Goal: Task Accomplishment & Management: Manage account settings

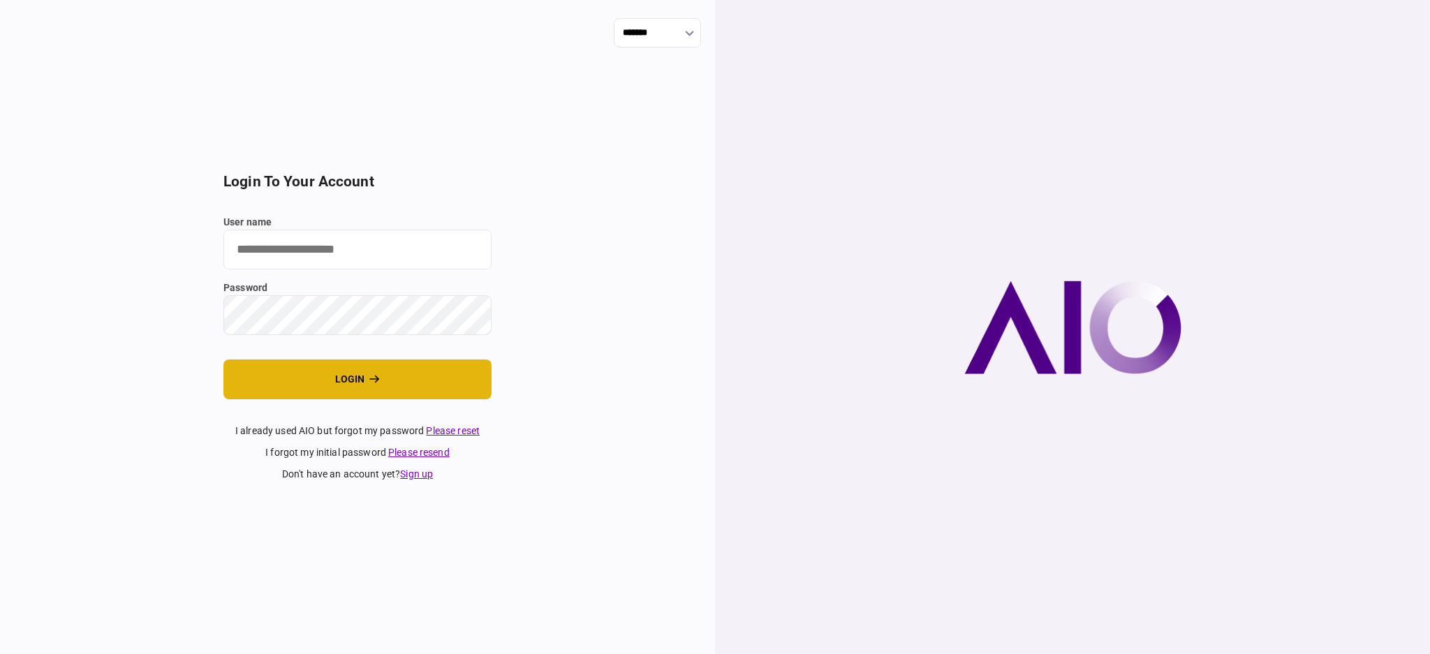
type input "****"
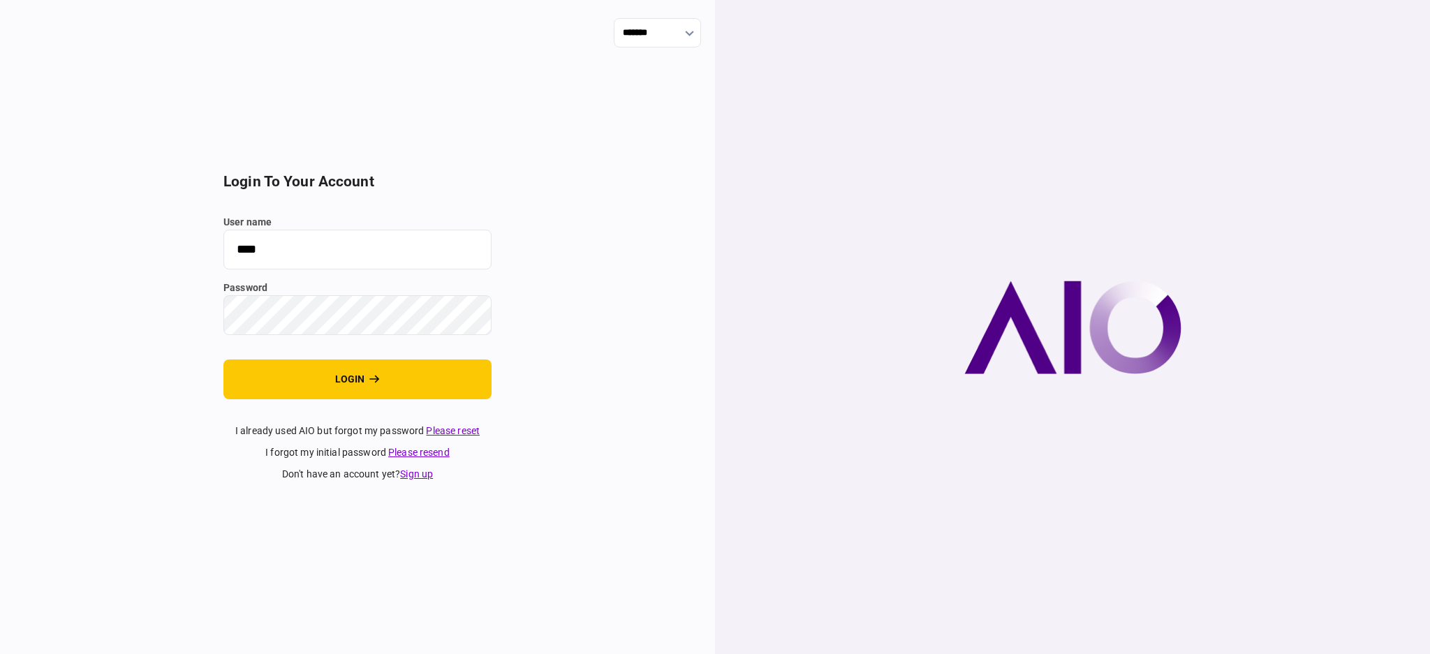
drag, startPoint x: 380, startPoint y: 374, endPoint x: 527, endPoint y: 354, distance: 148.7
click at [385, 374] on button "login" at bounding box center [357, 380] width 268 height 40
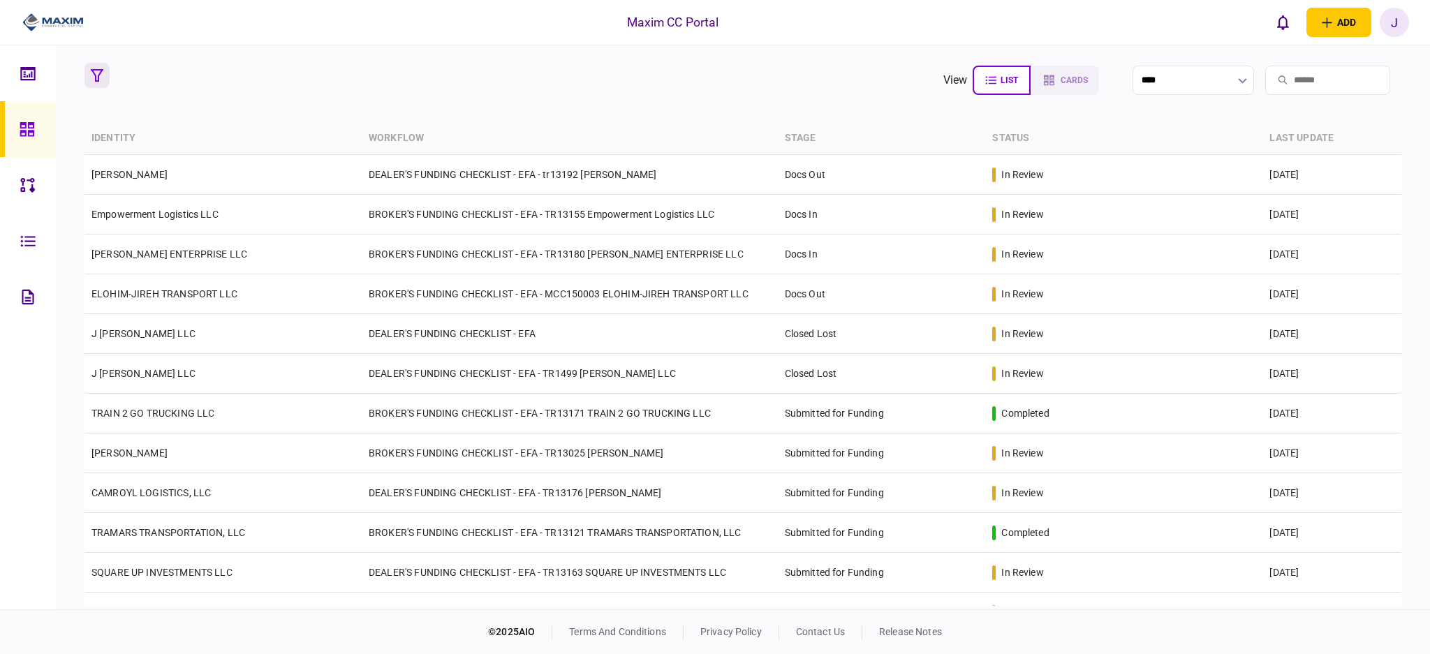
drag, startPoint x: 96, startPoint y: 96, endPoint x: 92, endPoint y: 77, distance: 19.3
click at [96, 96] on section at bounding box center [103, 80] width 39 height 35
click at [88, 77] on button "button" at bounding box center [96, 75] width 25 height 25
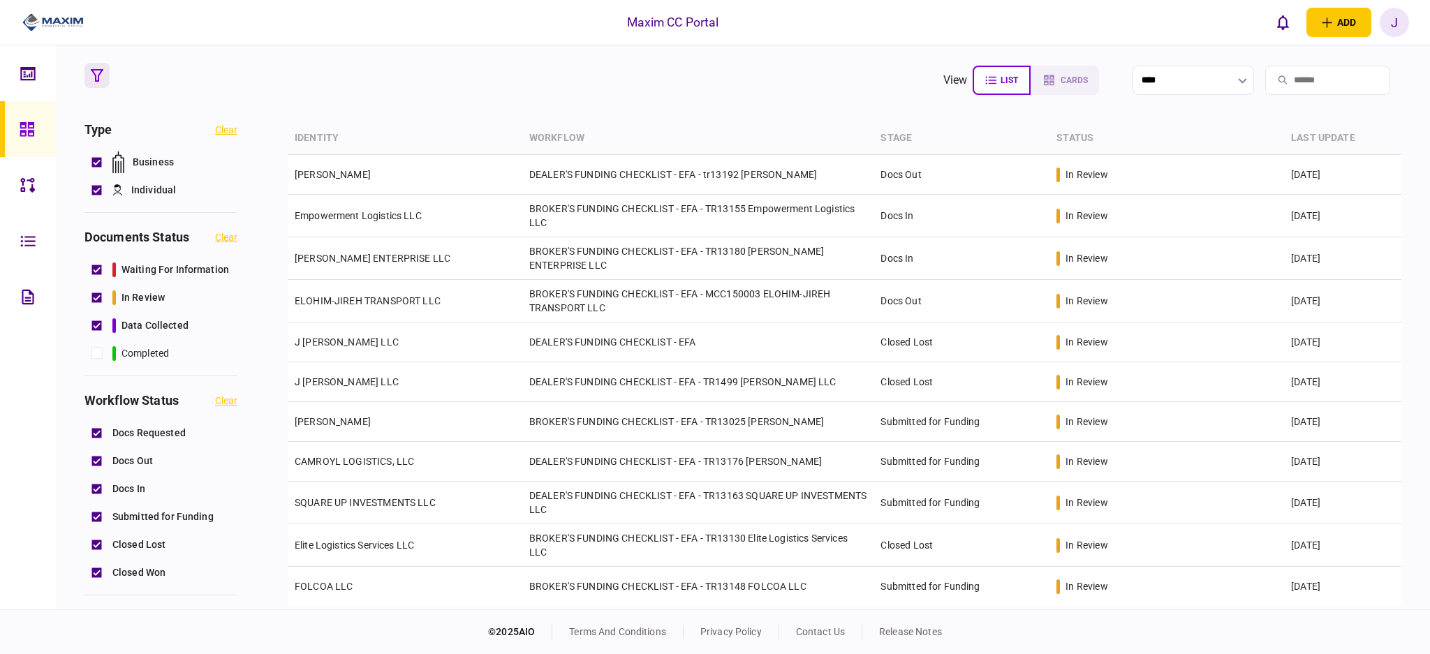
scroll to position [93, 0]
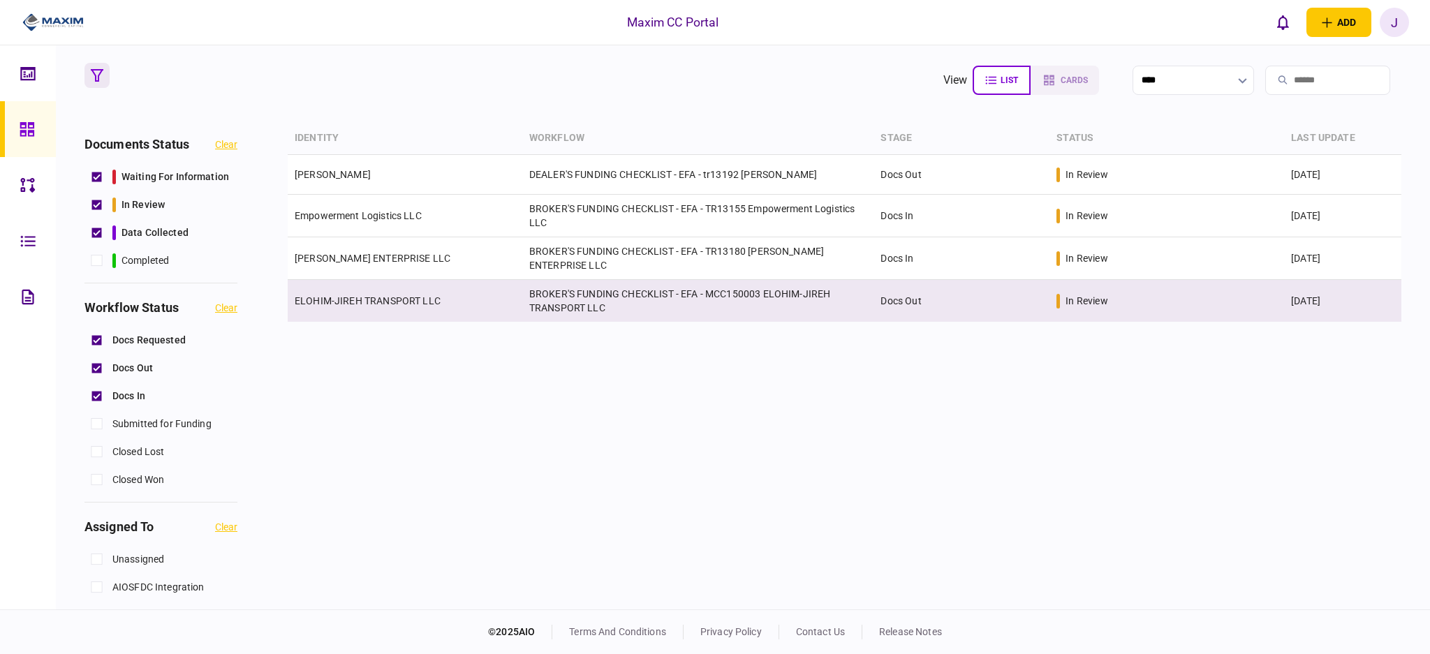
click at [358, 297] on link "ELOHIM-JIREH TRANSPORT LLC" at bounding box center [368, 300] width 146 height 11
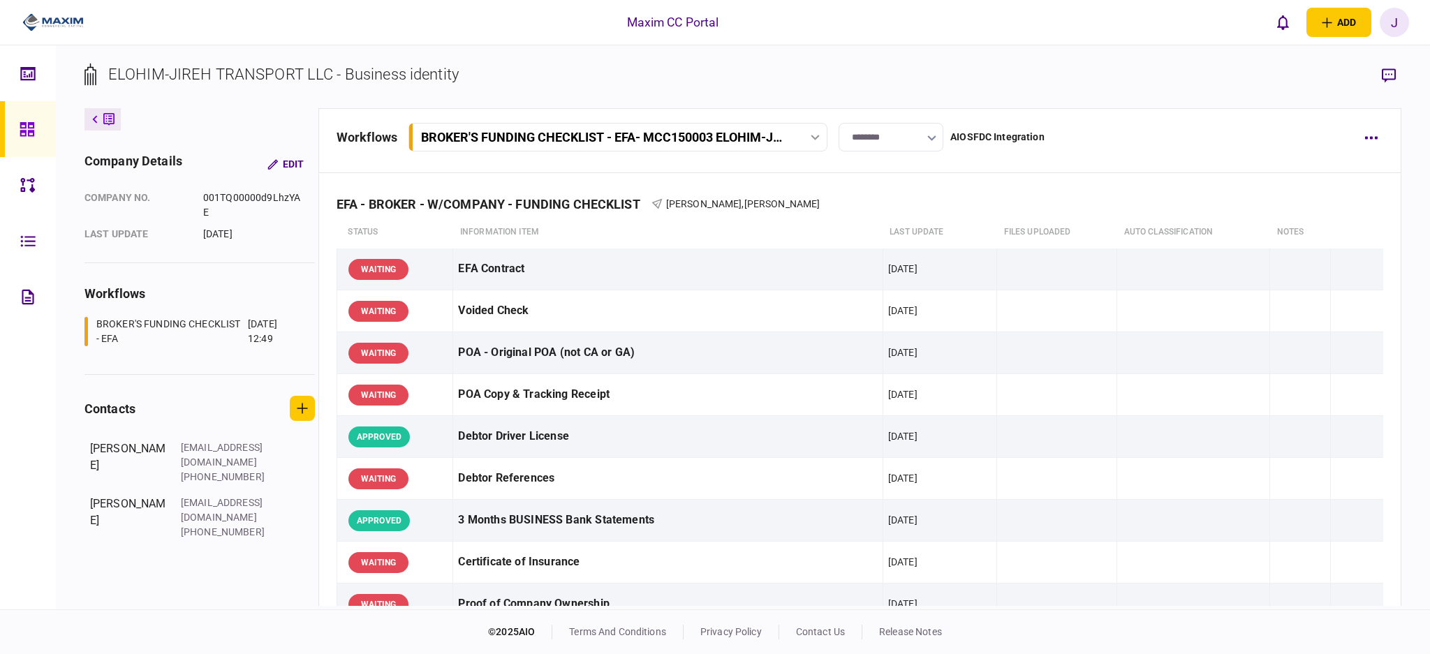
click at [13, 117] on link at bounding box center [28, 129] width 56 height 56
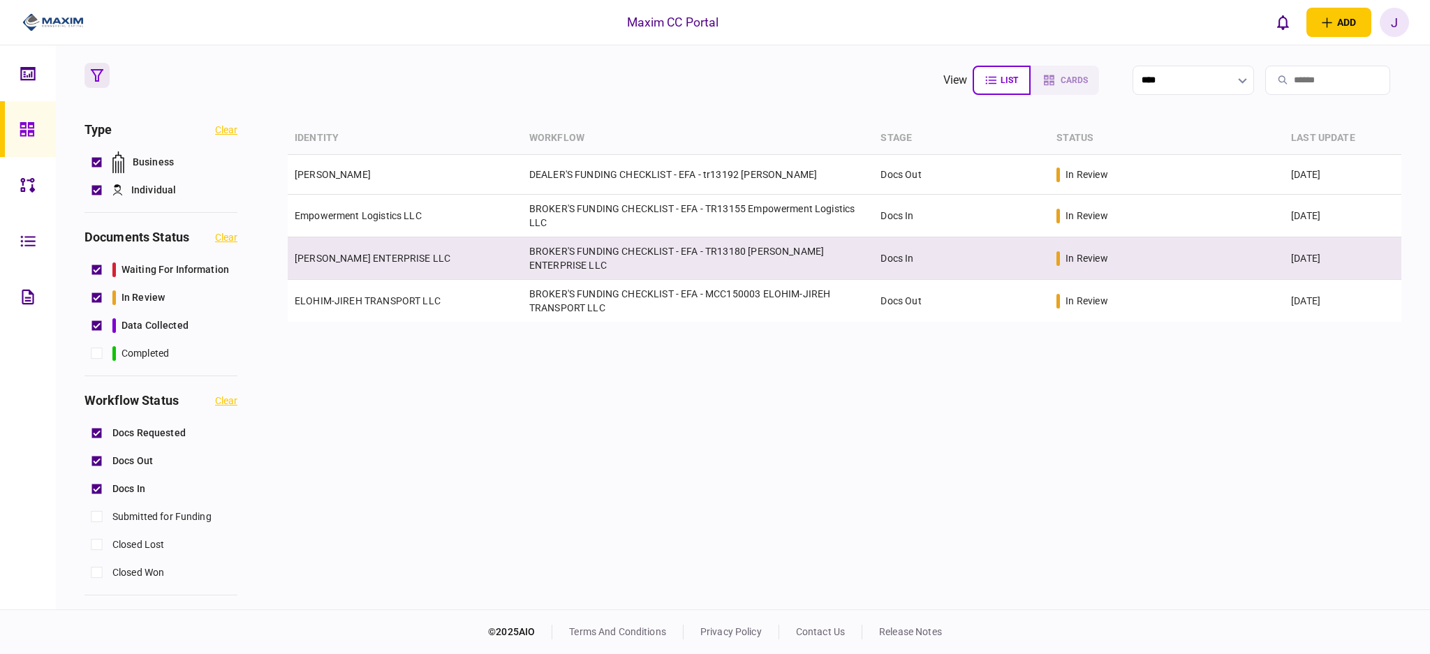
click at [359, 251] on td "[PERSON_NAME] ENTERPRISE LLC" at bounding box center [405, 258] width 235 height 43
click at [364, 256] on link "[PERSON_NAME] ENTERPRISE LLC" at bounding box center [373, 258] width 156 height 11
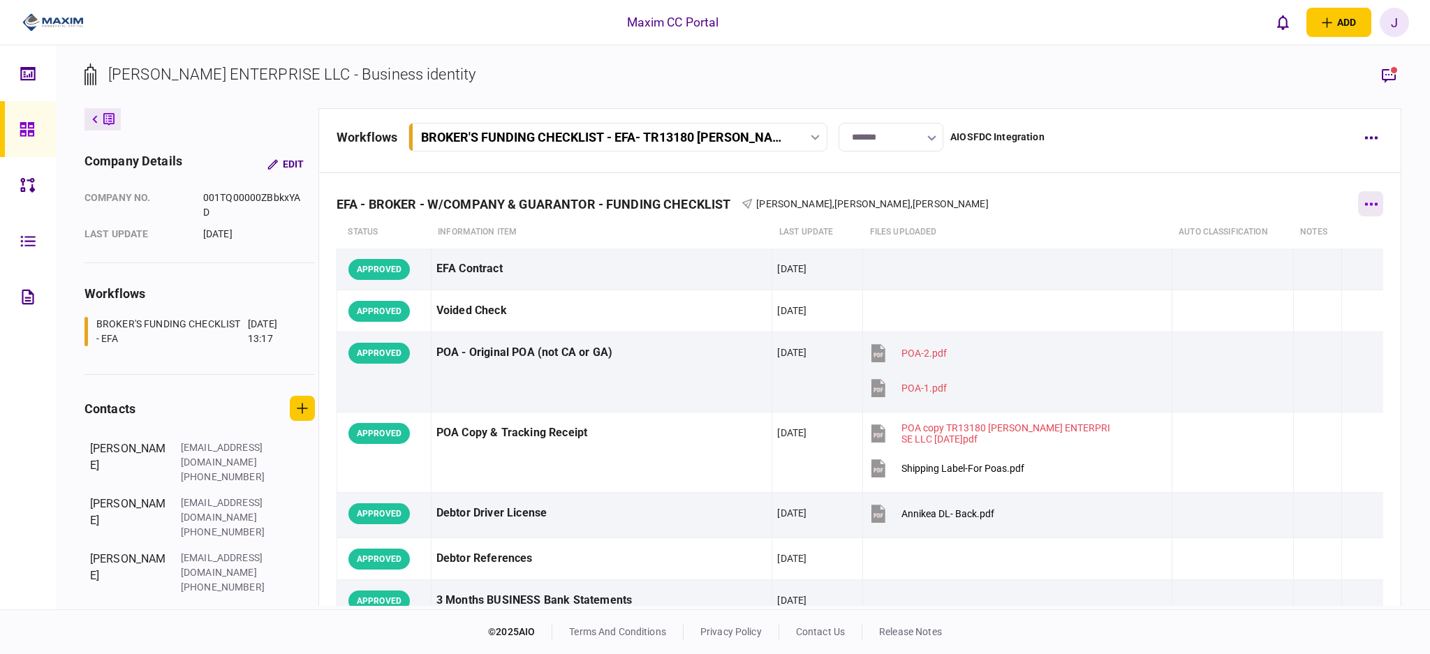
click at [1358, 212] on button "button" at bounding box center [1370, 203] width 25 height 25
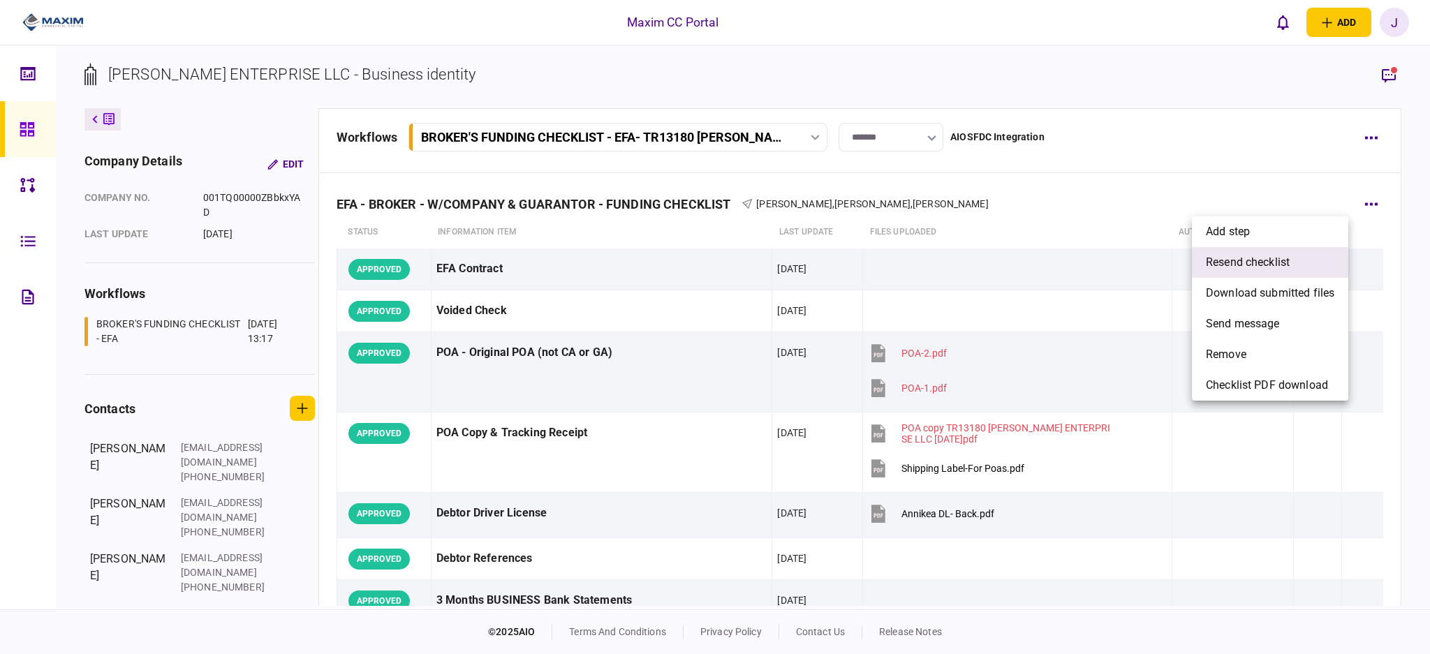
click at [1241, 264] on span "resend checklist" at bounding box center [1248, 262] width 84 height 17
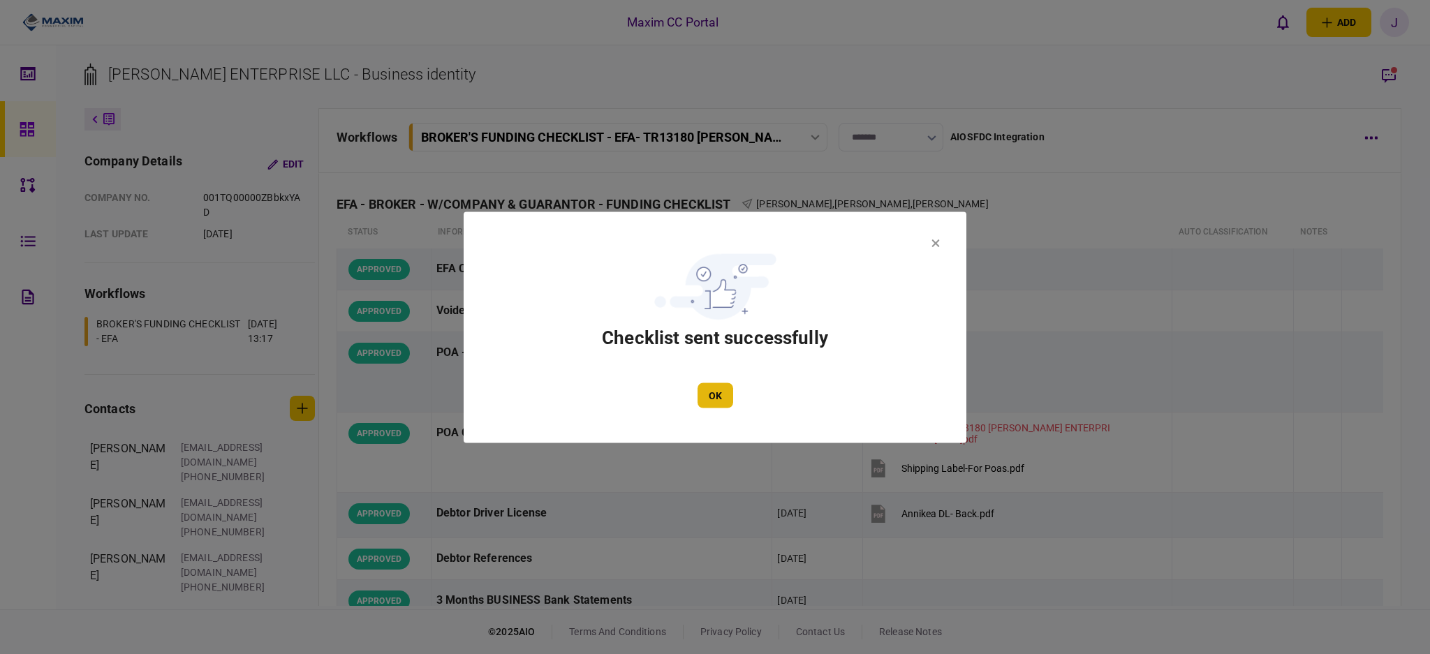
click at [721, 396] on button "OK" at bounding box center [715, 395] width 36 height 25
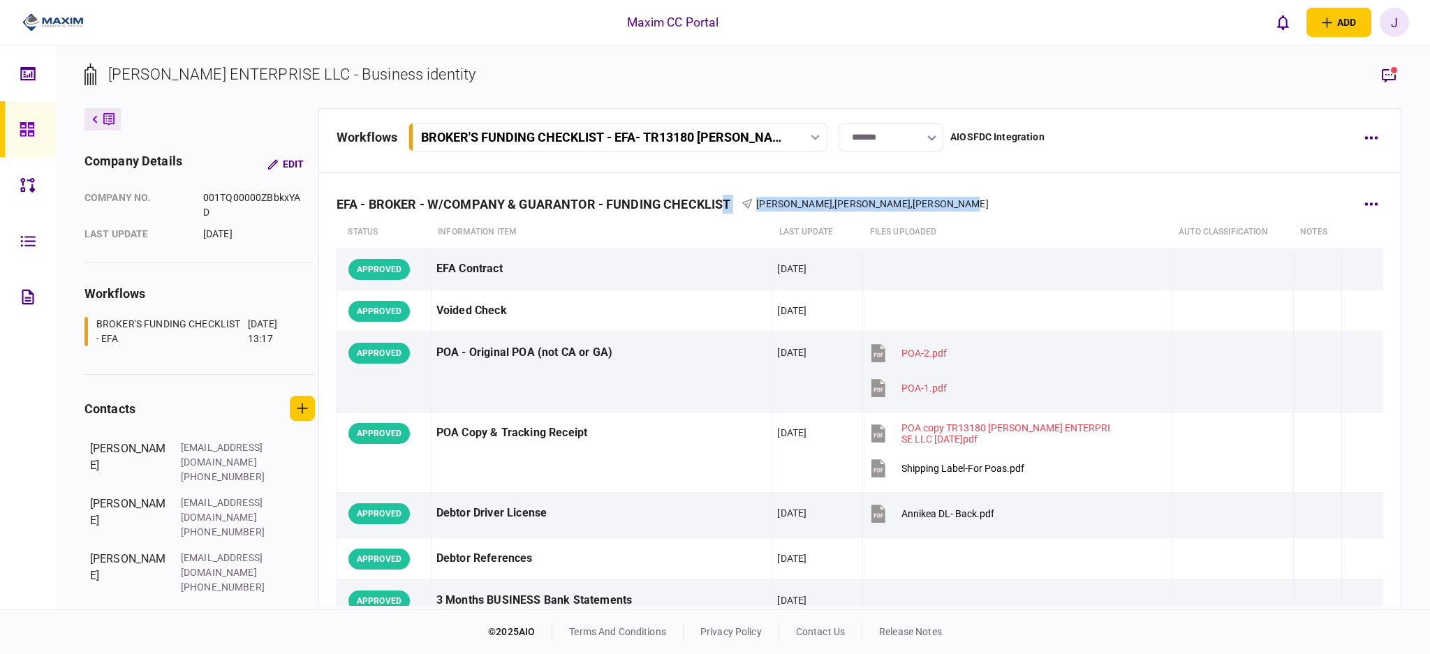
drag, startPoint x: 983, startPoint y: 205, endPoint x: 721, endPoint y: 207, distance: 262.5
click at [721, 207] on div "EFA - BROKER - W/COMPANY & GUARANTOR - FUNDING CHECKLIST Eddie Romero , Alyssa …" at bounding box center [860, 195] width 1047 height 43
click at [995, 205] on div "EFA - BROKER - W/COMPANY & GUARANTOR - FUNDING CHECKLIST Eddie Romero , Alyssa …" at bounding box center [860, 195] width 1047 height 43
click at [35, 138] on div at bounding box center [31, 129] width 22 height 56
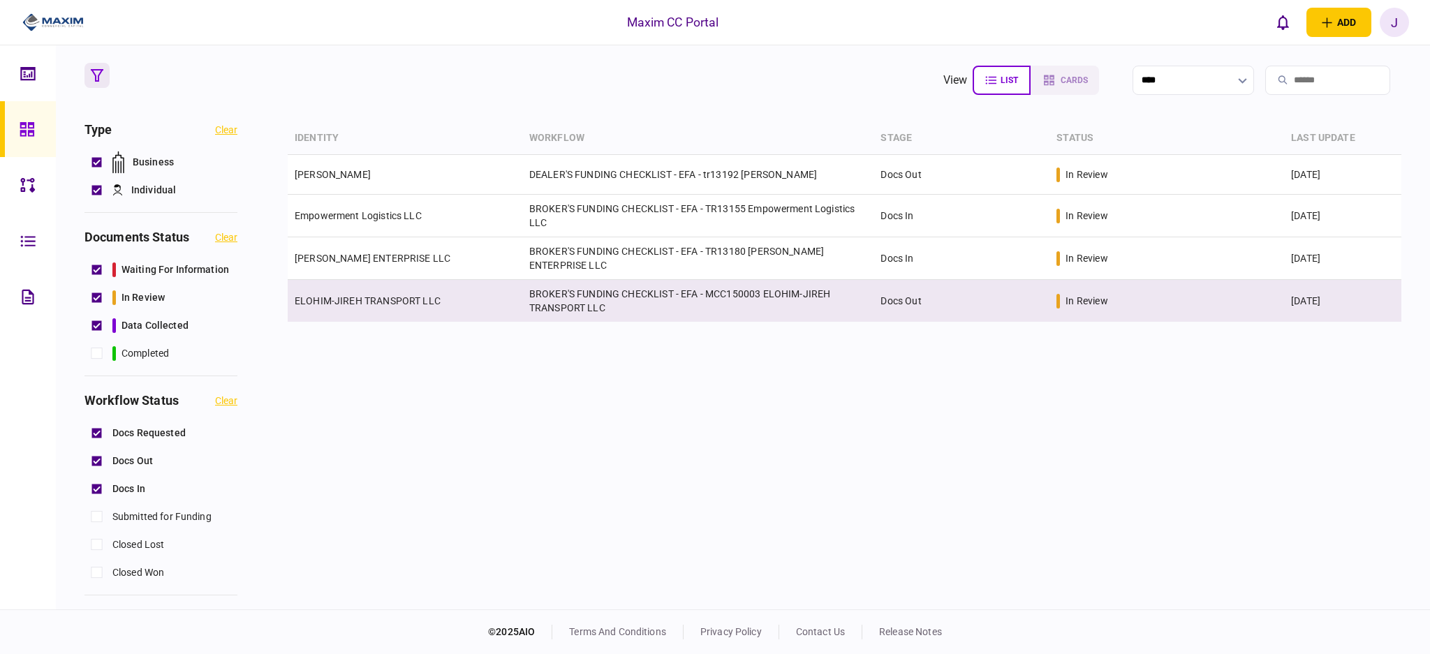
click at [365, 308] on td "ELOHIM-JIREH TRANSPORT LLC" at bounding box center [405, 301] width 235 height 42
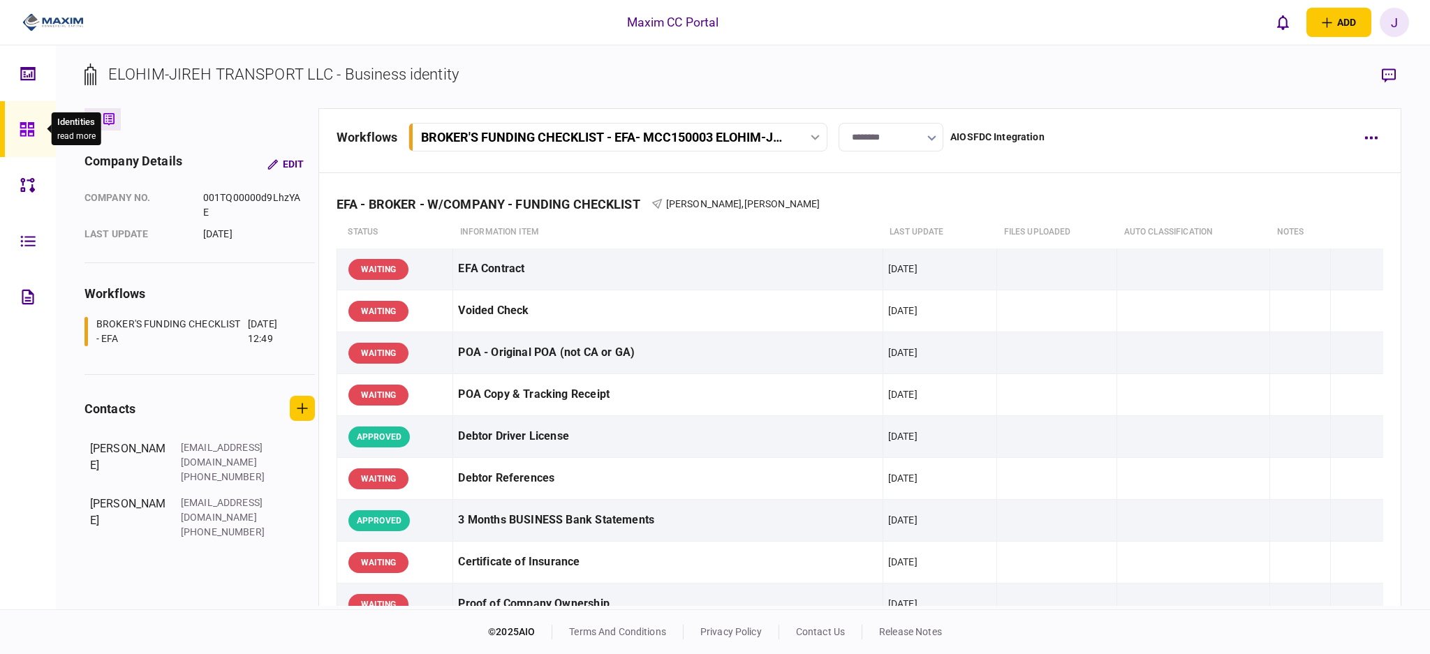
click at [35, 126] on div at bounding box center [31, 129] width 22 height 56
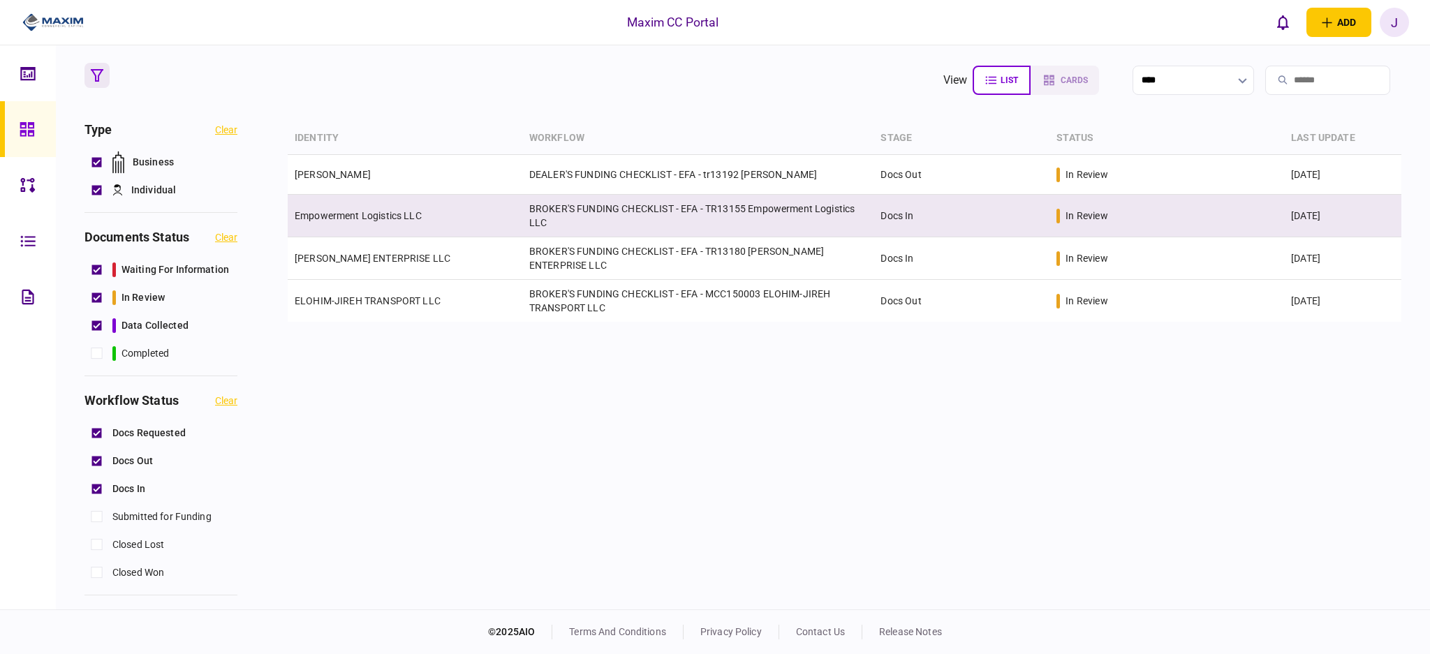
click at [376, 214] on link "Empowerment Logistics LLC" at bounding box center [358, 215] width 127 height 11
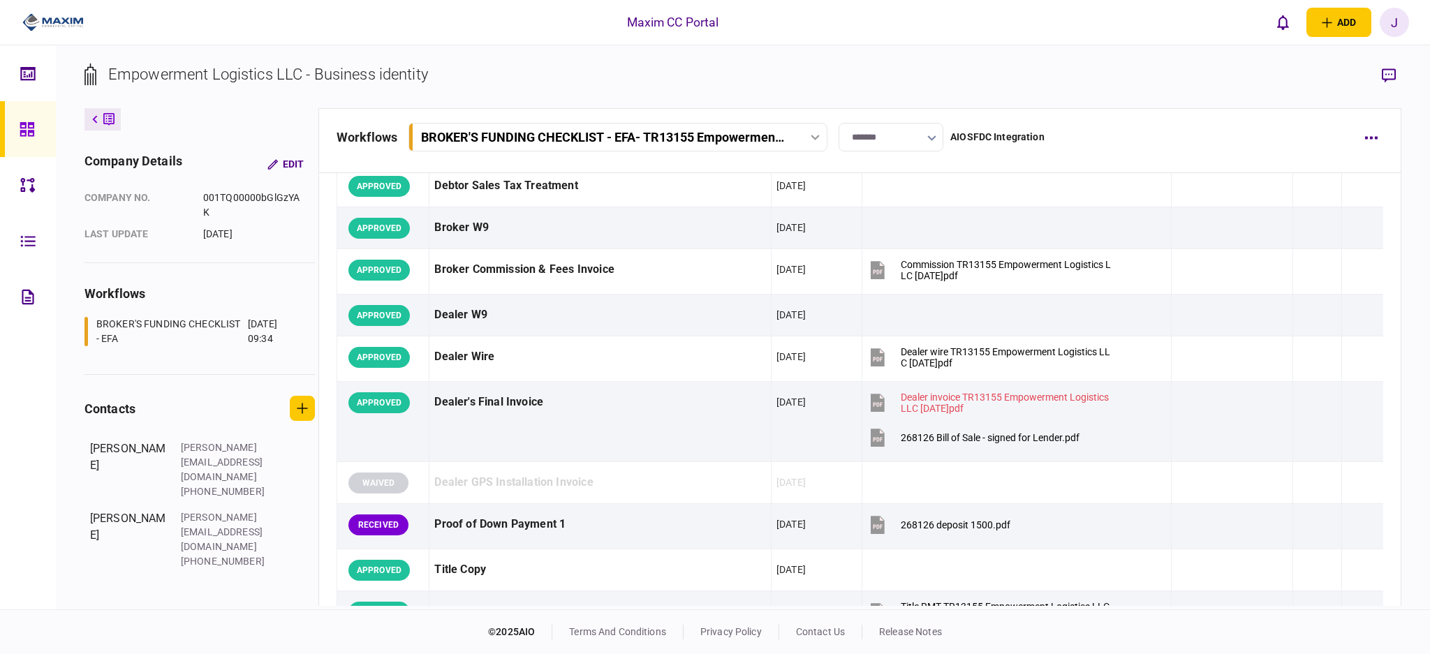
scroll to position [686, 0]
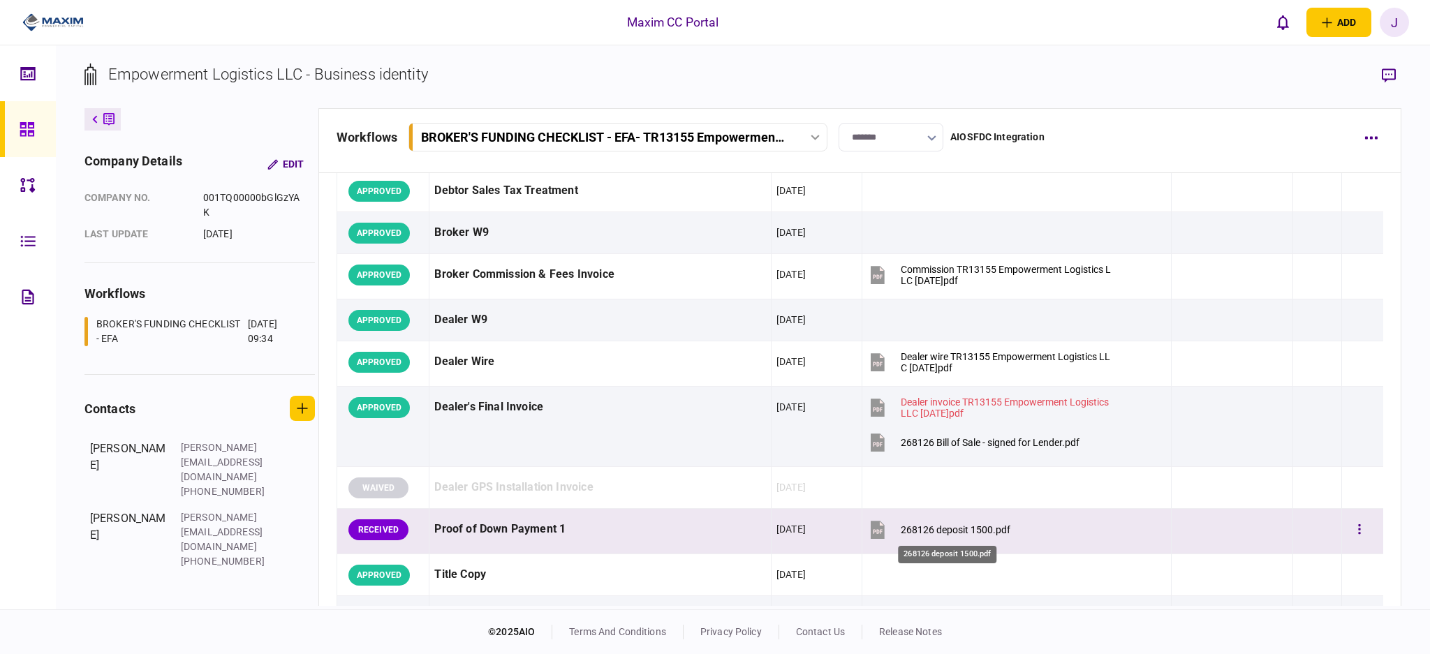
click at [984, 532] on div "268126 deposit 1500.pdf" at bounding box center [956, 529] width 110 height 11
click at [1352, 537] on button "button" at bounding box center [1359, 529] width 25 height 25
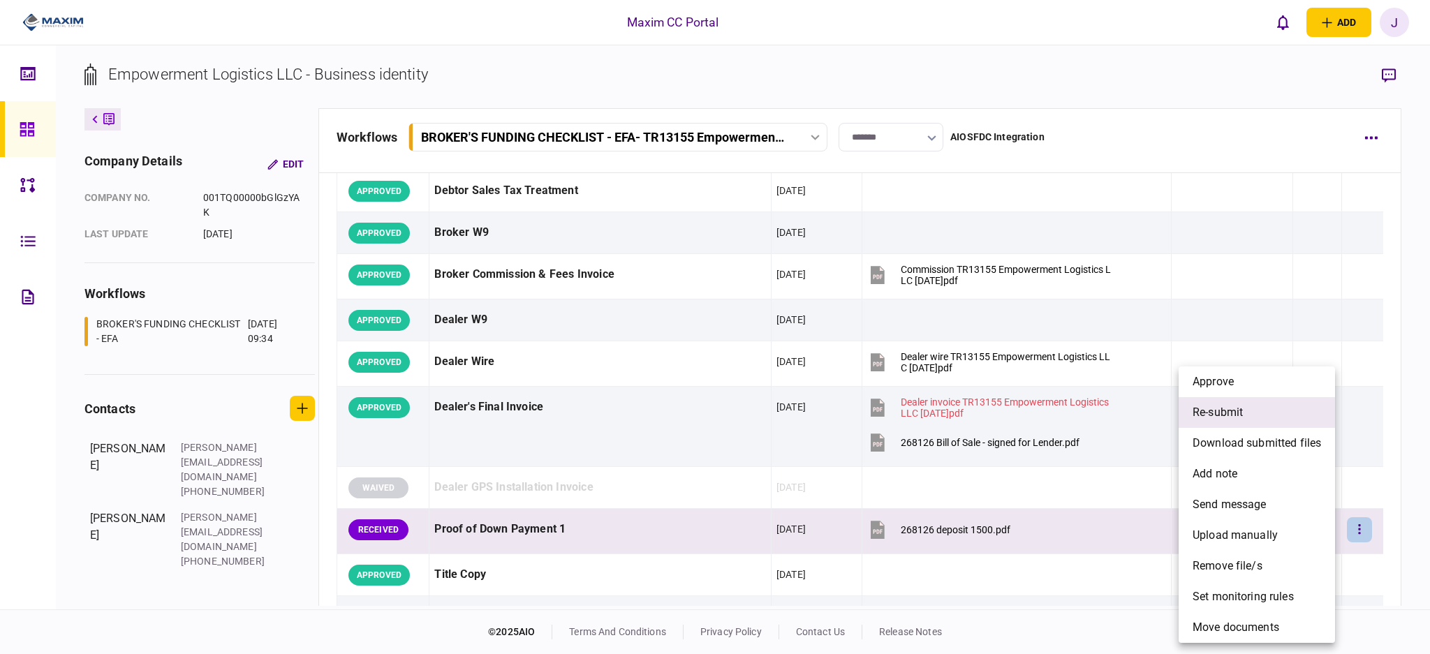
click at [1264, 420] on li "re-submit" at bounding box center [1257, 412] width 156 height 31
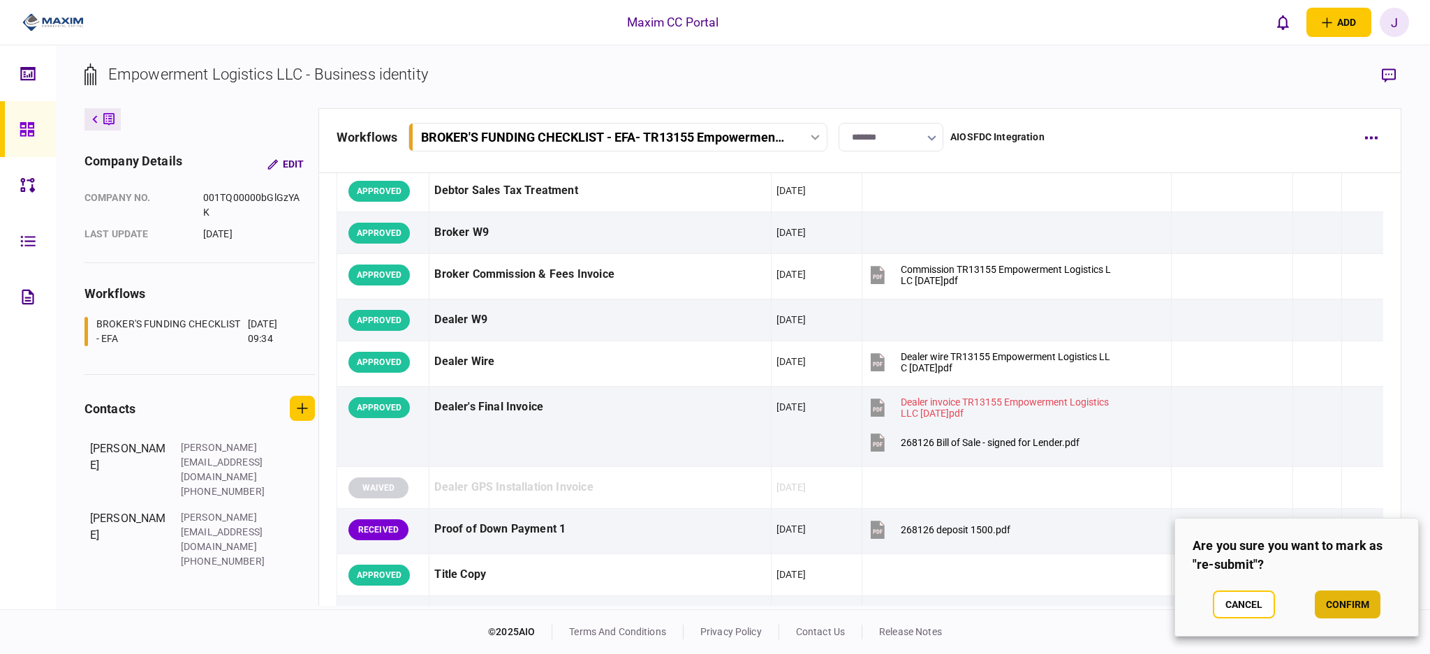
click at [1350, 603] on button "confirm" at bounding box center [1348, 605] width 66 height 28
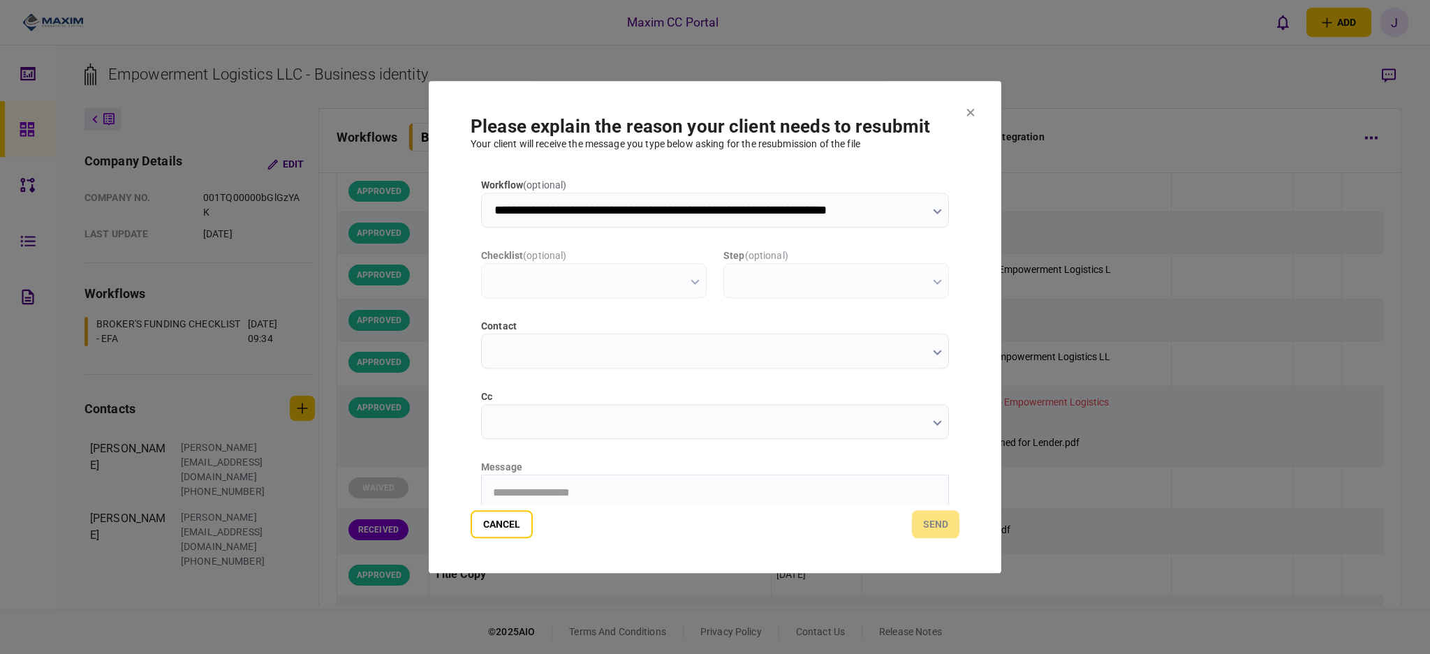
scroll to position [0, 0]
type input "**********"
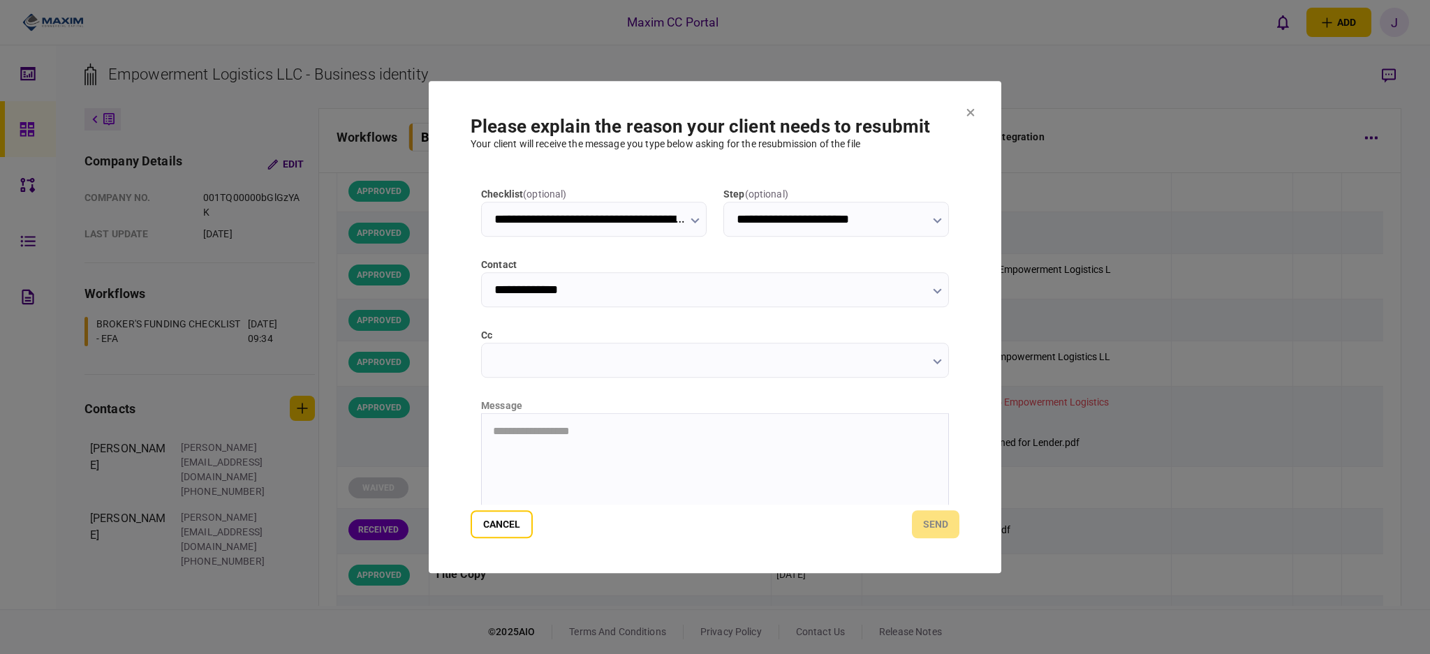
scroll to position [93, 0]
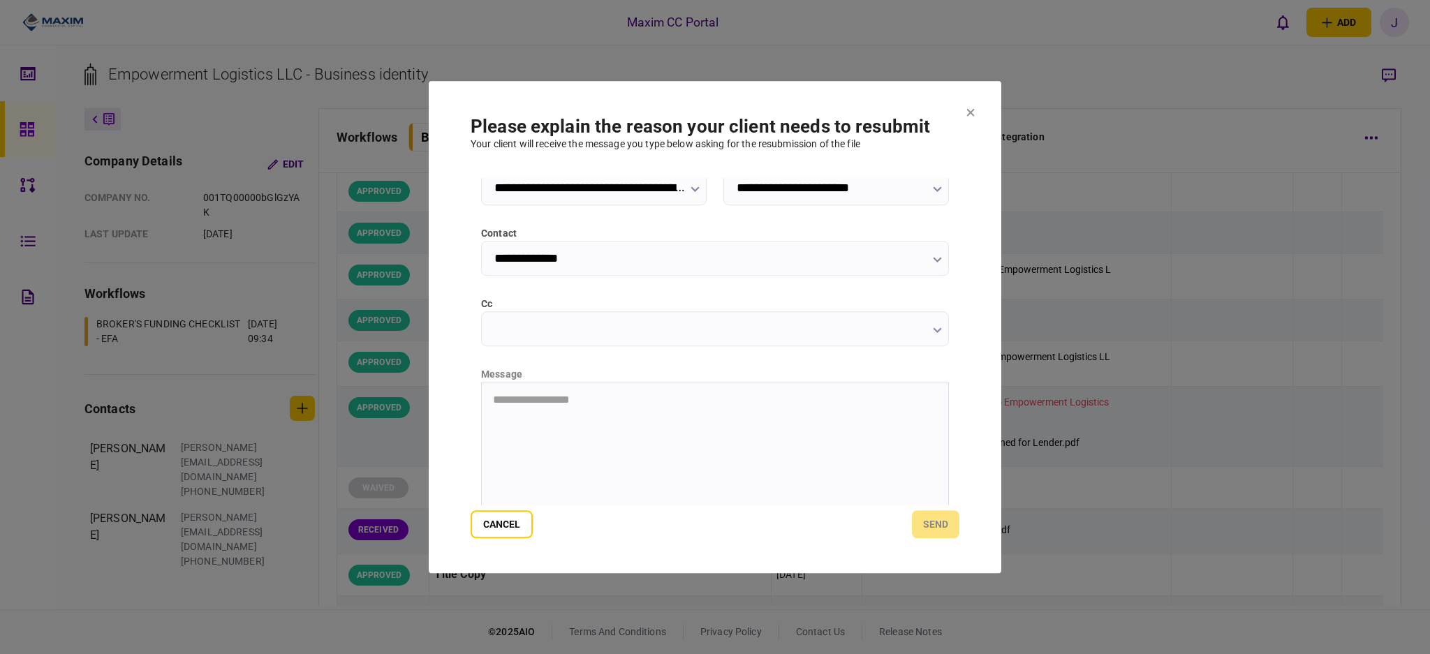
click at [555, 354] on div "**********" at bounding box center [715, 341] width 489 height 327
click at [575, 332] on input "cc" at bounding box center [715, 328] width 468 height 35
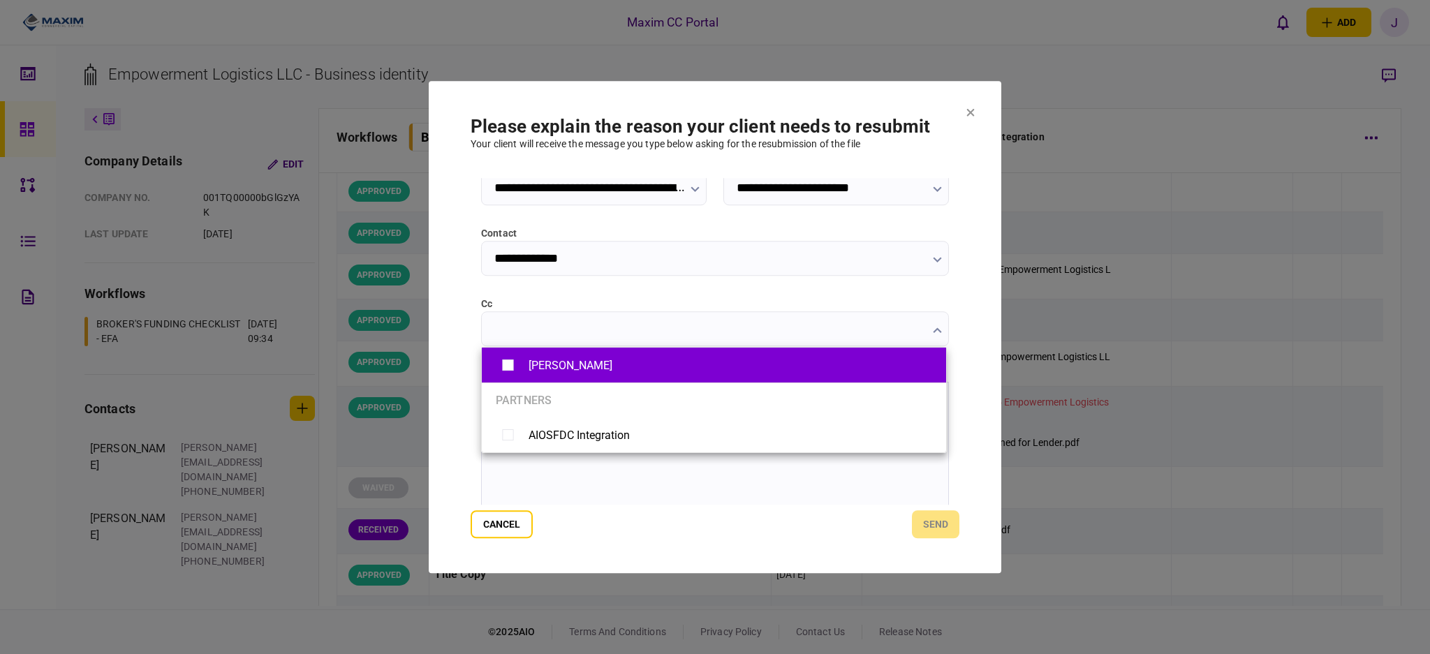
type input "**********"
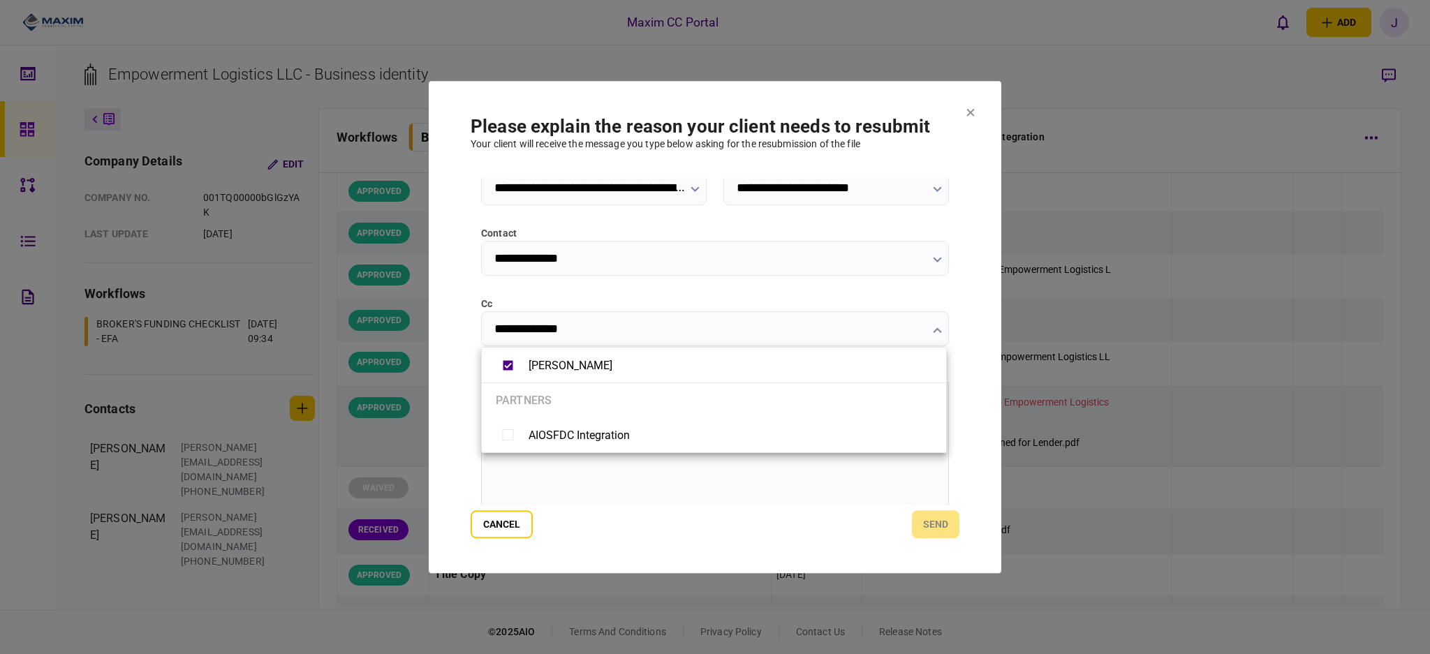
click at [533, 485] on div at bounding box center [715, 327] width 1430 height 654
click at [552, 416] on html at bounding box center [715, 399] width 466 height 34
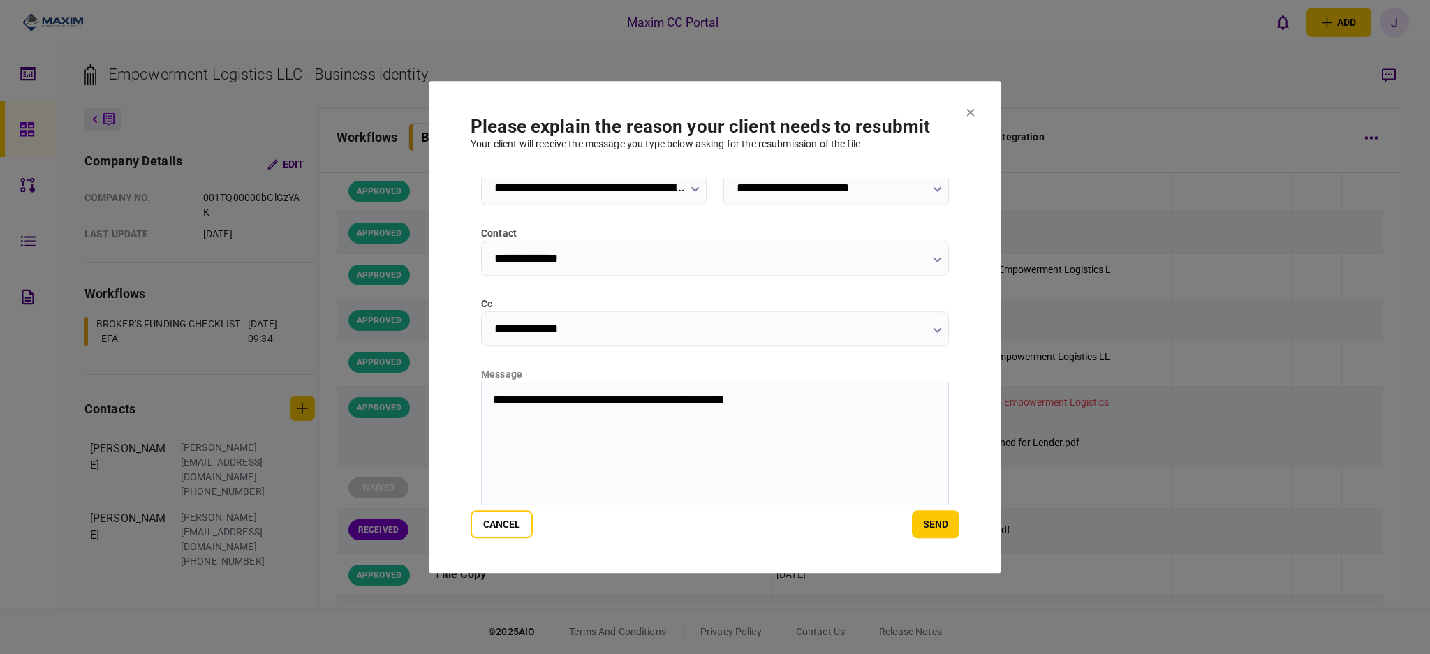
click at [947, 510] on form "**********" at bounding box center [715, 327] width 489 height 423
click at [942, 536] on button "send" at bounding box center [935, 524] width 47 height 28
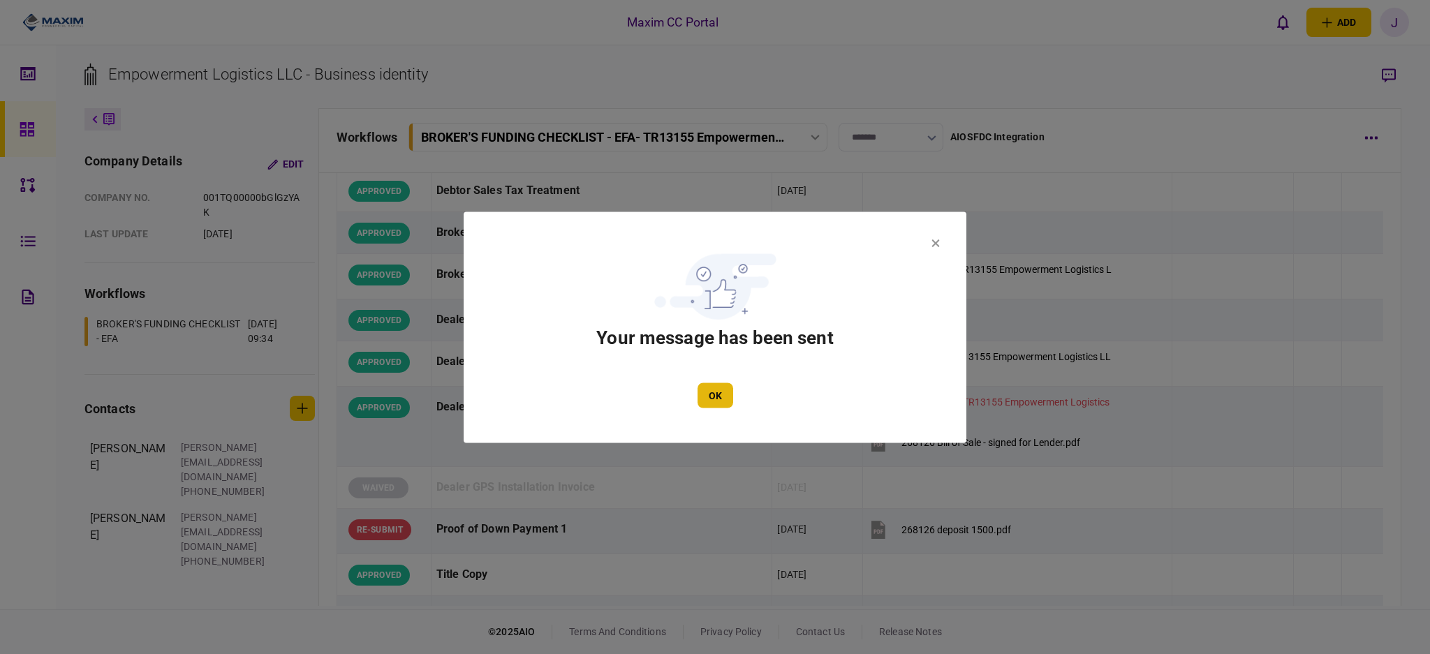
click at [707, 394] on button "OK" at bounding box center [715, 395] width 36 height 25
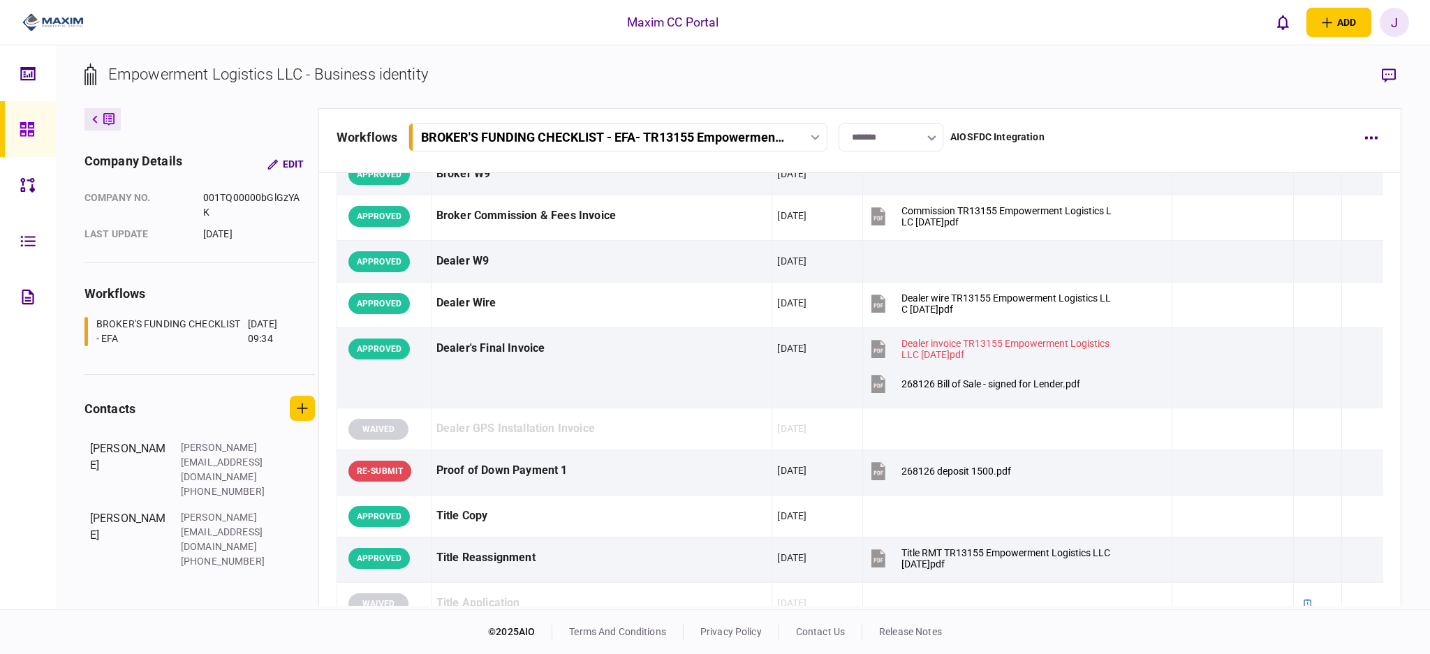
scroll to position [1489, 0]
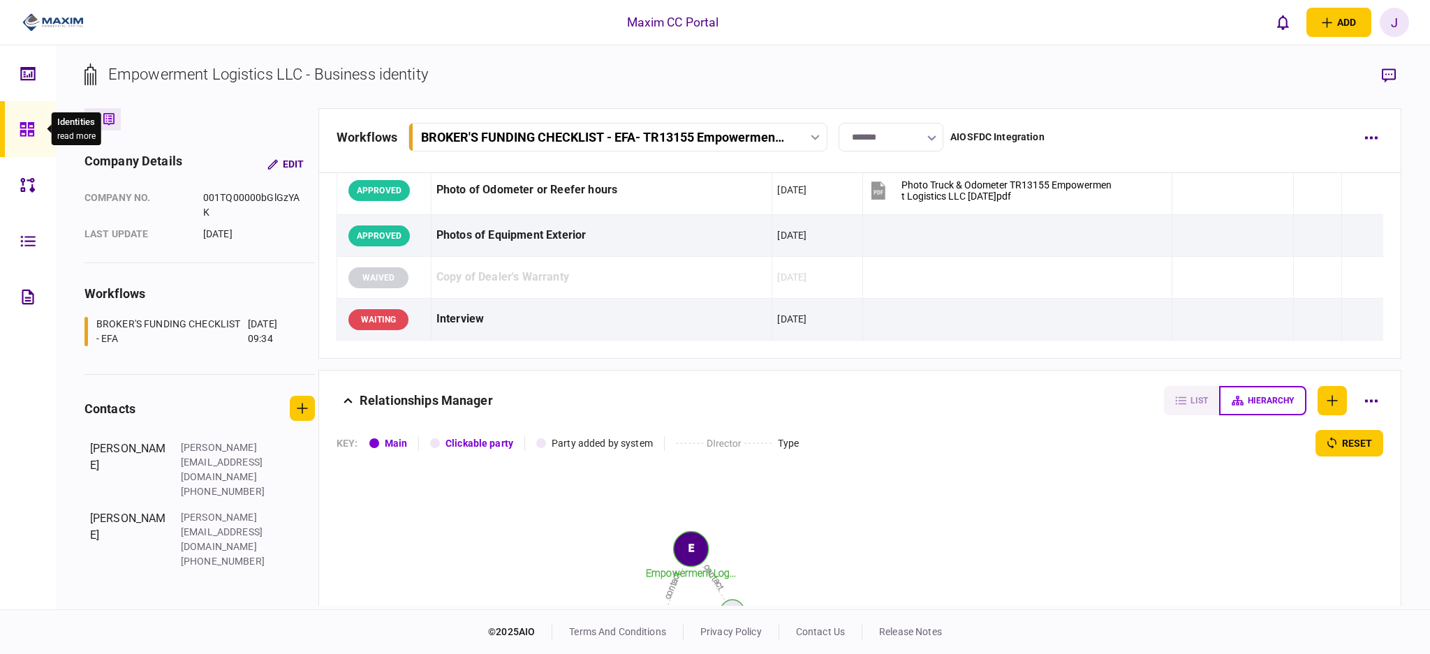
click at [21, 119] on div at bounding box center [31, 129] width 22 height 56
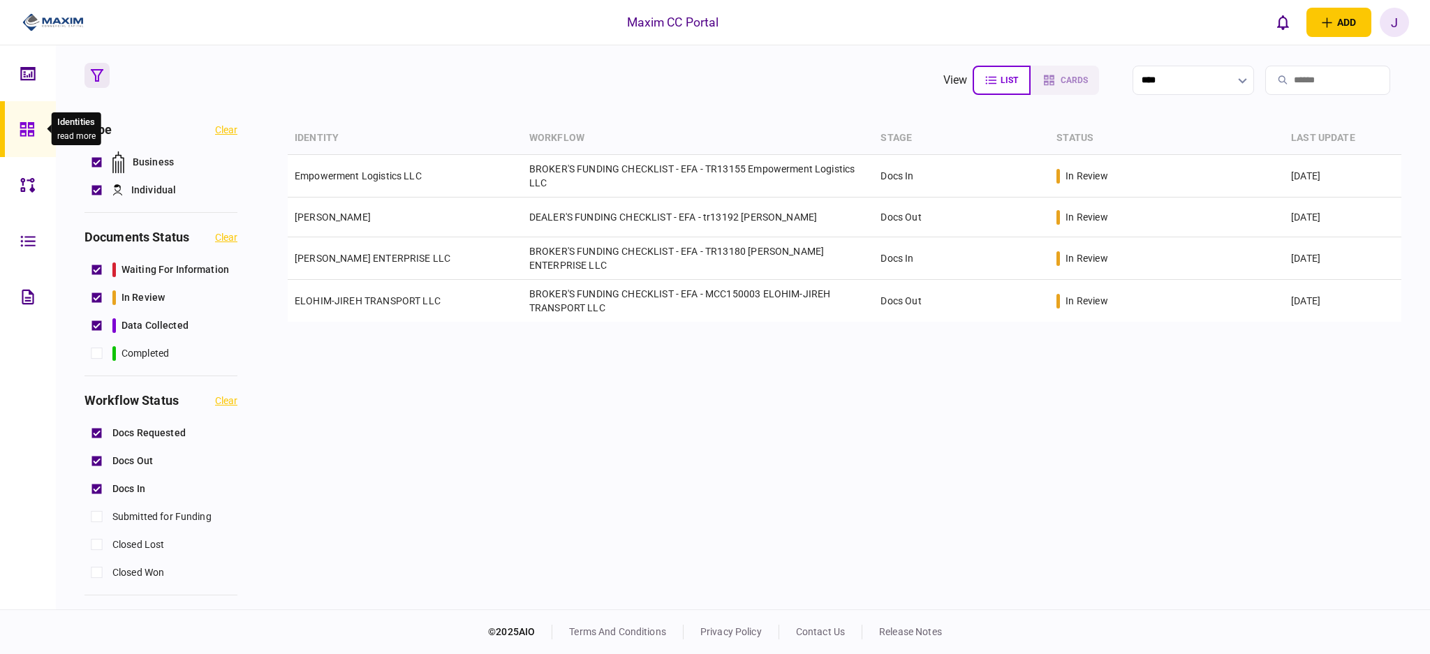
drag, startPoint x: 26, startPoint y: 137, endPoint x: 47, endPoint y: 137, distance: 21.6
click at [26, 137] on icon at bounding box center [27, 129] width 15 height 16
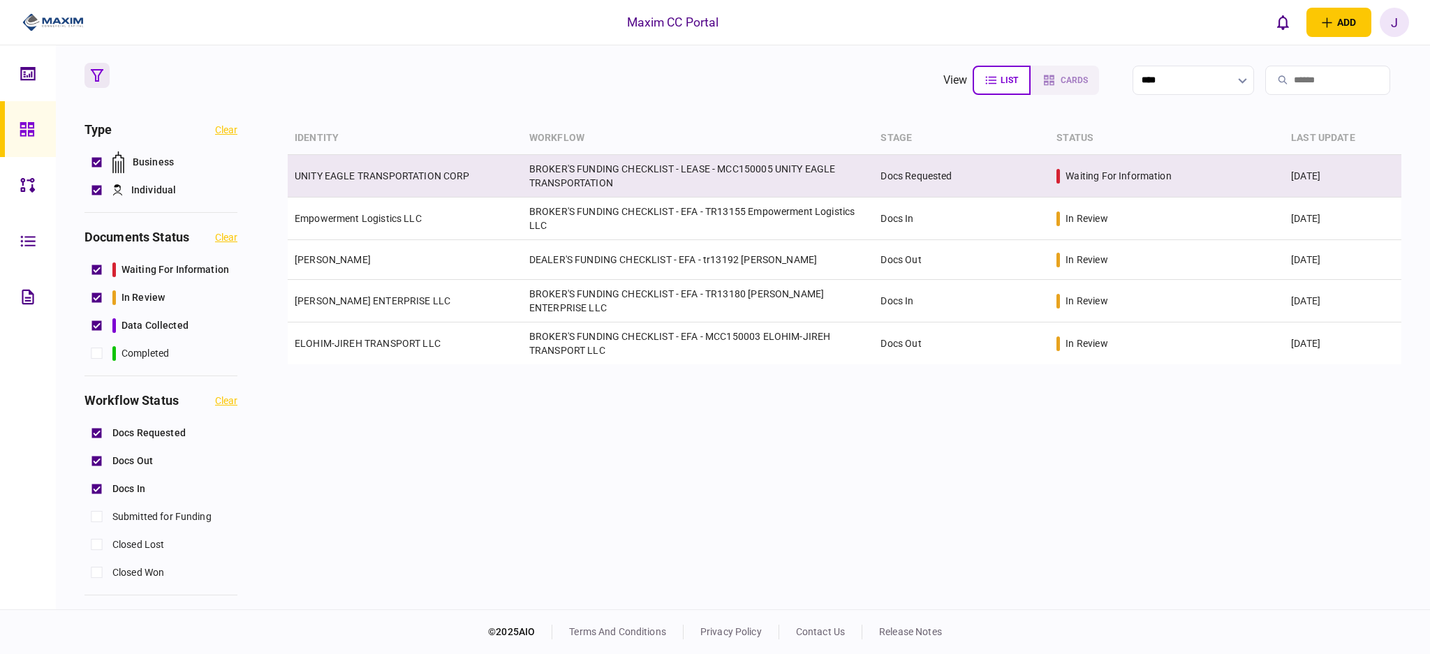
click at [612, 177] on td "BROKER'S FUNDING CHECKLIST - LEASE - MCC150005 UNITY EAGLE TRANSPORTATION" at bounding box center [698, 176] width 352 height 43
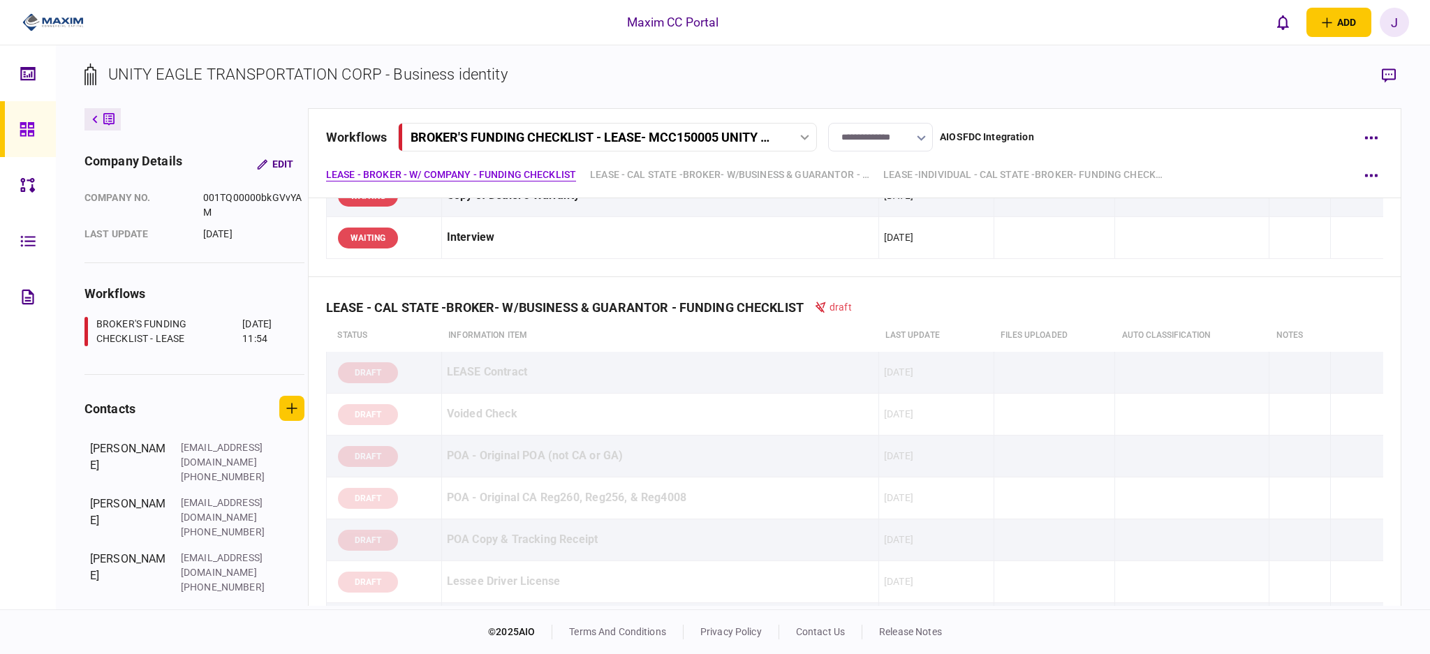
scroll to position [1396, 0]
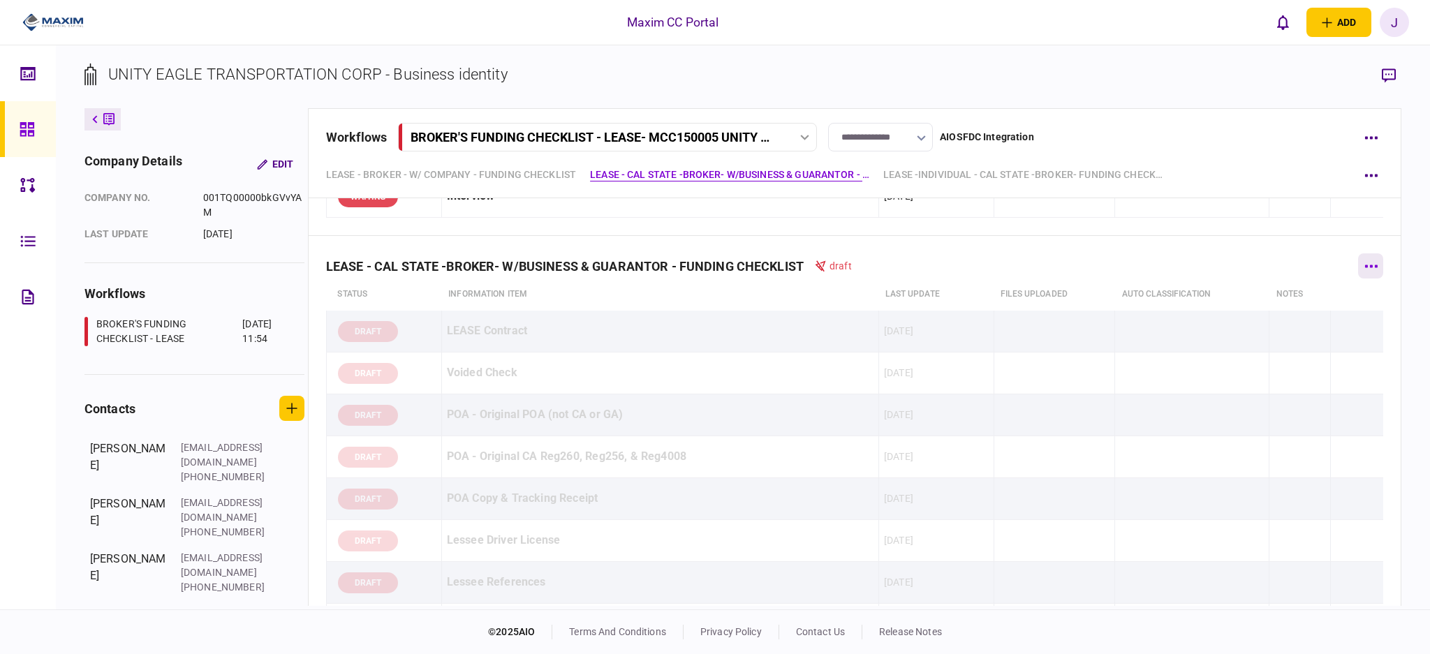
click at [1358, 263] on button "button" at bounding box center [1370, 265] width 25 height 25
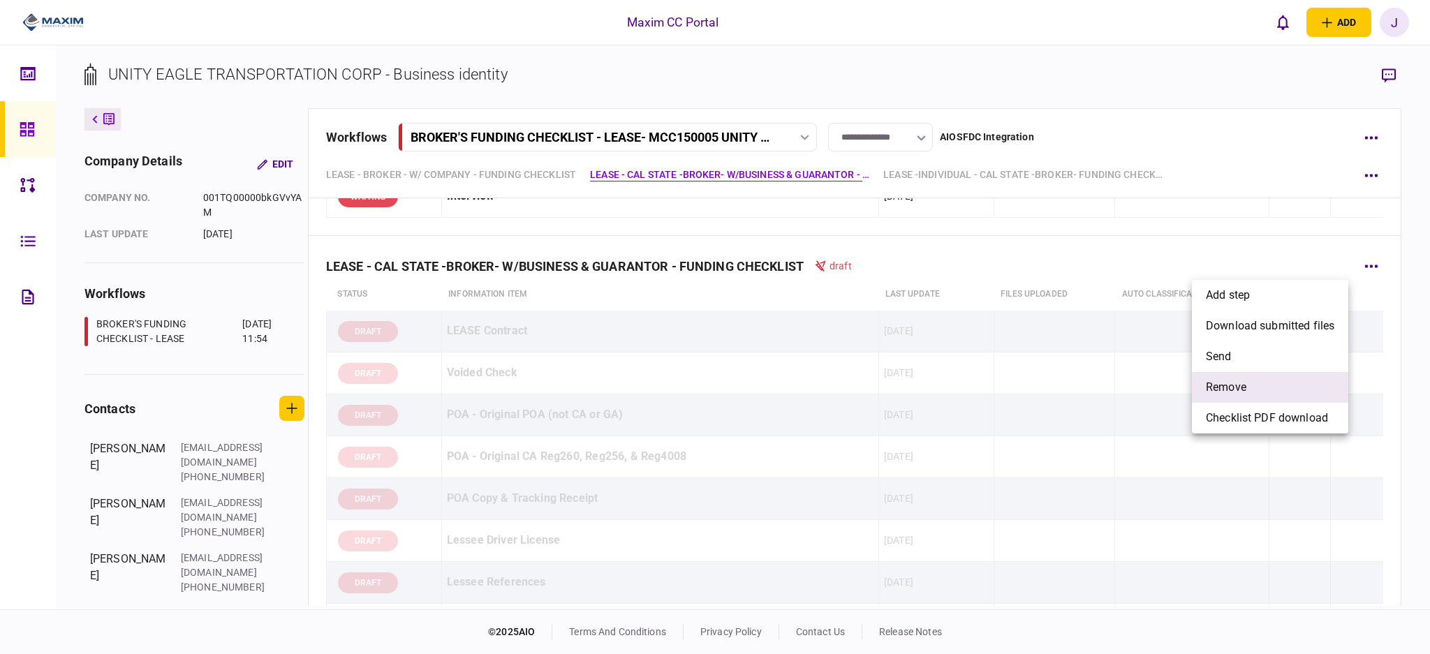
click at [1282, 385] on li "remove" at bounding box center [1270, 387] width 156 height 31
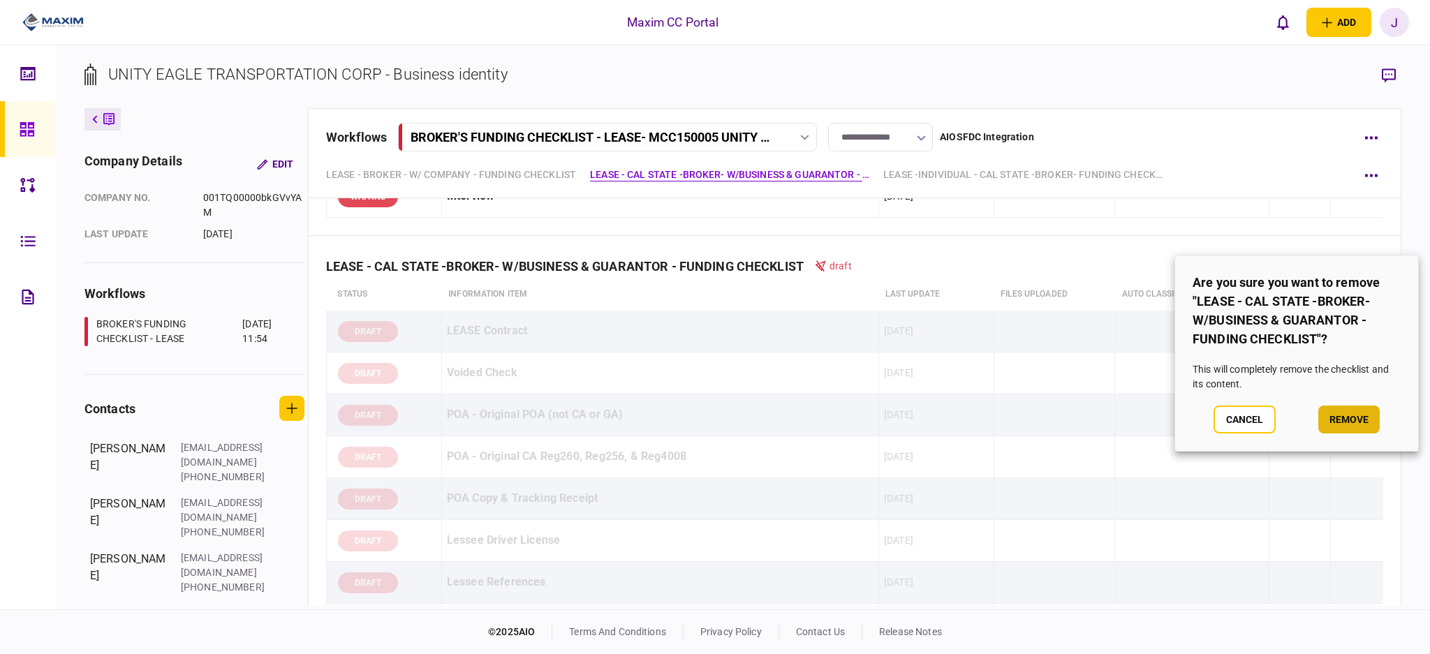
click at [1336, 411] on button "remove" at bounding box center [1348, 420] width 61 height 28
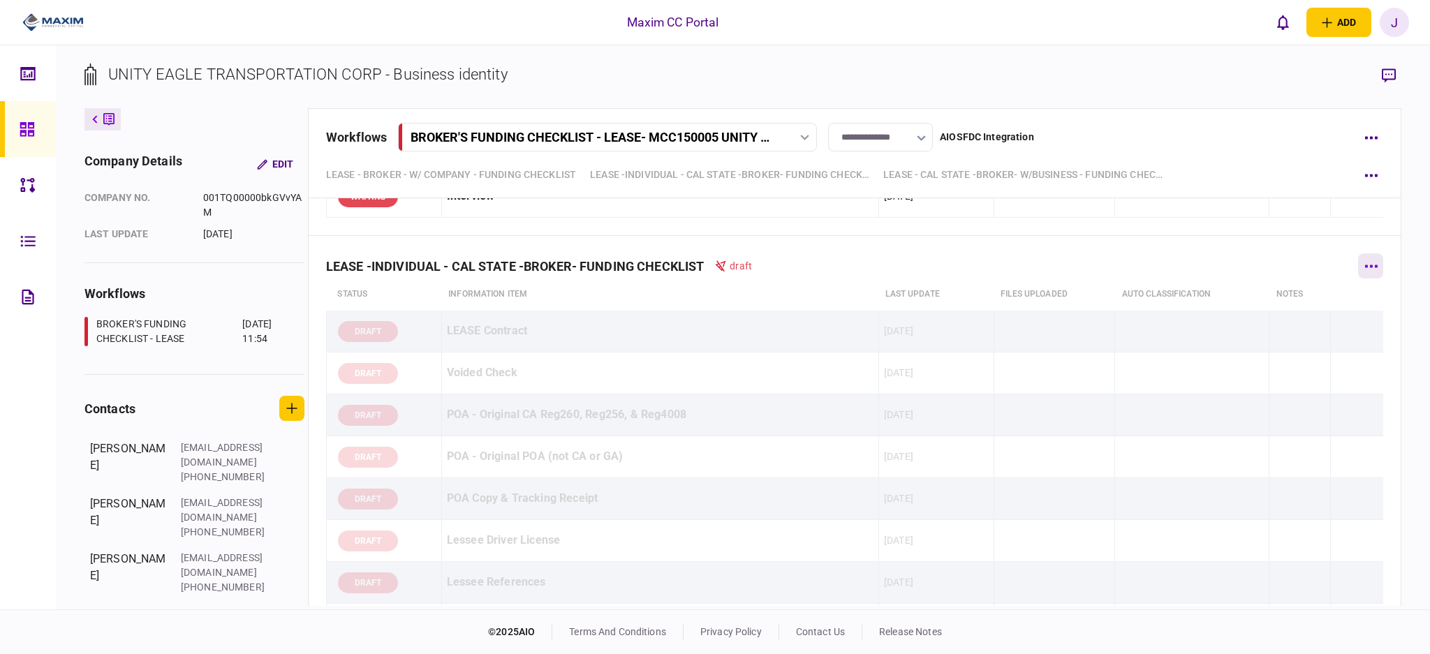
click at [1358, 273] on button "button" at bounding box center [1370, 265] width 25 height 25
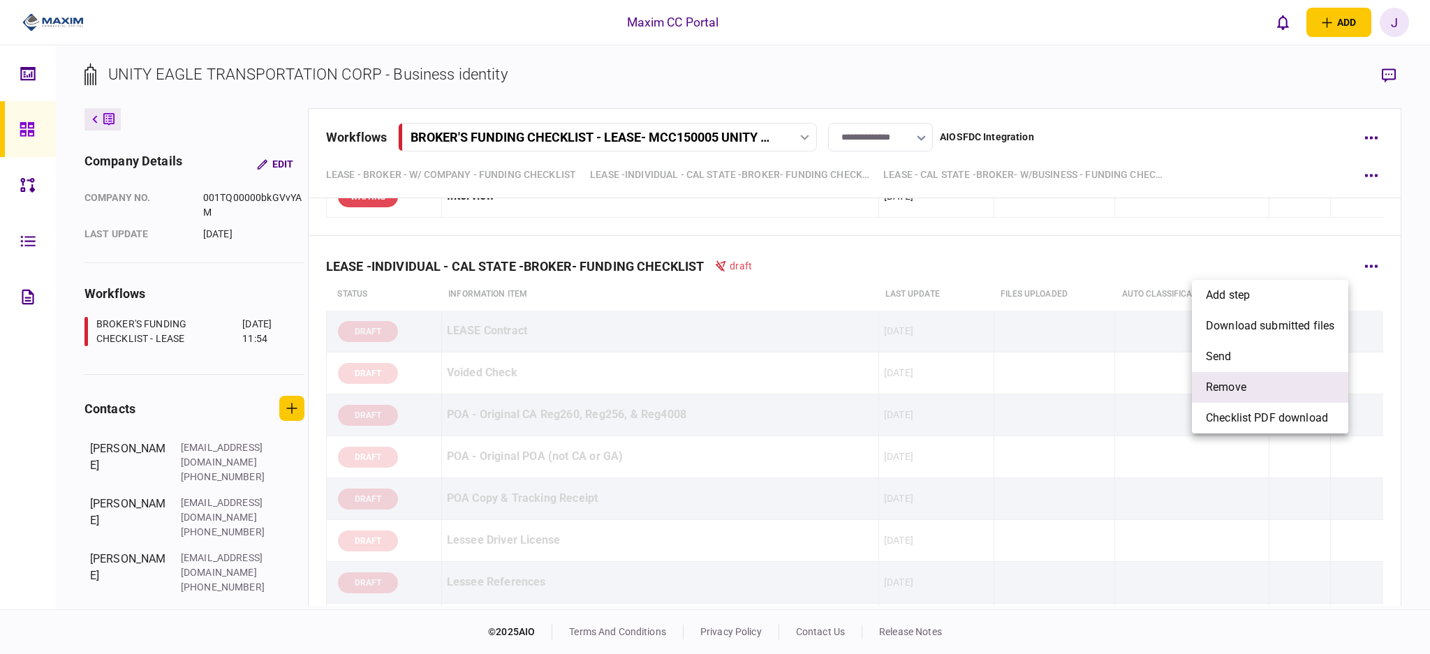
click at [1262, 376] on li "remove" at bounding box center [1270, 387] width 156 height 31
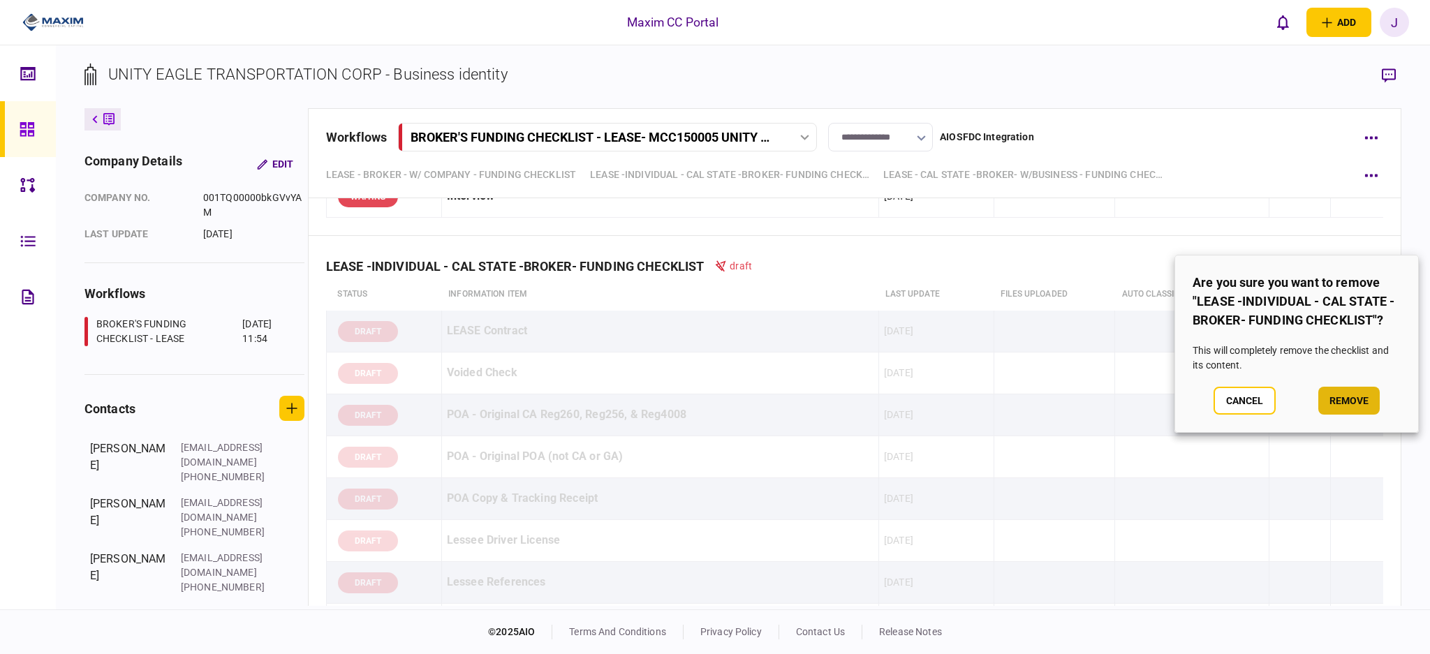
click at [1350, 406] on button "remove" at bounding box center [1348, 401] width 61 height 28
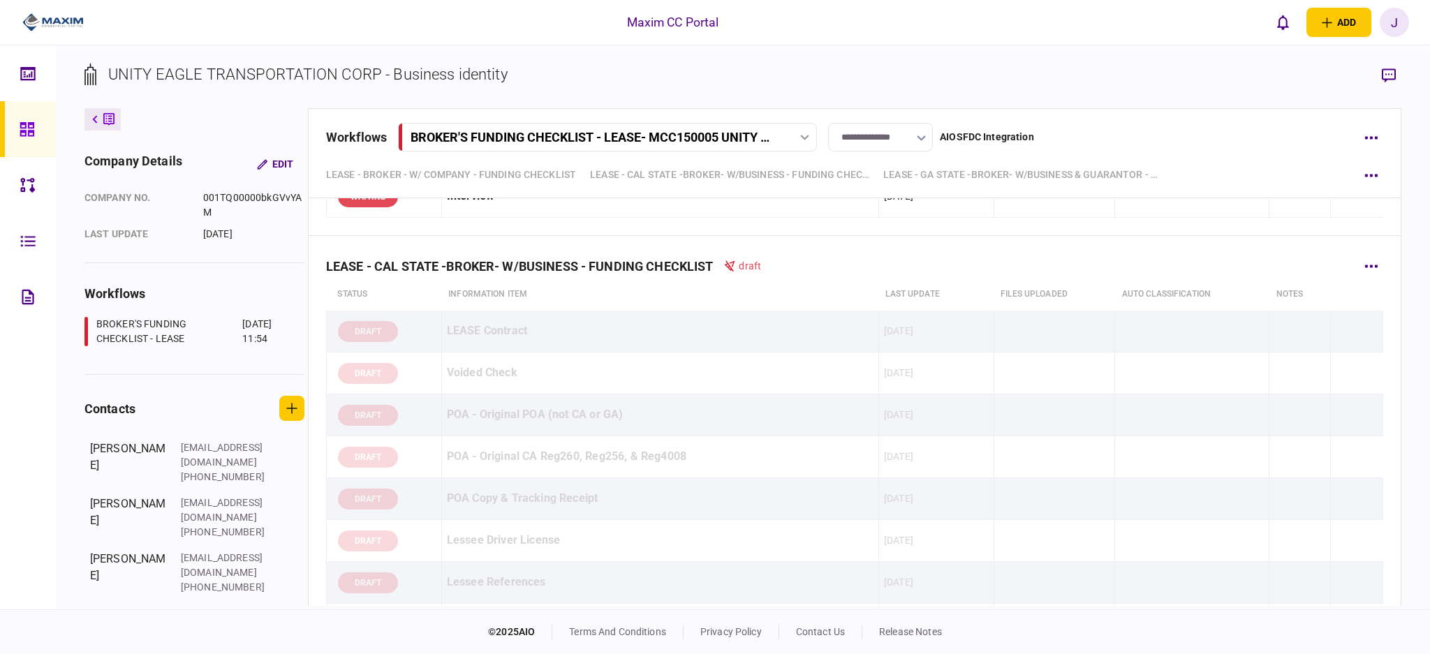
click at [1344, 274] on div "LEASE - CAL STATE -BROKER- W/BUSINESS - FUNDING CHECKLIST draft" at bounding box center [854, 257] width 1057 height 43
click at [1364, 267] on icon "button" at bounding box center [1370, 266] width 13 height 3
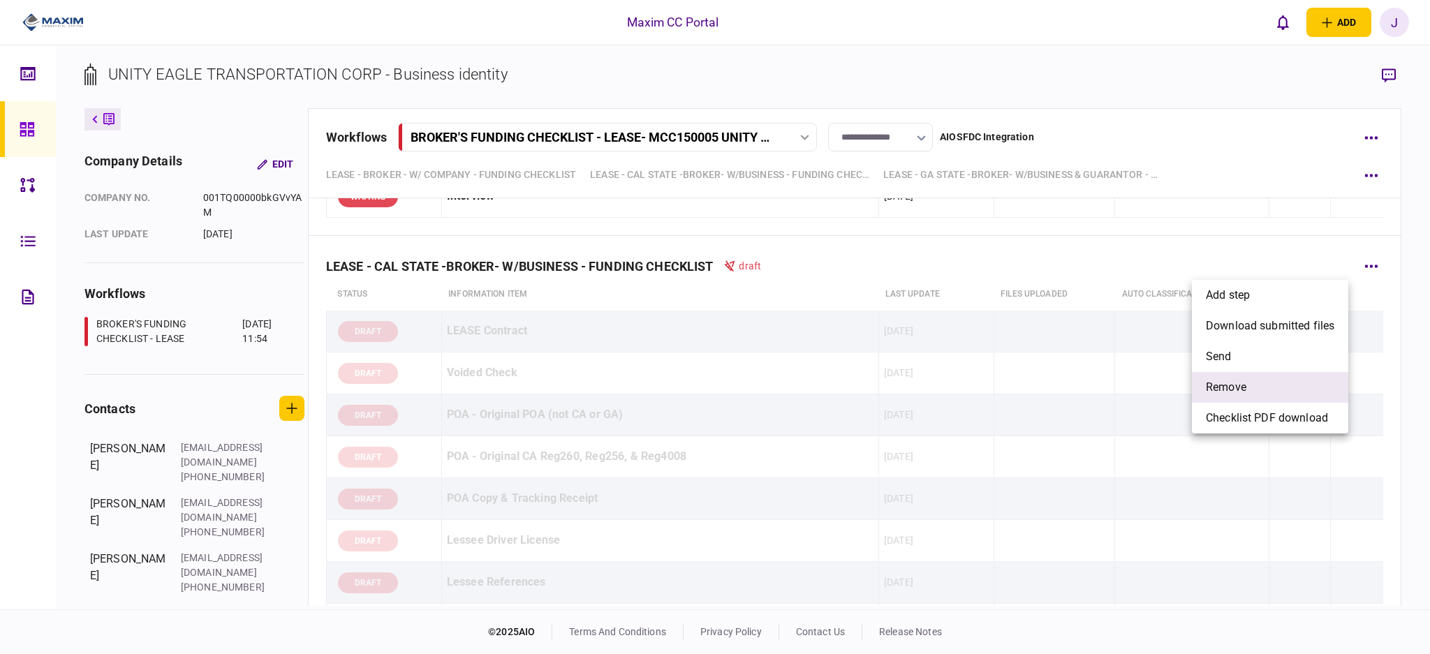
click at [1264, 381] on li "remove" at bounding box center [1270, 387] width 156 height 31
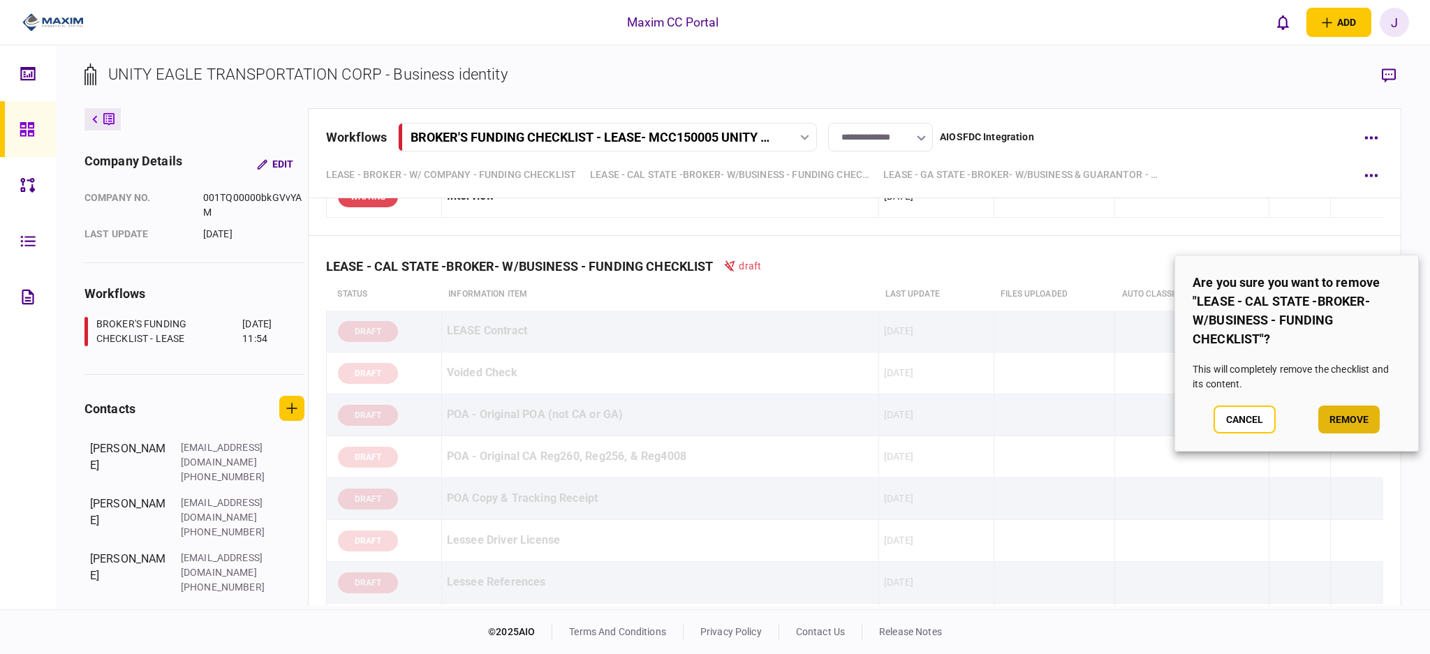
click at [1345, 419] on button "remove" at bounding box center [1348, 420] width 61 height 28
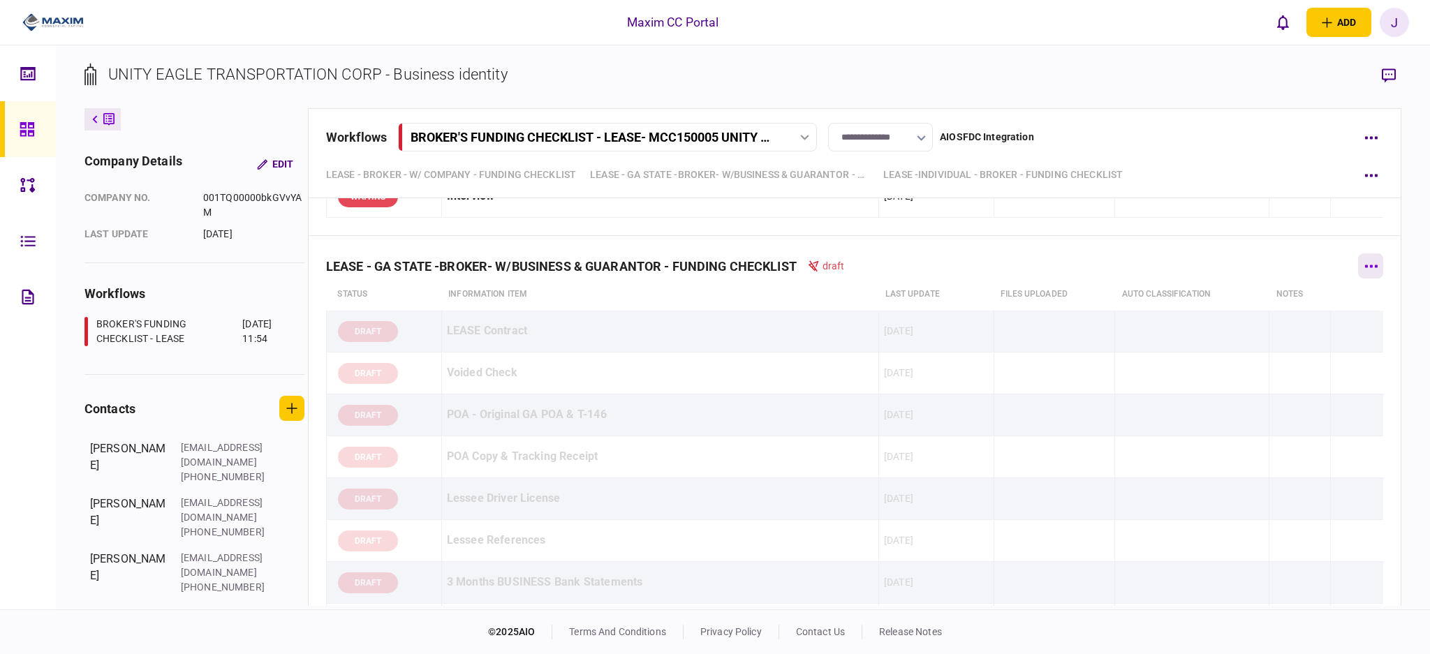
click at [1366, 273] on button "button" at bounding box center [1370, 265] width 25 height 25
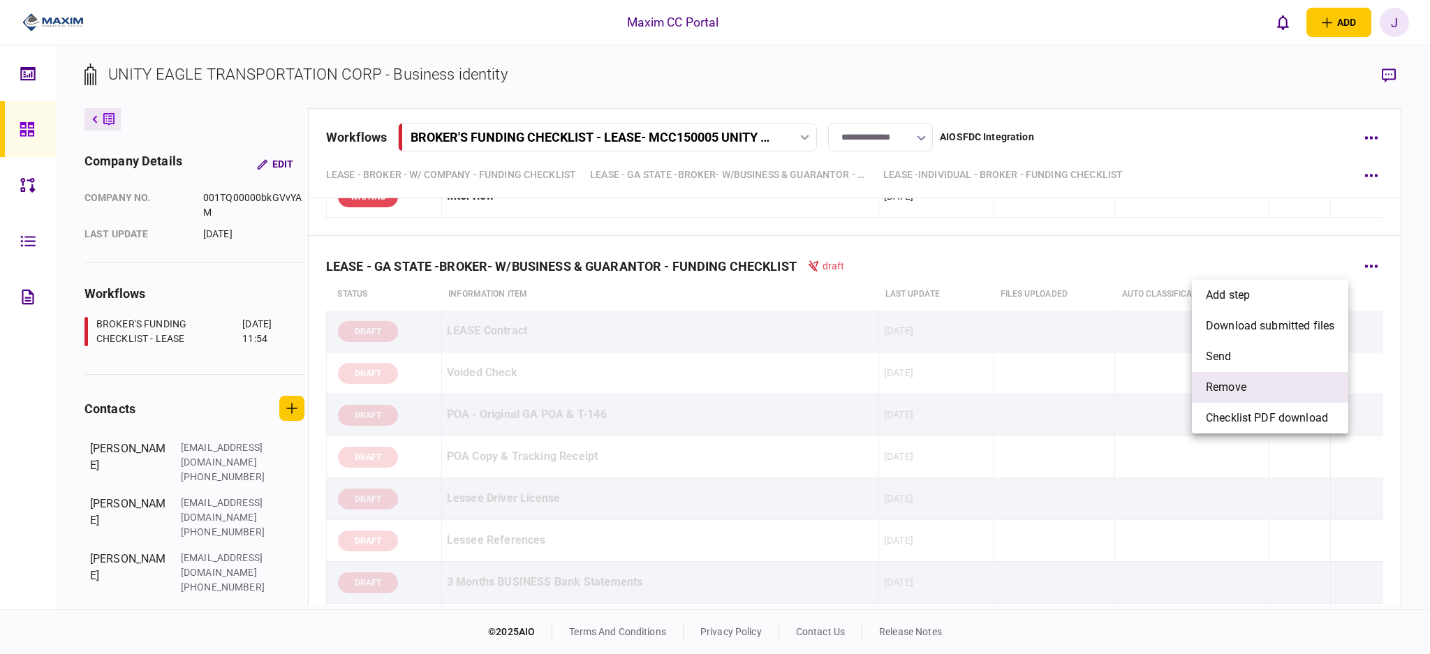
click at [1279, 394] on li "remove" at bounding box center [1270, 387] width 156 height 31
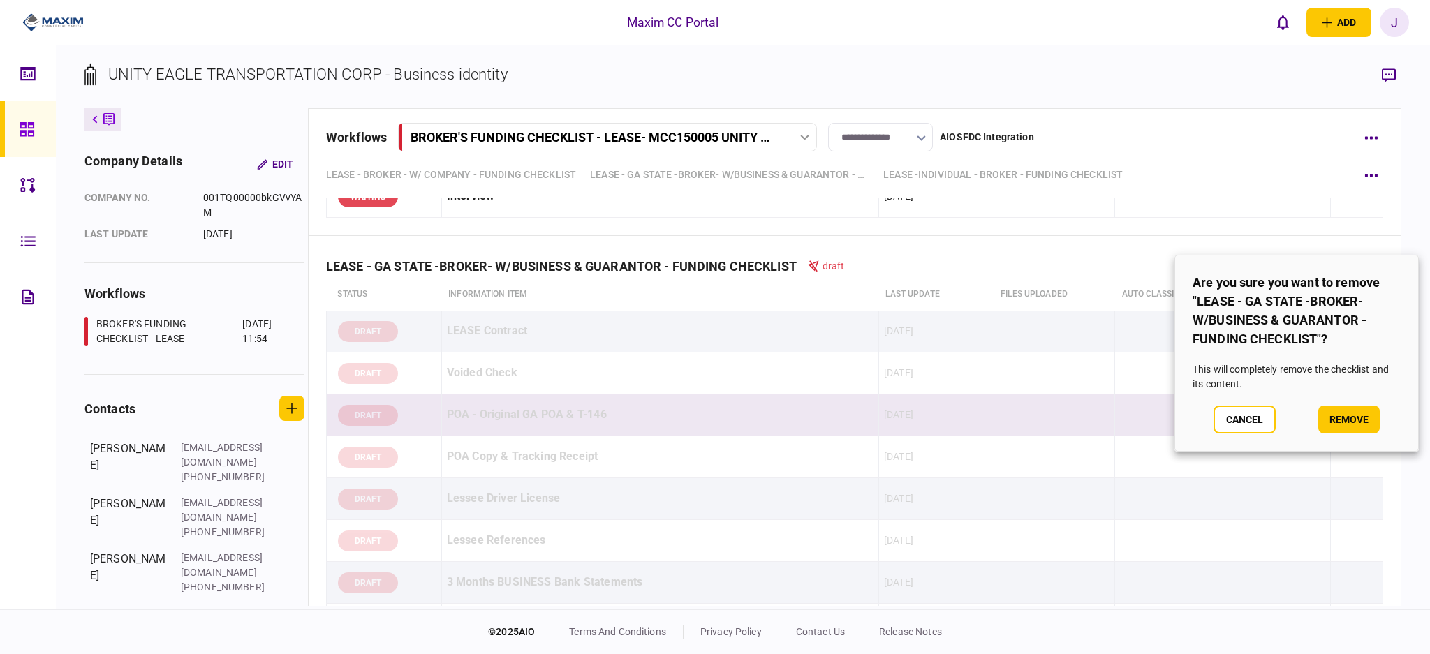
drag, startPoint x: 1343, startPoint y: 410, endPoint x: 1350, endPoint y: 414, distance: 8.1
click at [1343, 412] on button "remove" at bounding box center [1348, 420] width 61 height 28
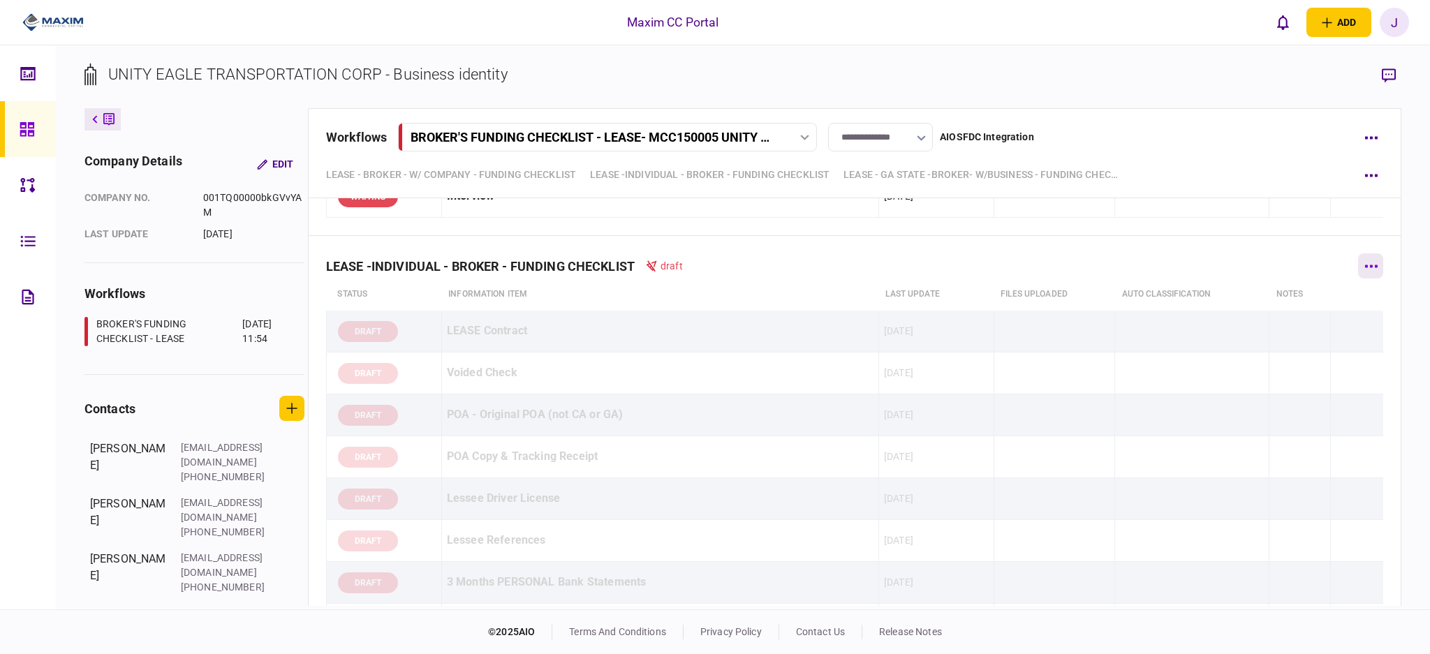
click at [1359, 276] on button "button" at bounding box center [1370, 265] width 25 height 25
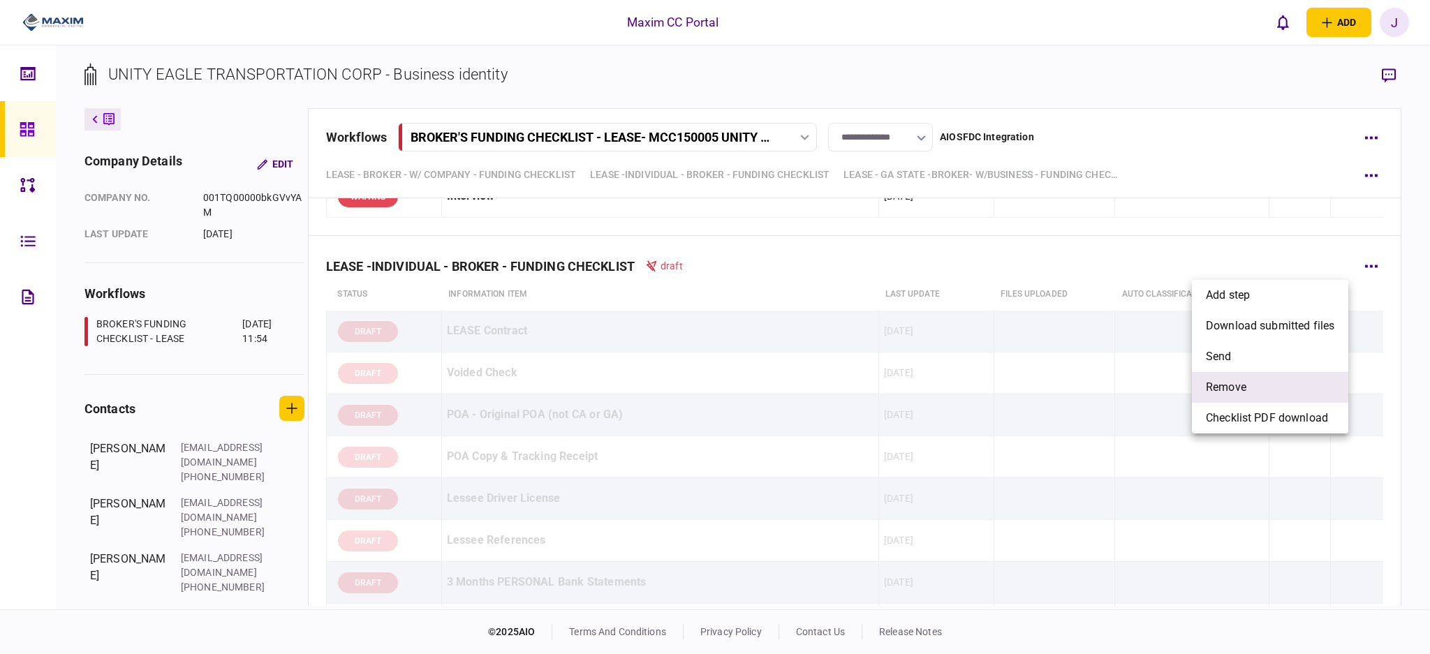
click at [1283, 397] on li "remove" at bounding box center [1270, 387] width 156 height 31
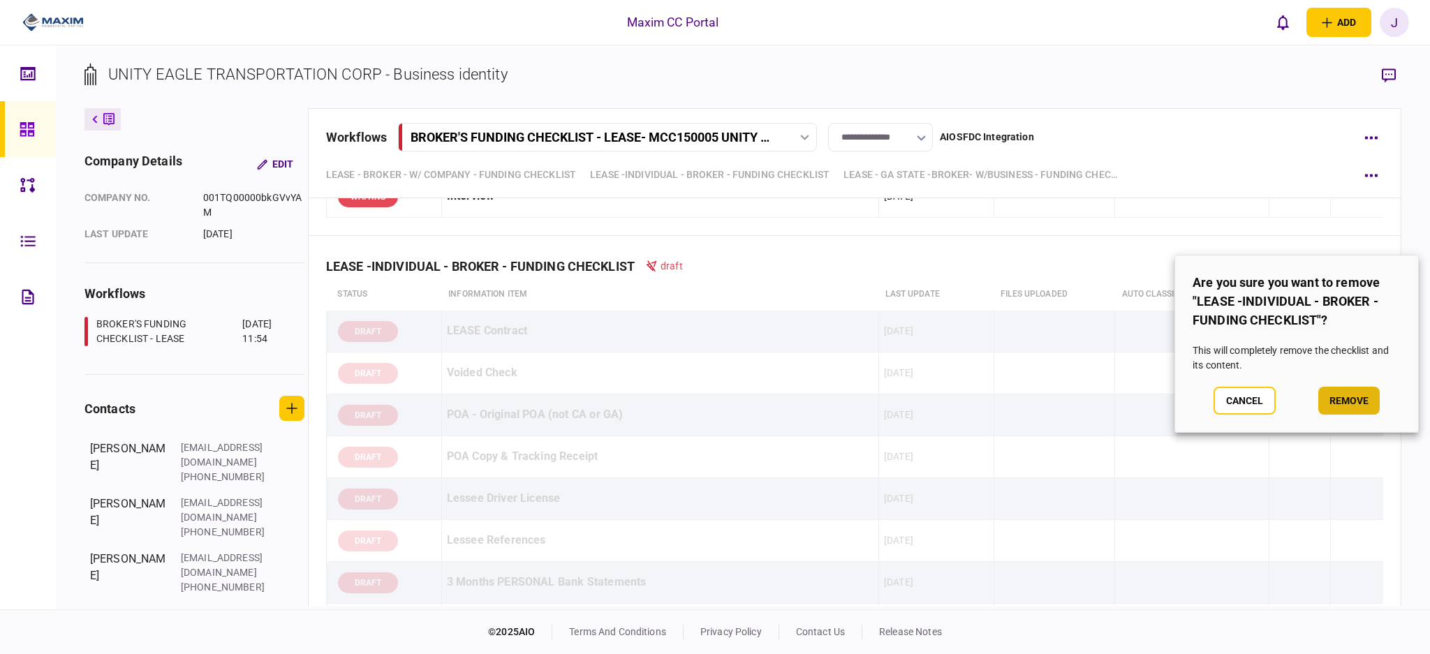
click at [1329, 406] on button "remove" at bounding box center [1348, 401] width 61 height 28
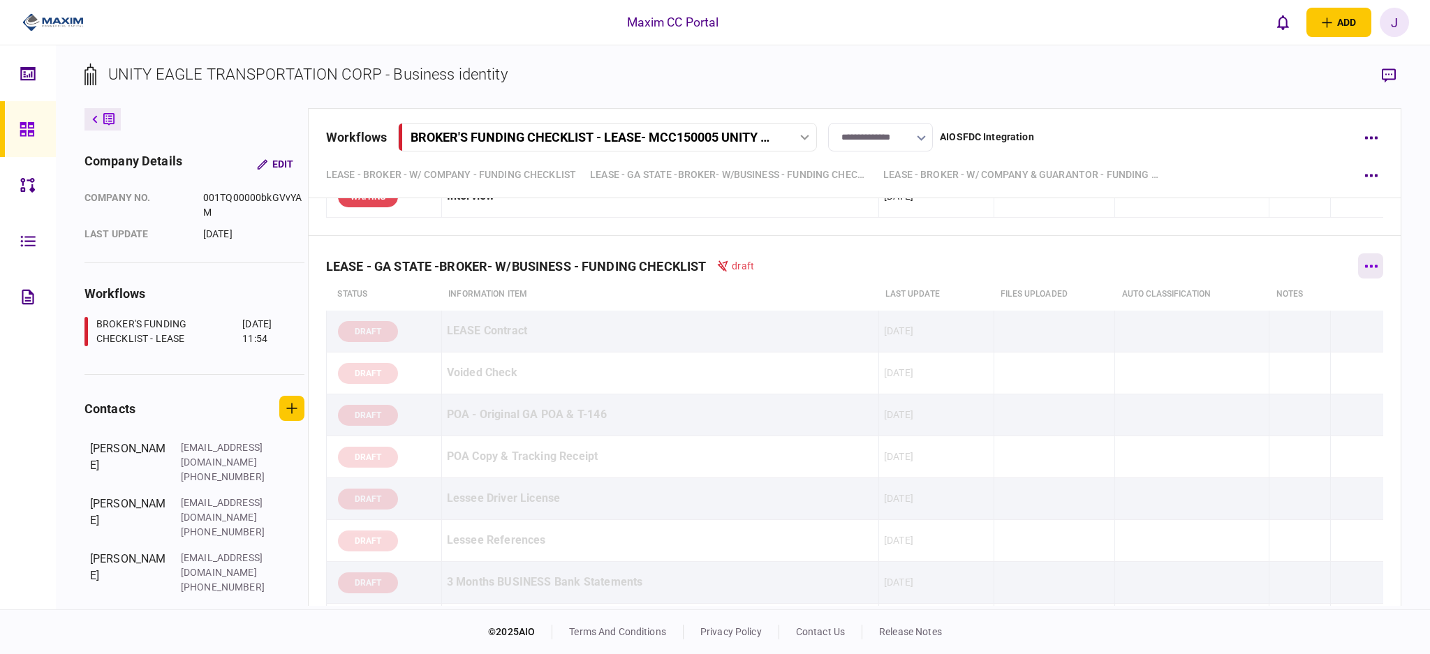
click at [1364, 267] on icon "button" at bounding box center [1370, 266] width 13 height 3
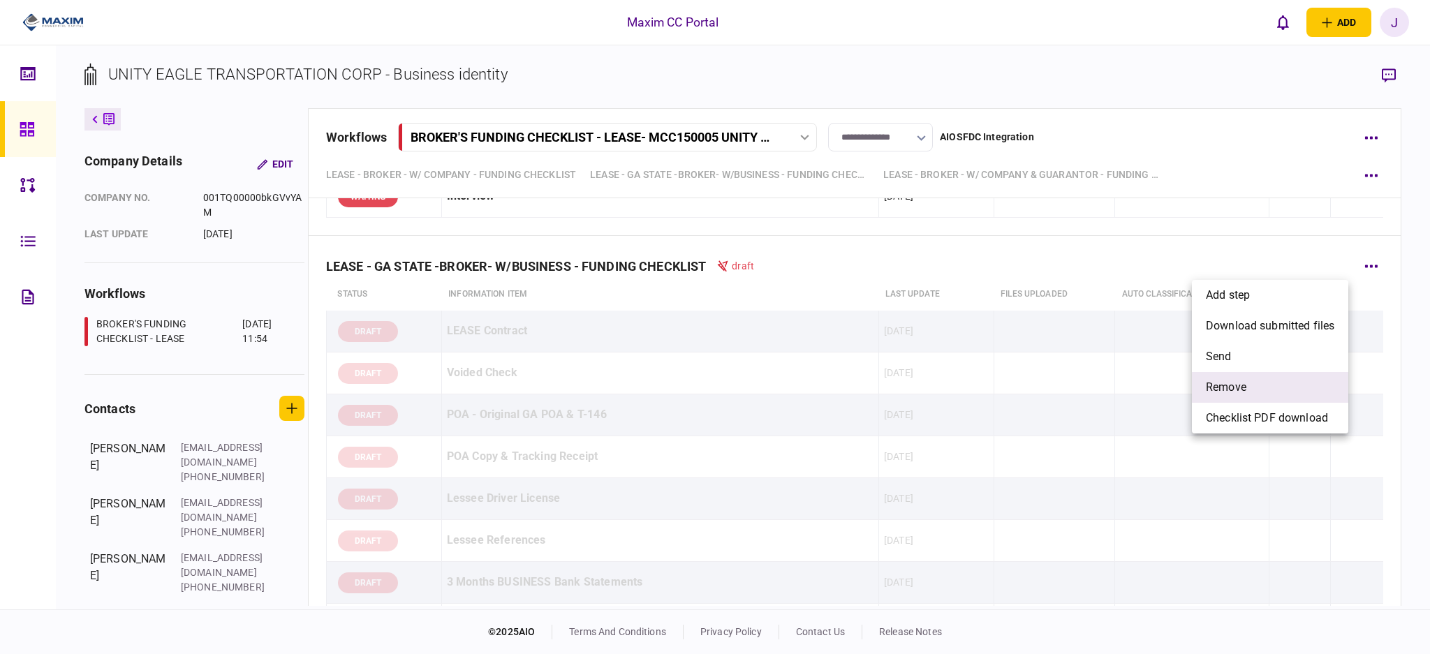
click at [1253, 389] on li "remove" at bounding box center [1270, 387] width 156 height 31
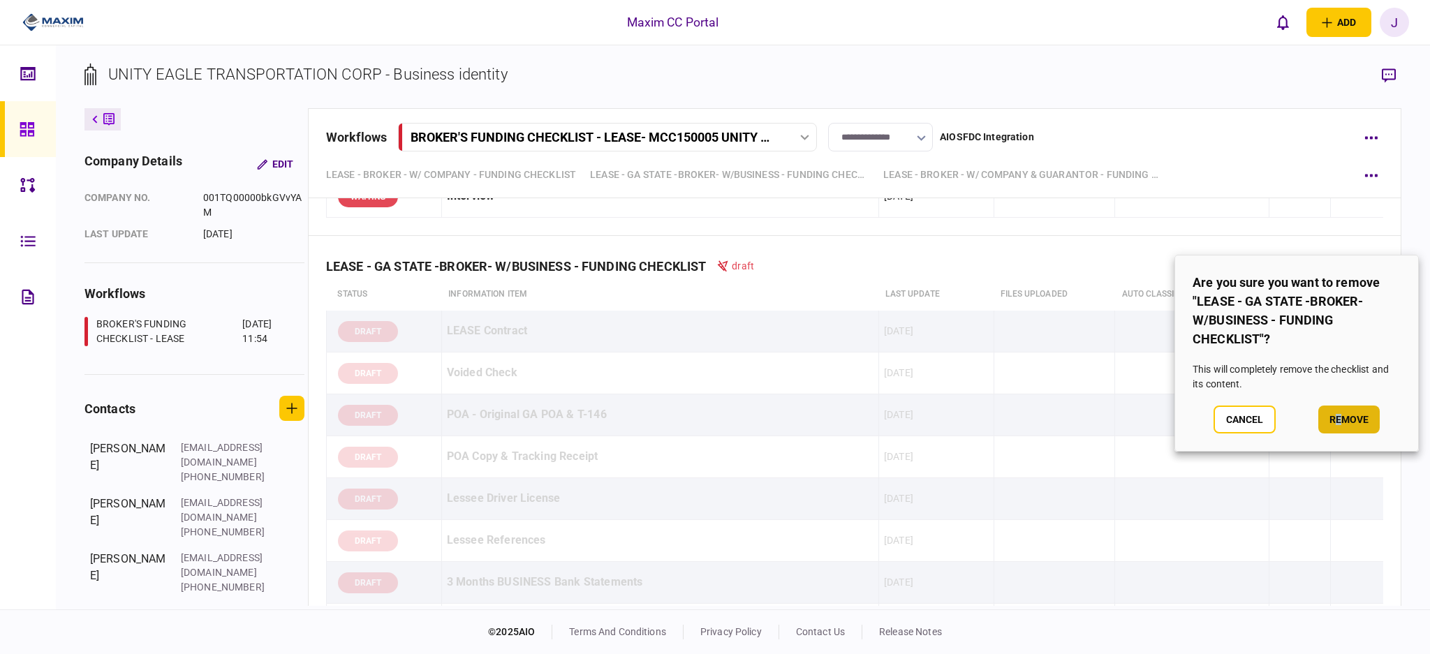
drag, startPoint x: 1336, startPoint y: 404, endPoint x: 1347, endPoint y: 410, distance: 12.2
click at [1339, 405] on section "Are you sure you want to remove "LEASE - GA STATE -BROKER- W/BUSINESS - FUNDING…" at bounding box center [1296, 353] width 244 height 197
click at [1354, 413] on button "remove" at bounding box center [1348, 420] width 61 height 28
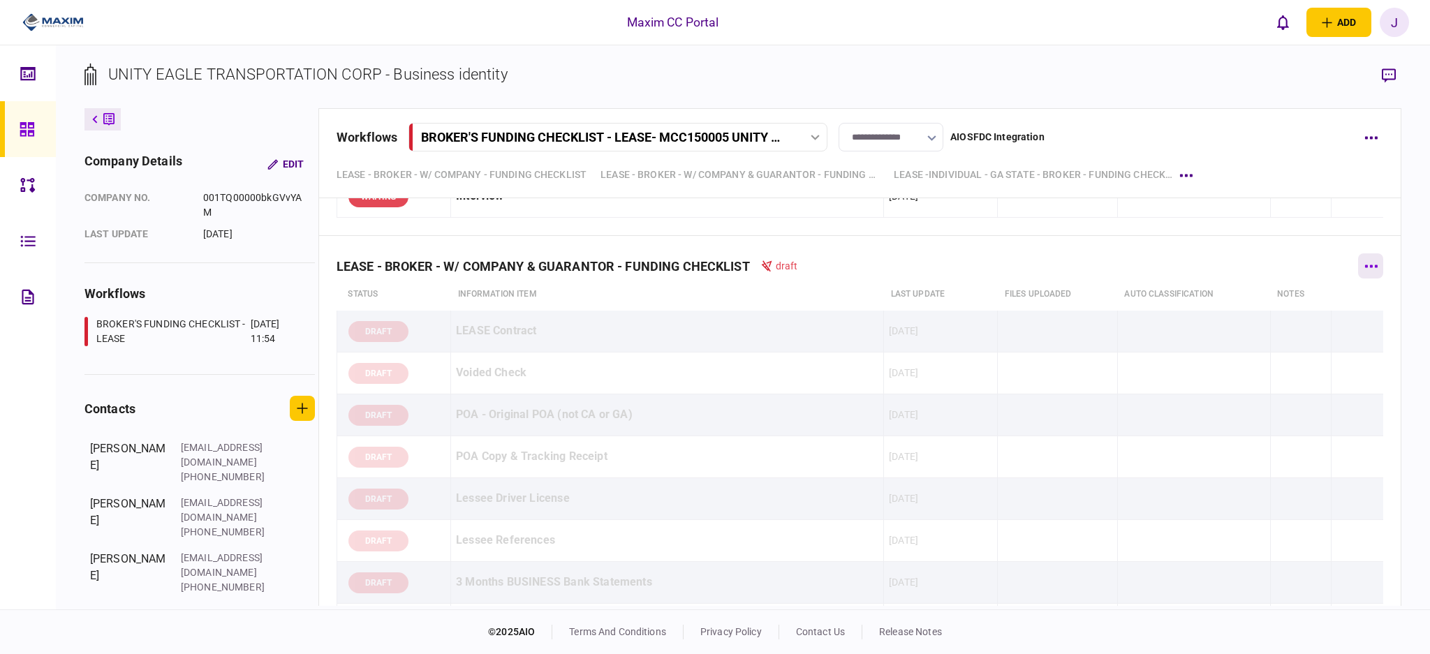
click at [1358, 262] on button "button" at bounding box center [1370, 265] width 25 height 25
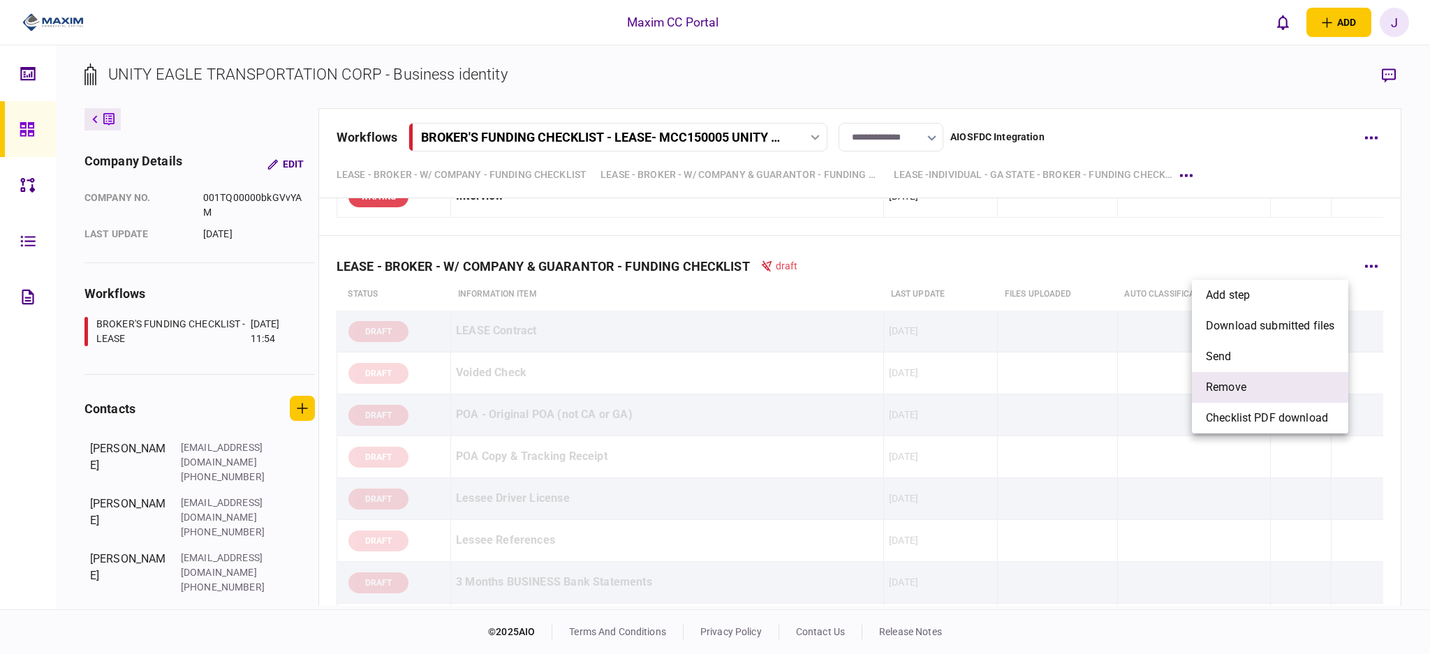
click at [1285, 394] on li "remove" at bounding box center [1270, 387] width 156 height 31
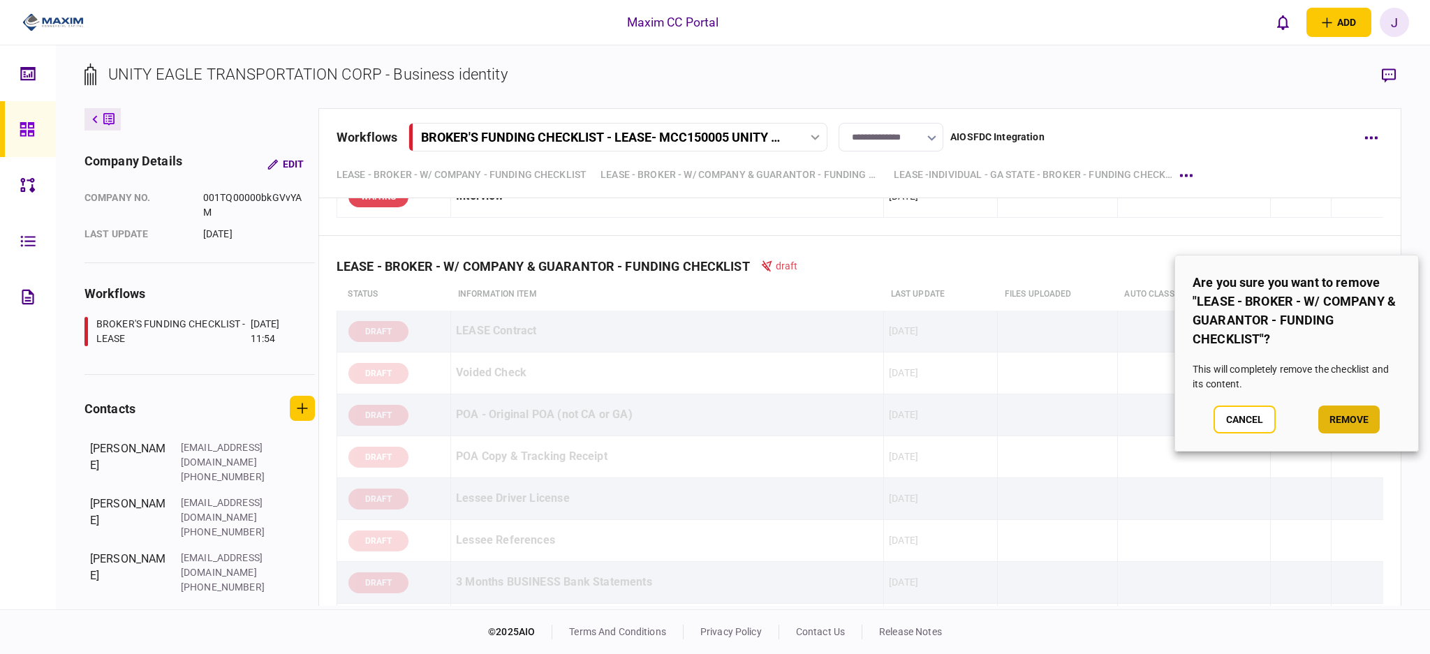
click at [1349, 412] on button "remove" at bounding box center [1348, 420] width 61 height 28
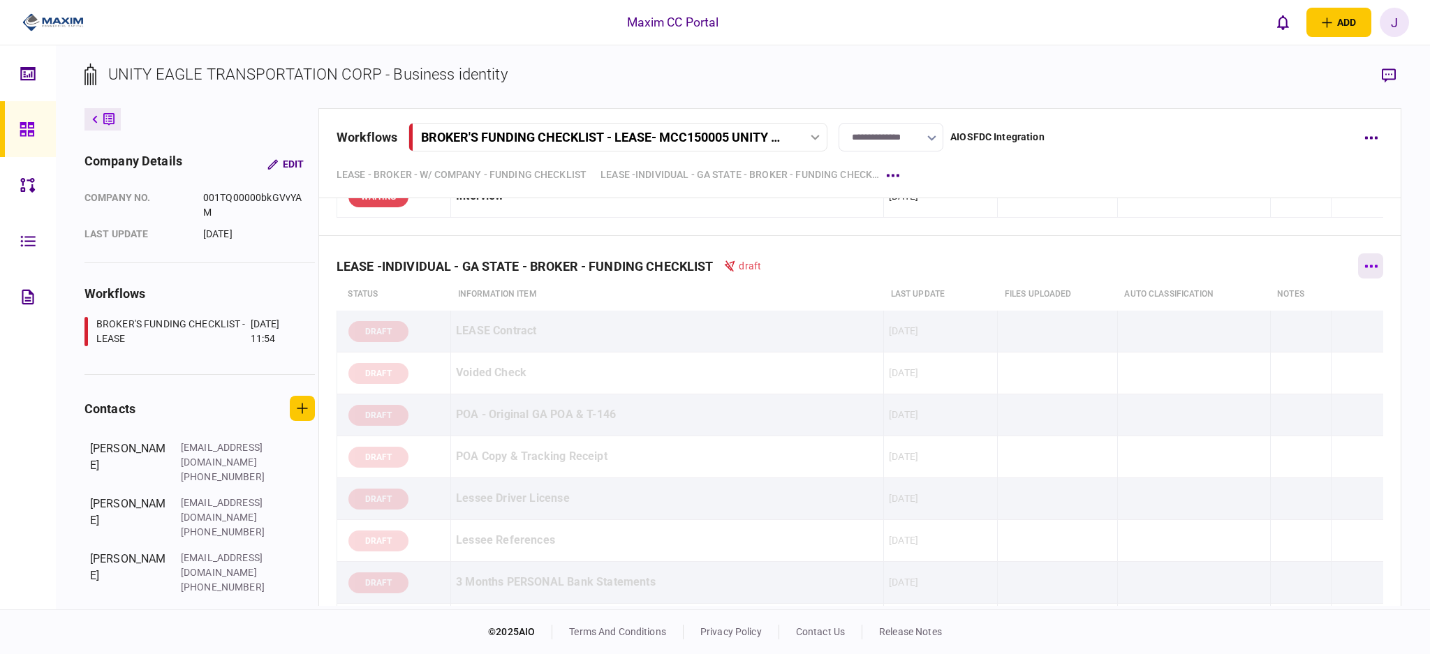
click at [1364, 266] on icon "button" at bounding box center [1370, 266] width 13 height 3
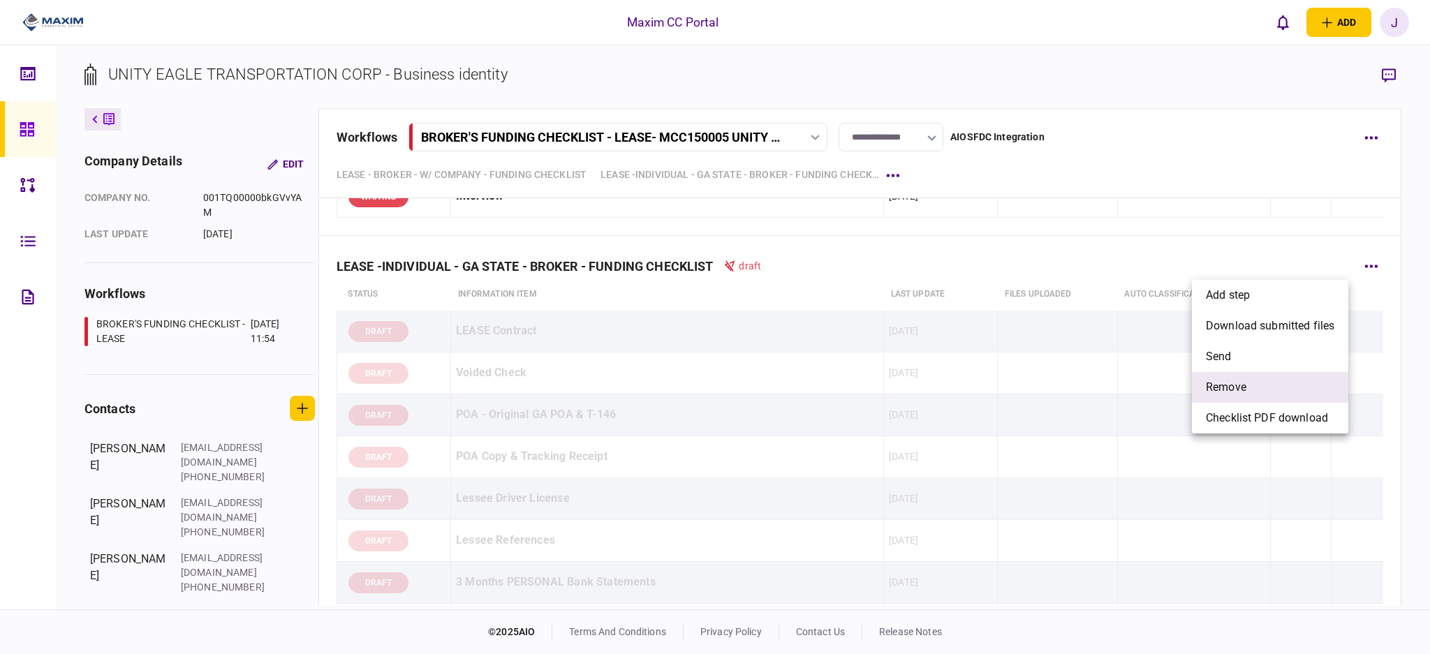
click at [1276, 383] on li "remove" at bounding box center [1270, 387] width 156 height 31
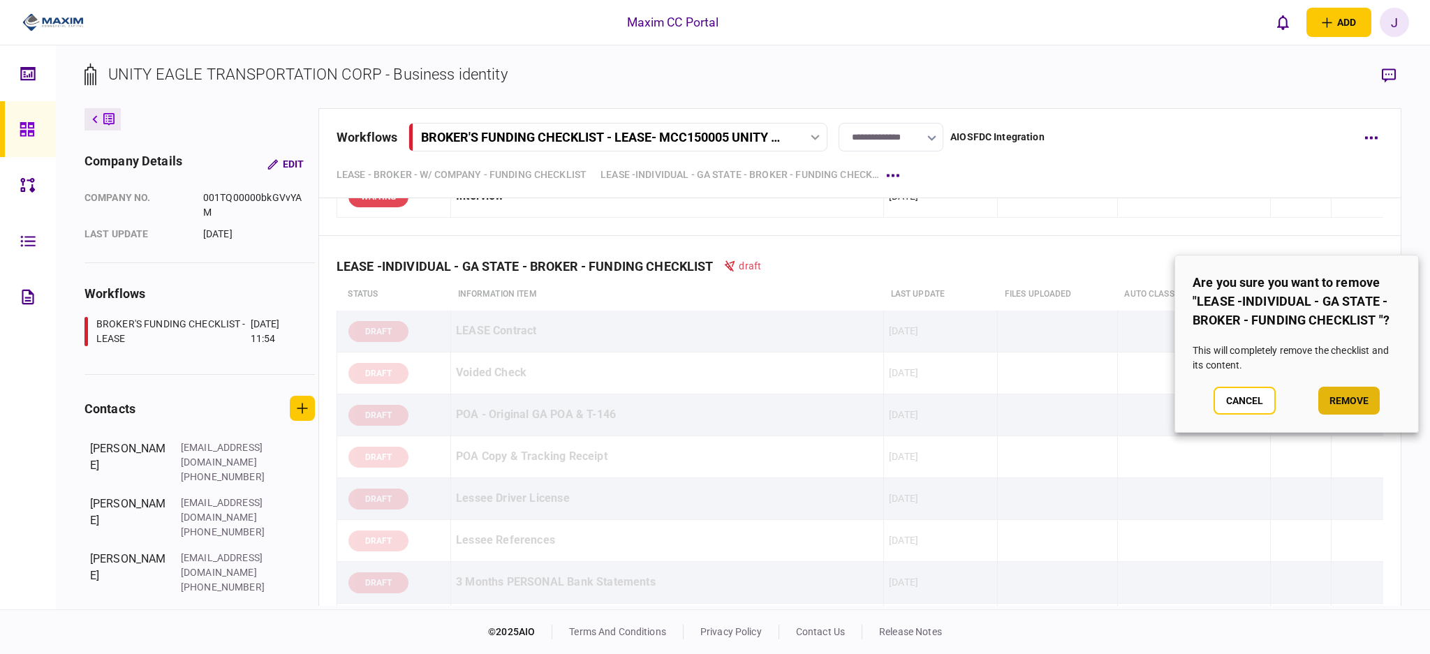
click at [1332, 402] on button "remove" at bounding box center [1348, 401] width 61 height 28
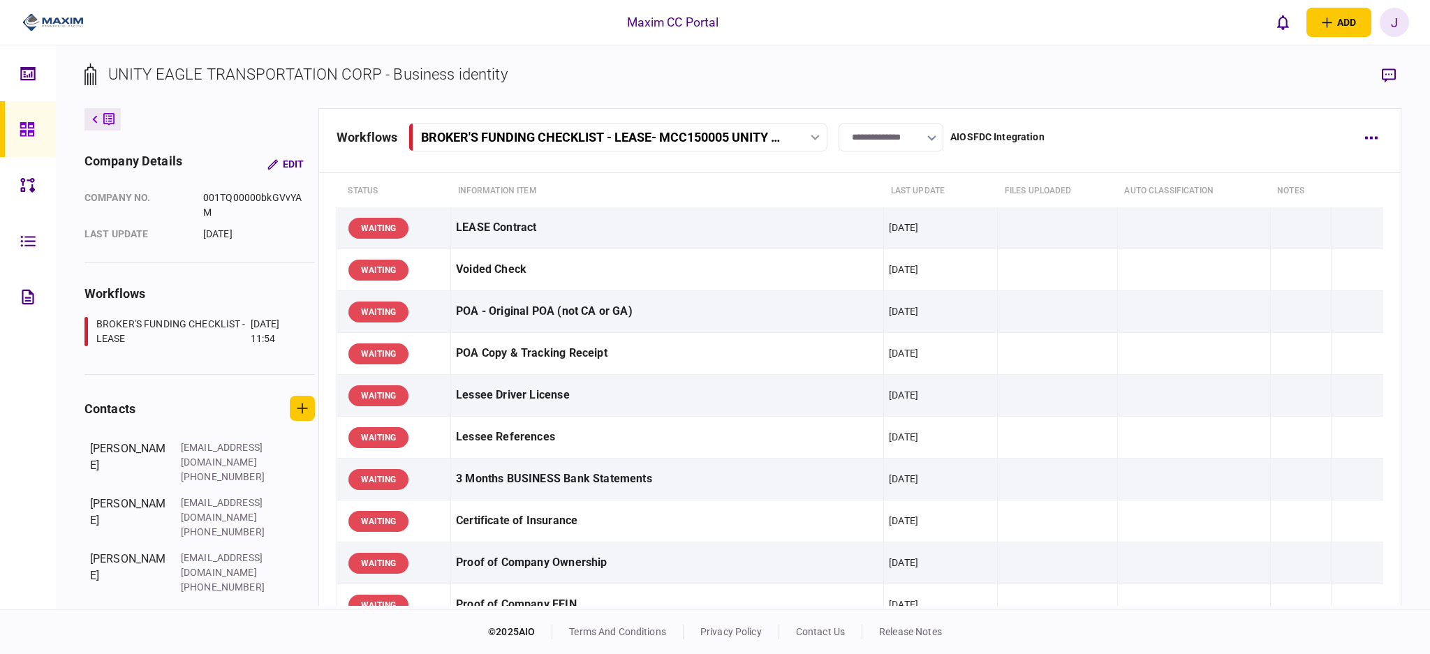
scroll to position [0, 0]
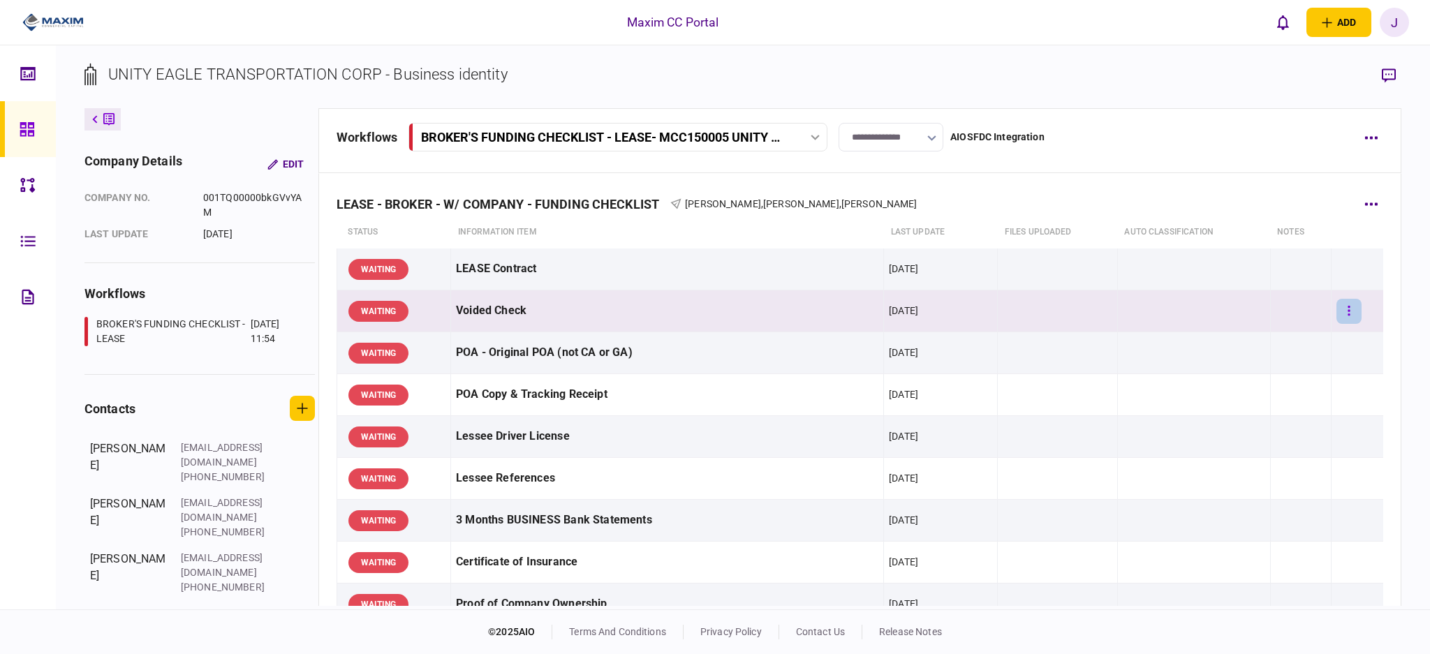
click at [1338, 318] on button "button" at bounding box center [1348, 311] width 25 height 25
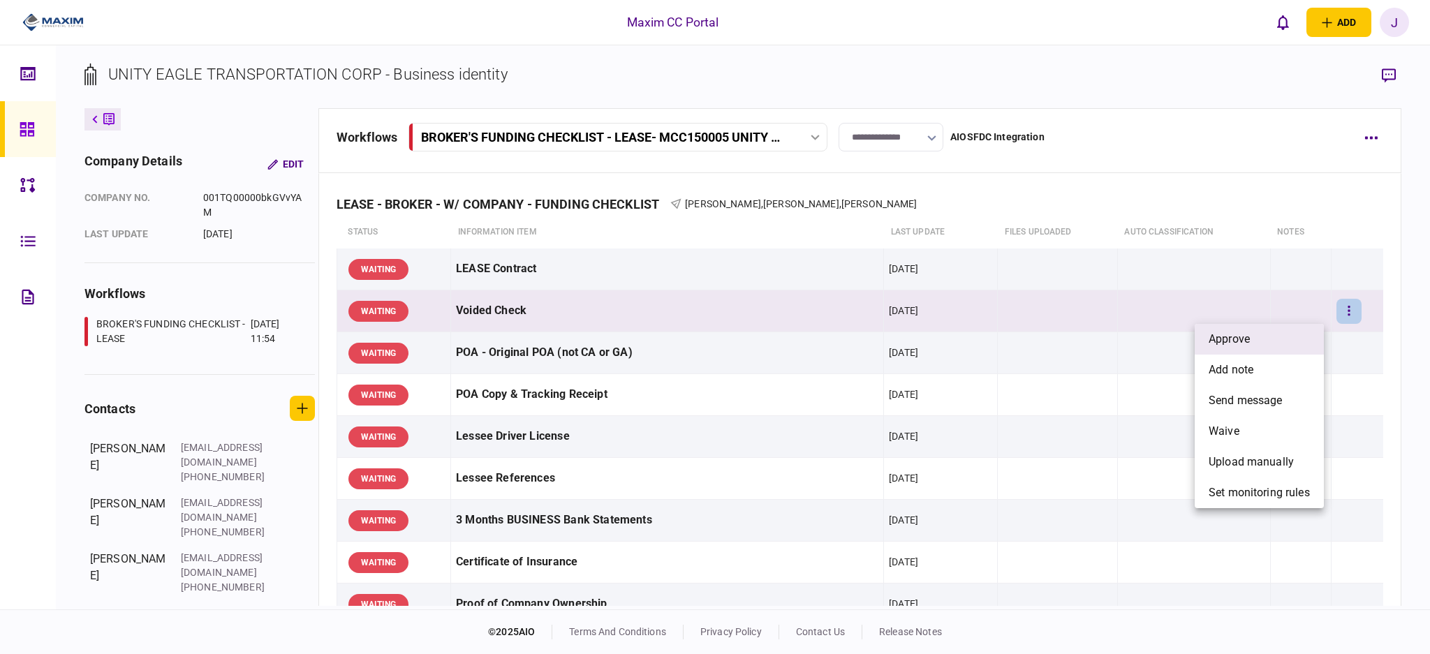
click at [1257, 343] on li "approve" at bounding box center [1259, 339] width 129 height 31
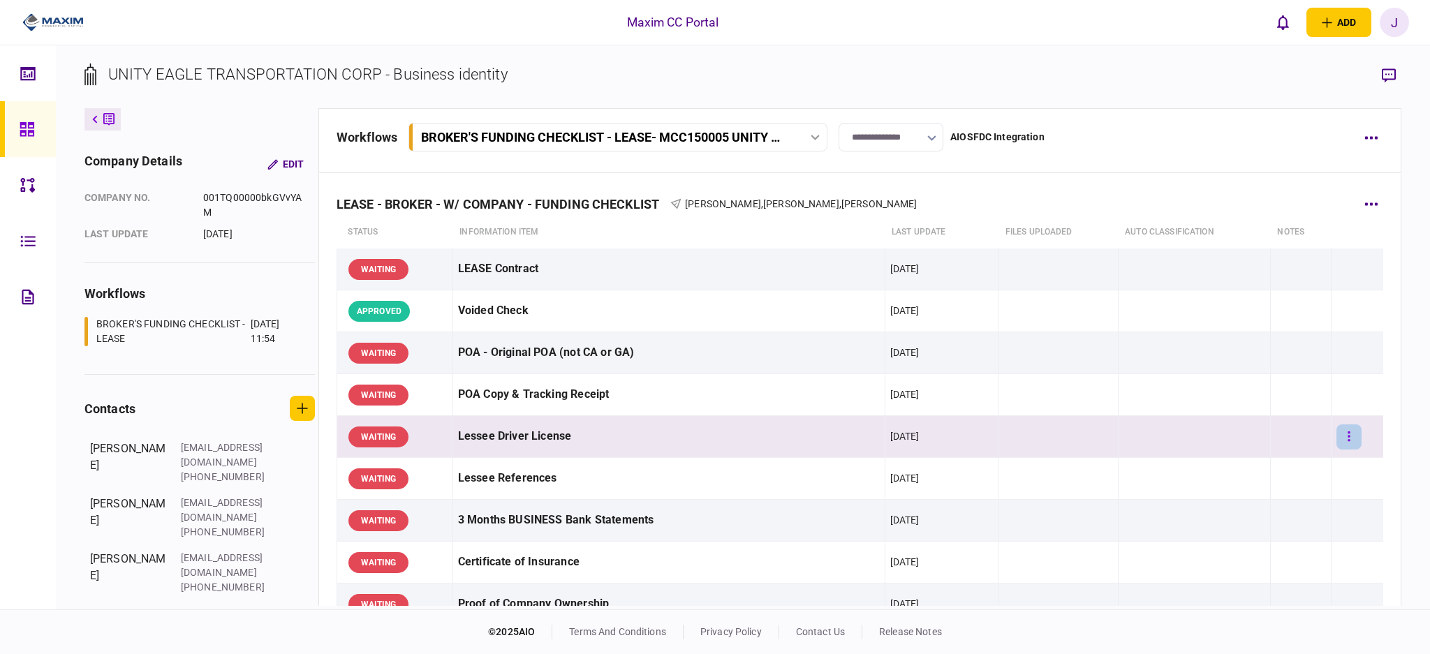
click at [1347, 439] on icon "button" at bounding box center [1348, 436] width 3 height 13
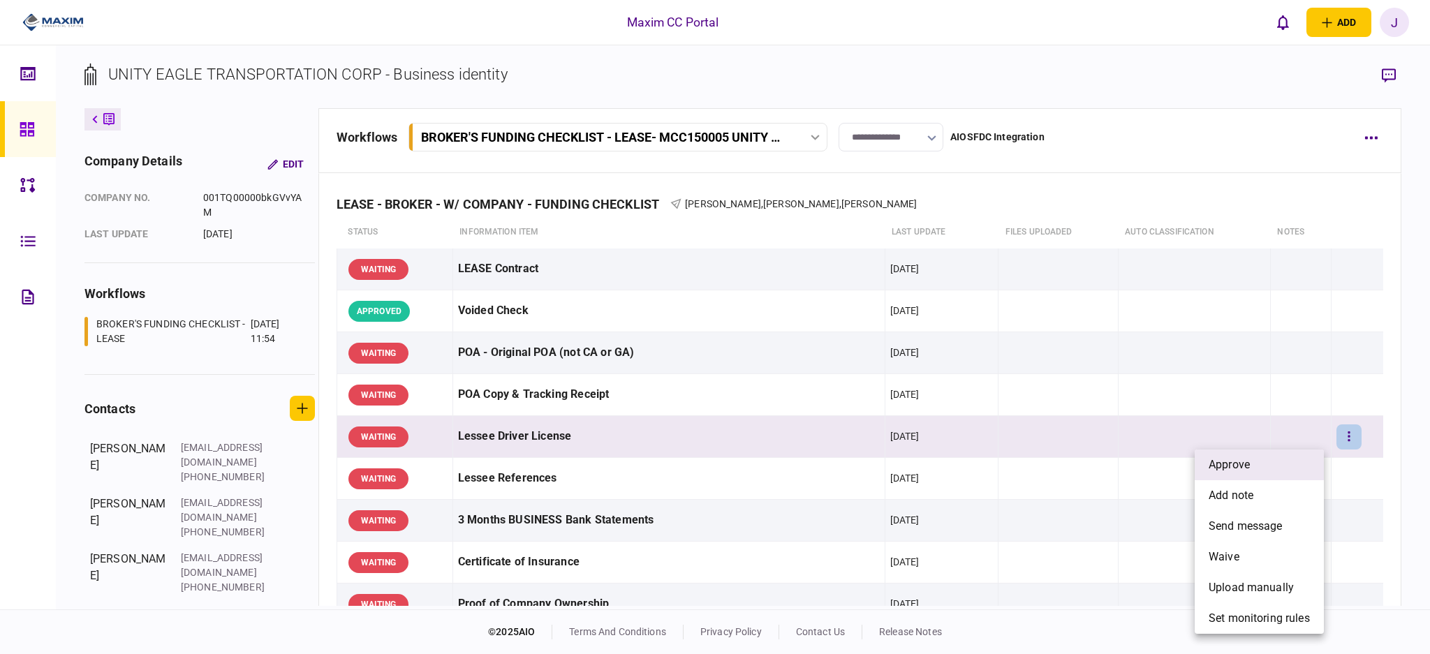
click at [1246, 473] on li "approve" at bounding box center [1259, 465] width 129 height 31
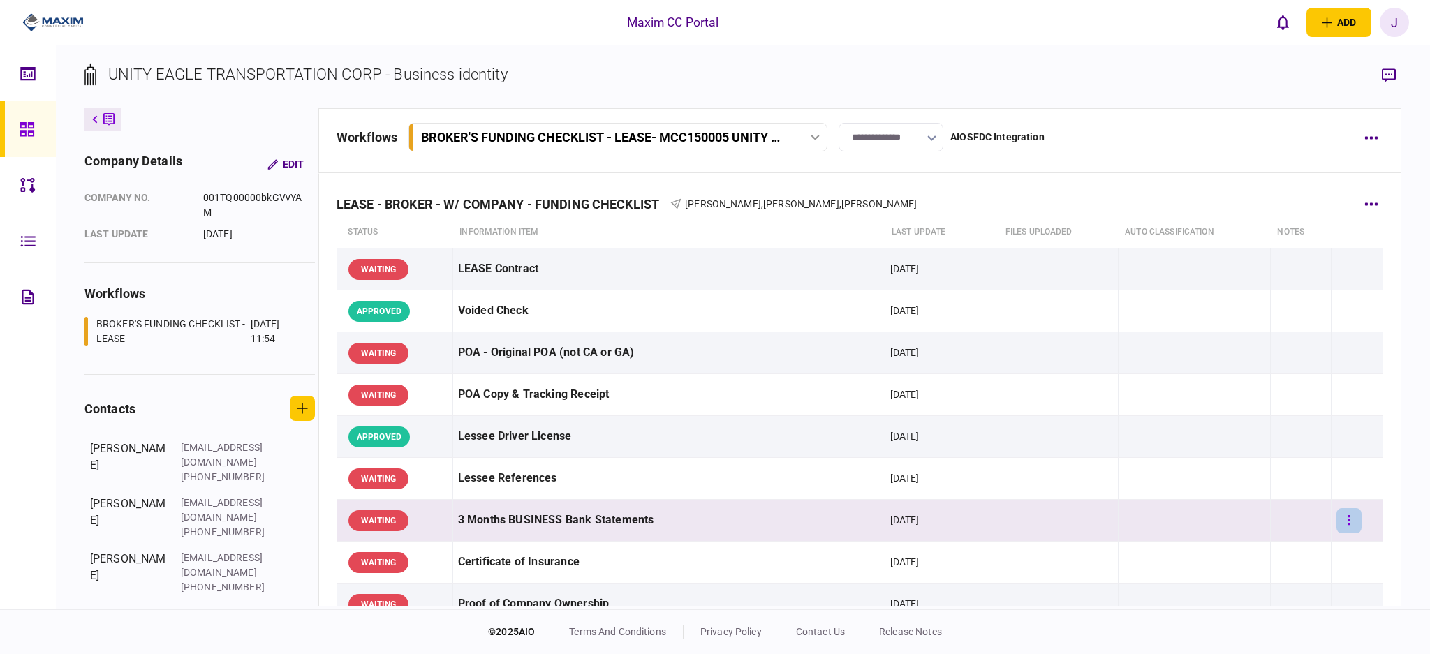
click at [1336, 518] on button "button" at bounding box center [1348, 520] width 25 height 25
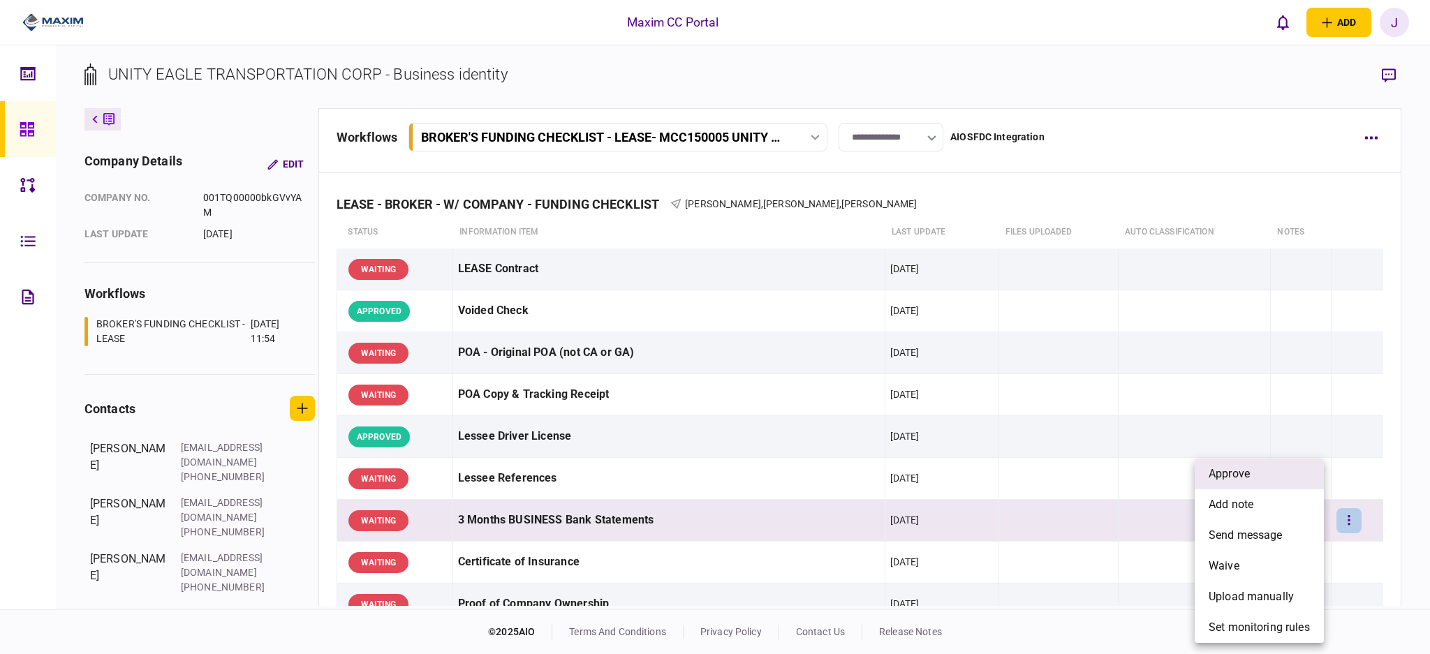
click at [1260, 478] on li "approve" at bounding box center [1259, 474] width 129 height 31
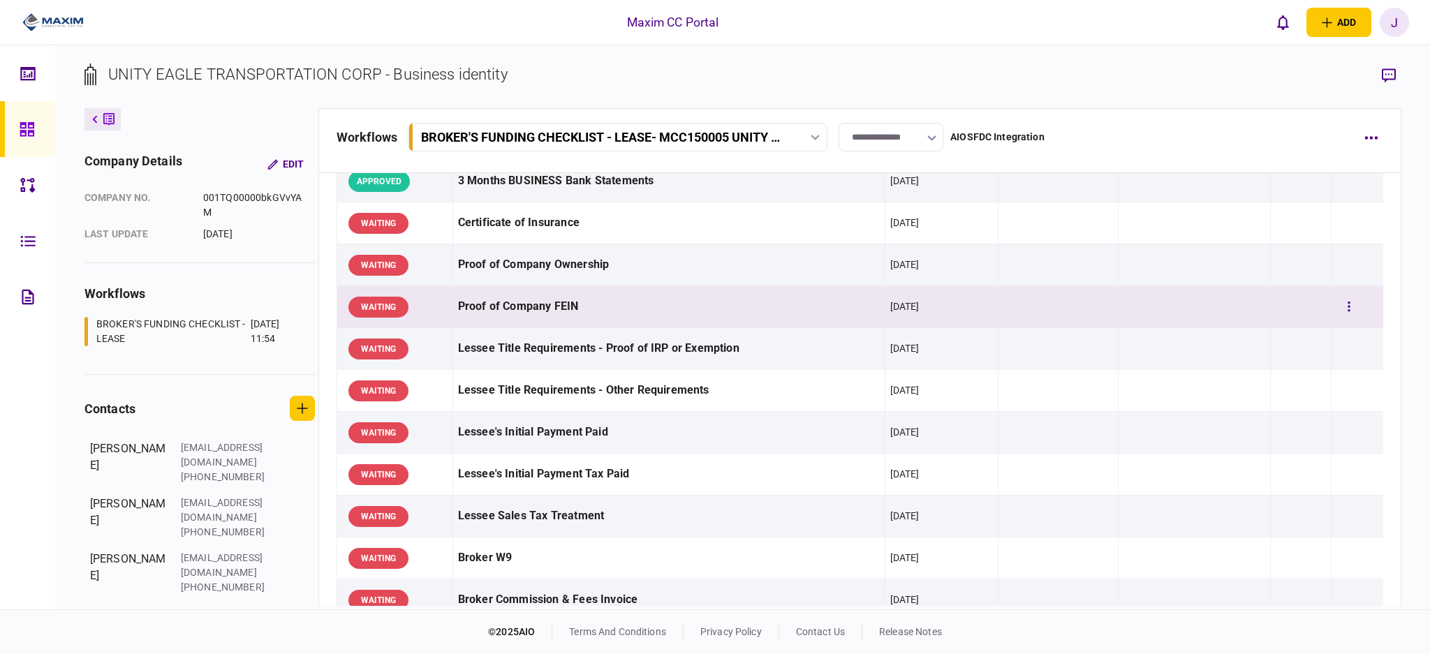
scroll to position [372, 0]
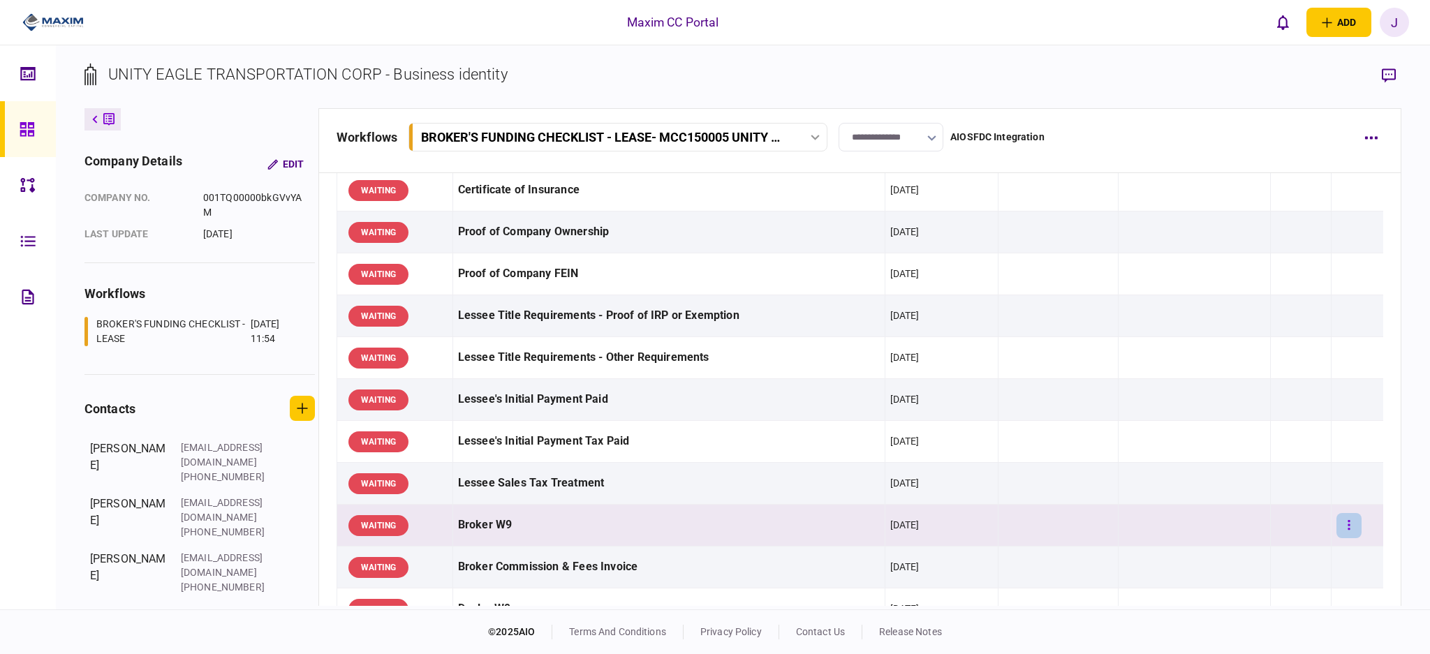
click at [1336, 529] on button "button" at bounding box center [1348, 525] width 25 height 25
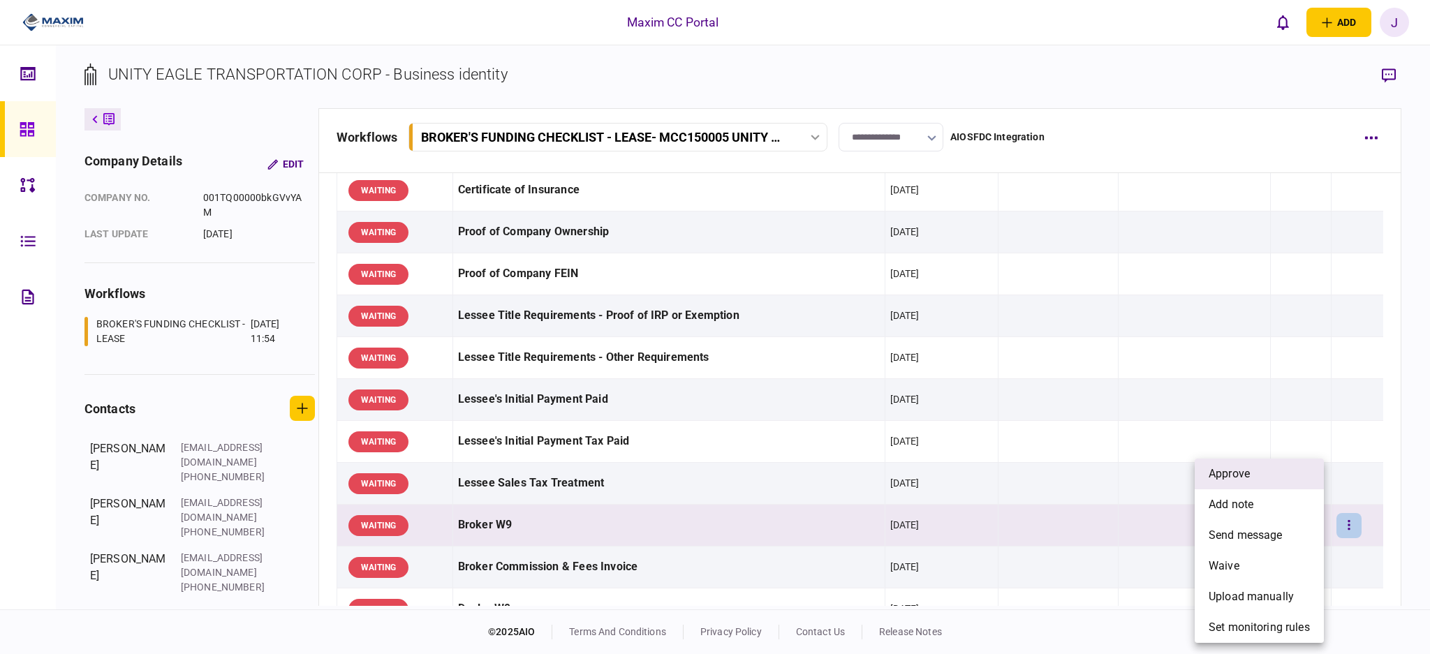
click at [1265, 482] on li "approve" at bounding box center [1259, 474] width 129 height 31
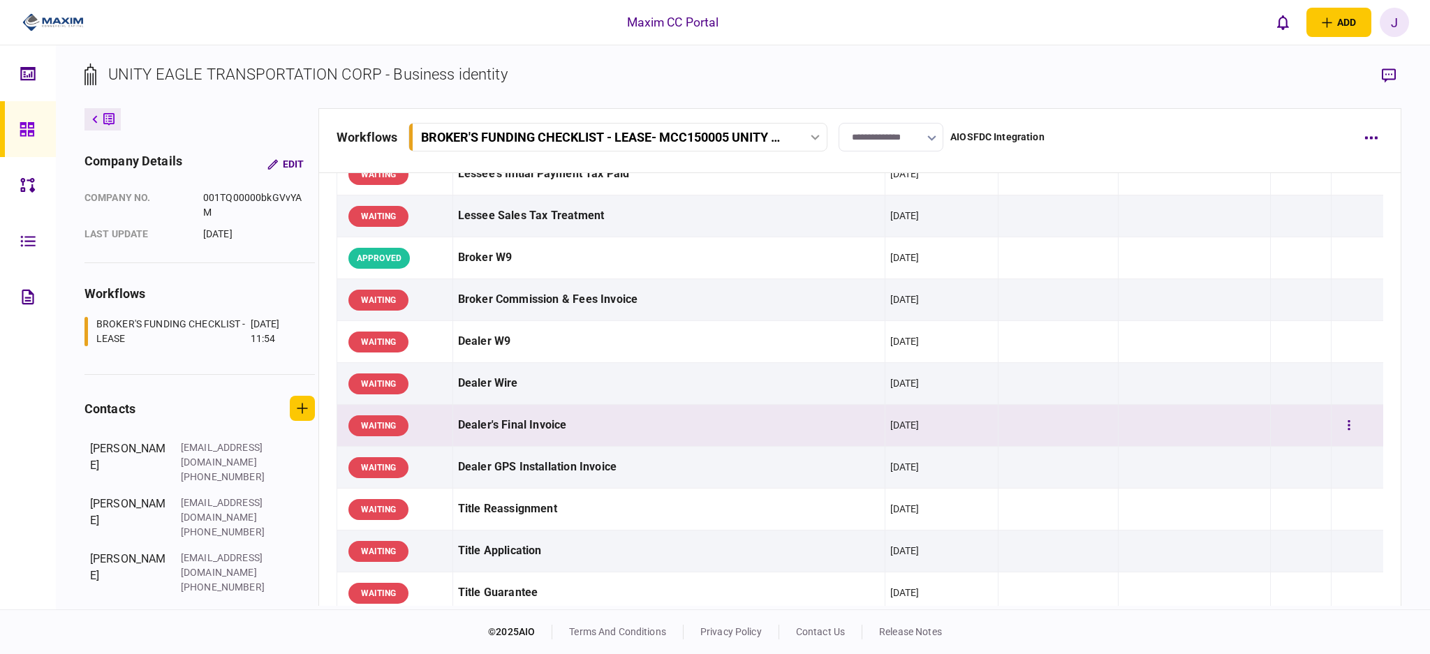
scroll to position [651, 0]
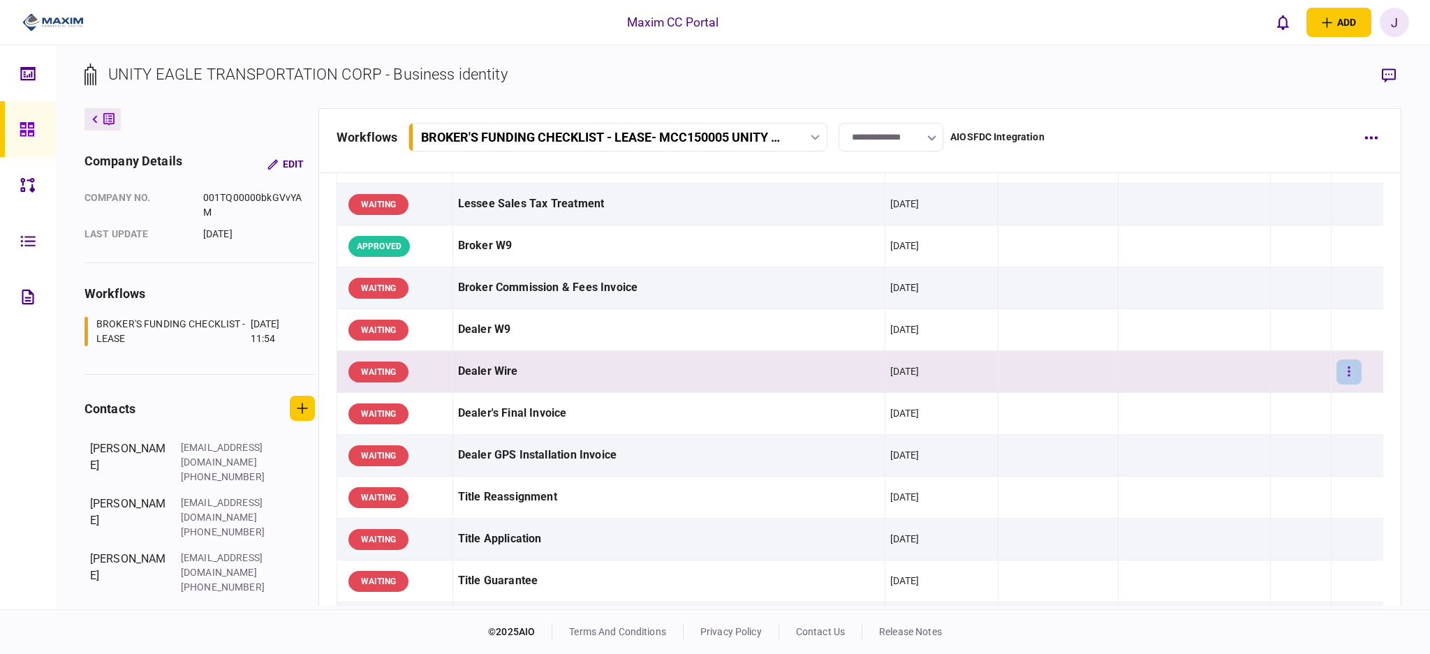
click at [1347, 371] on icon "button" at bounding box center [1348, 372] width 2 height 10
click at [1291, 394] on li "approve" at bounding box center [1259, 400] width 129 height 31
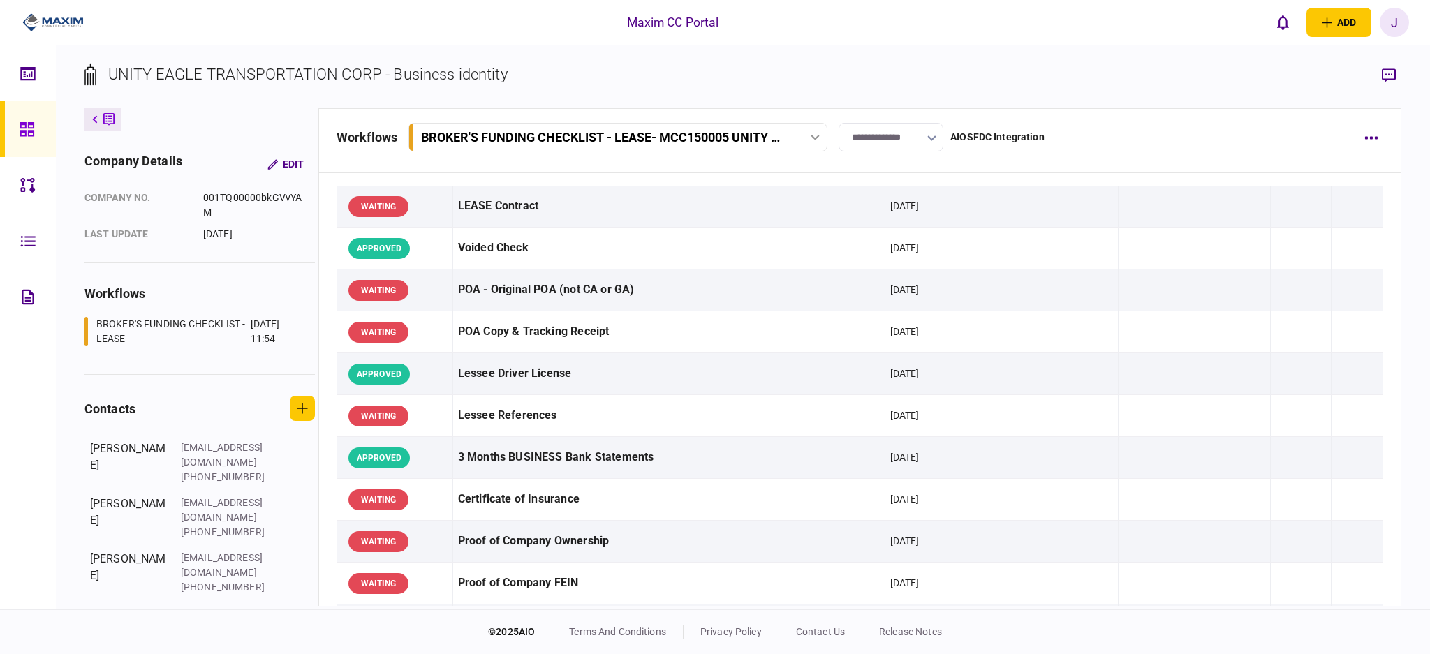
scroll to position [0, 0]
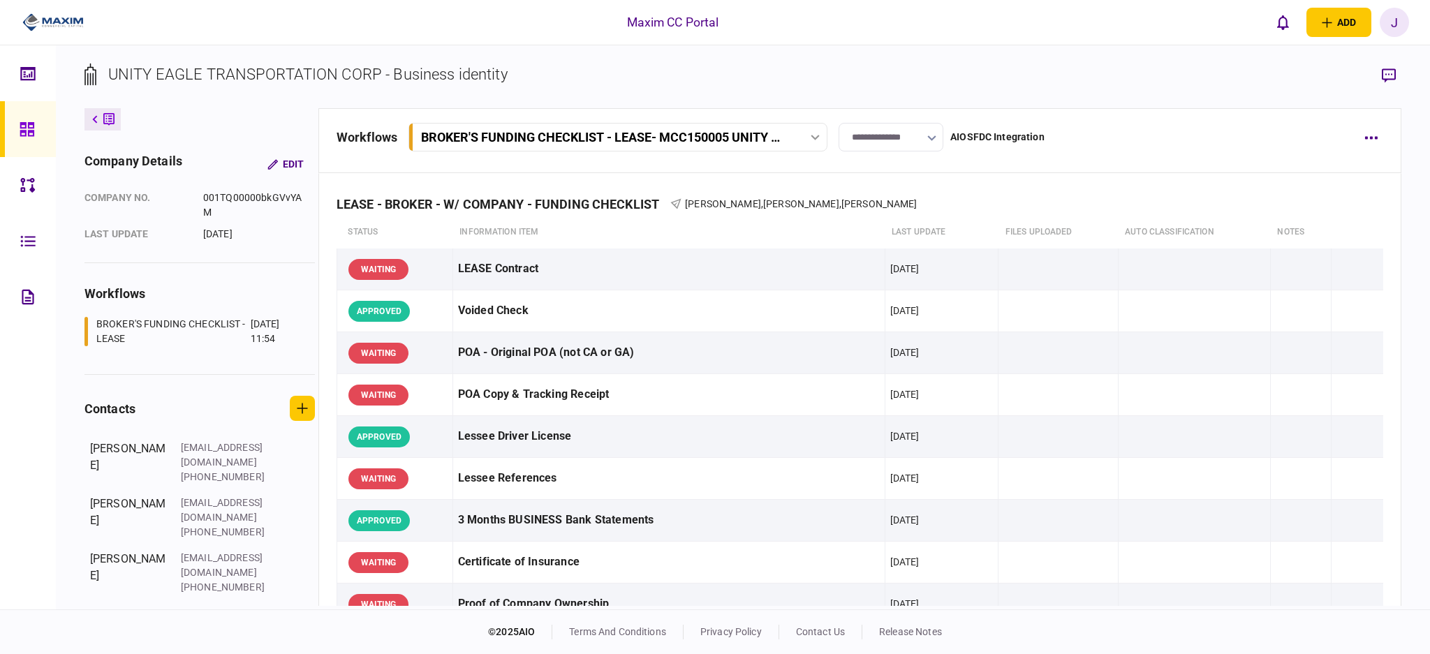
click at [813, 133] on div "BROKER'S FUNDING CHECKLIST - LEASE - MCC150005 UNITY EAGLE TRANSPORTATION" at bounding box center [619, 137] width 413 height 15
click at [665, 77] on section "UNITY EAGLE TRANSPORTATION CORP - Business identity" at bounding box center [742, 85] width 1317 height 45
click at [892, 123] on input "**********" at bounding box center [891, 137] width 105 height 29
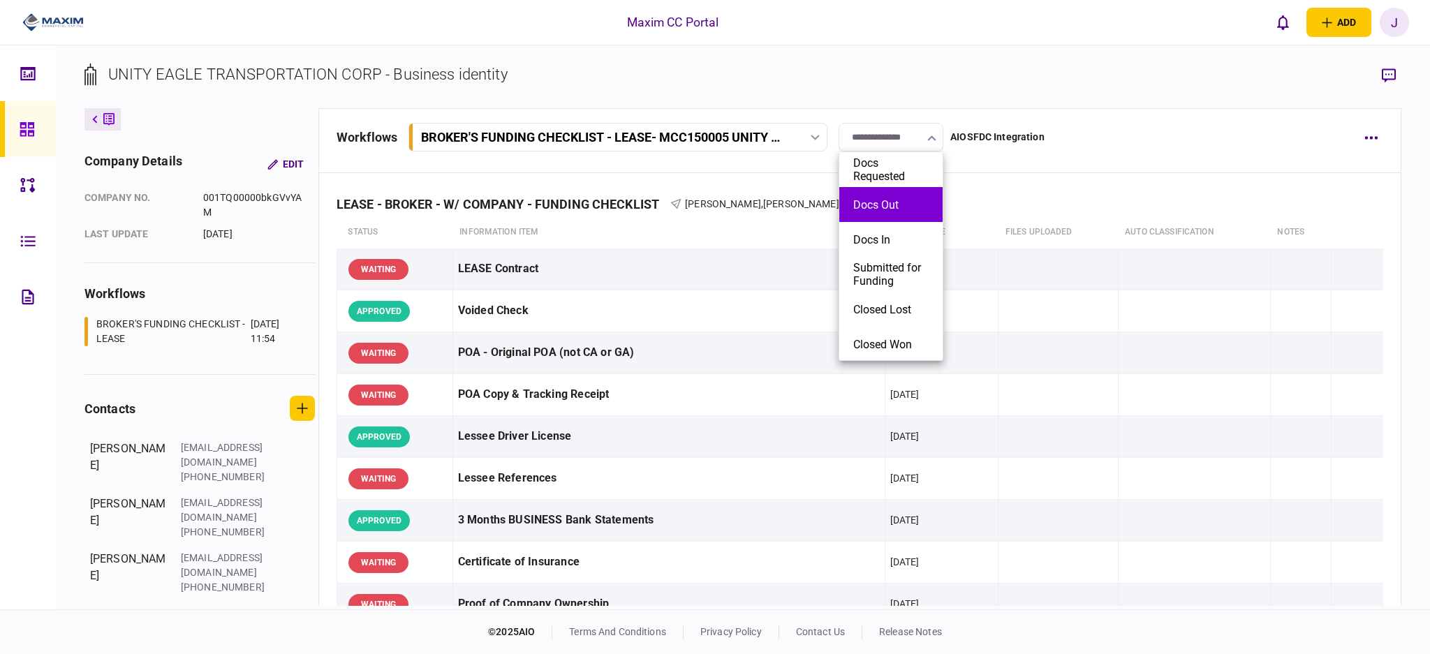
click at [902, 209] on button "Docs Out" at bounding box center [890, 204] width 75 height 13
type input "********"
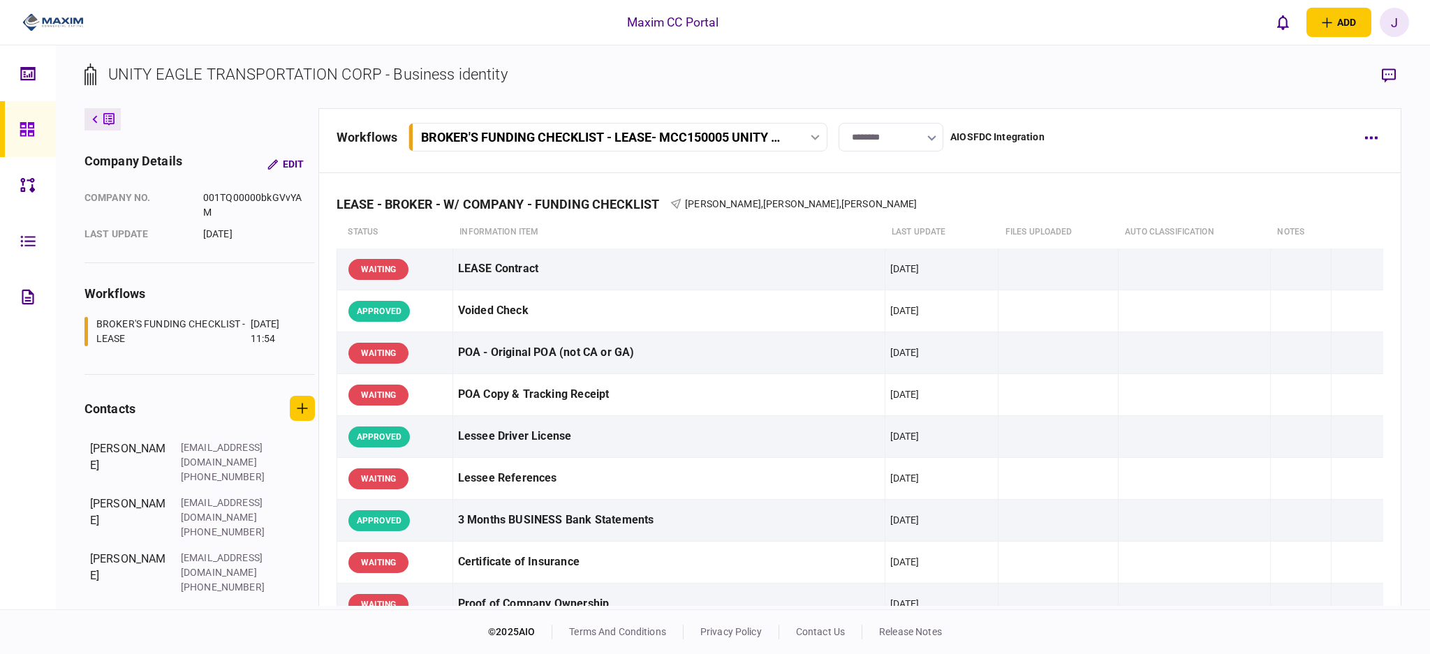
click at [722, 134] on div "BROKER'S FUNDING CHECKLIST - LEASE - MCC150005 UNITY EAGLE TRANSPORTATION" at bounding box center [603, 137] width 364 height 15
drag, startPoint x: 517, startPoint y: 75, endPoint x: 123, endPoint y: 87, distance: 394.0
click at [266, 82] on section "UNITY EAGLE TRANSPORTATION CORP - Business identity" at bounding box center [742, 85] width 1317 height 45
click at [17, 127] on link at bounding box center [28, 129] width 56 height 56
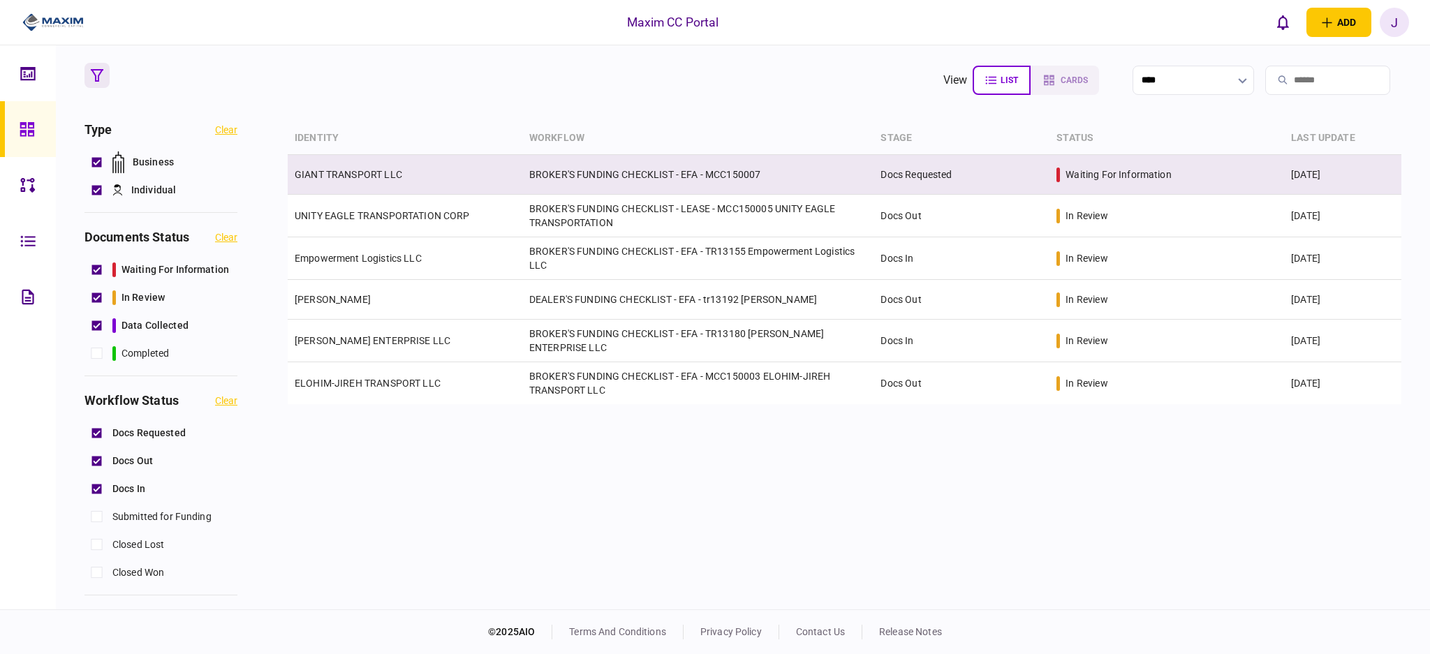
click at [617, 169] on td "BROKER'S FUNDING CHECKLIST - EFA - MCC150007" at bounding box center [698, 175] width 352 height 40
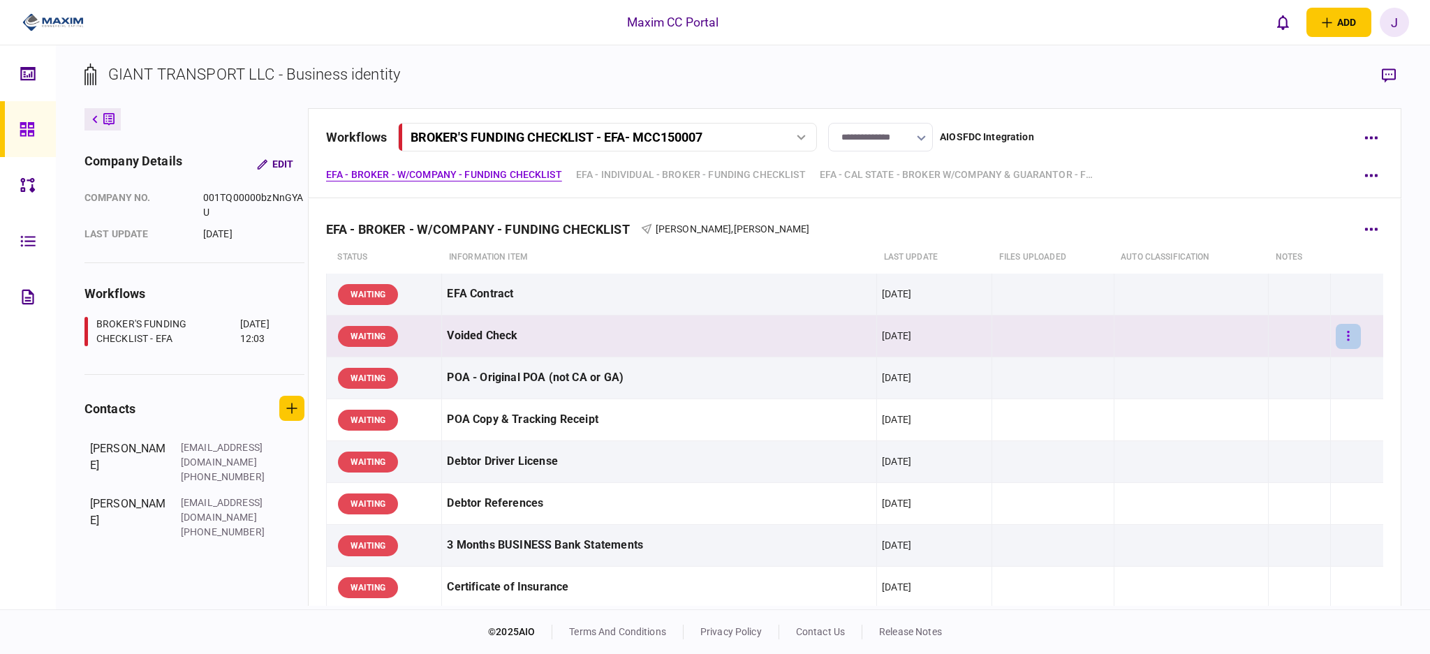
click at [1345, 341] on button "button" at bounding box center [1348, 336] width 25 height 25
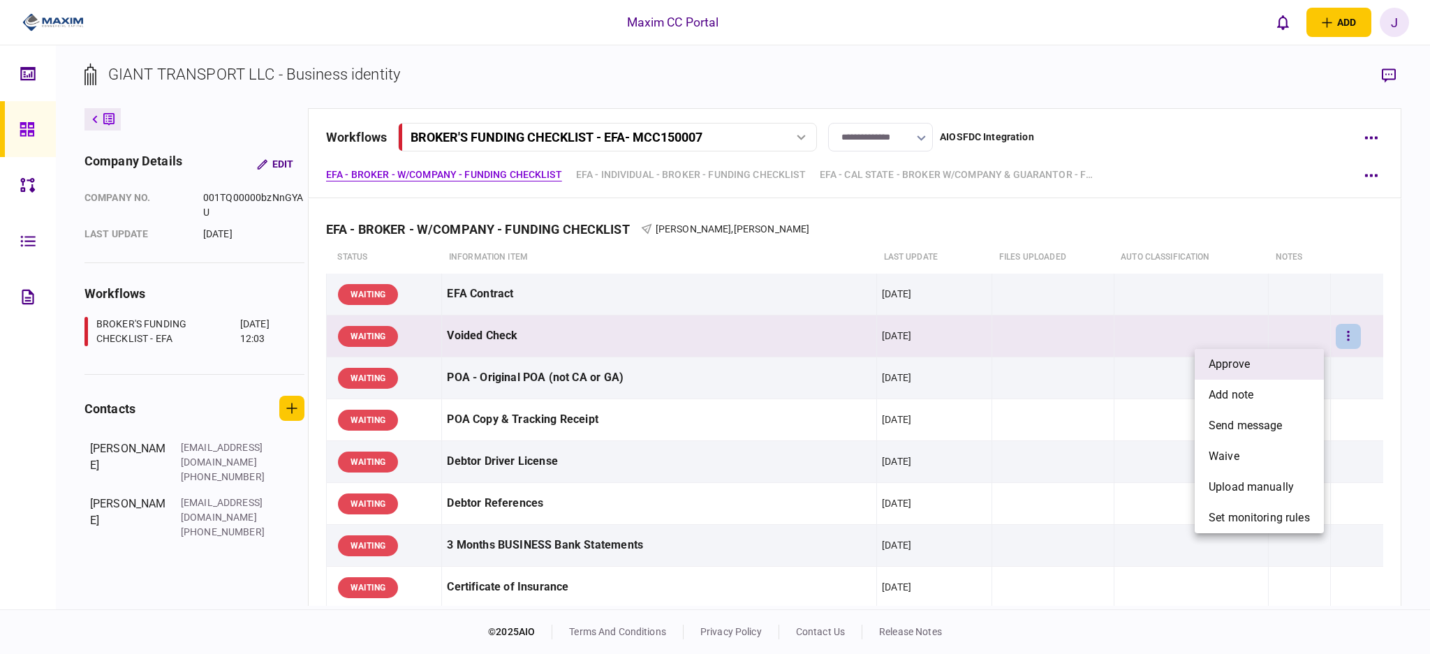
click at [1266, 362] on li "approve" at bounding box center [1259, 364] width 129 height 31
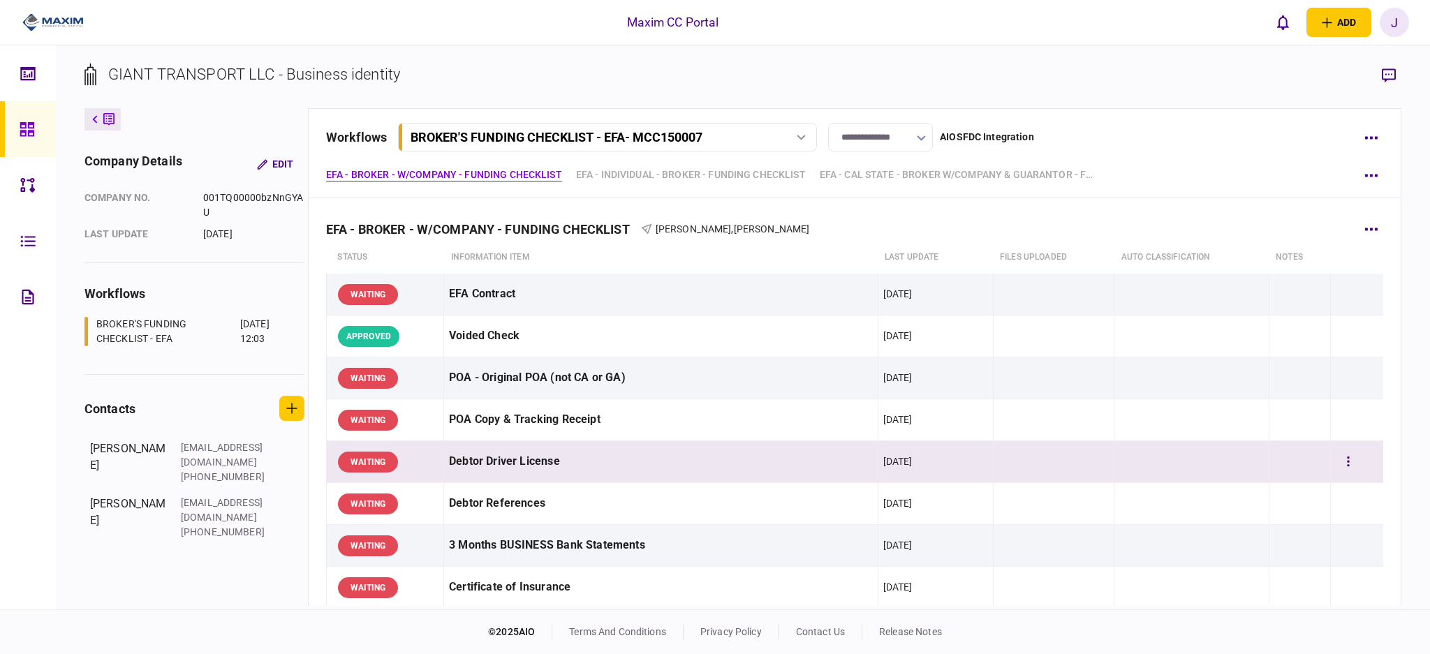
scroll to position [93, 0]
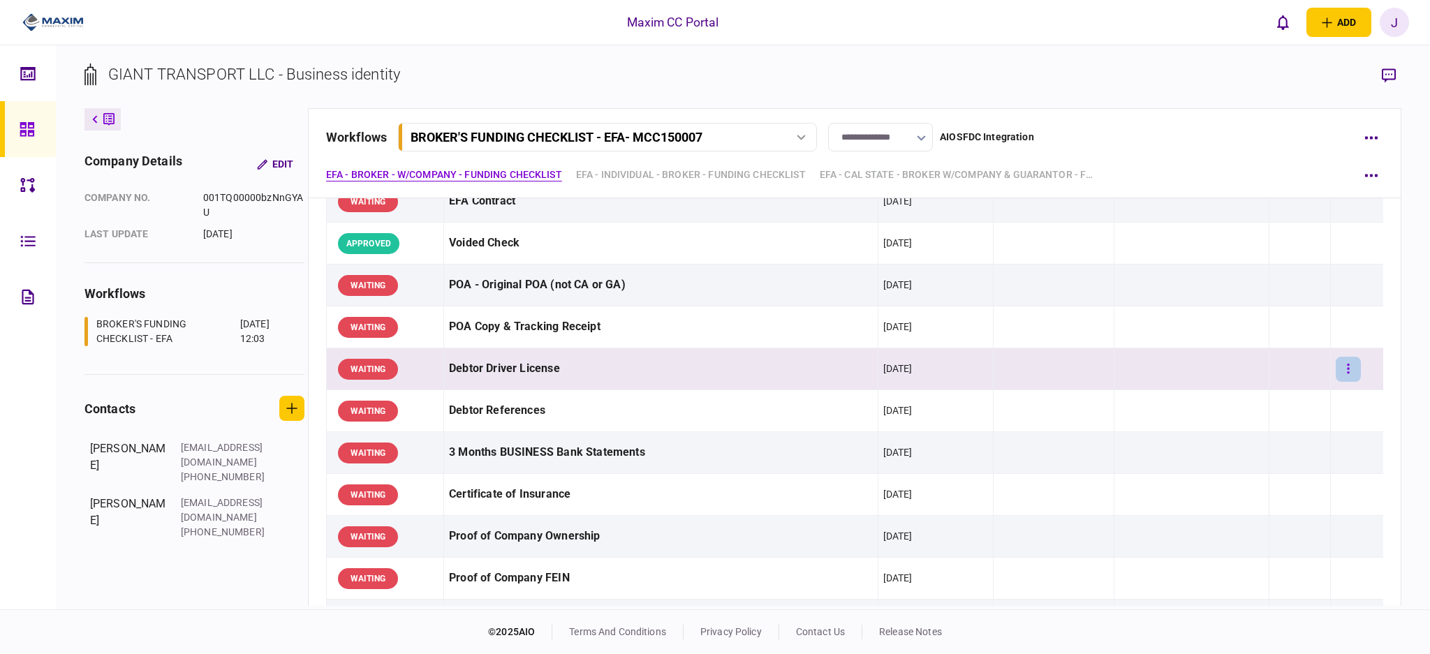
click at [1336, 368] on button "button" at bounding box center [1348, 369] width 25 height 25
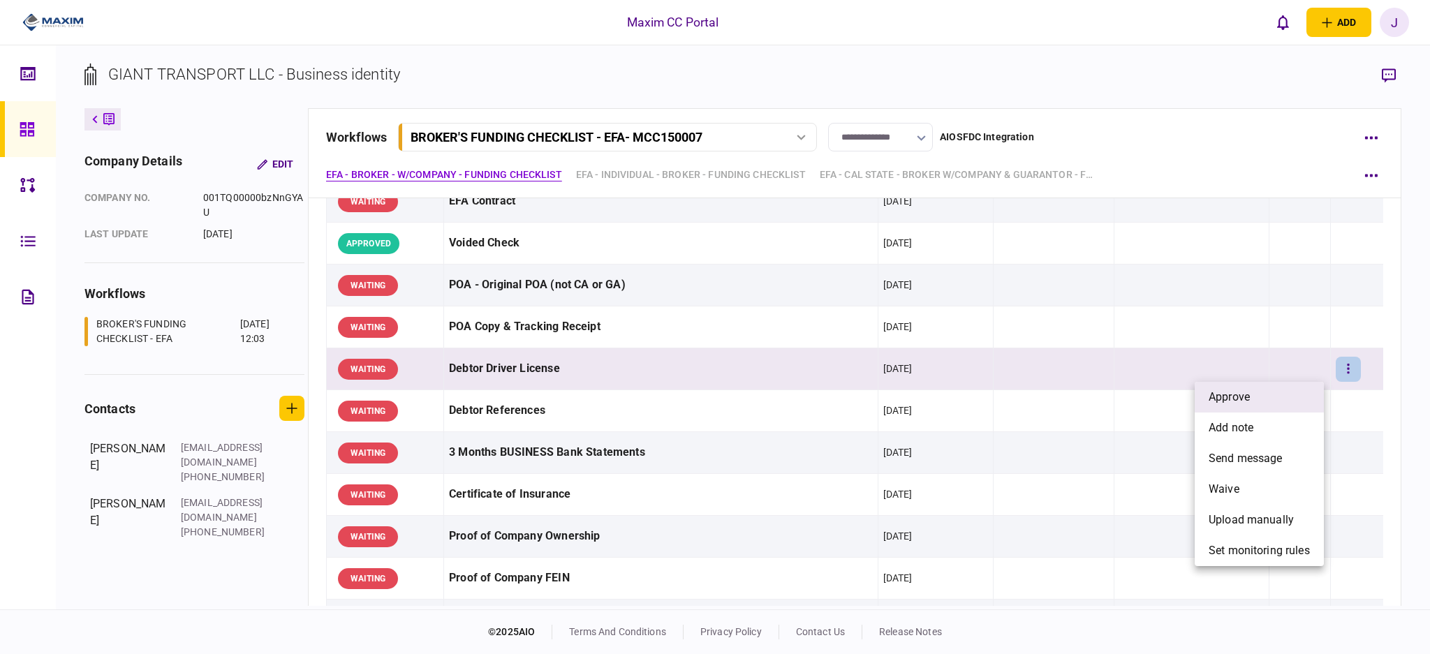
click at [1290, 398] on li "approve" at bounding box center [1259, 397] width 129 height 31
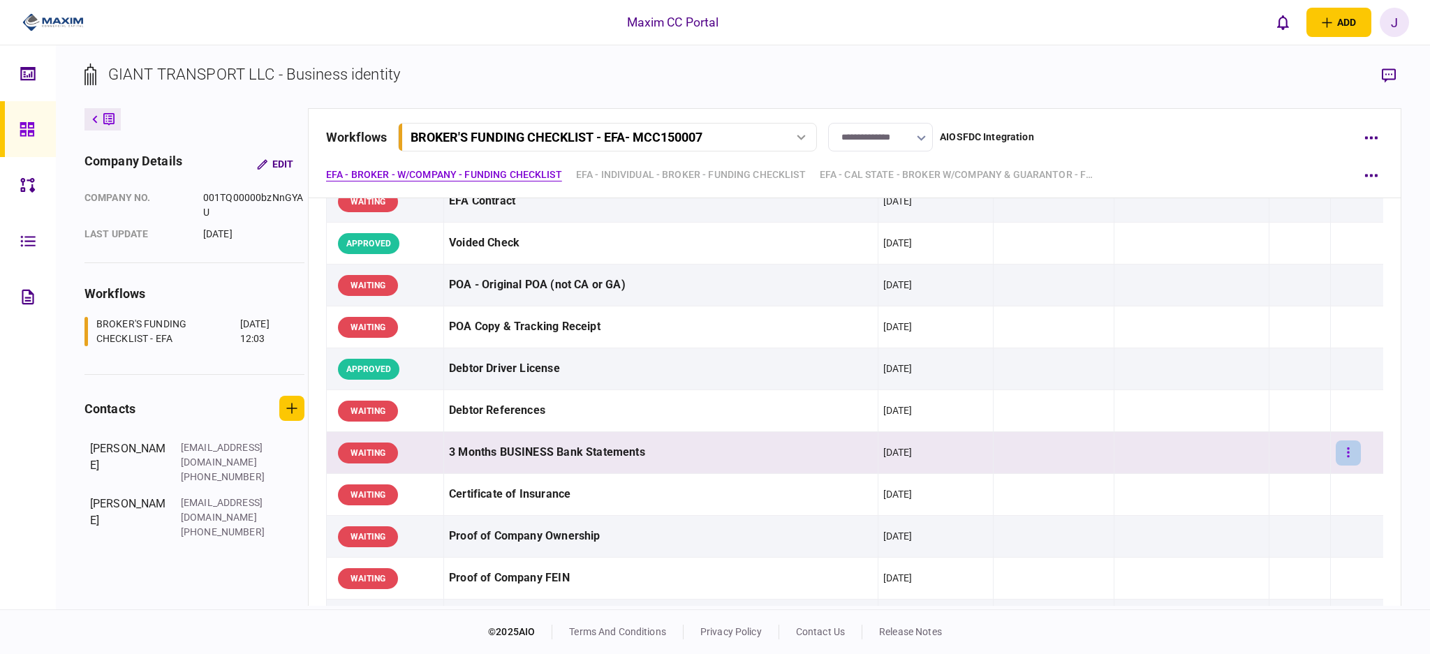
click at [1336, 455] on button "button" at bounding box center [1348, 453] width 25 height 25
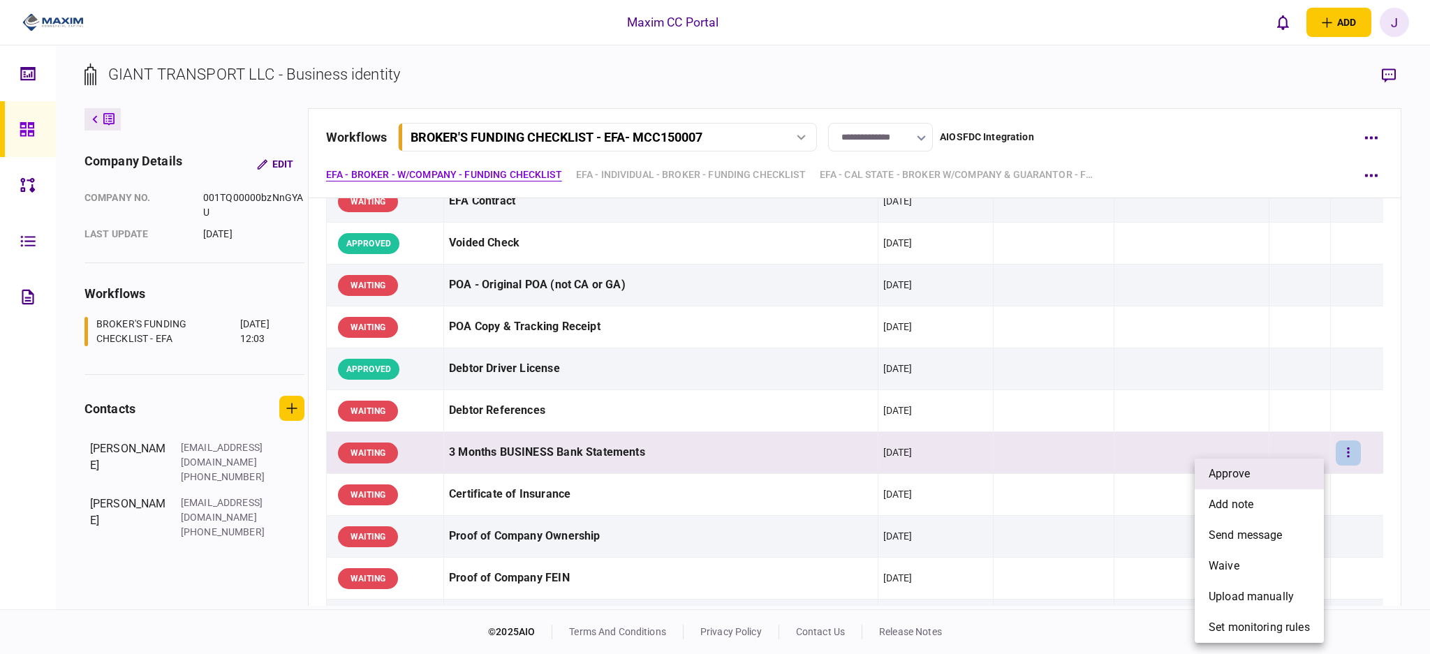
click at [1275, 478] on li "approve" at bounding box center [1259, 474] width 129 height 31
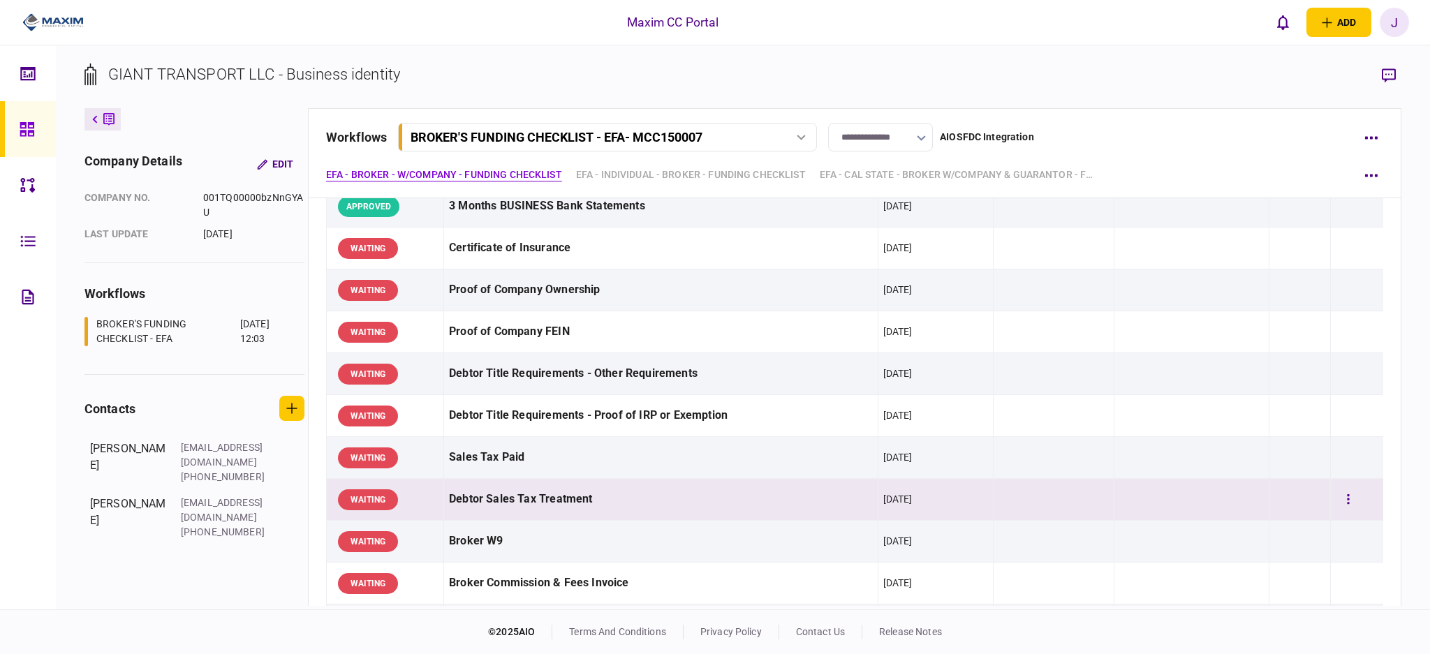
scroll to position [372, 0]
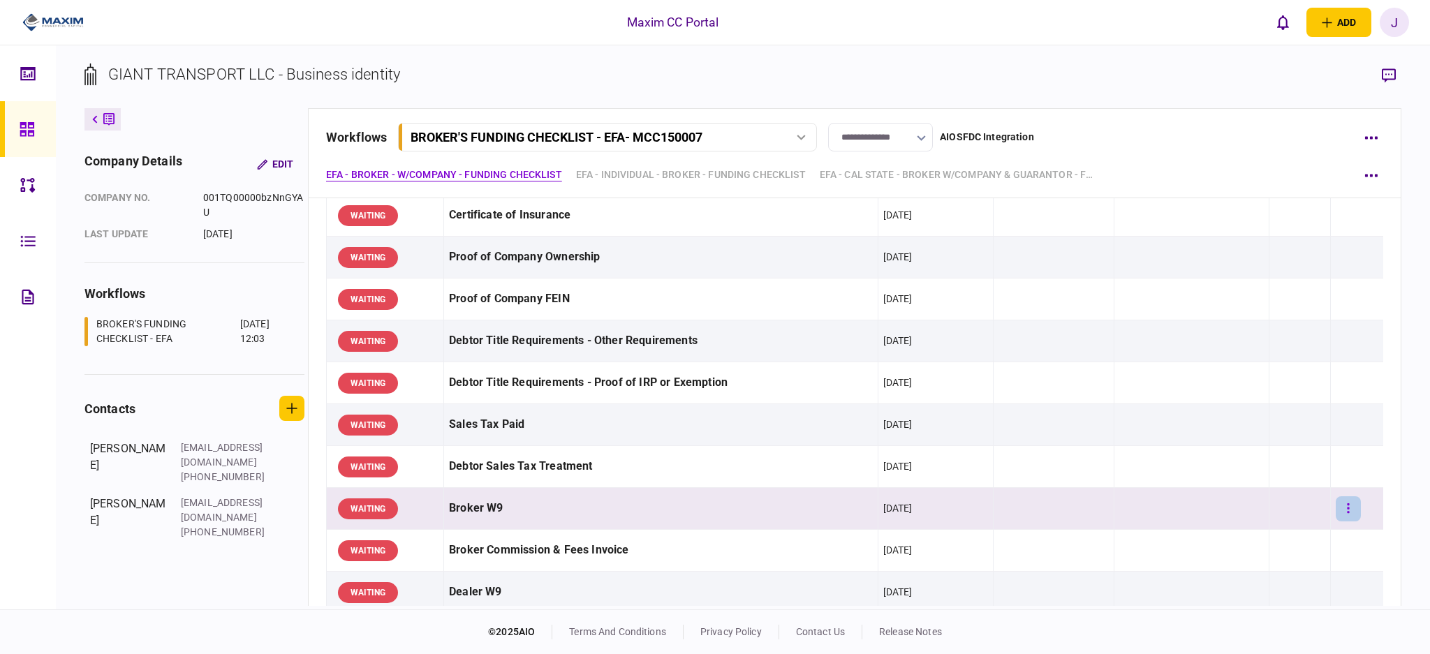
click at [1336, 513] on button "button" at bounding box center [1348, 508] width 25 height 25
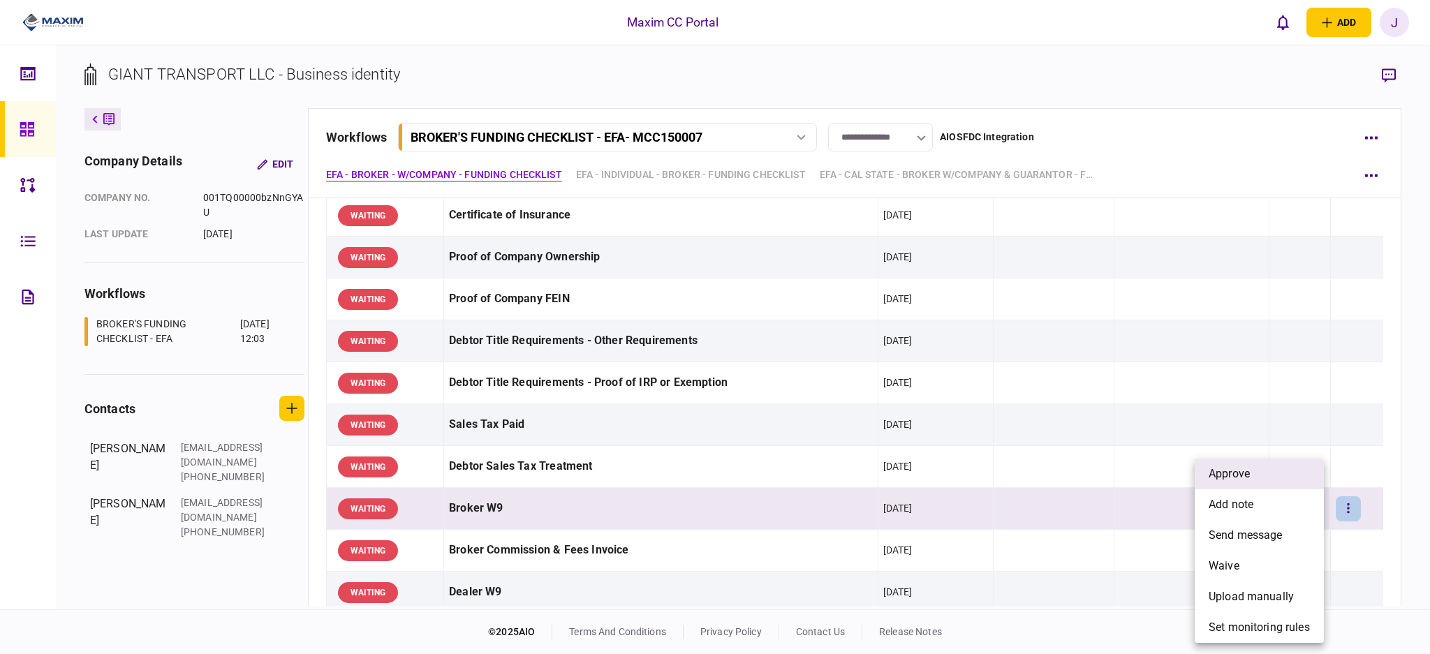
click at [1263, 481] on li "approve" at bounding box center [1259, 474] width 129 height 31
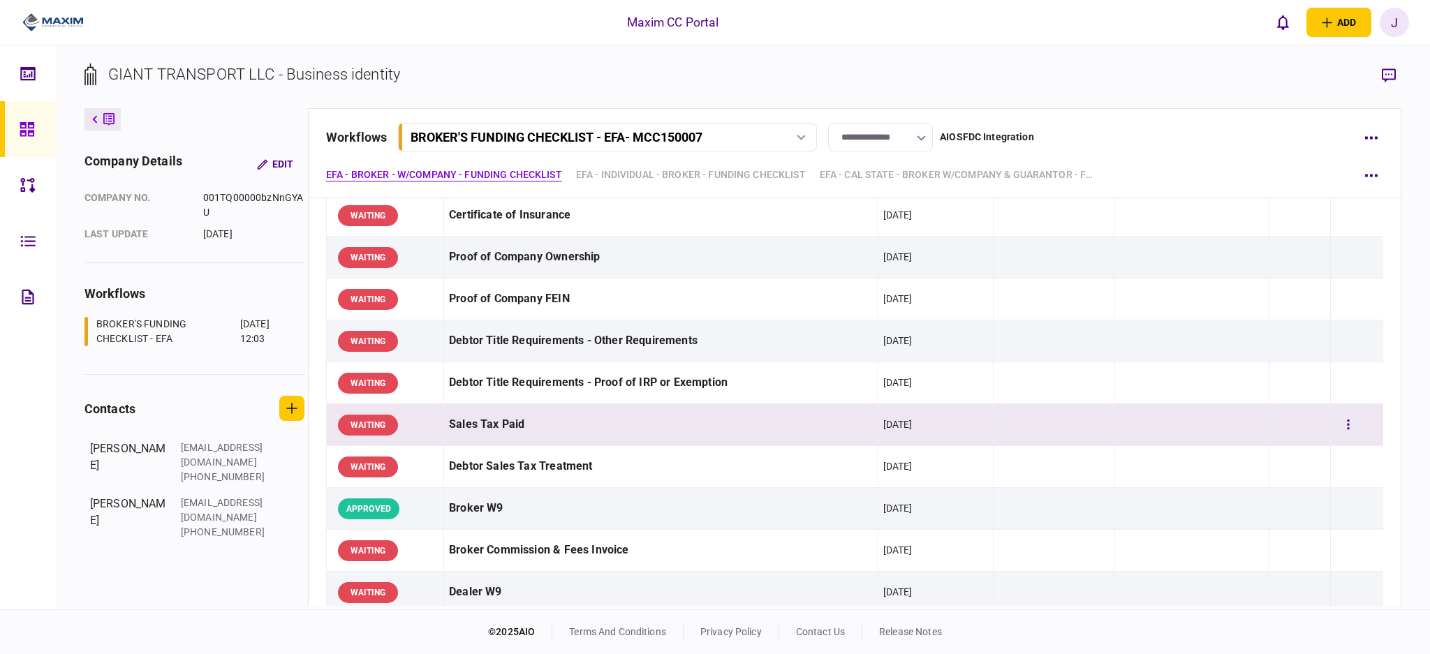
scroll to position [465, 0]
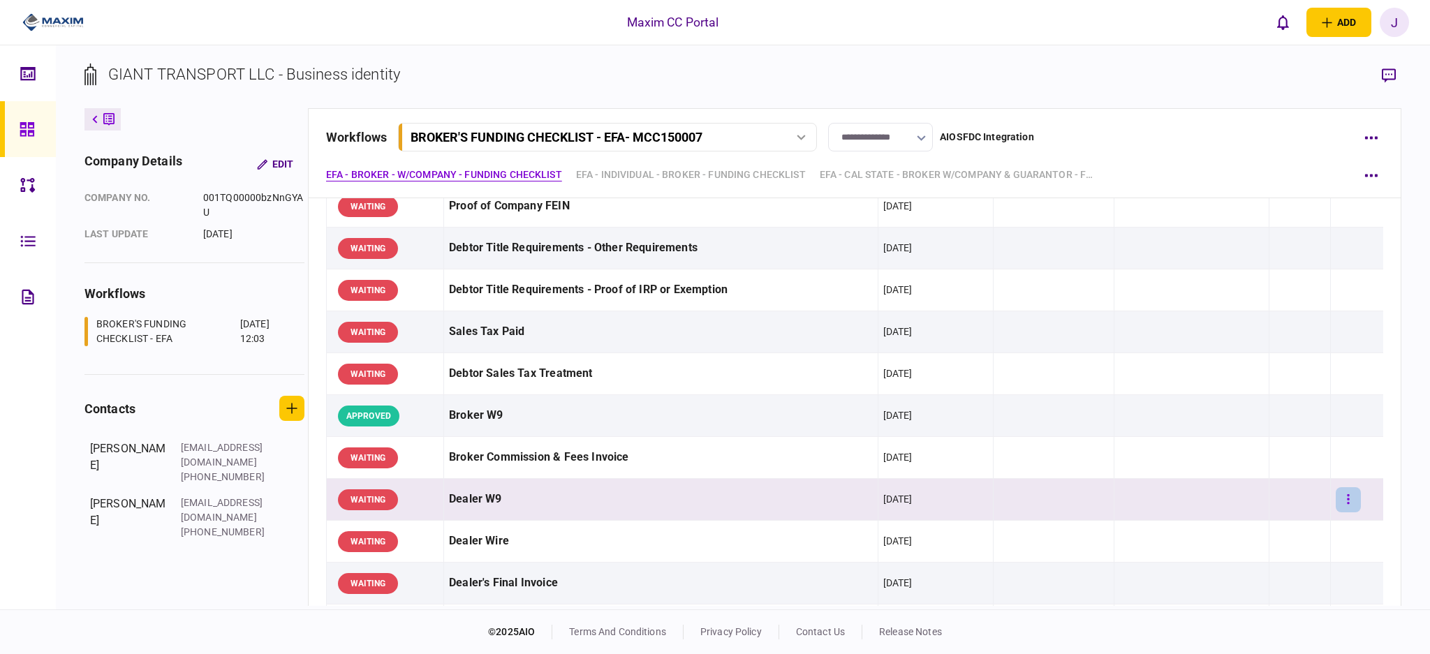
click at [1336, 501] on button "button" at bounding box center [1348, 499] width 25 height 25
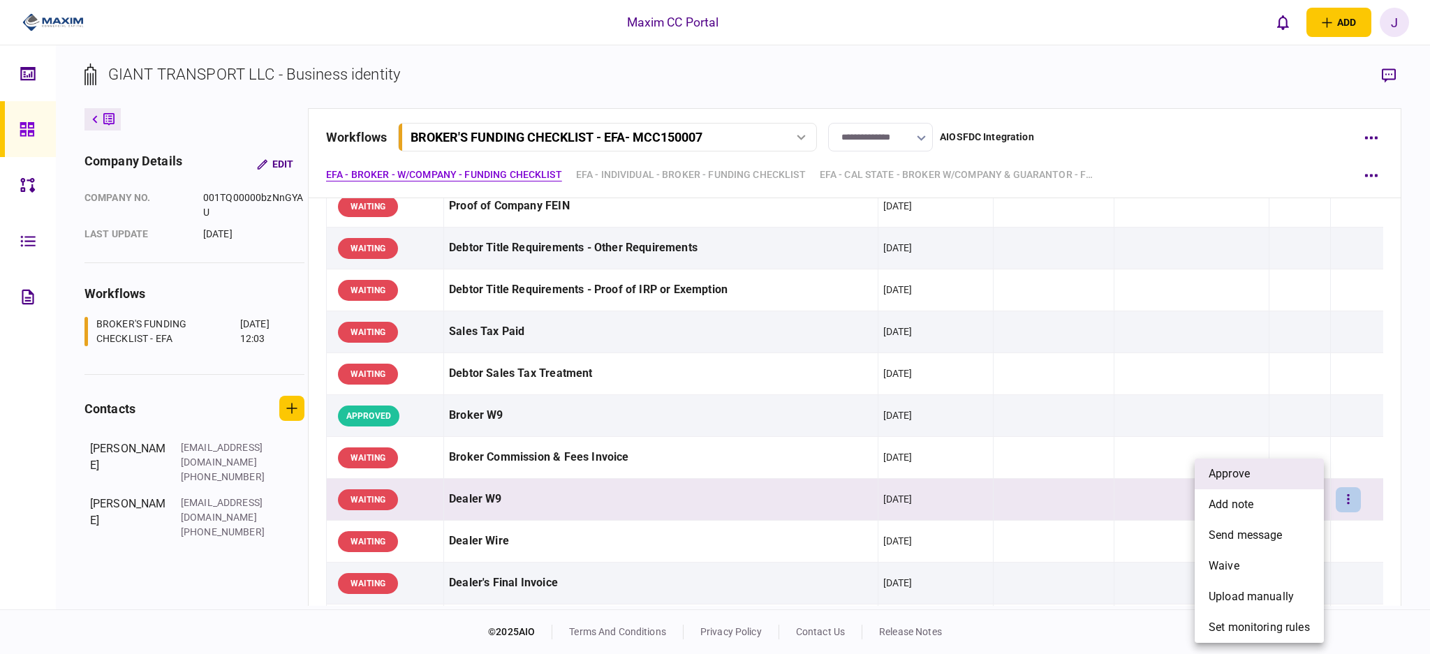
click at [1231, 475] on span "approve" at bounding box center [1229, 474] width 41 height 17
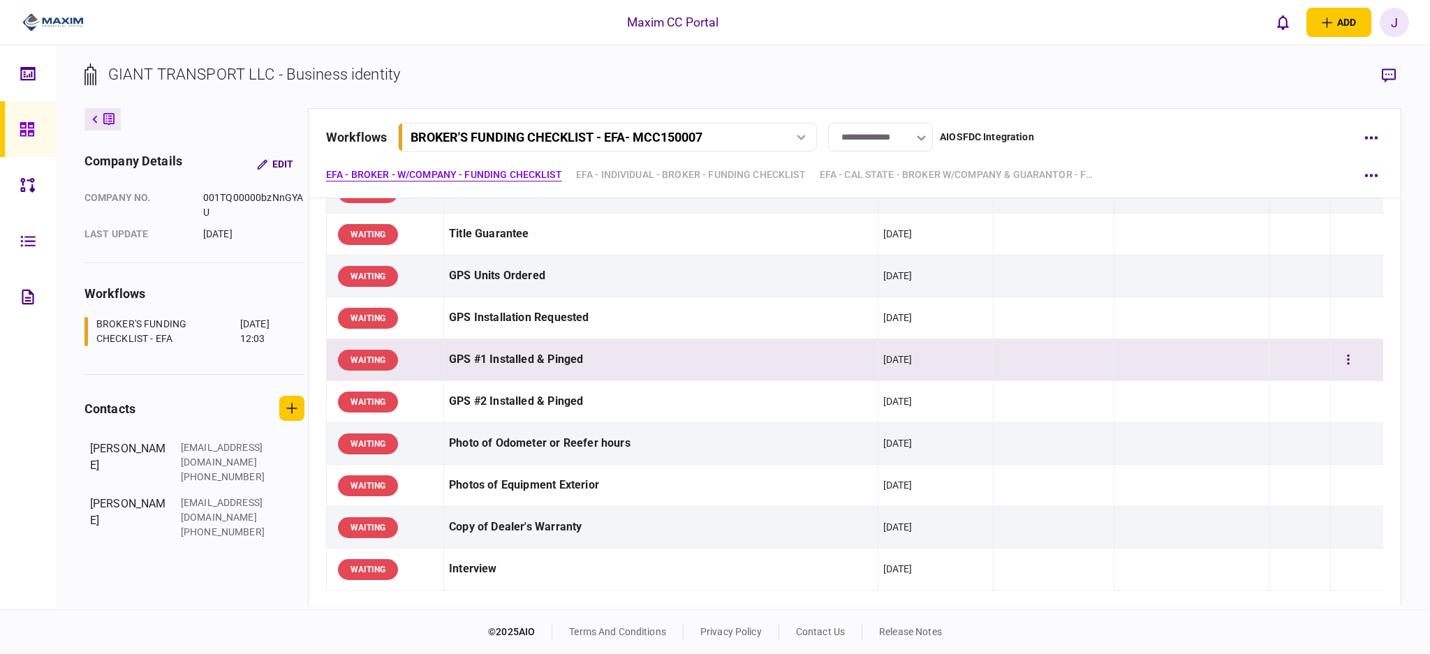
scroll to position [1303, 0]
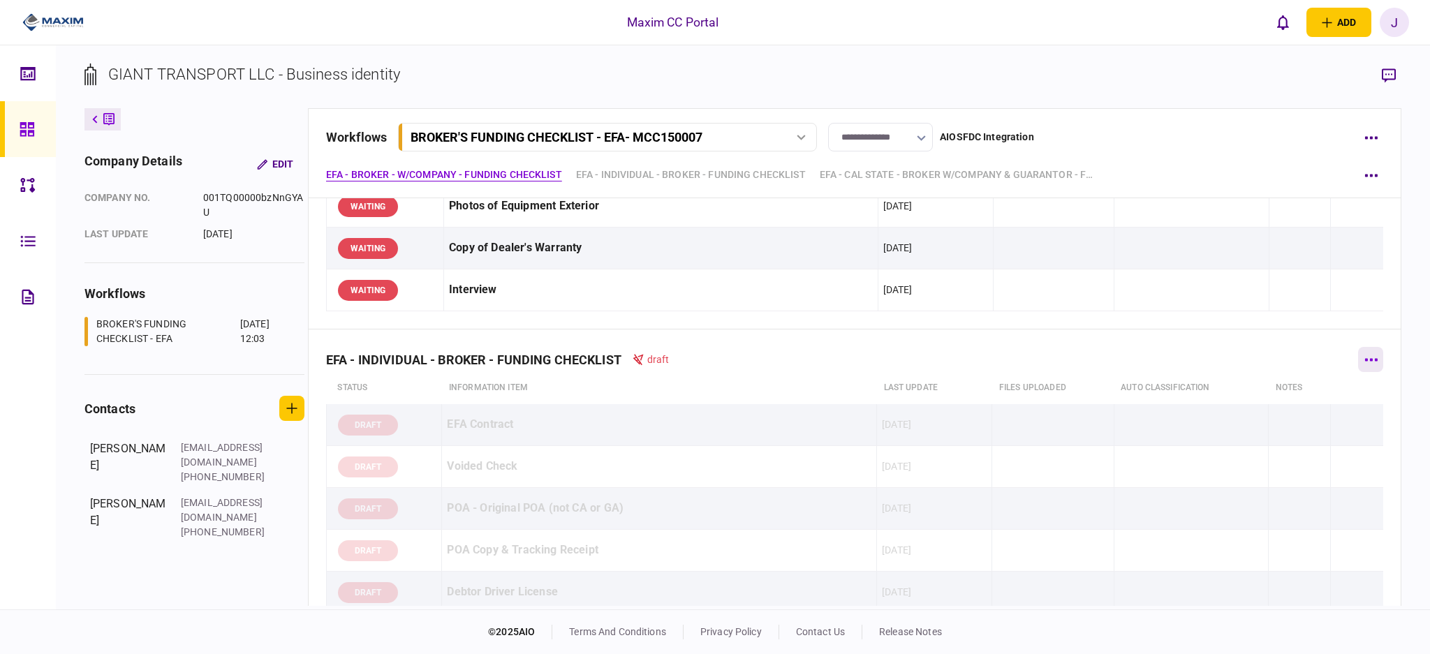
click at [1361, 366] on button "button" at bounding box center [1370, 359] width 25 height 25
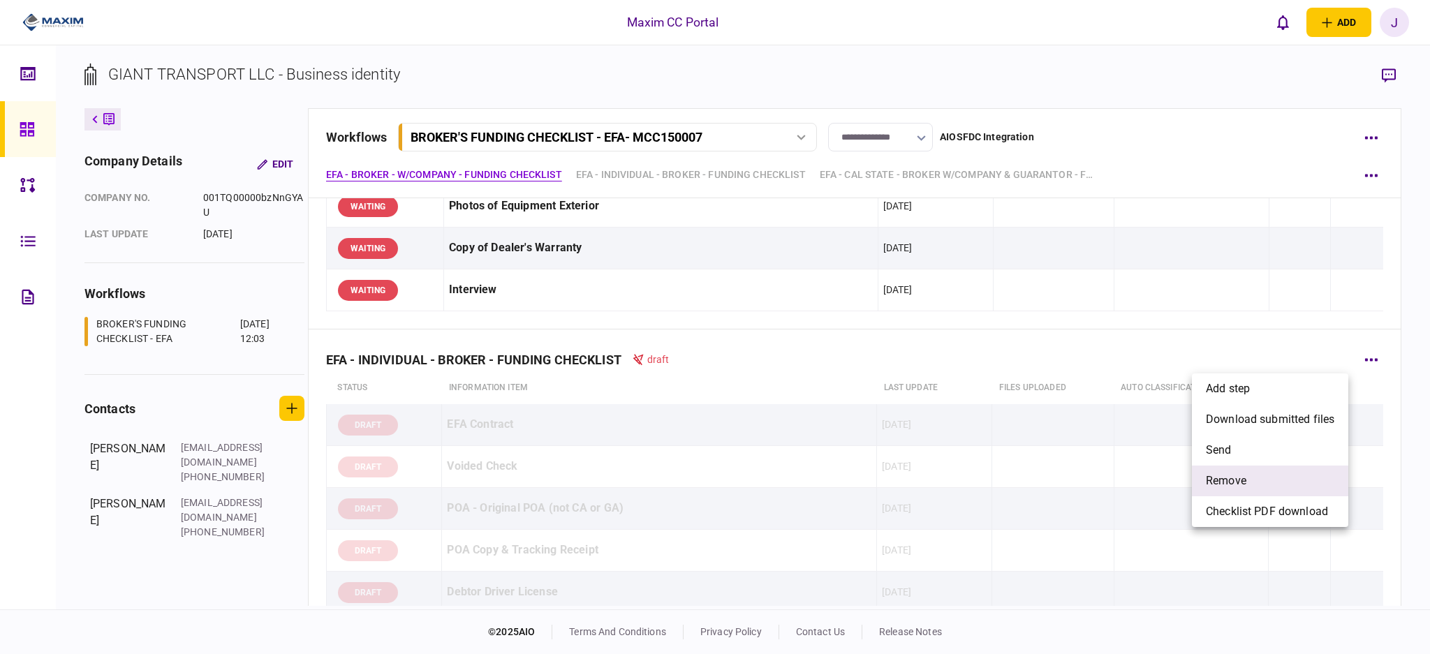
click at [1304, 474] on li "remove" at bounding box center [1270, 481] width 156 height 31
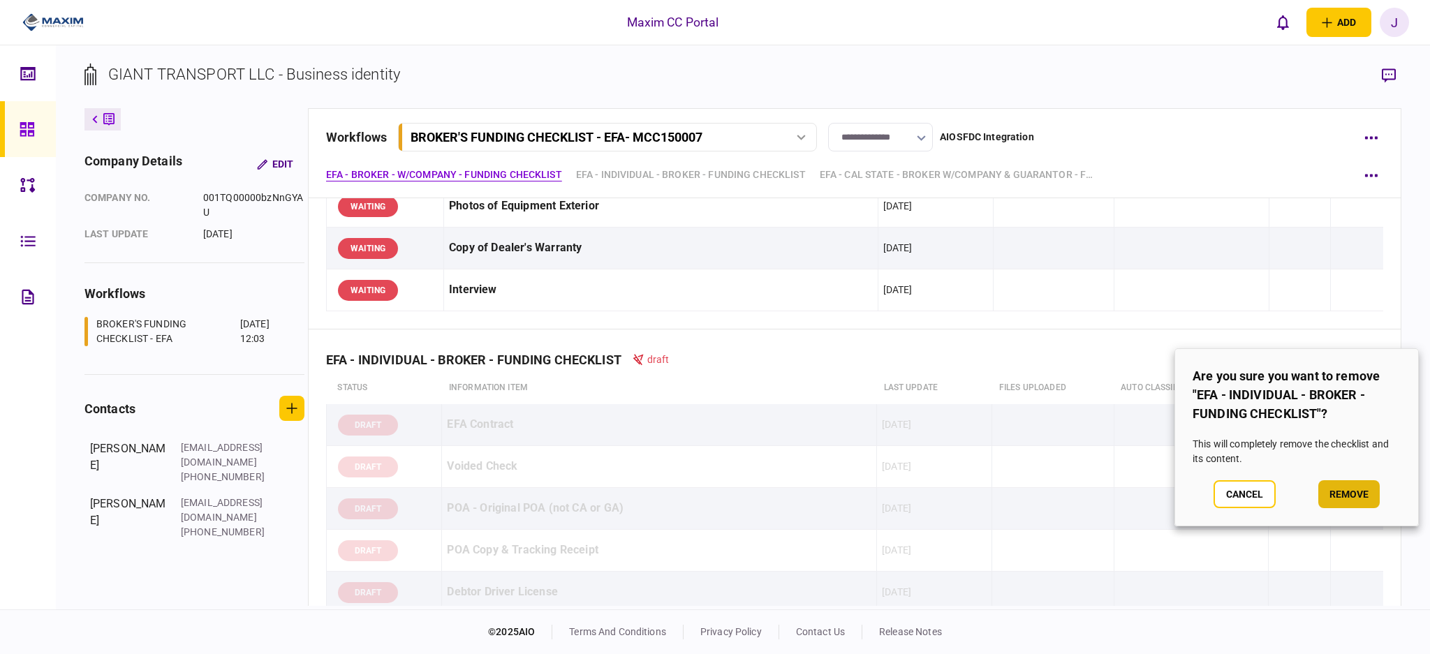
click at [1369, 498] on button "remove" at bounding box center [1348, 494] width 61 height 28
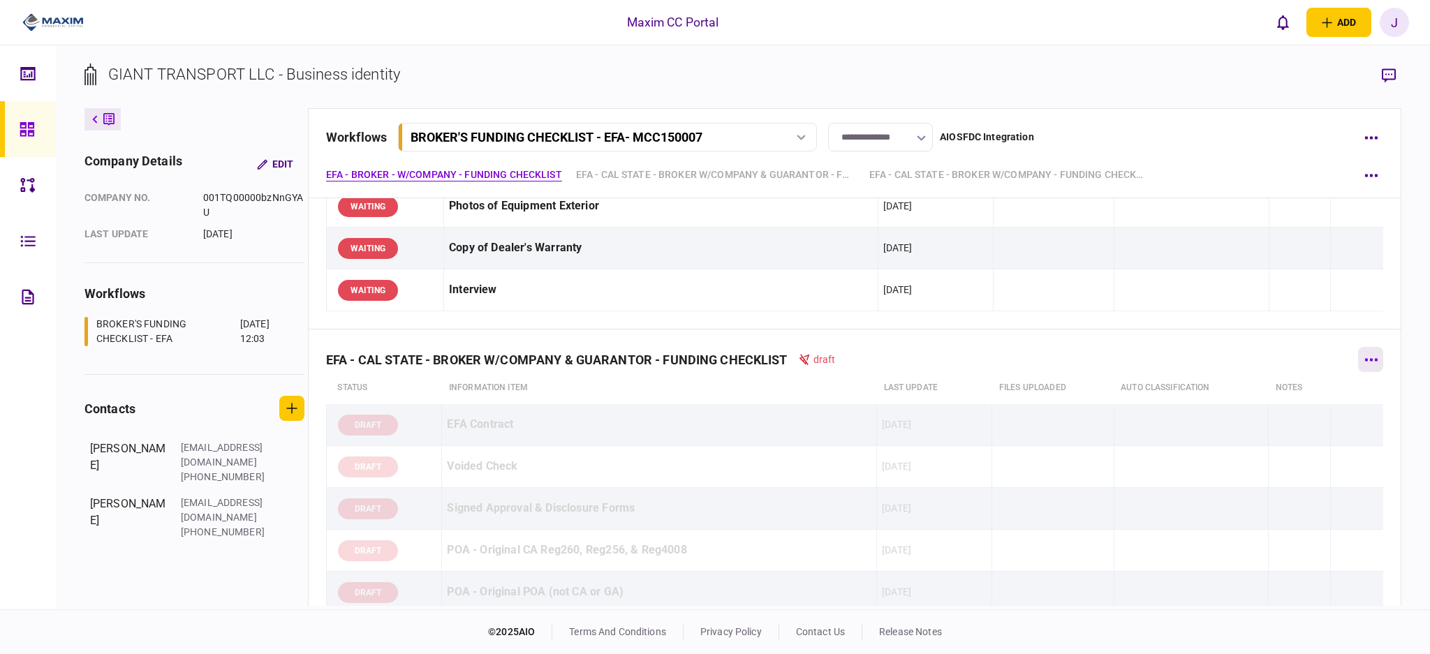
click at [1363, 365] on button "button" at bounding box center [1370, 359] width 25 height 25
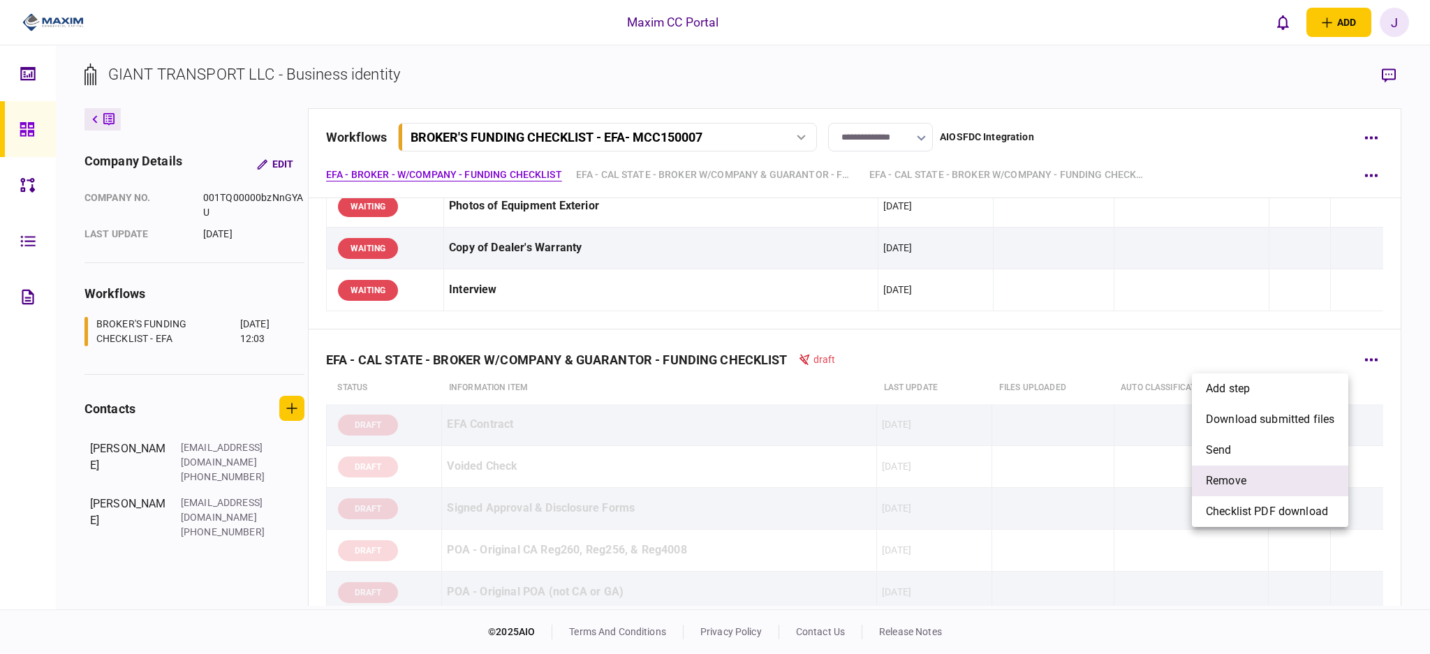
click at [1278, 483] on li "remove" at bounding box center [1270, 481] width 156 height 31
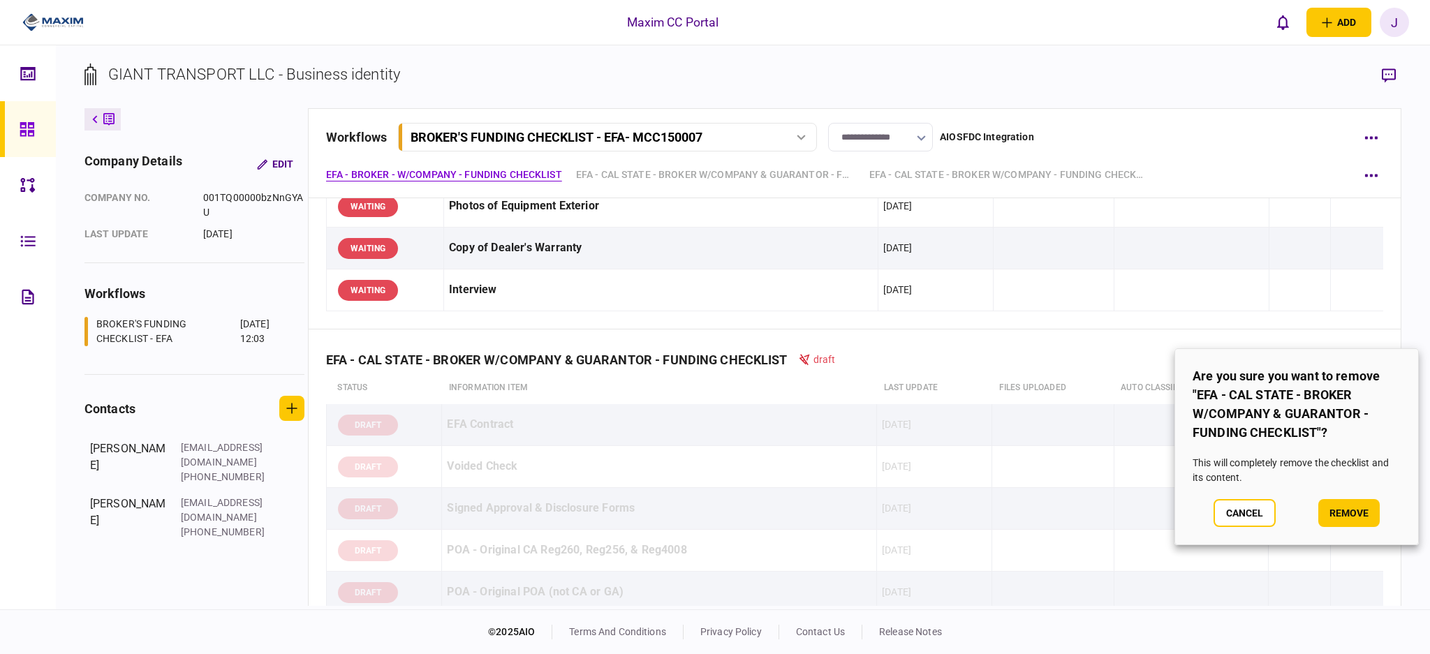
click at [1341, 513] on button "remove" at bounding box center [1348, 513] width 61 height 28
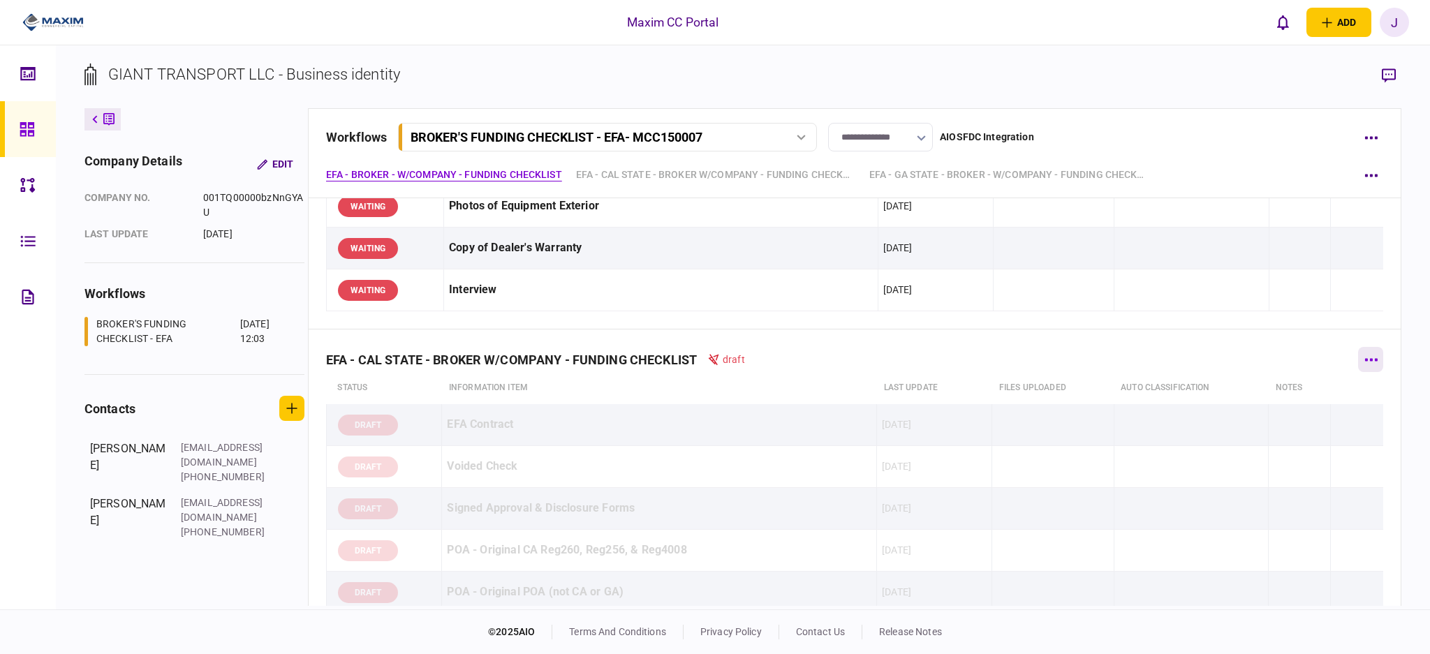
click at [1367, 368] on button "button" at bounding box center [1370, 359] width 25 height 25
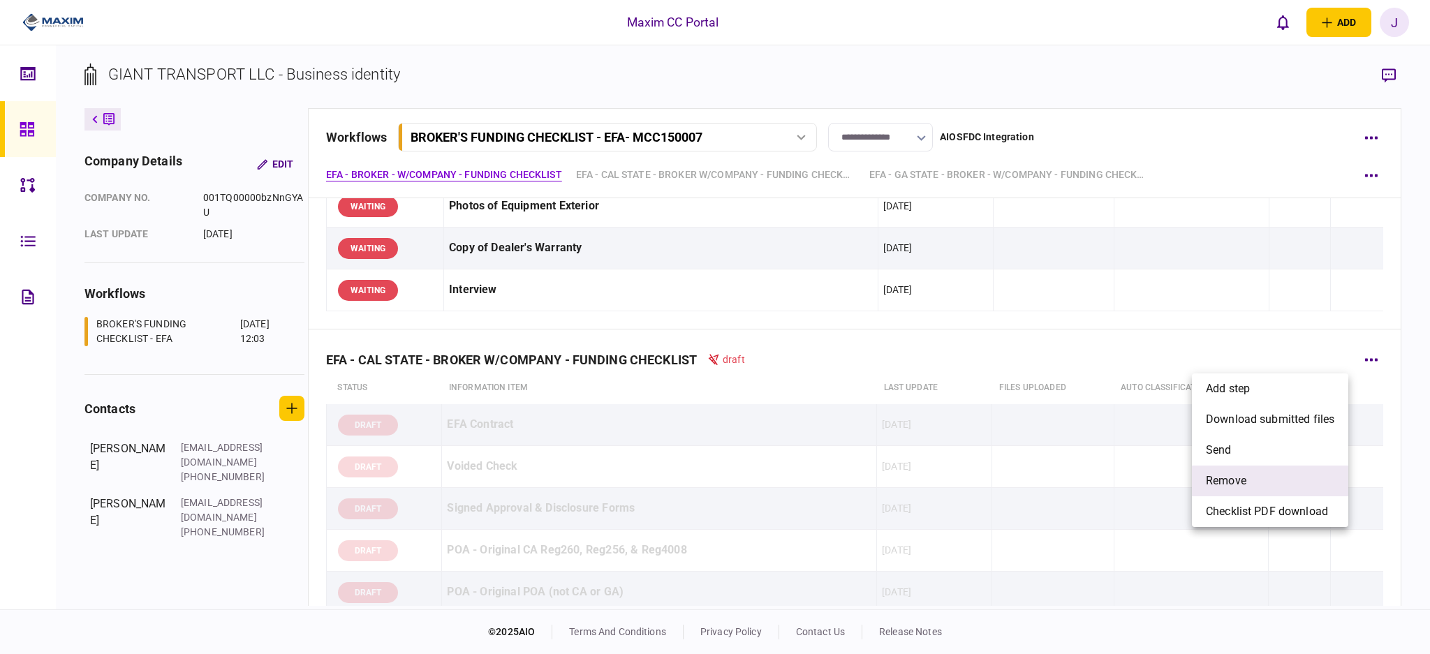
click at [1273, 482] on li "remove" at bounding box center [1270, 481] width 156 height 31
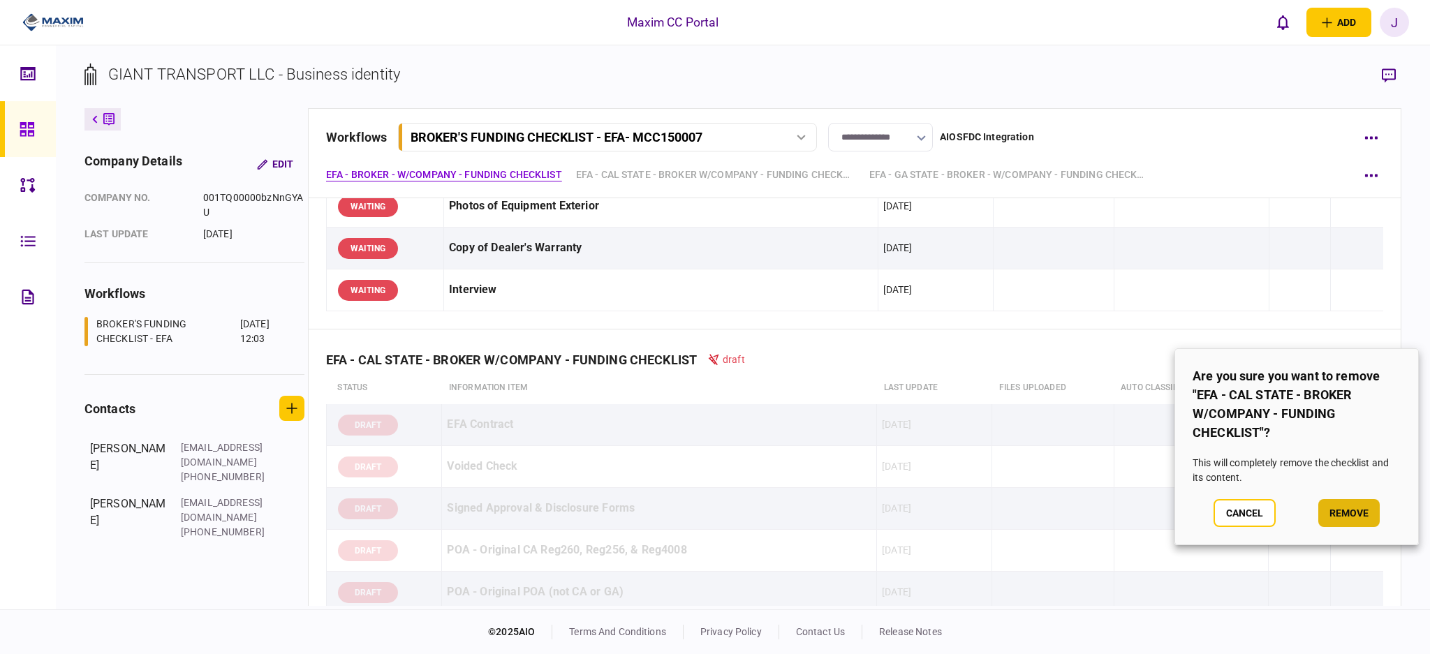
click at [1347, 515] on button "remove" at bounding box center [1348, 513] width 61 height 28
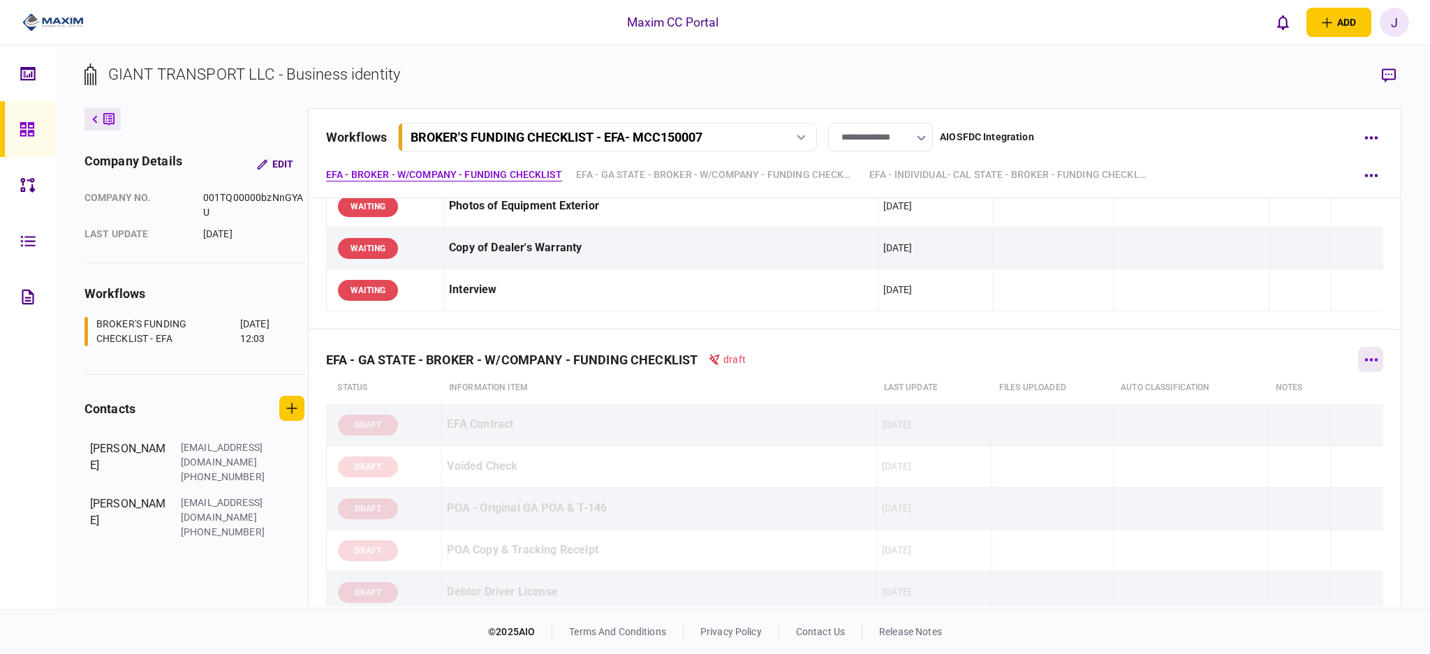
click at [1360, 367] on button "button" at bounding box center [1370, 359] width 25 height 25
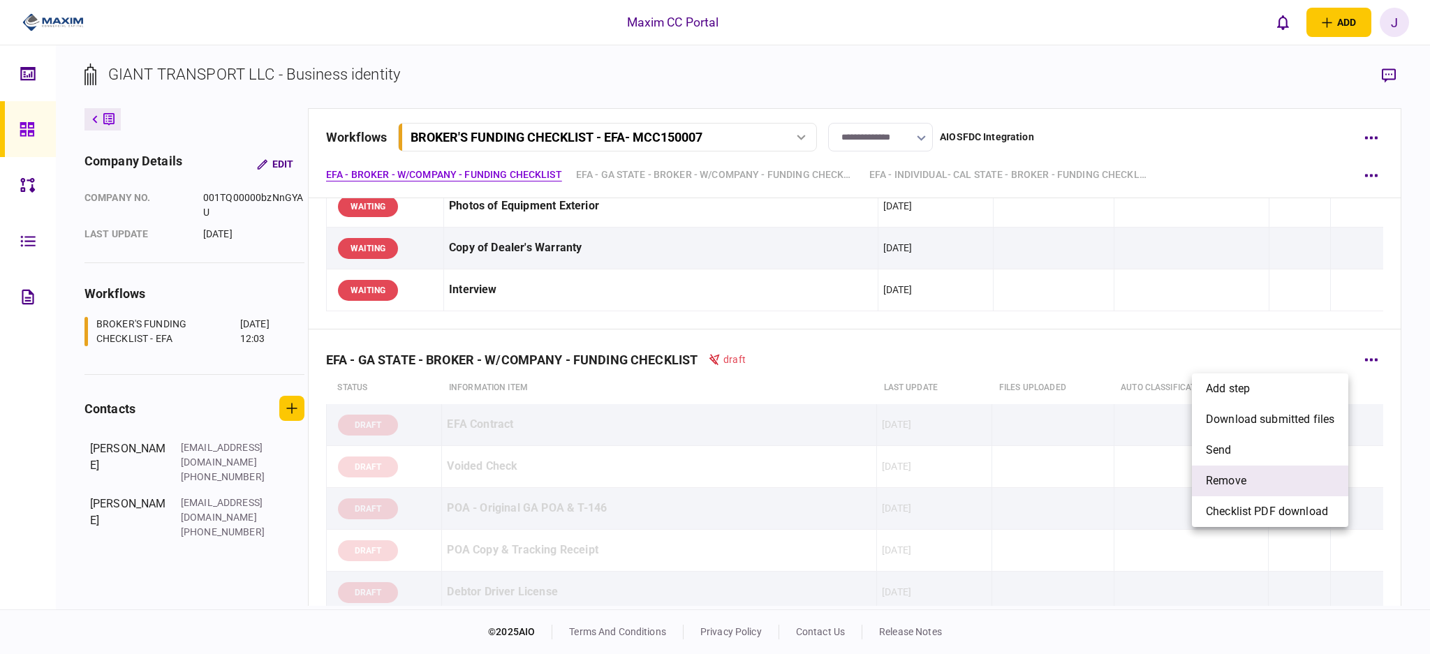
click at [1294, 484] on li "remove" at bounding box center [1270, 481] width 156 height 31
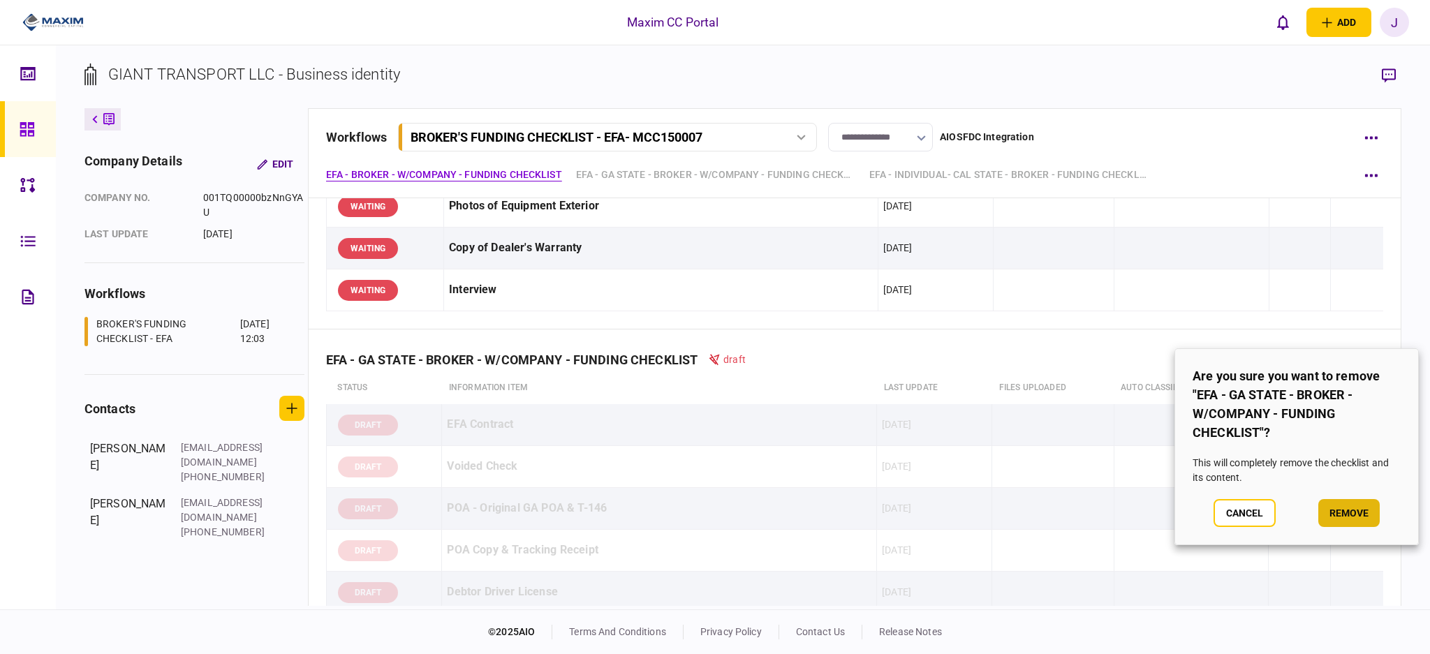
click at [1350, 511] on button "remove" at bounding box center [1348, 513] width 61 height 28
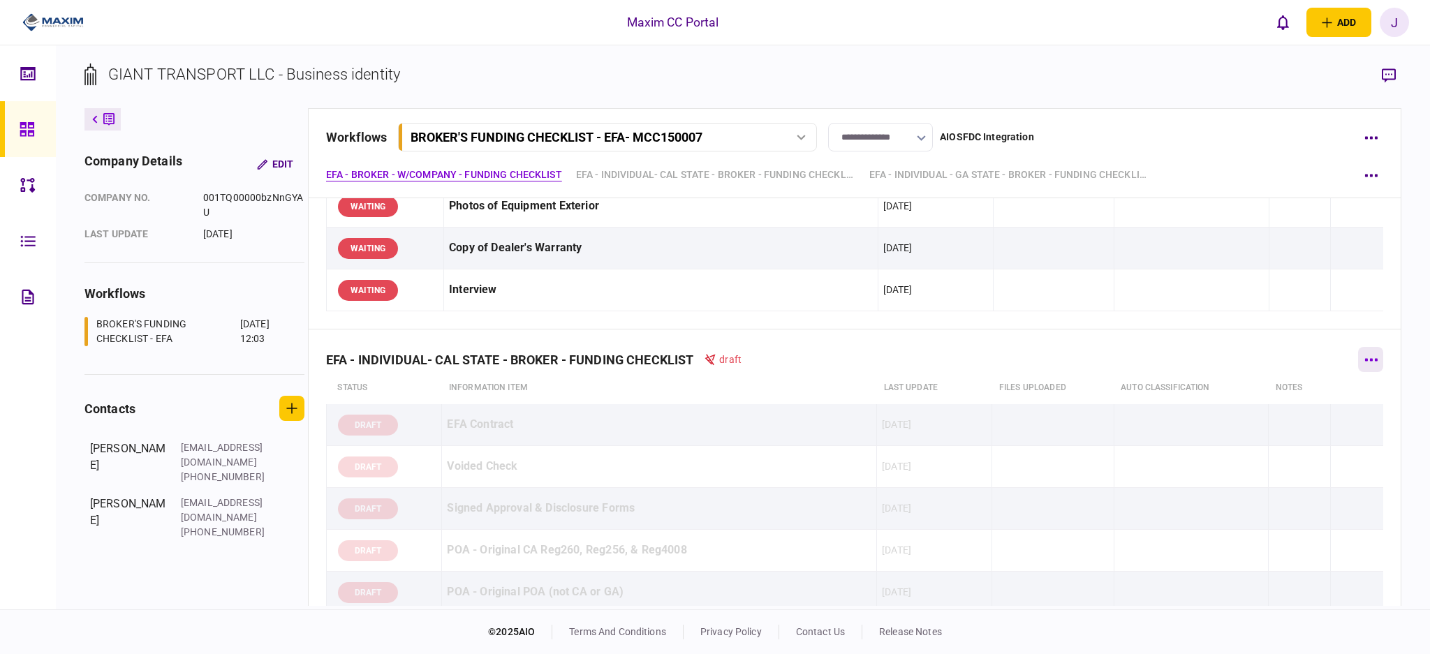
click at [1364, 366] on button "button" at bounding box center [1370, 359] width 25 height 25
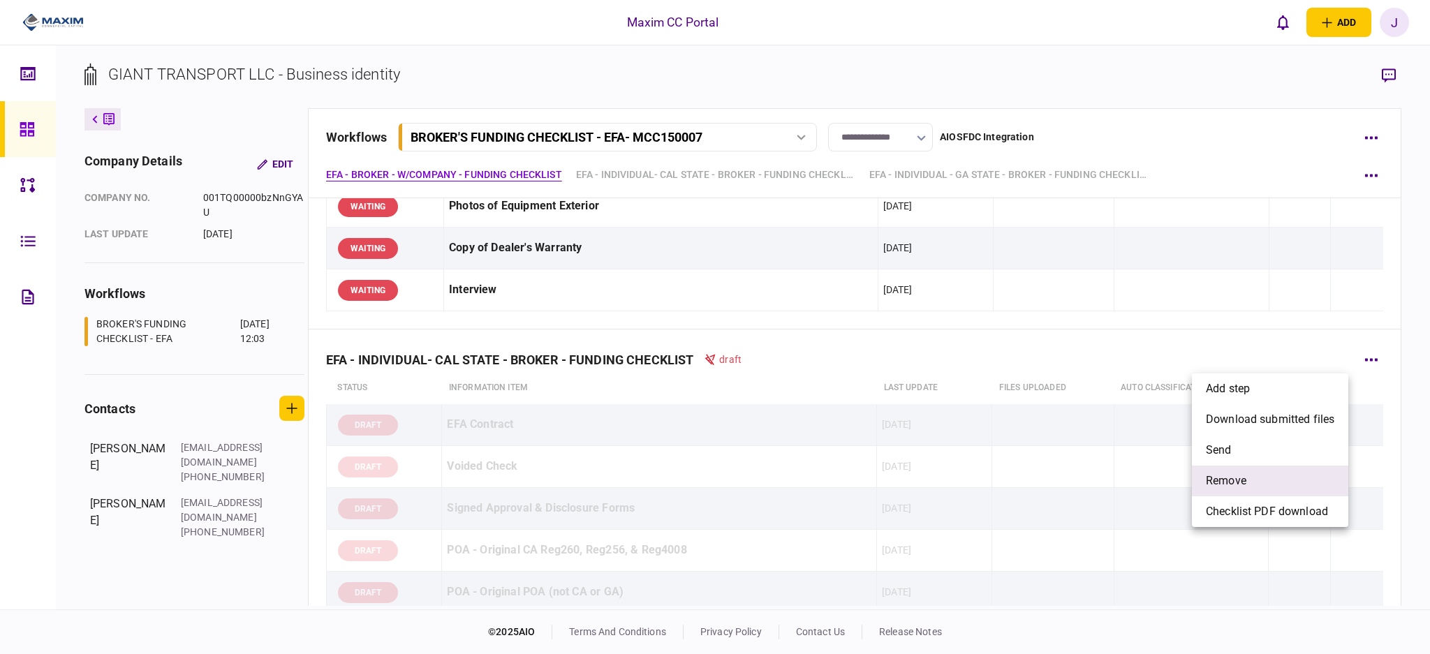
click at [1276, 487] on li "remove" at bounding box center [1270, 481] width 156 height 31
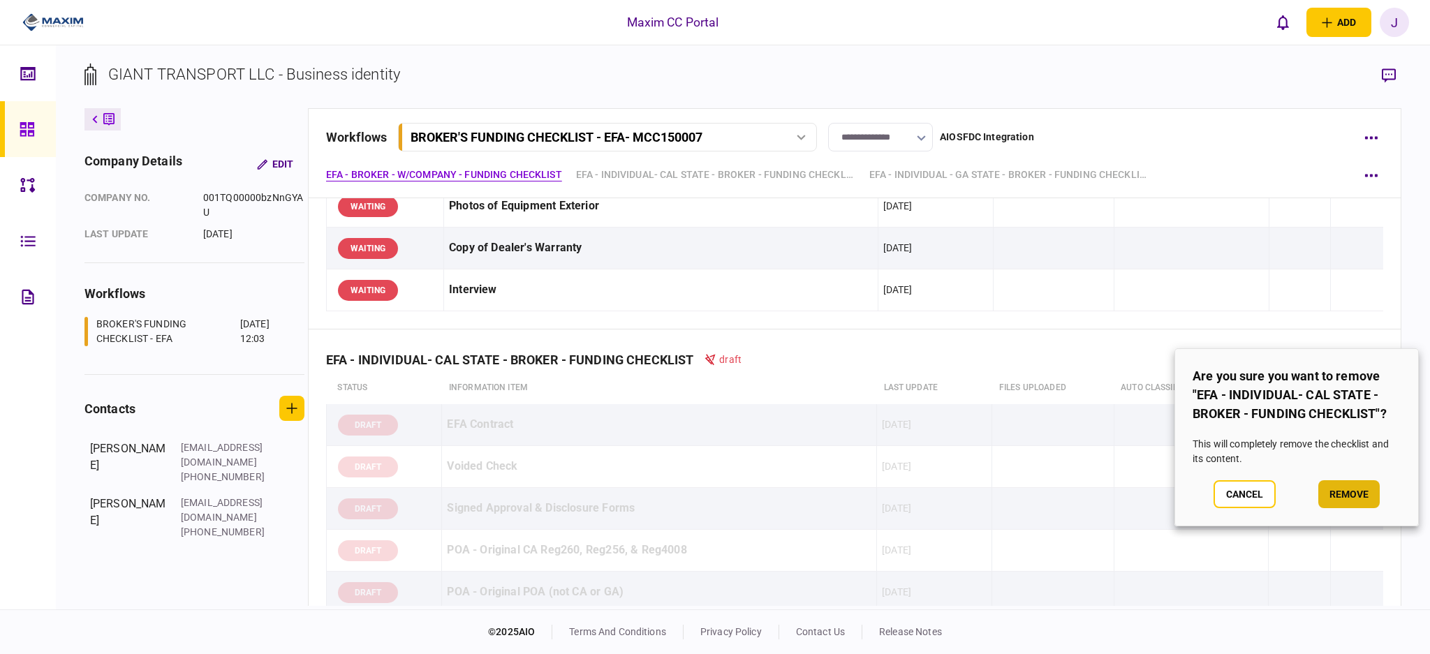
click at [1334, 487] on button "remove" at bounding box center [1348, 494] width 61 height 28
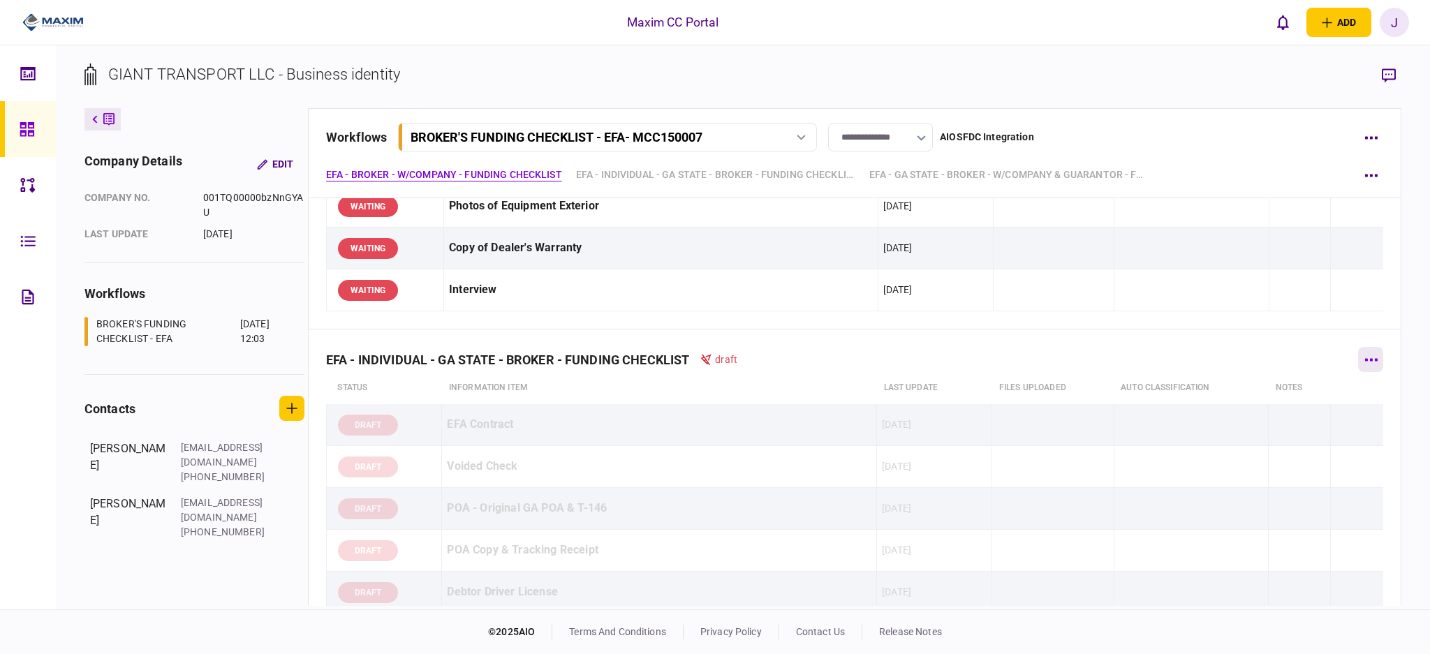
click at [1358, 364] on button "button" at bounding box center [1370, 359] width 25 height 25
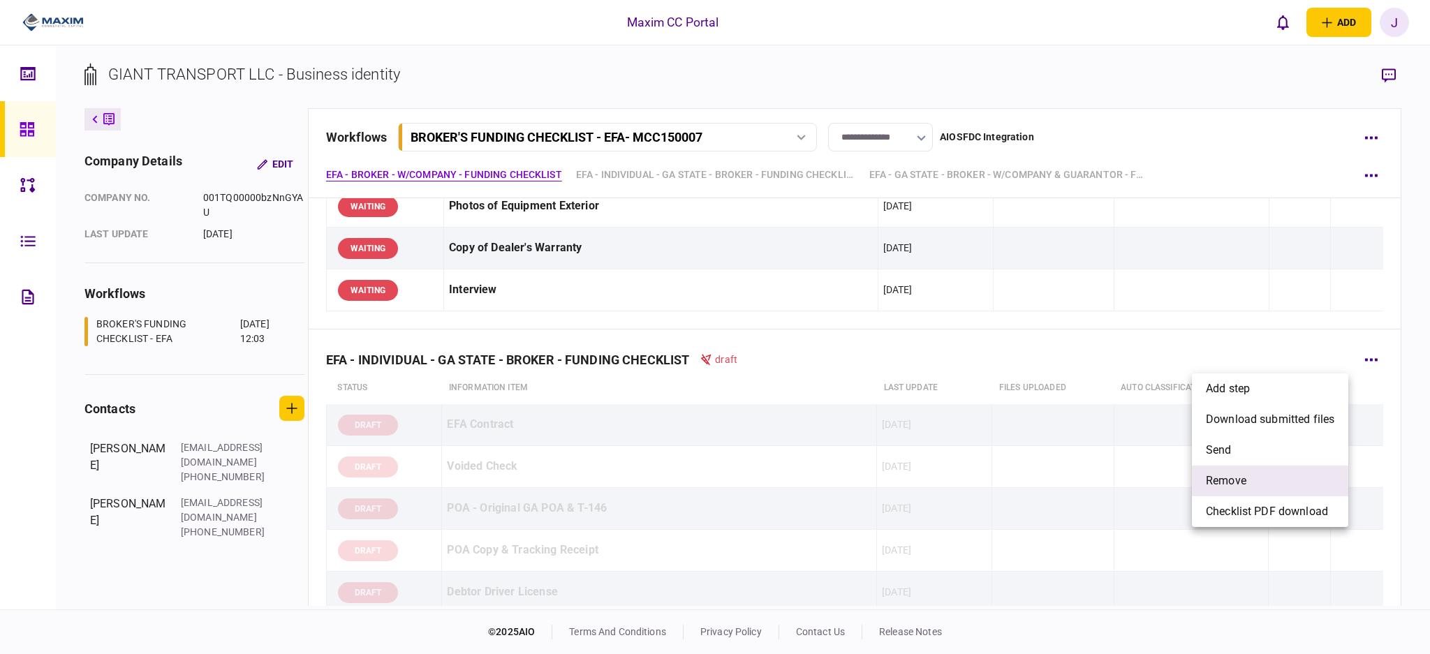
click at [1287, 478] on li "remove" at bounding box center [1270, 481] width 156 height 31
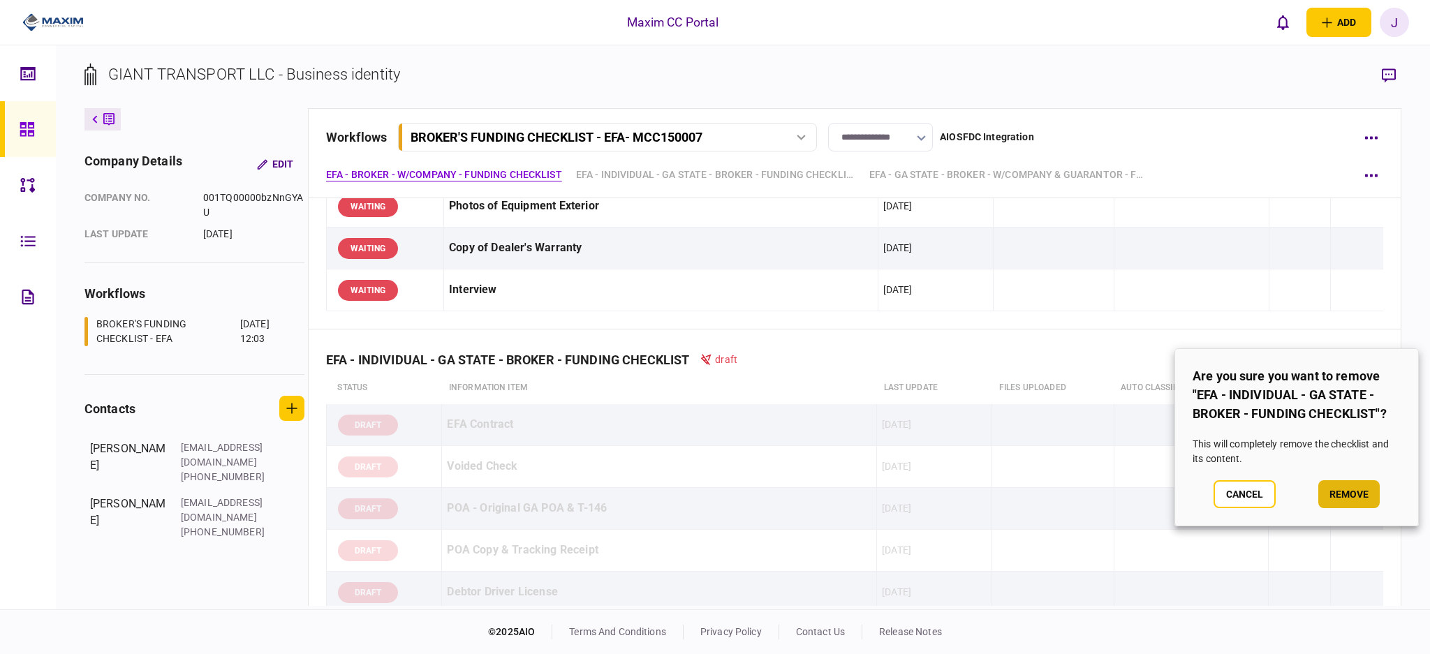
click at [1334, 489] on button "remove" at bounding box center [1348, 494] width 61 height 28
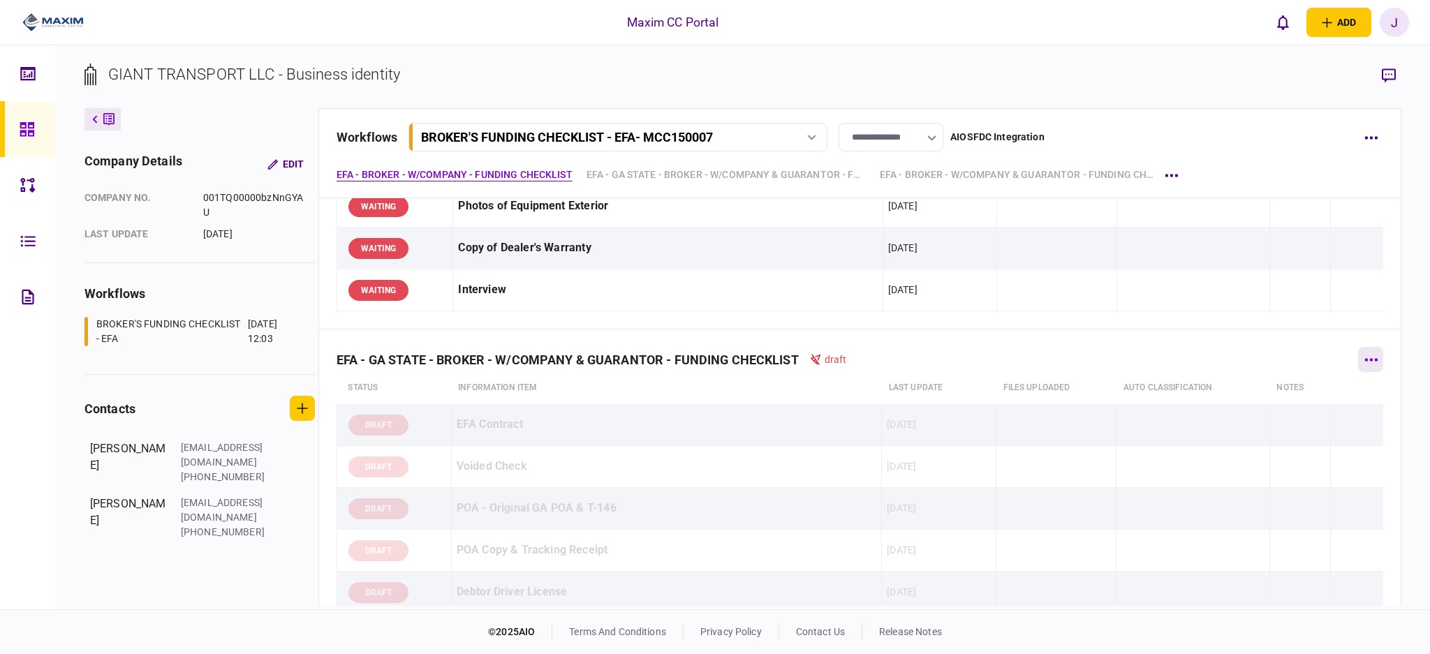
click at [1358, 367] on button "button" at bounding box center [1370, 359] width 25 height 25
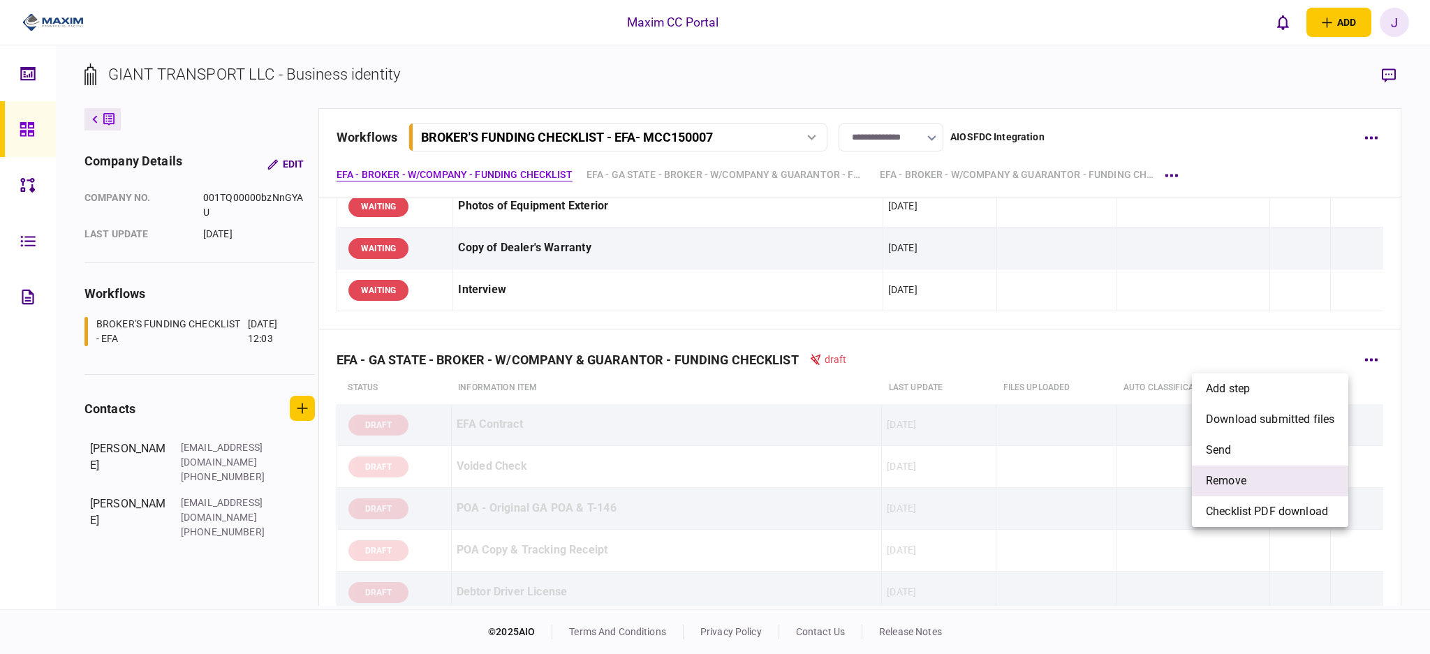
click at [1285, 489] on li "remove" at bounding box center [1270, 481] width 156 height 31
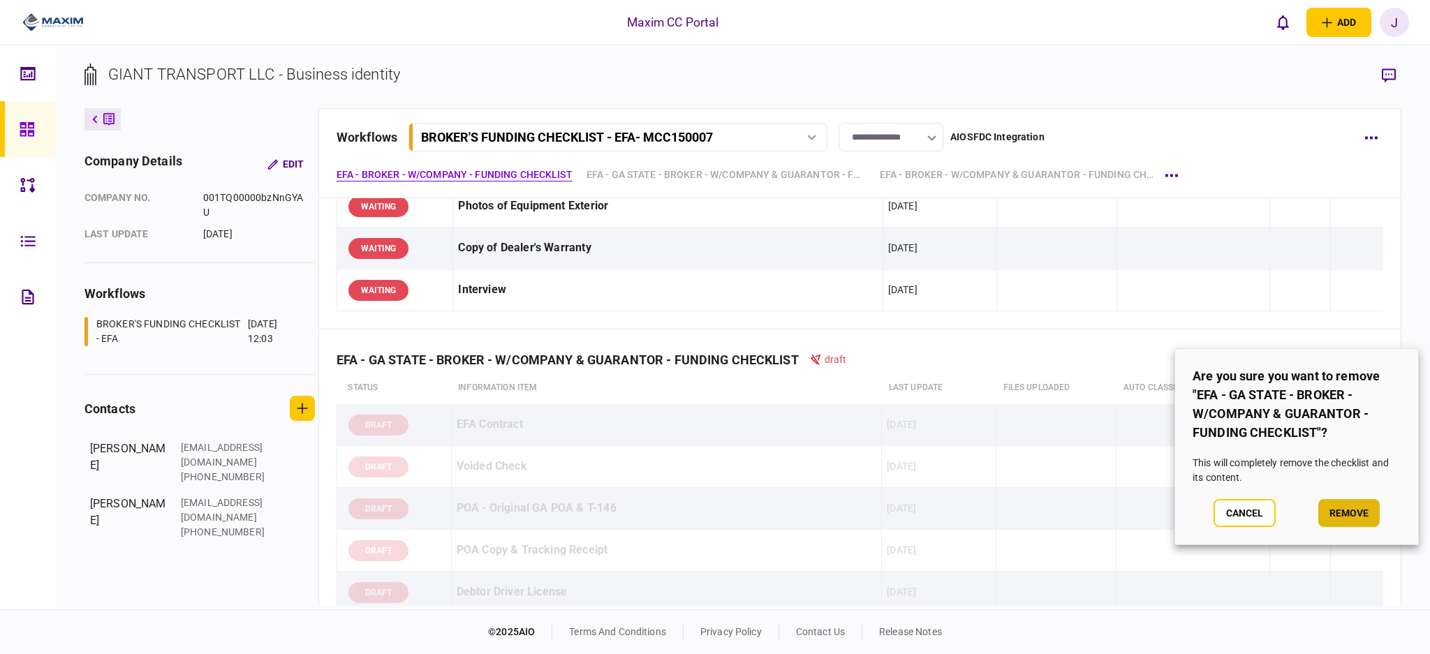
click at [1341, 508] on button "remove" at bounding box center [1348, 513] width 61 height 28
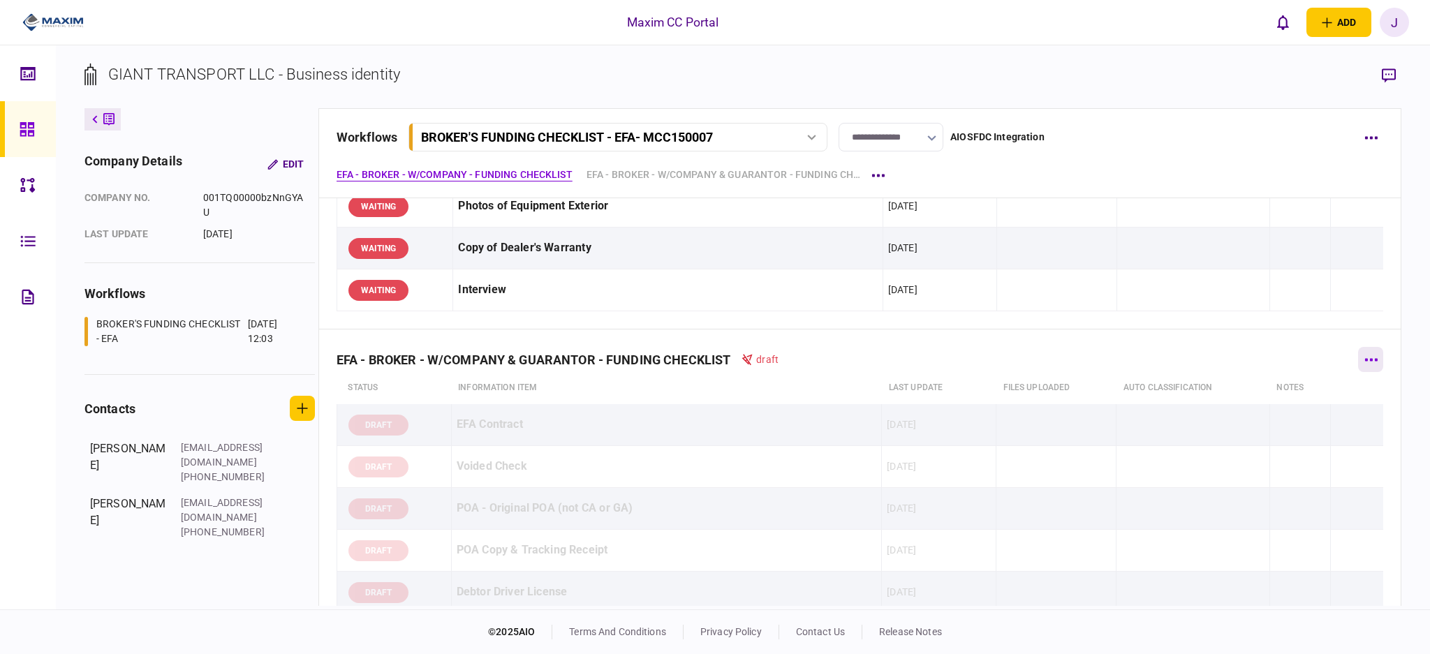
click at [1358, 364] on button "button" at bounding box center [1370, 359] width 25 height 25
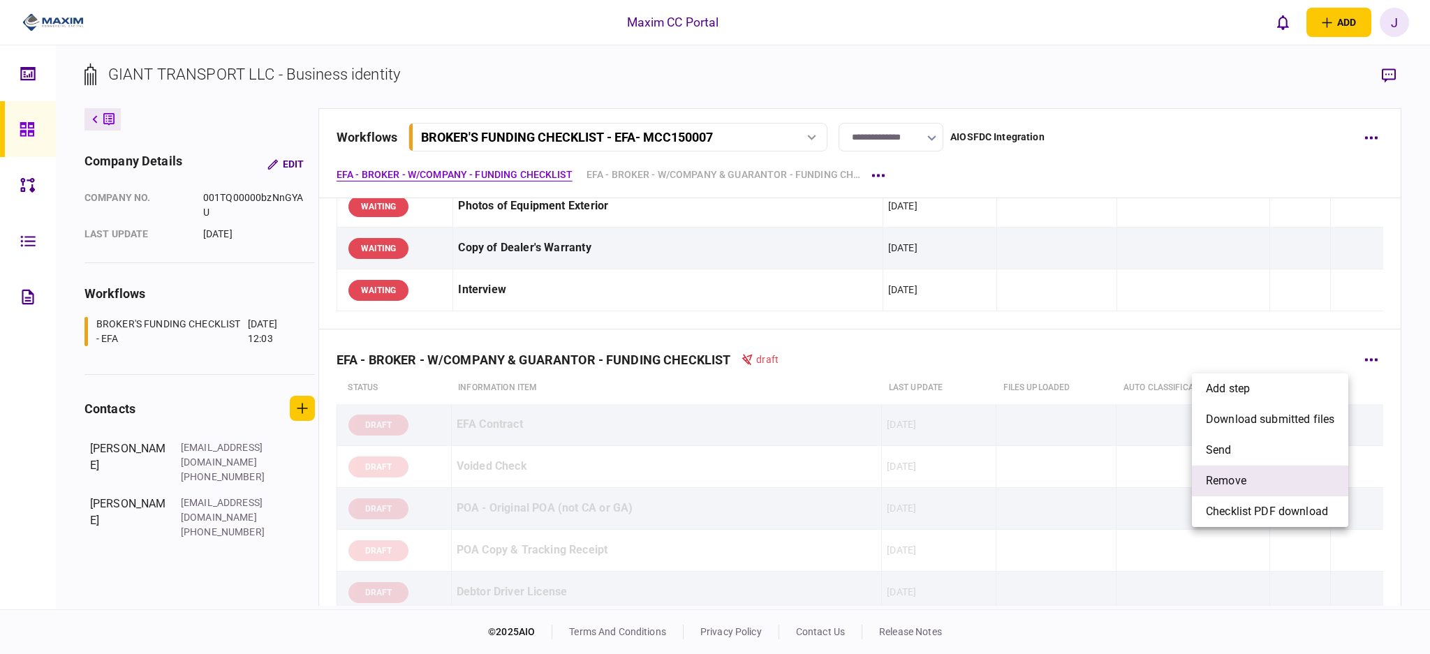
click at [1296, 471] on li "remove" at bounding box center [1270, 481] width 156 height 31
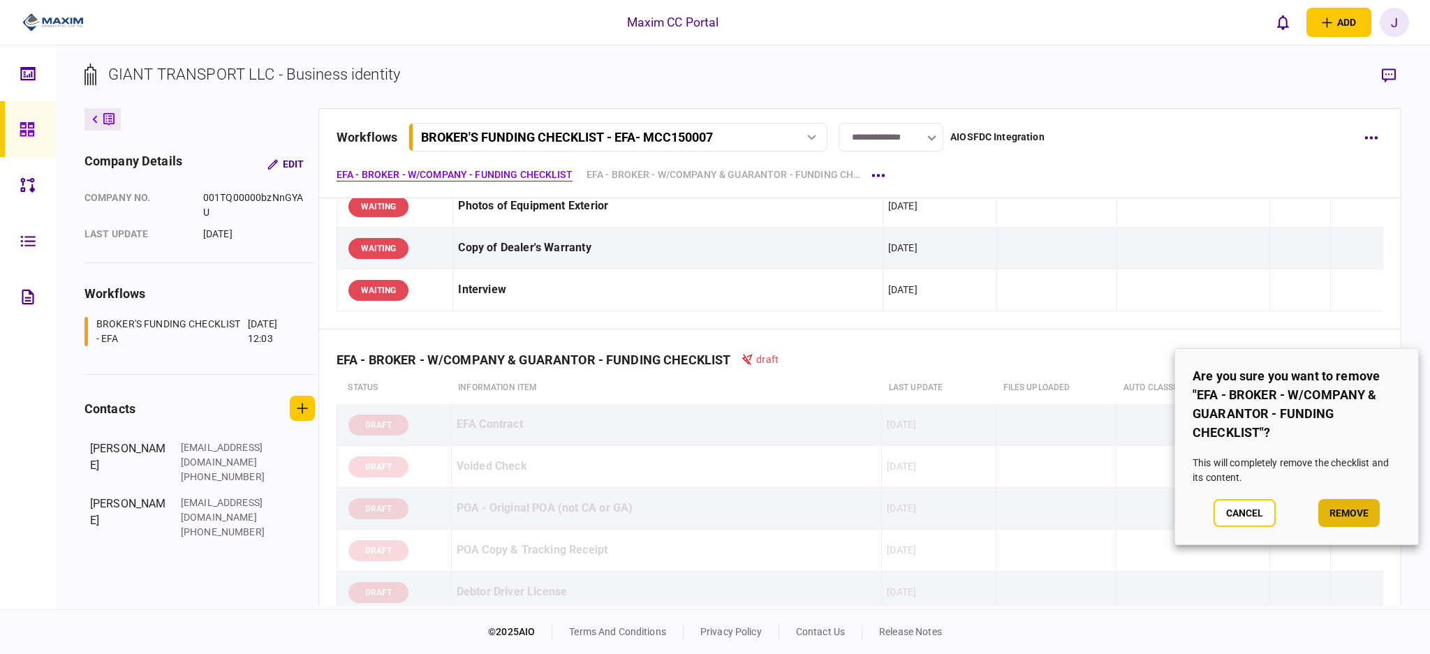
click at [1352, 510] on button "remove" at bounding box center [1348, 513] width 61 height 28
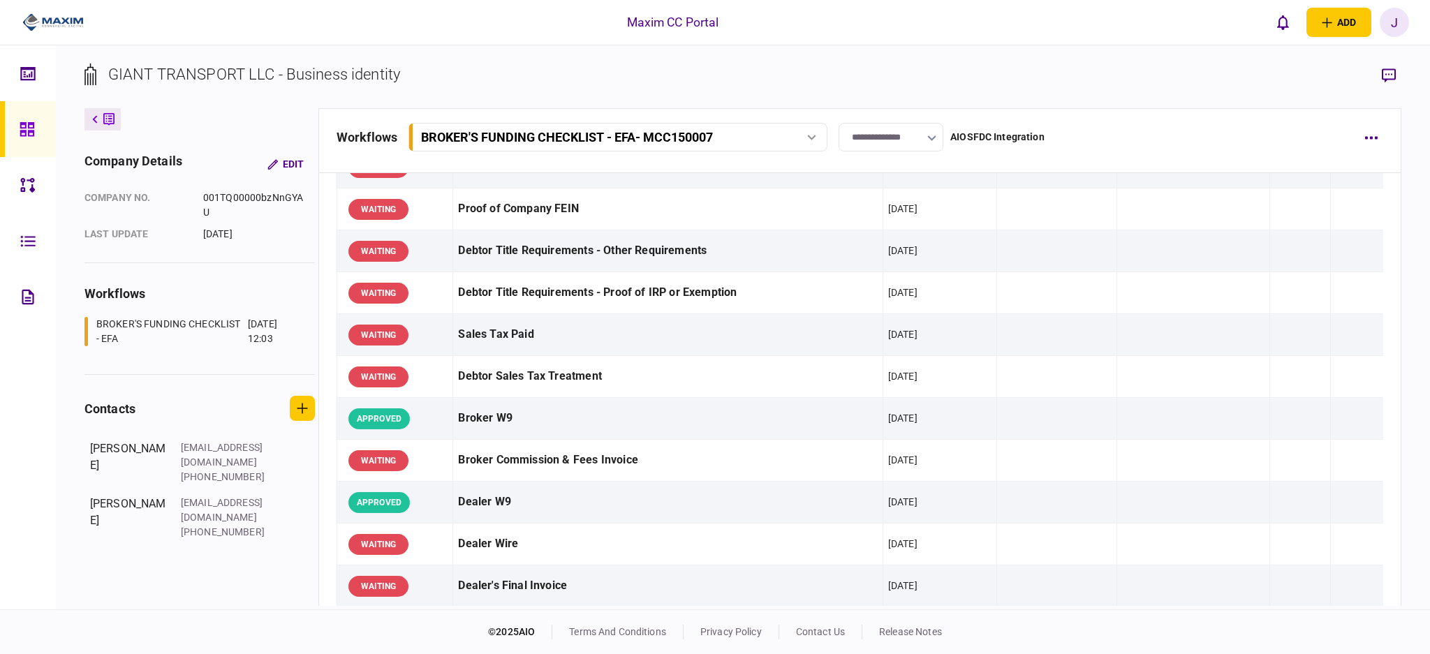
scroll to position [465, 0]
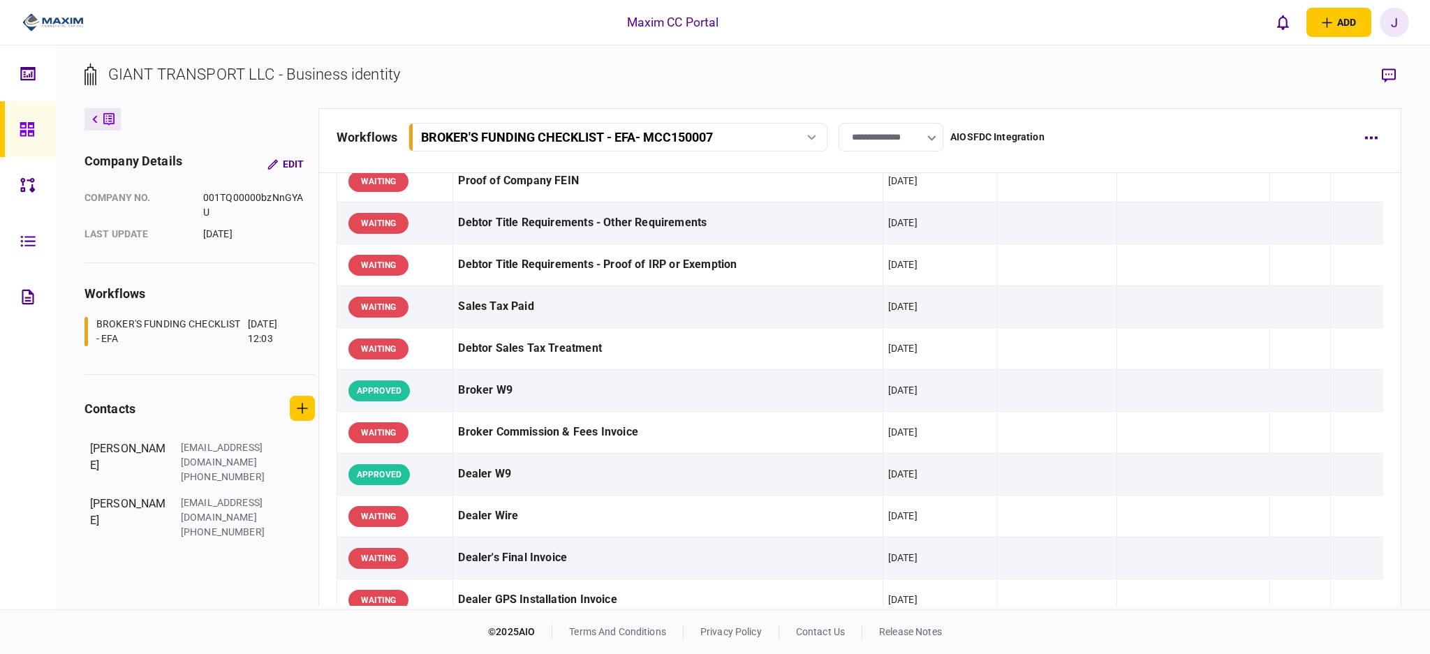
click at [26, 131] on icon at bounding box center [27, 129] width 15 height 16
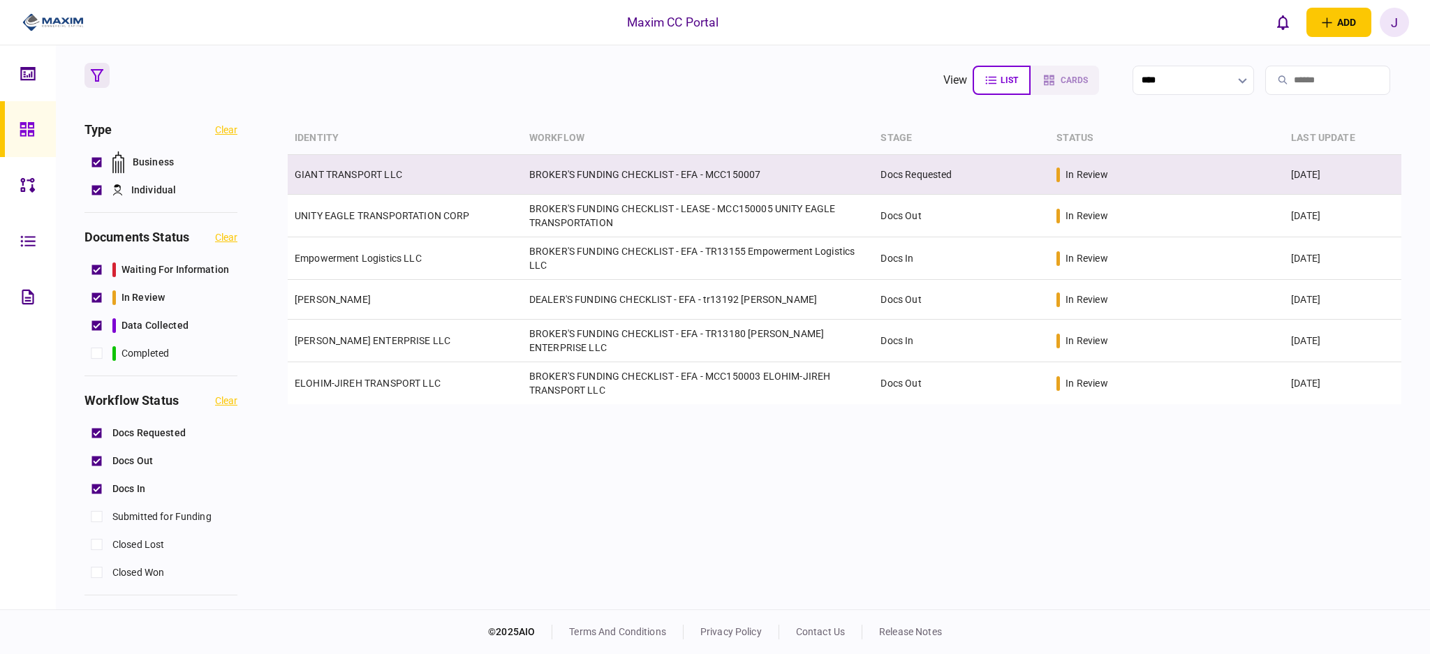
click at [397, 179] on link "GIANT TRANSPORT LLC" at bounding box center [349, 174] width 108 height 11
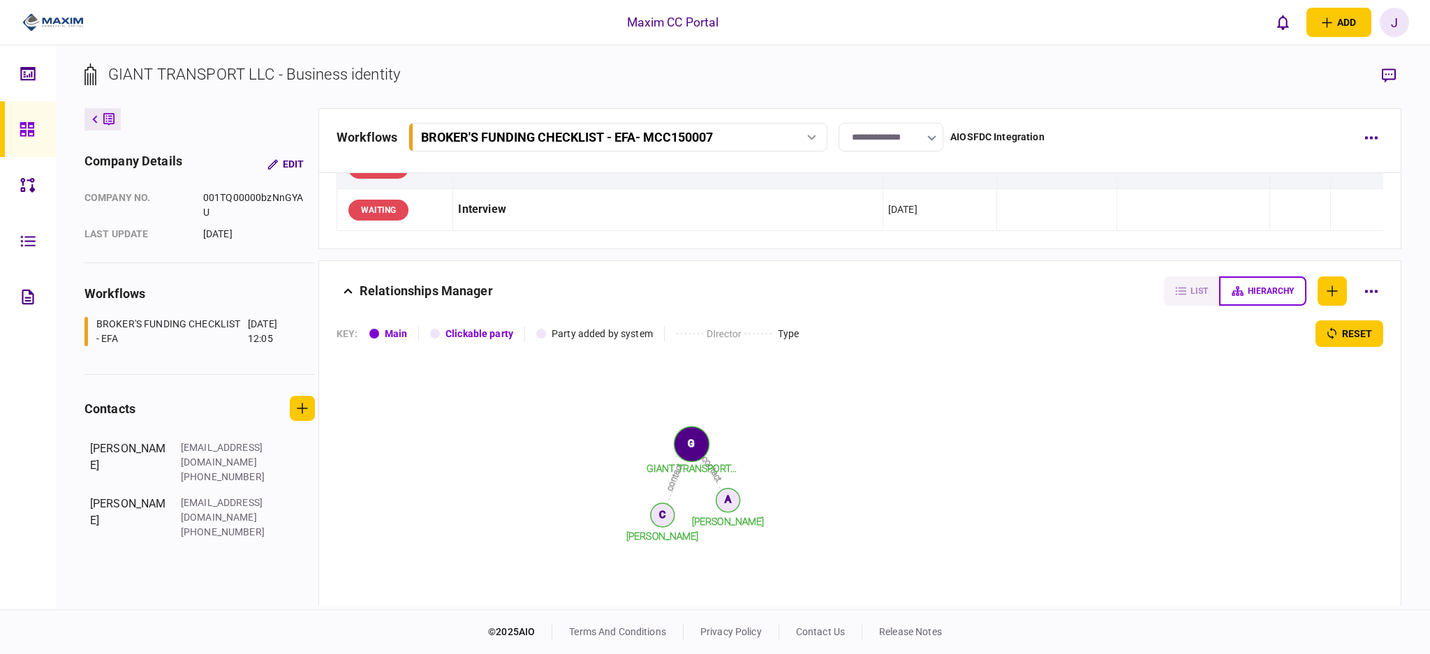
scroll to position [1469, 0]
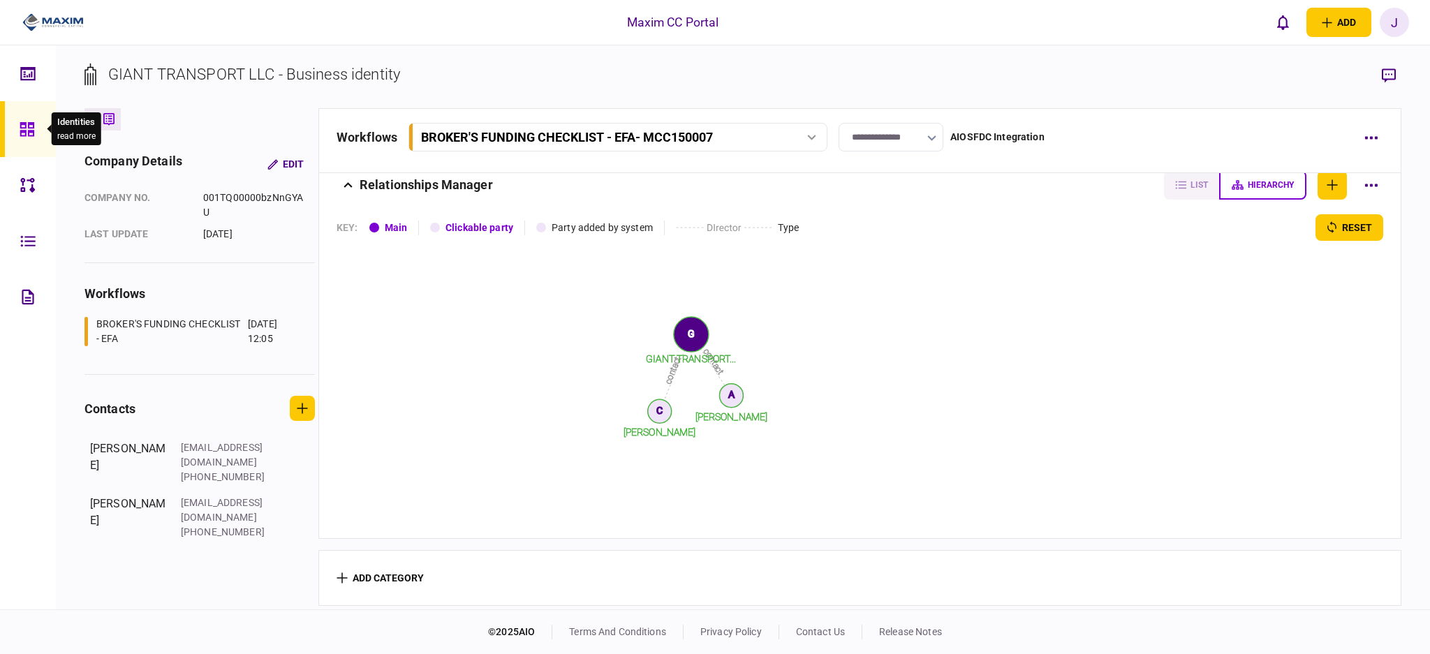
click at [35, 135] on div at bounding box center [31, 129] width 22 height 56
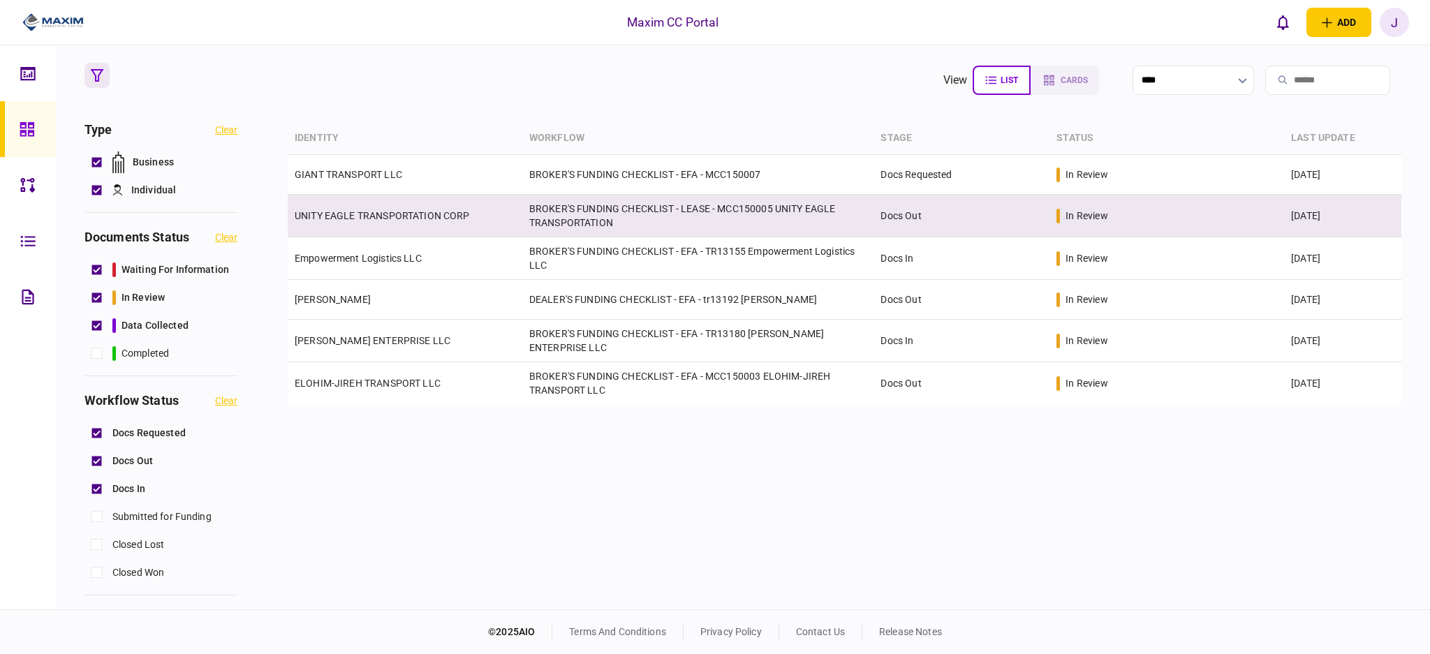
click at [392, 221] on td "UNITY EAGLE TRANSPORTATION CORP" at bounding box center [405, 216] width 235 height 43
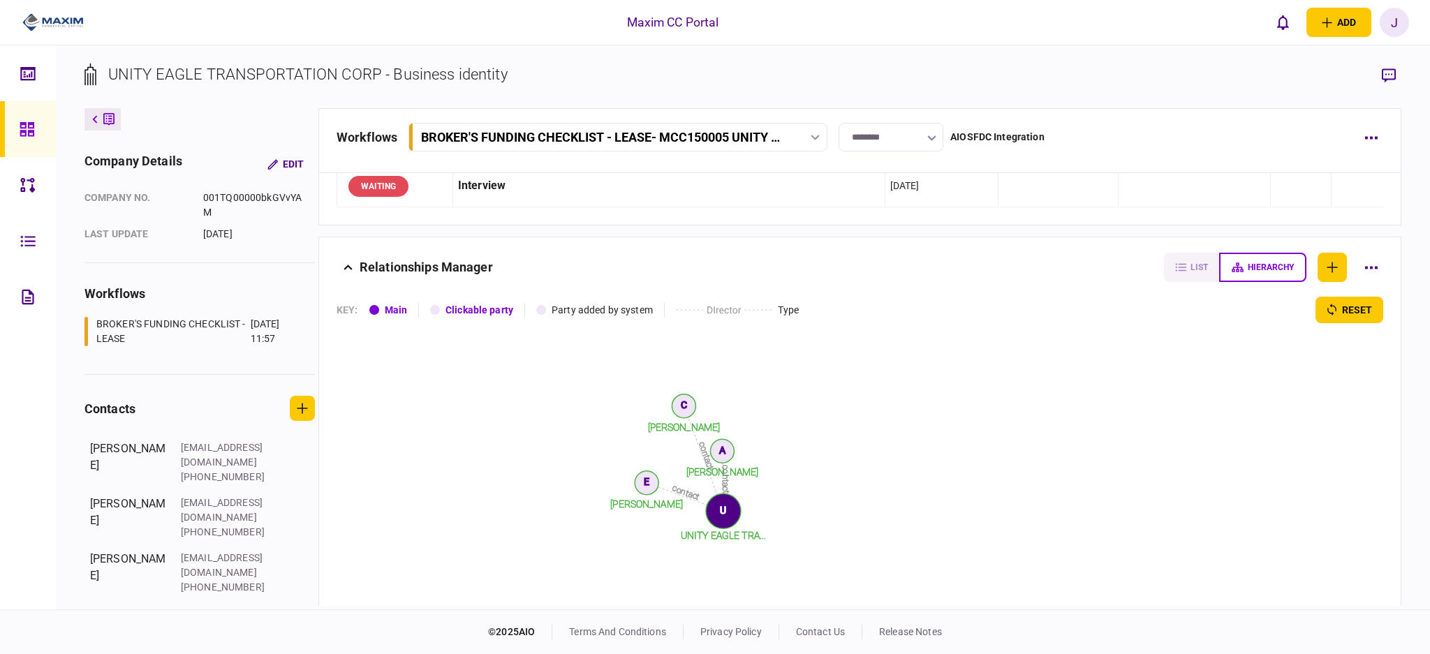
scroll to position [1469, 0]
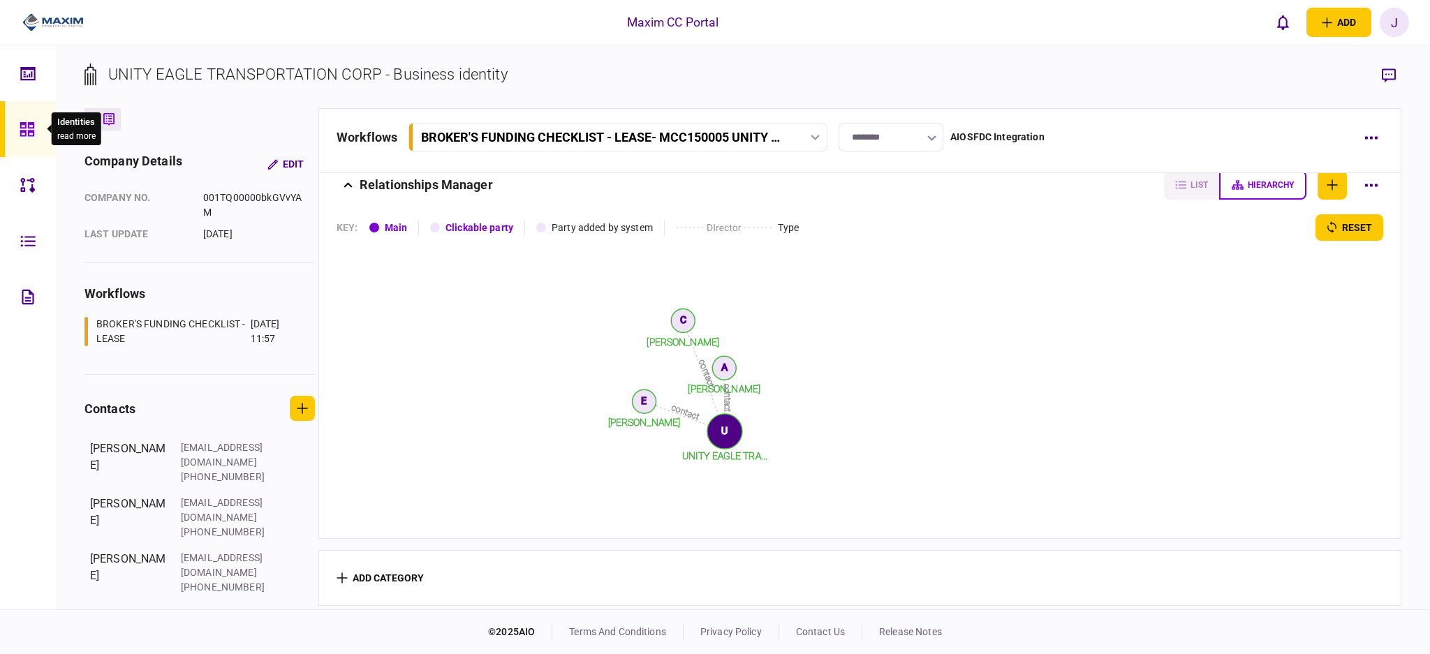
click at [22, 130] on icon at bounding box center [27, 129] width 14 height 14
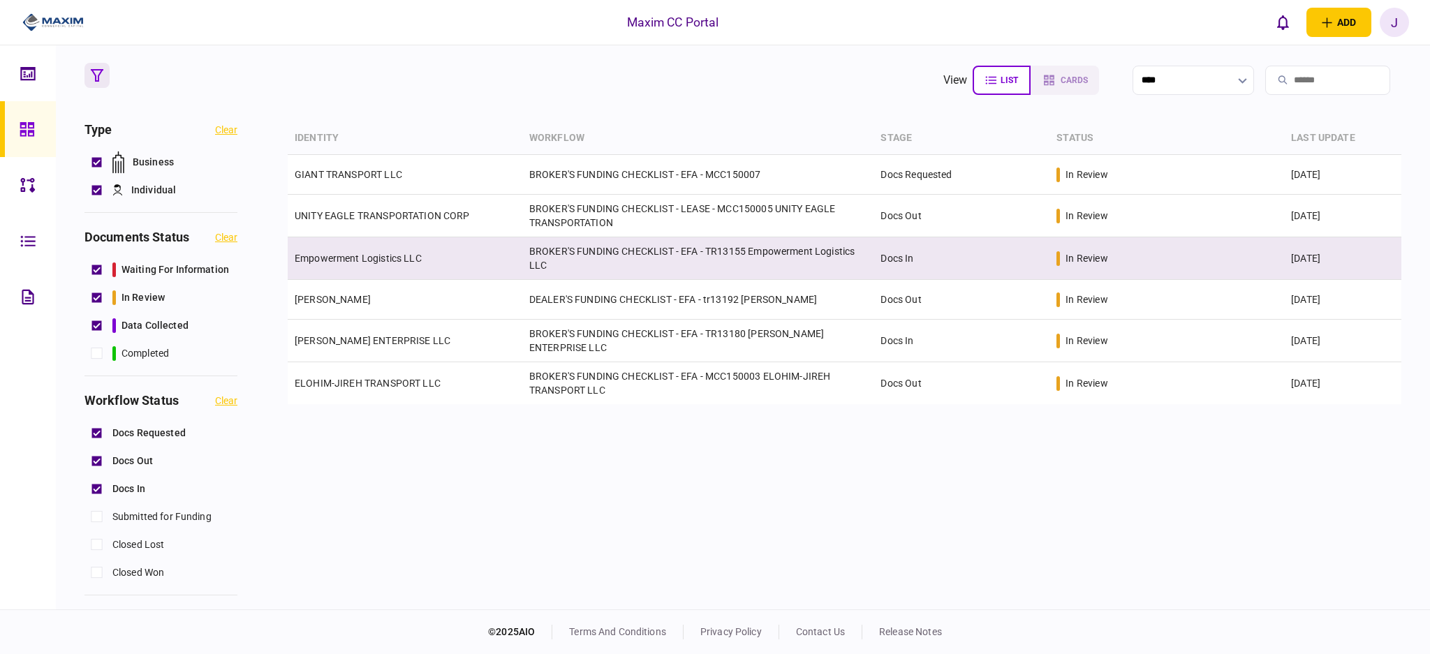
click at [411, 269] on td "Empowerment Logistics LLC" at bounding box center [405, 258] width 235 height 43
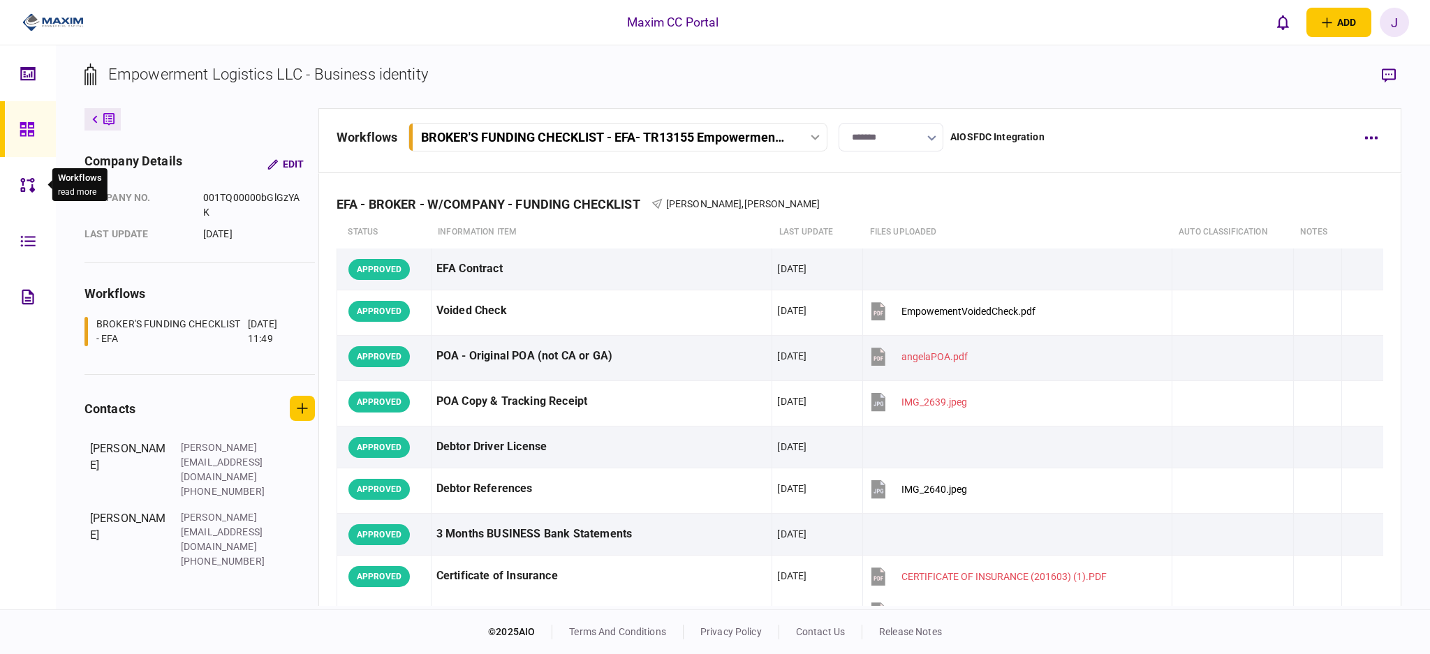
click at [36, 124] on div at bounding box center [31, 129] width 22 height 56
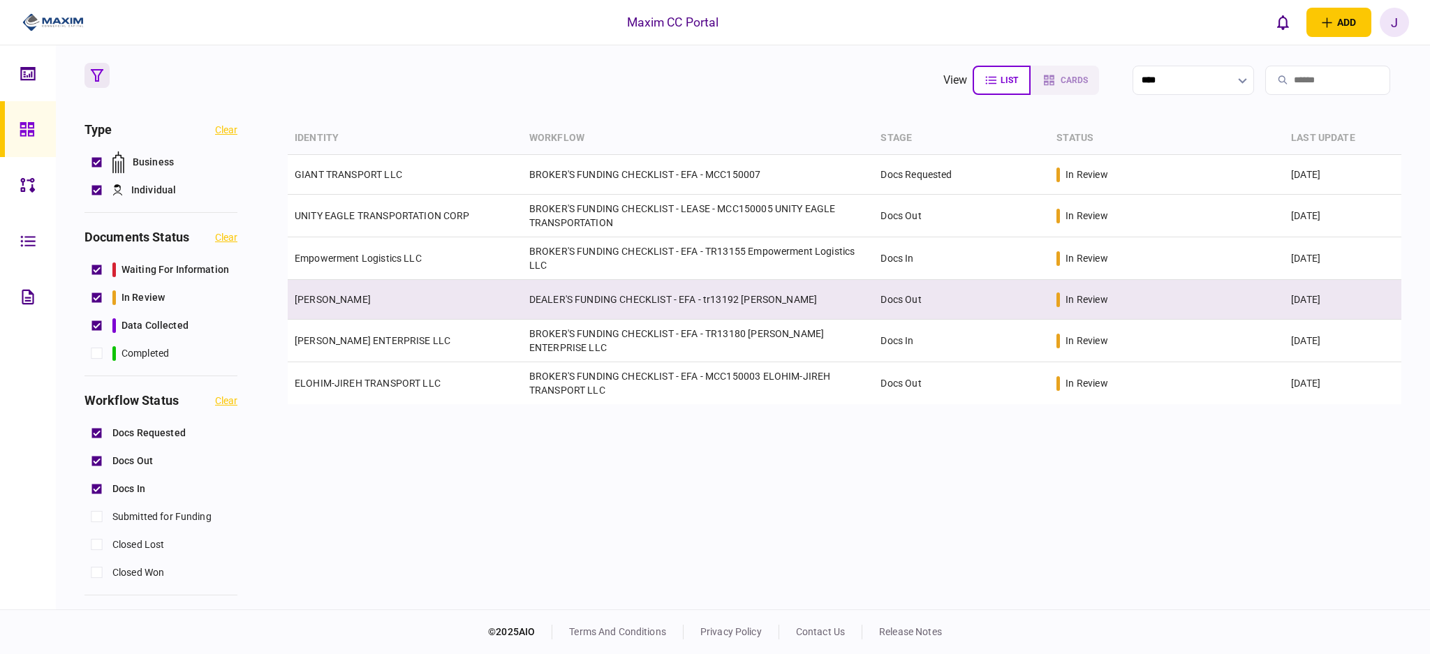
click at [377, 299] on td "[PERSON_NAME]" at bounding box center [405, 300] width 235 height 40
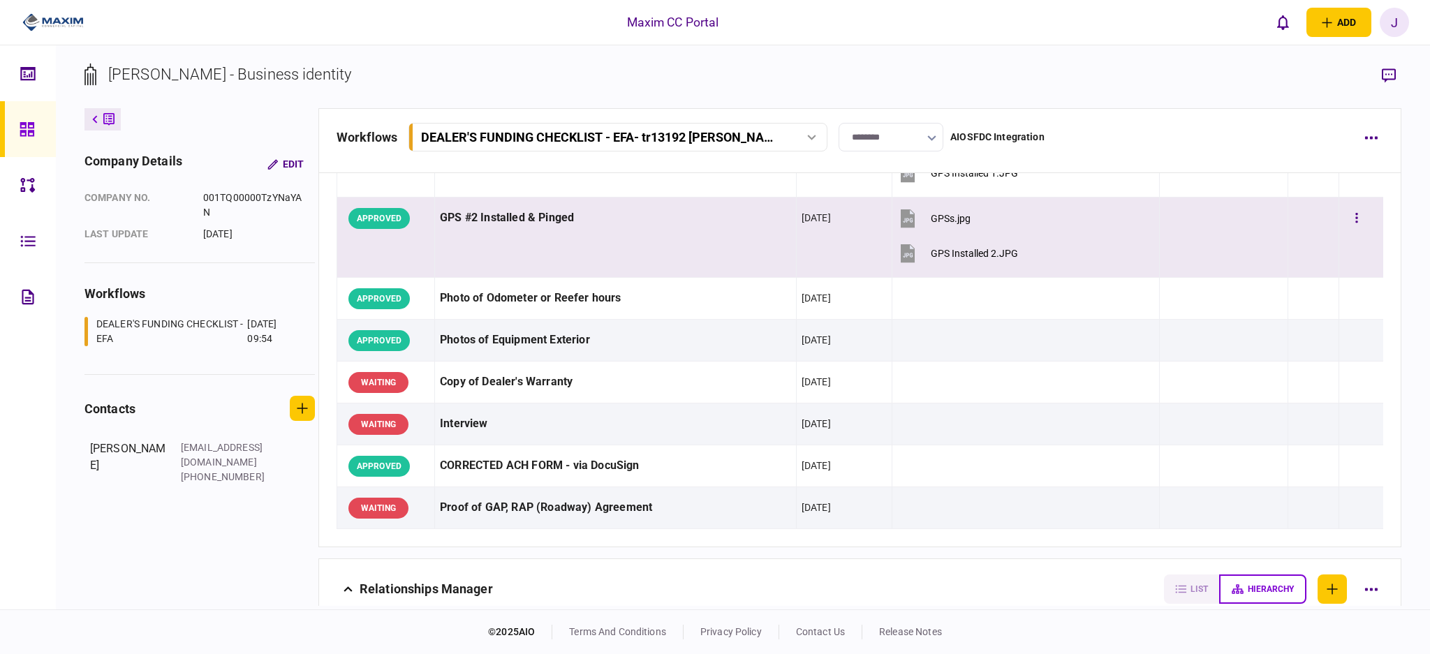
scroll to position [1618, 0]
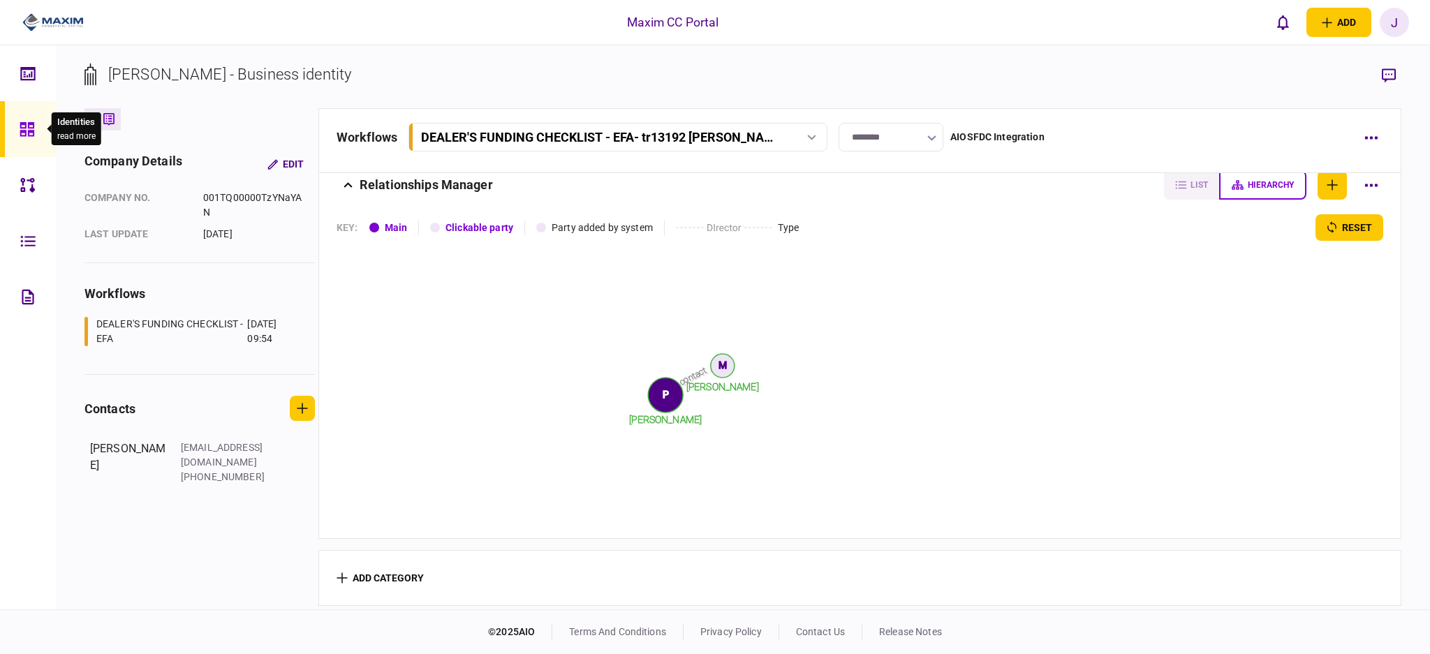
click at [37, 130] on div at bounding box center [31, 129] width 22 height 56
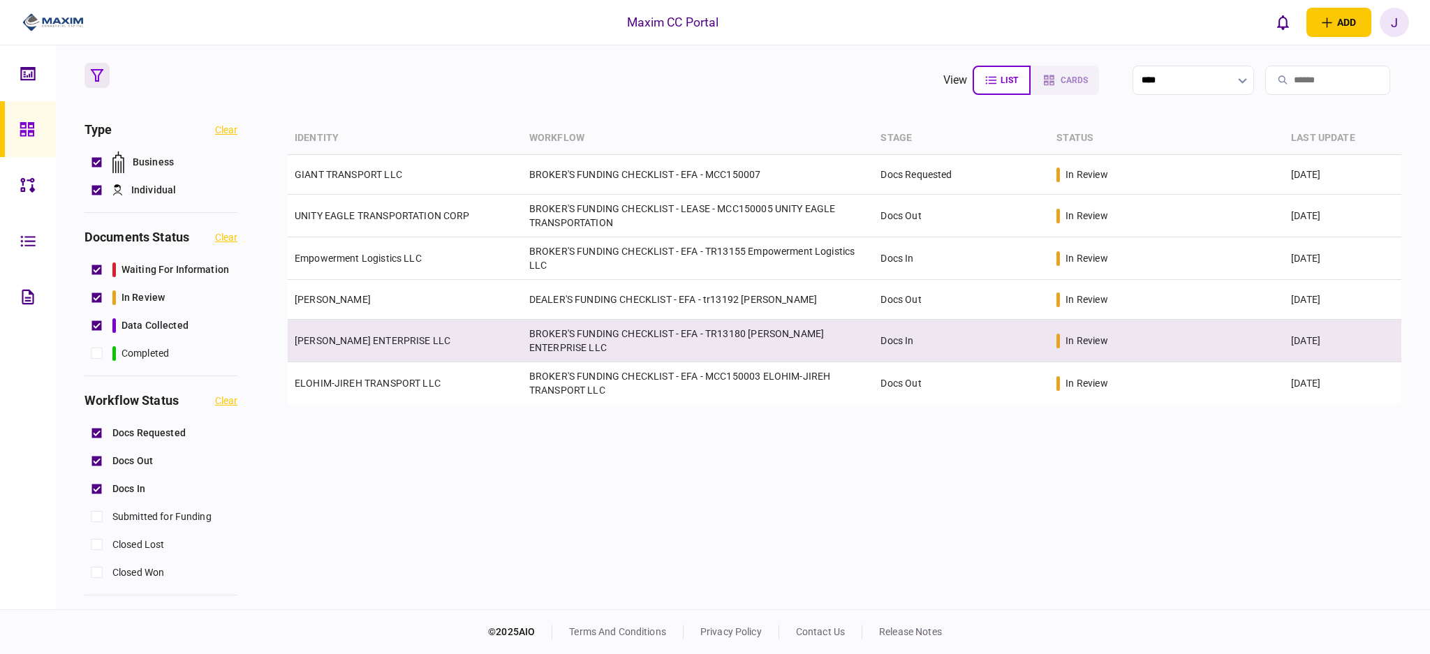
click at [404, 325] on td "[PERSON_NAME] ENTERPRISE LLC" at bounding box center [405, 341] width 235 height 43
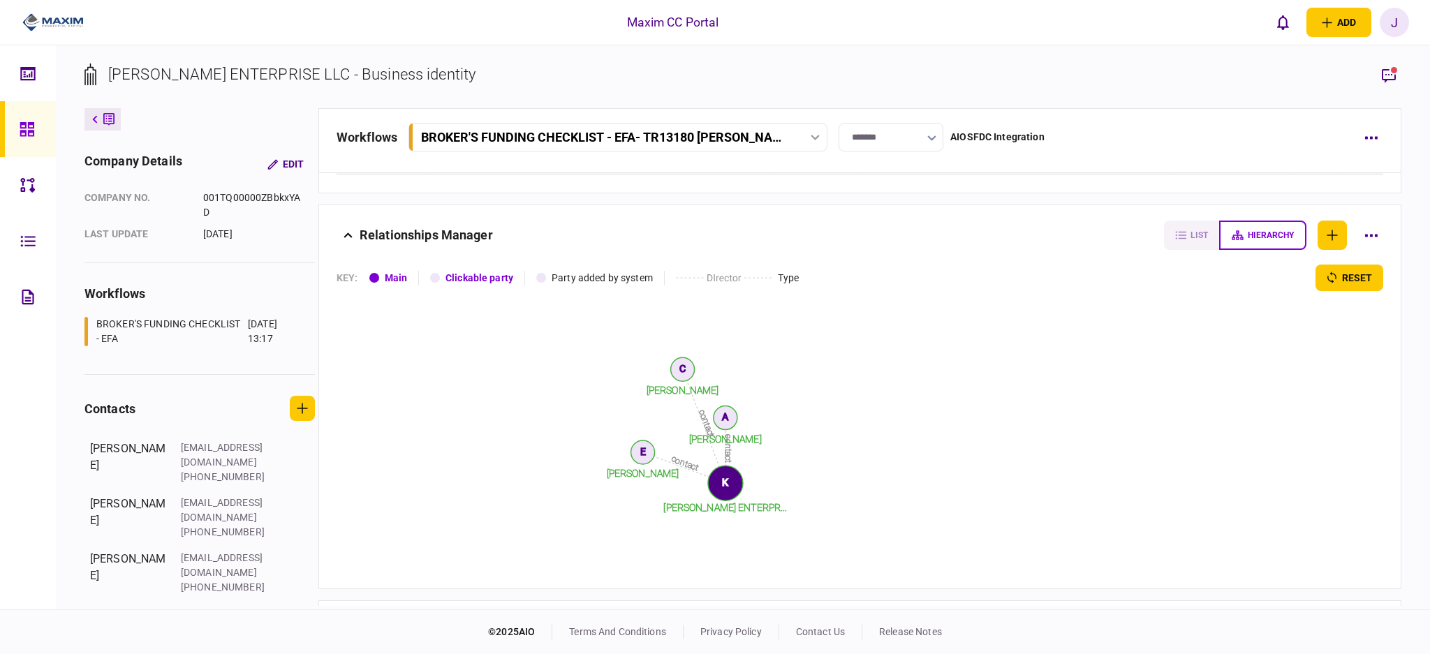
scroll to position [2261, 0]
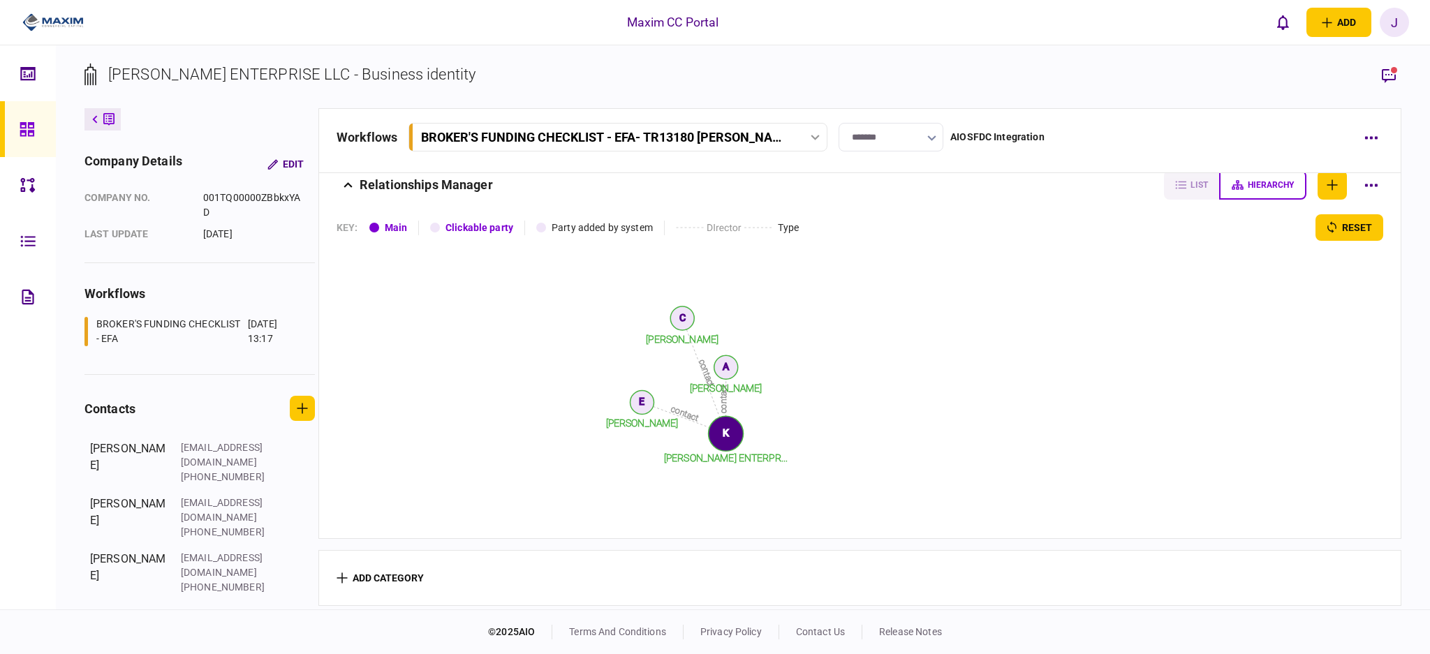
click at [13, 126] on link at bounding box center [28, 129] width 56 height 56
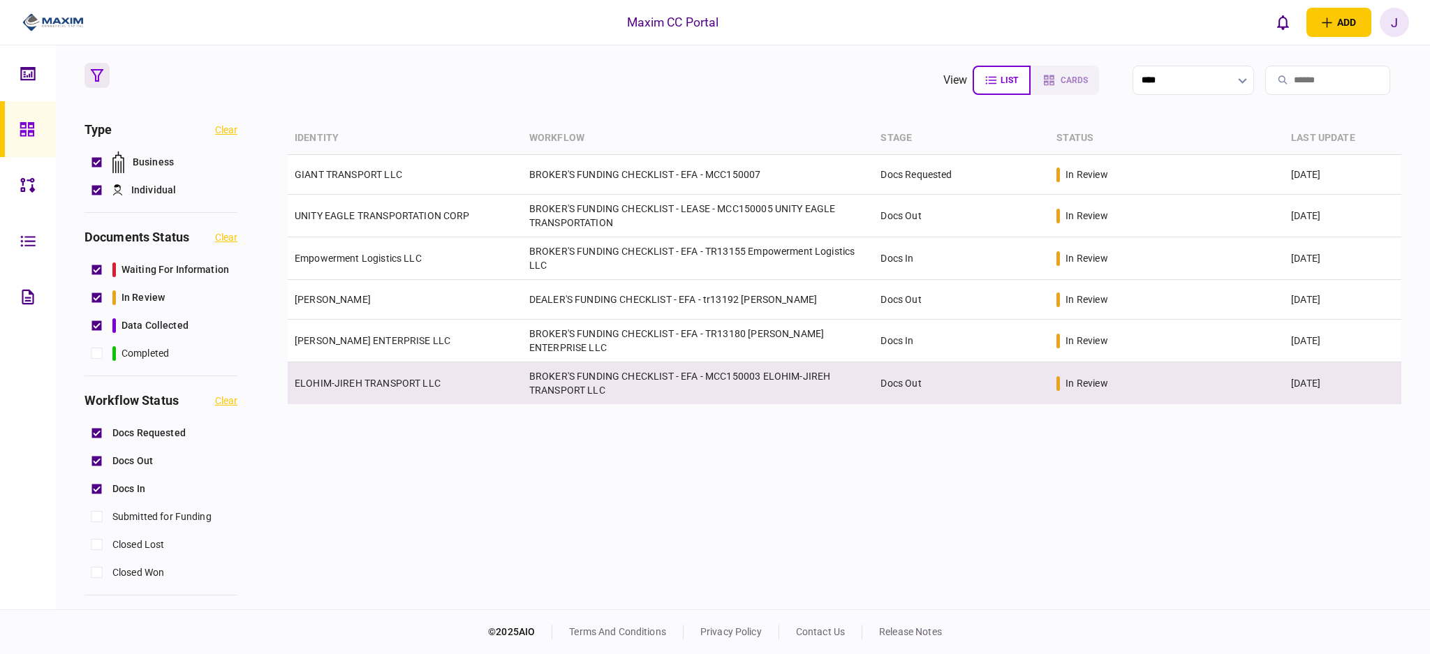
click at [397, 371] on td "ELOHIM-JIREH TRANSPORT LLC" at bounding box center [405, 383] width 235 height 42
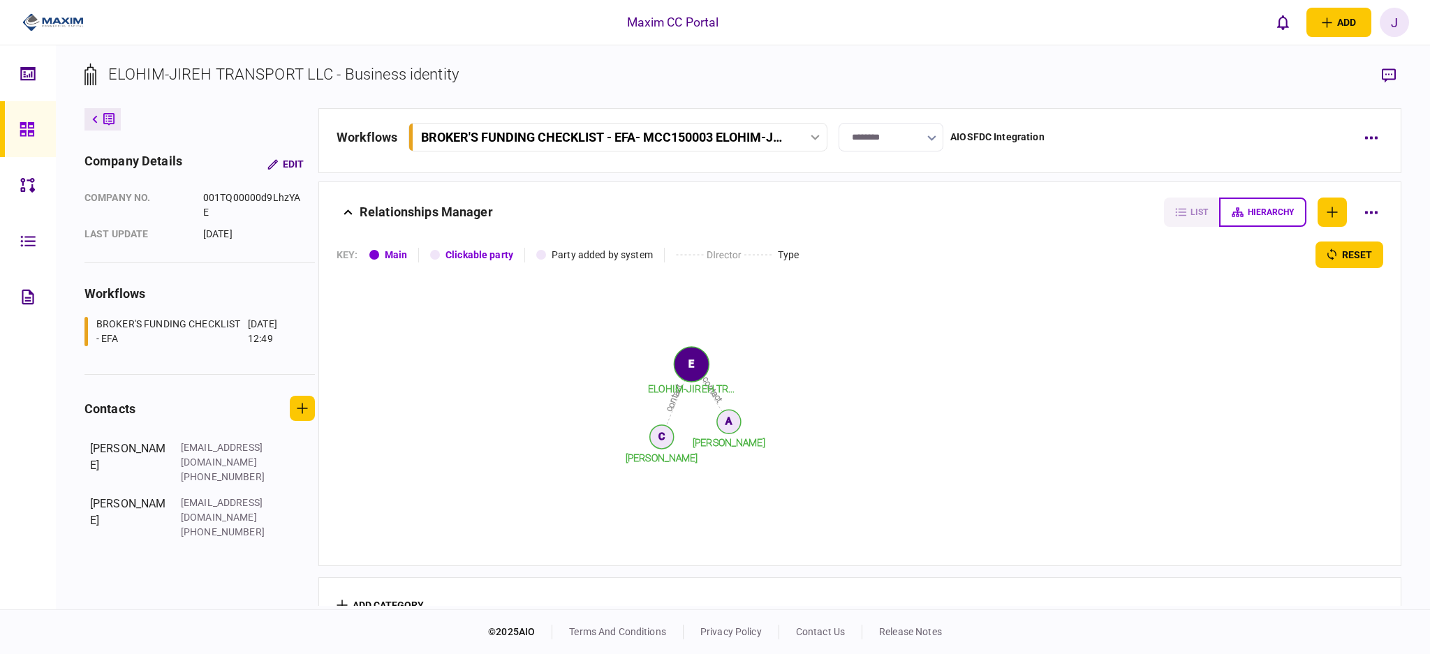
scroll to position [1469, 0]
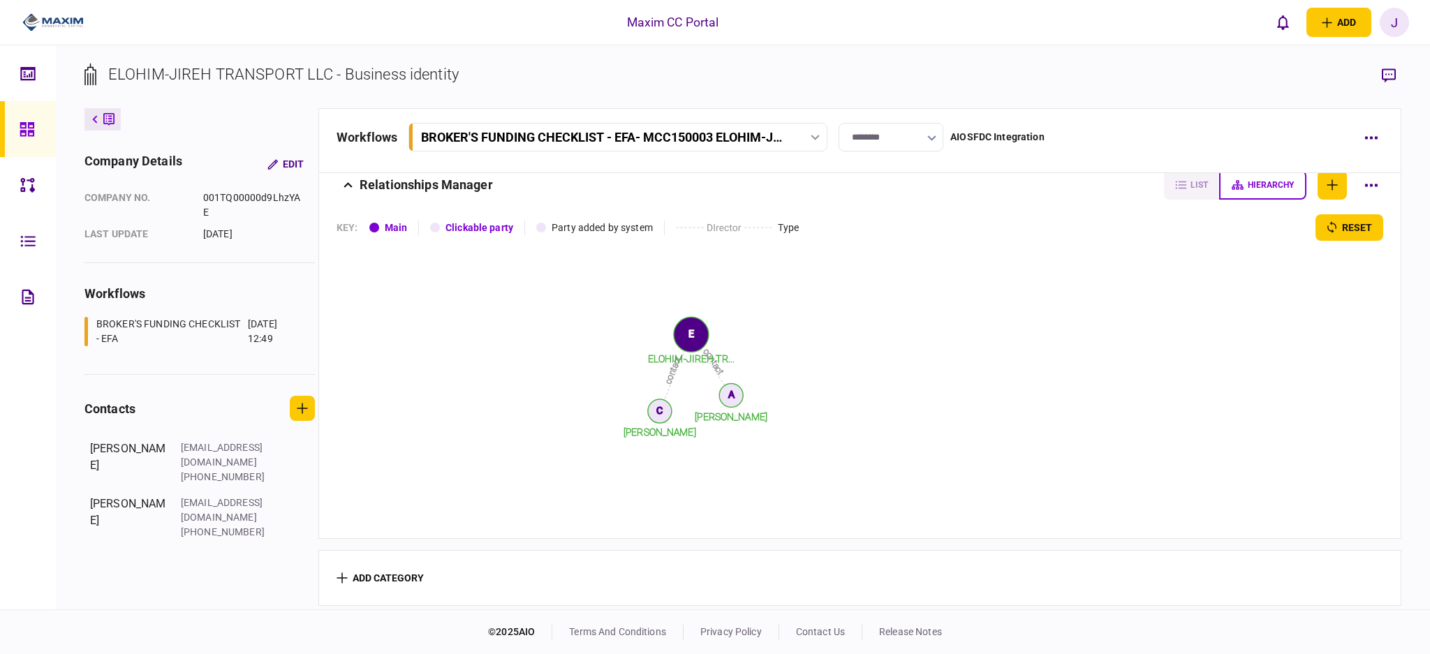
click at [22, 132] on icon at bounding box center [27, 129] width 14 height 14
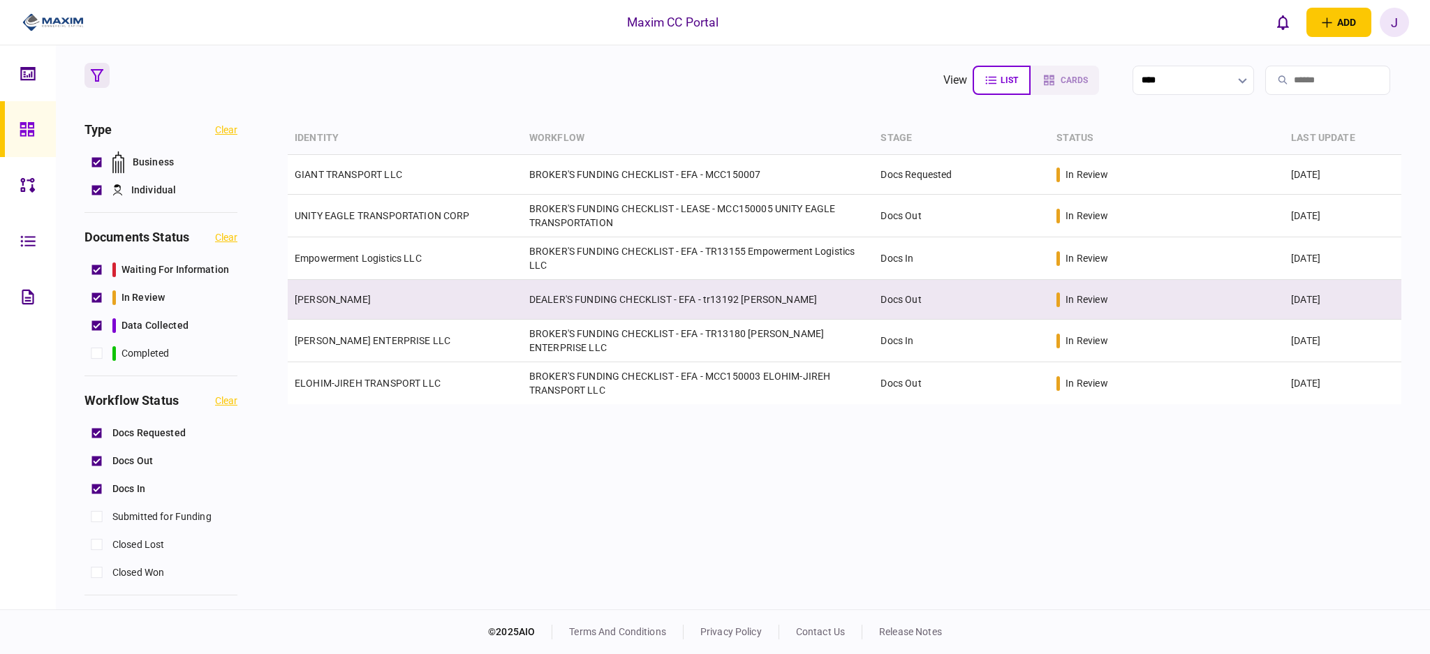
click at [349, 308] on td "[PERSON_NAME]" at bounding box center [405, 300] width 235 height 40
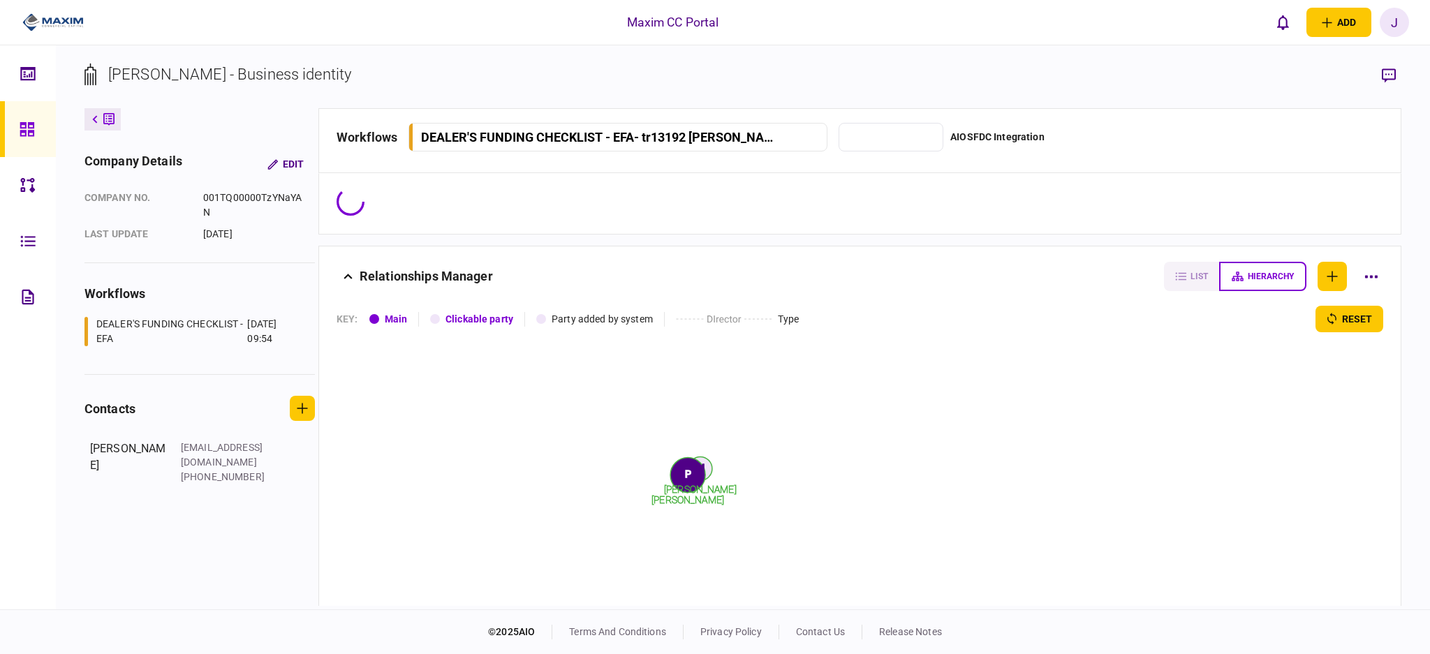
type input "********"
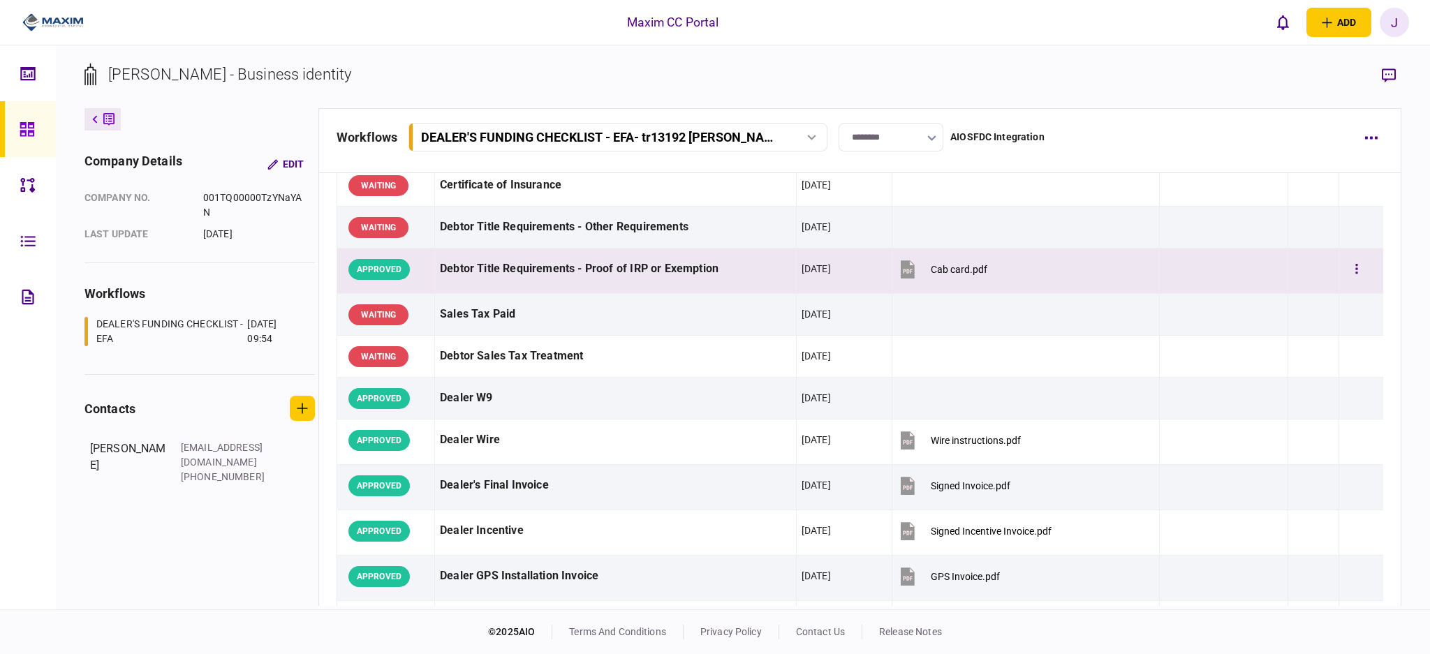
scroll to position [465, 0]
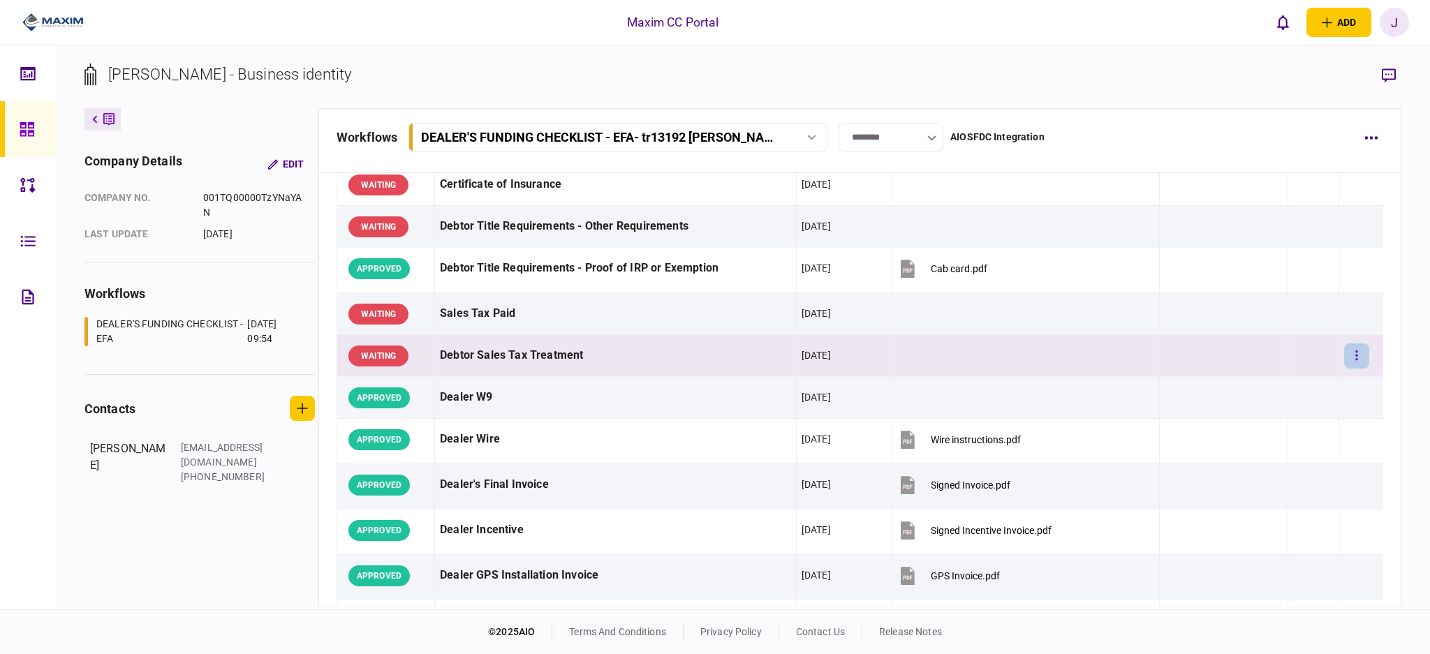
click at [1350, 357] on button "button" at bounding box center [1356, 356] width 25 height 25
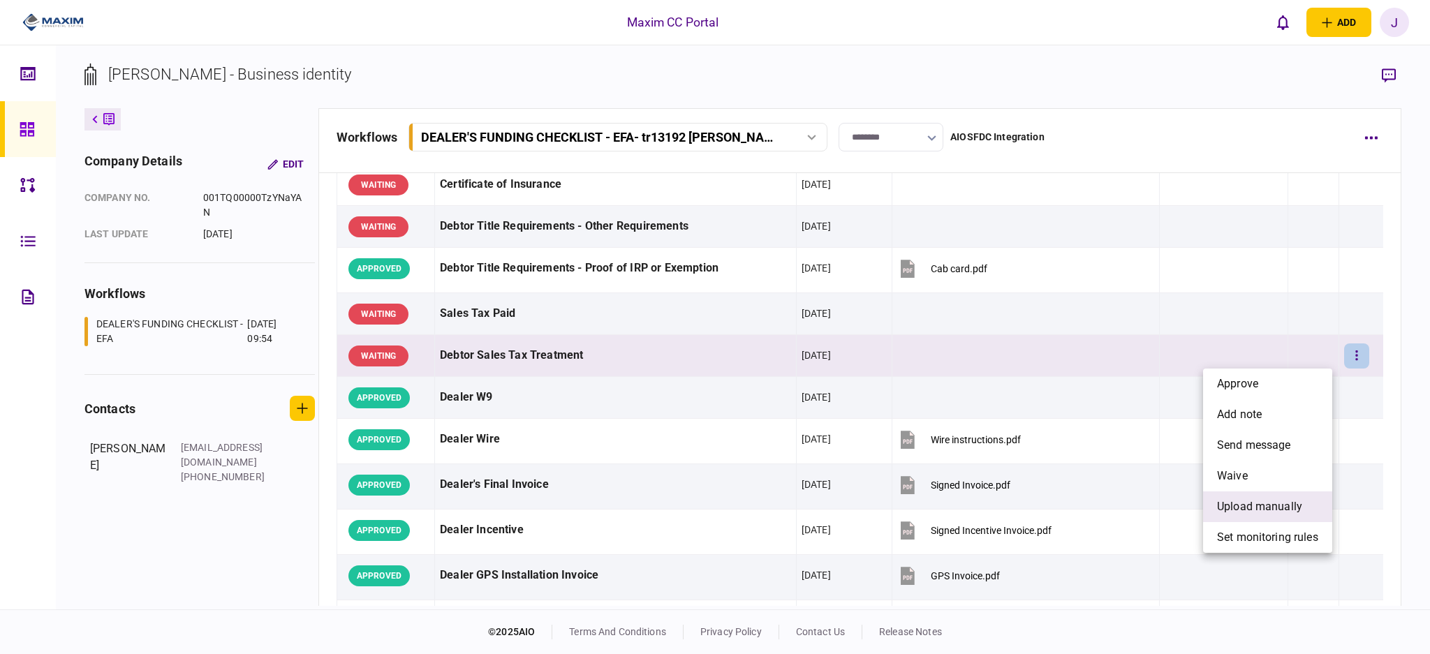
click at [1270, 511] on span "upload manually" at bounding box center [1259, 506] width 85 height 17
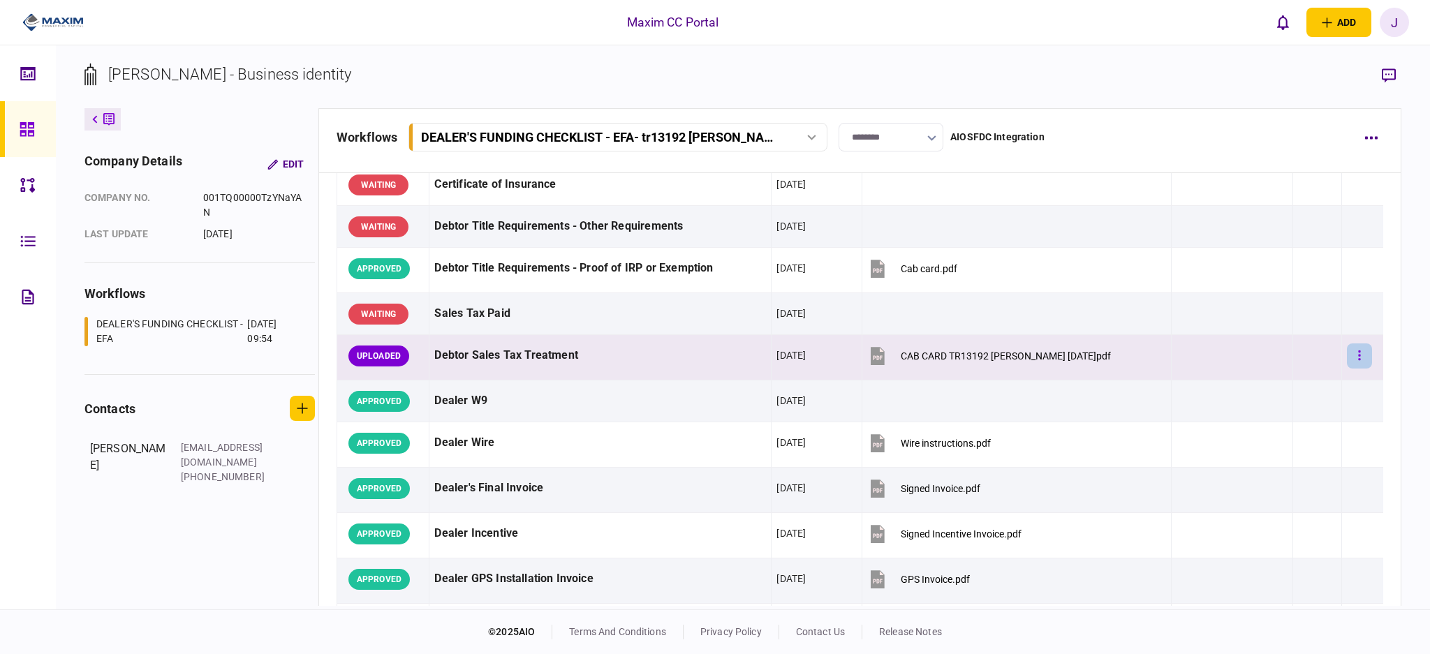
click at [1352, 359] on button "button" at bounding box center [1359, 356] width 25 height 25
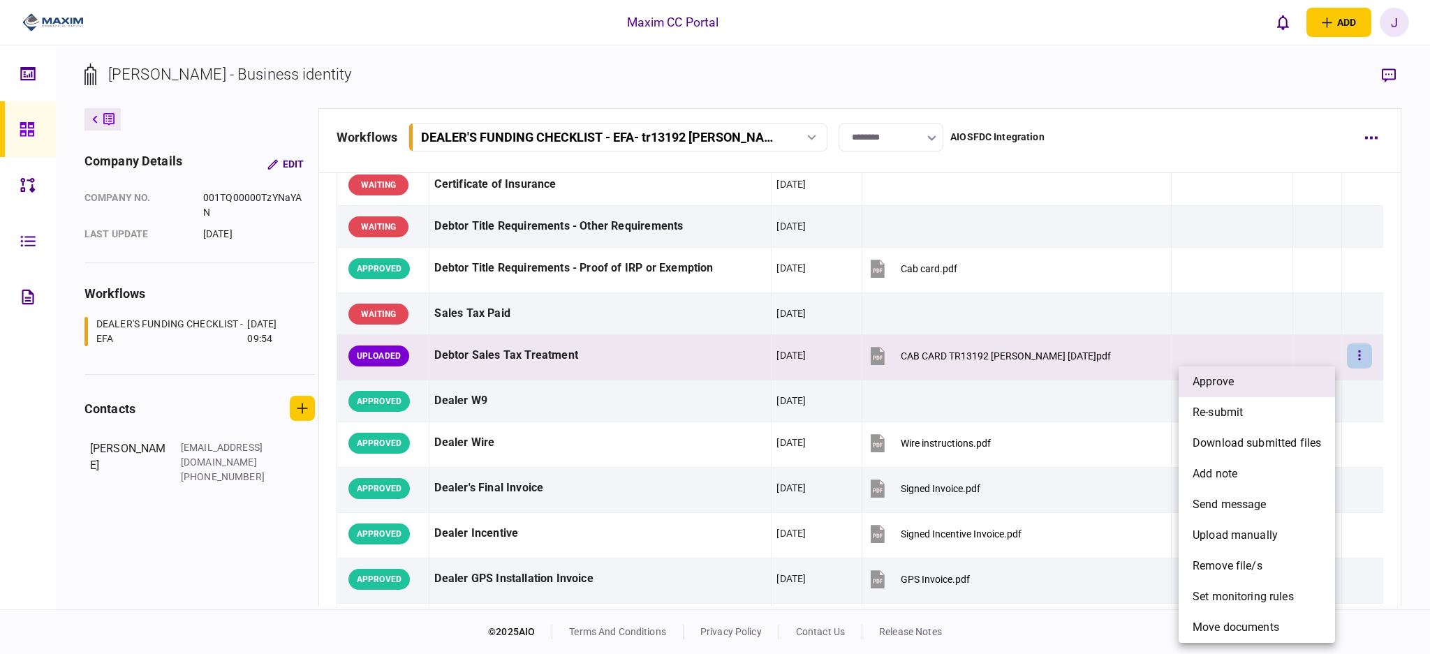
click at [1256, 386] on li "approve" at bounding box center [1257, 382] width 156 height 31
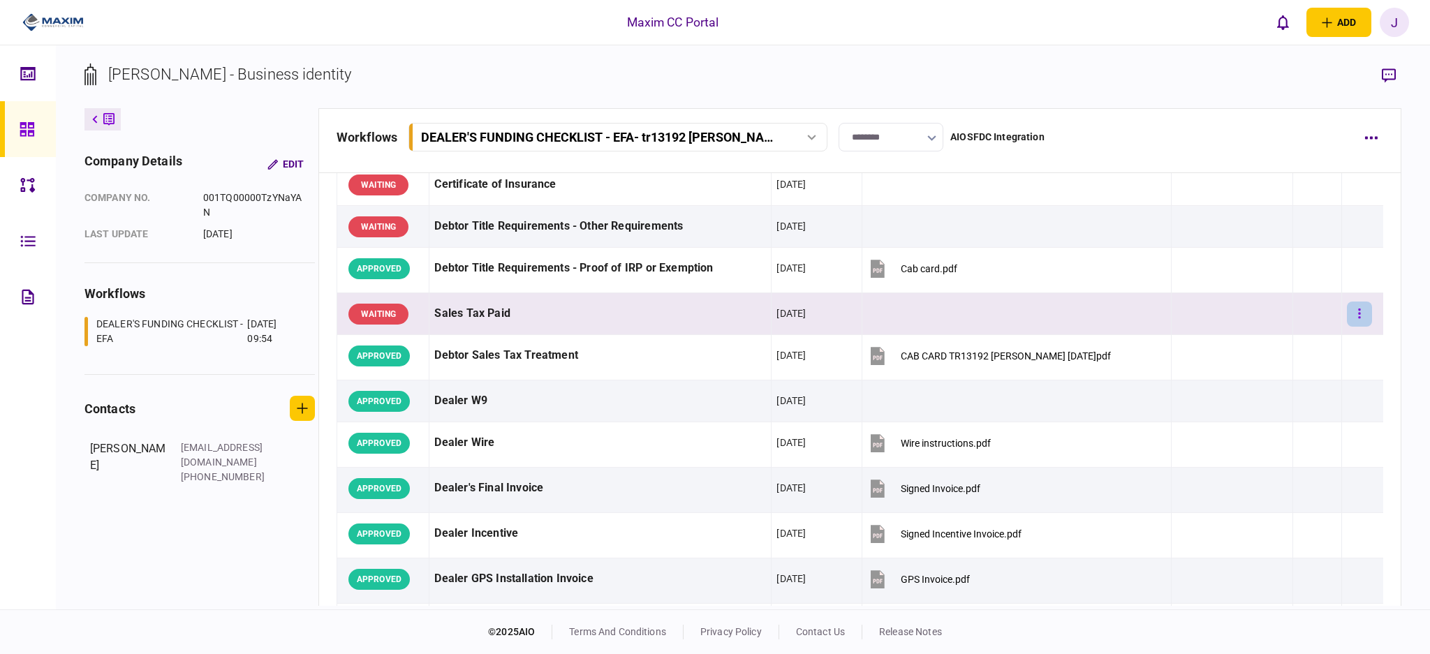
click at [1347, 312] on button "button" at bounding box center [1359, 314] width 25 height 25
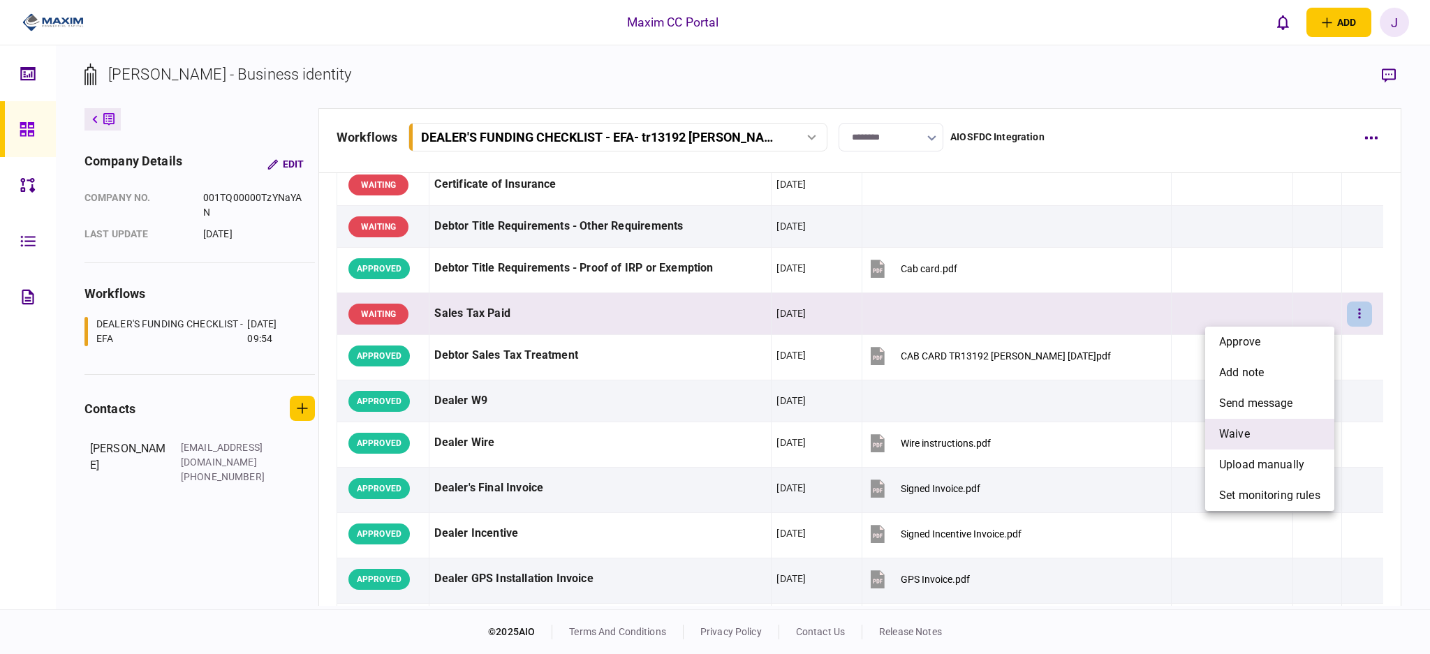
click at [1272, 436] on li "waive" at bounding box center [1269, 434] width 129 height 31
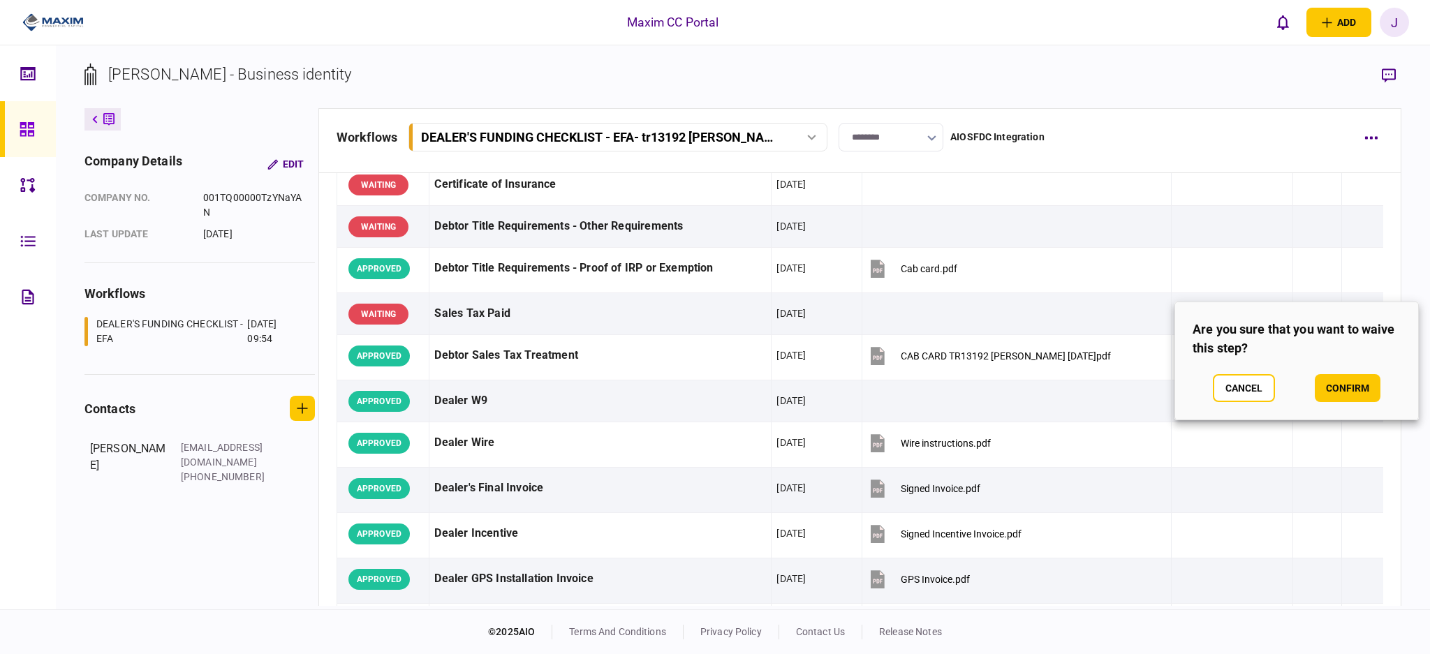
click at [1328, 373] on section "Are you sure that you want to waive this step? Cancel confirm" at bounding box center [1296, 361] width 244 height 119
click at [1334, 379] on button "confirm" at bounding box center [1348, 388] width 66 height 28
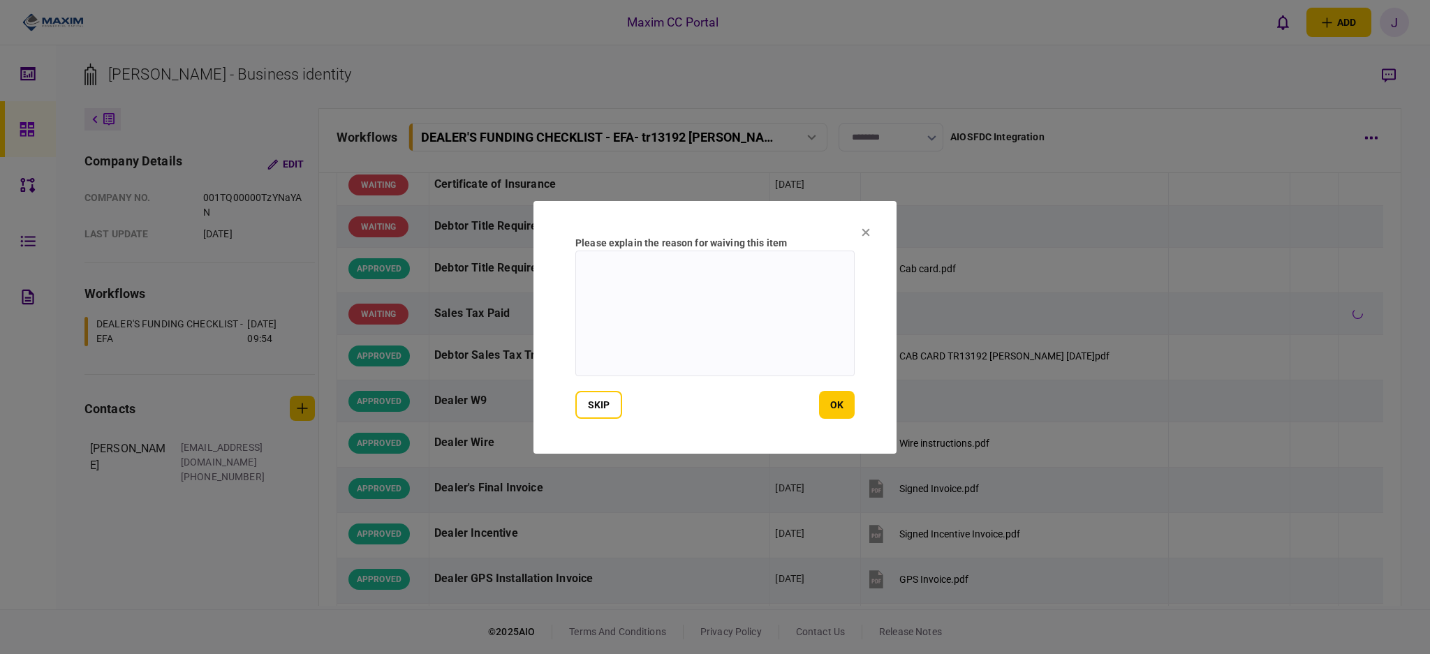
drag, startPoint x: 773, startPoint y: 334, endPoint x: 765, endPoint y: 337, distance: 8.6
click at [769, 335] on textarea at bounding box center [714, 314] width 279 height 126
type textarea "**********"
click at [829, 413] on button "ok" at bounding box center [837, 405] width 36 height 28
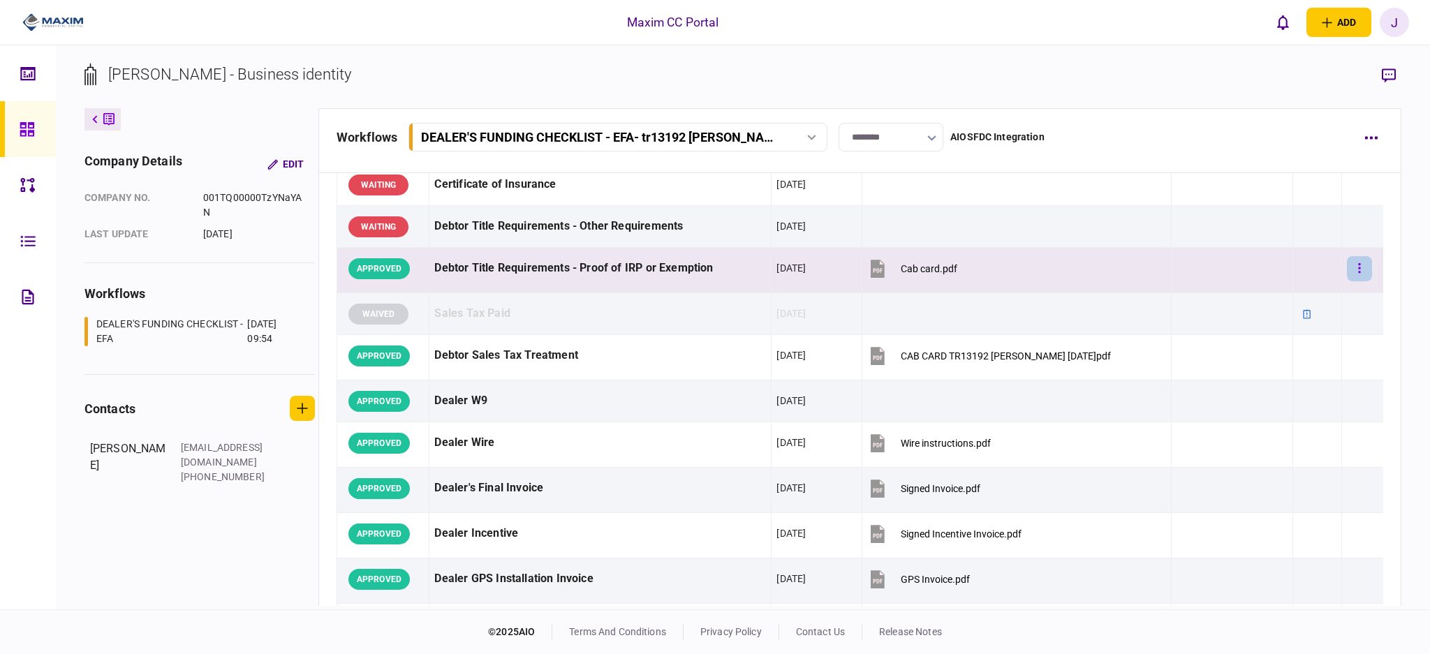
click at [1347, 269] on button "button" at bounding box center [1359, 268] width 25 height 25
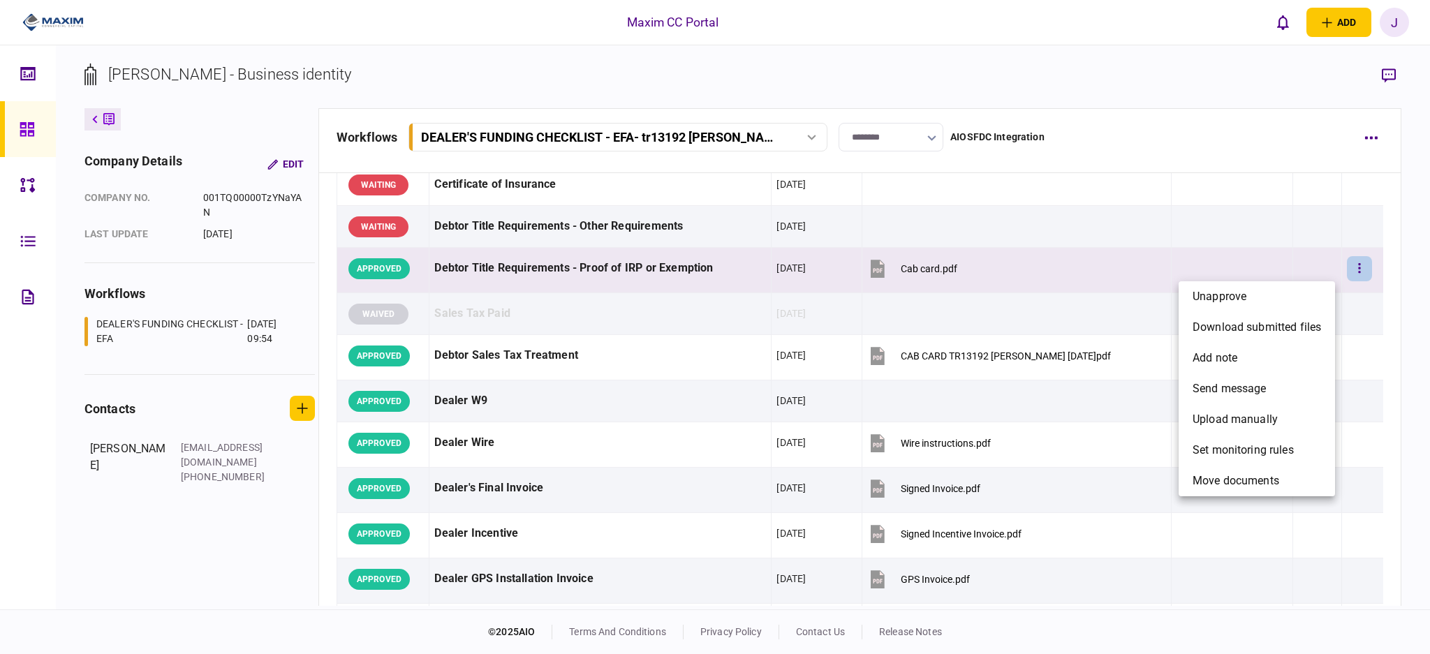
click at [1347, 269] on div at bounding box center [715, 327] width 1430 height 654
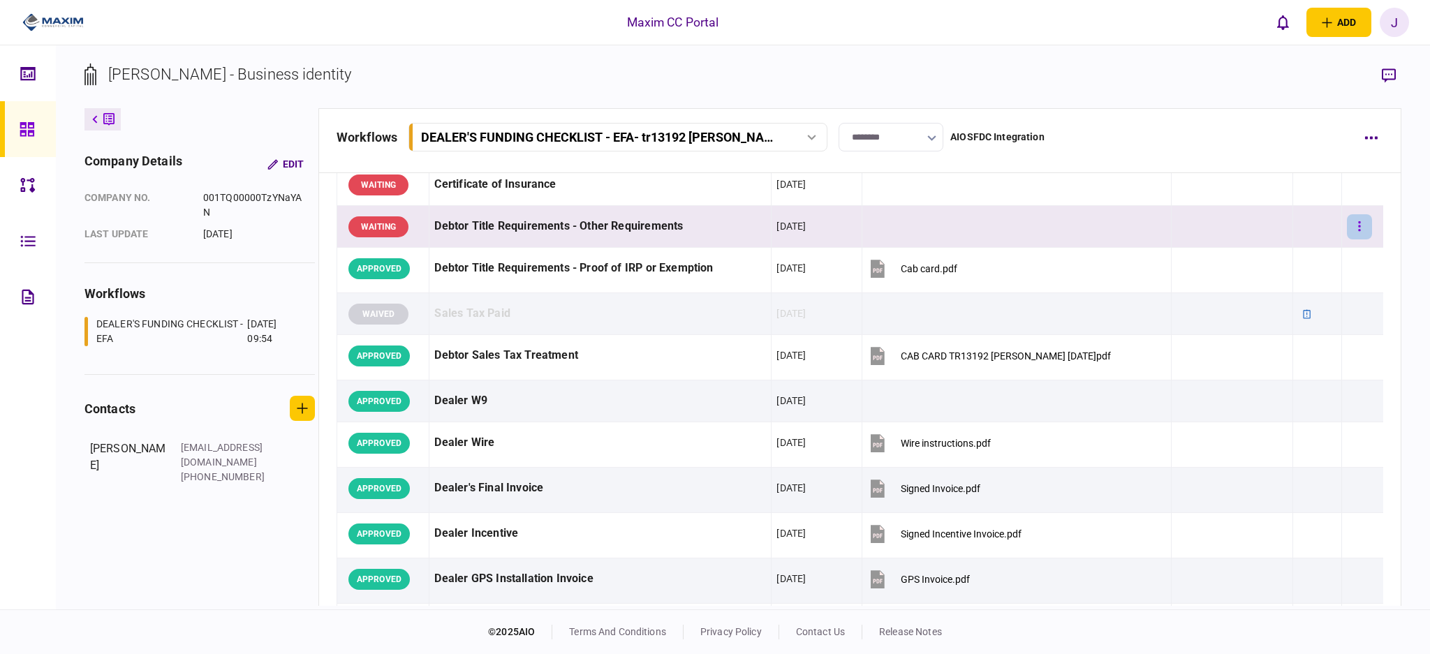
click at [1347, 227] on button "button" at bounding box center [1359, 226] width 25 height 25
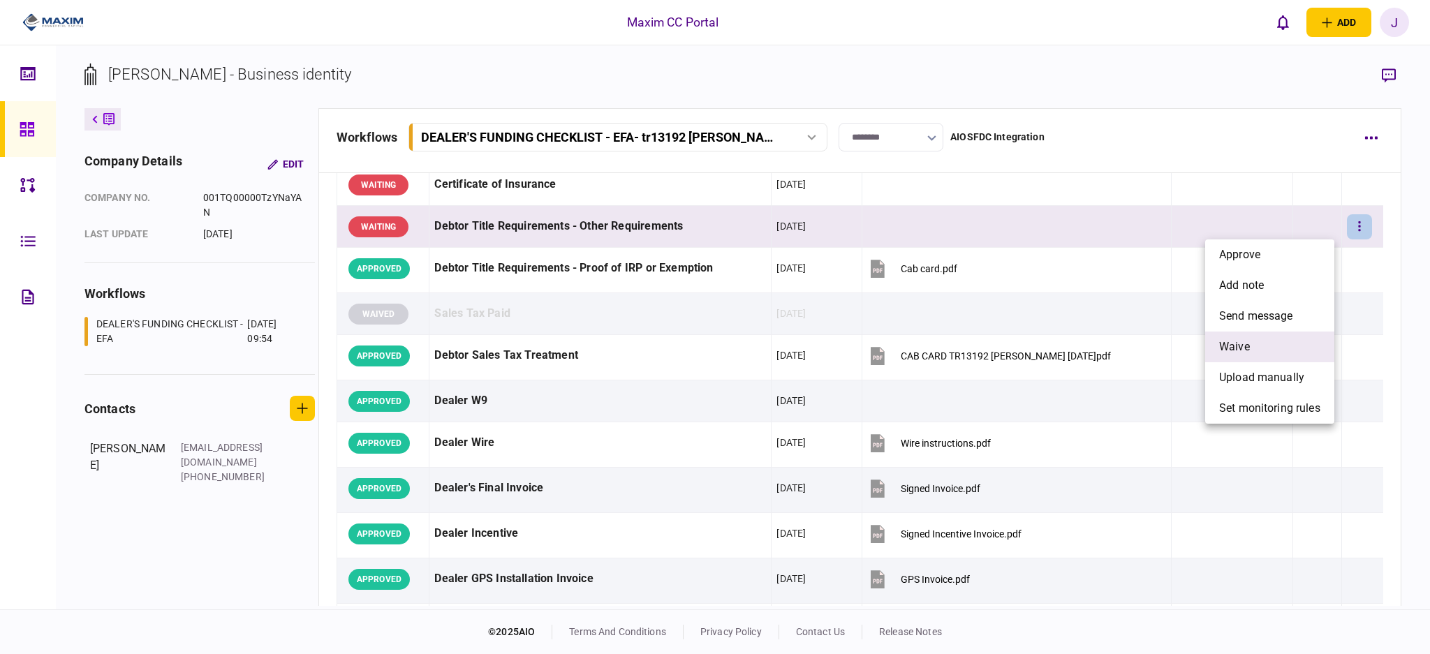
click at [1266, 344] on li "waive" at bounding box center [1269, 347] width 129 height 31
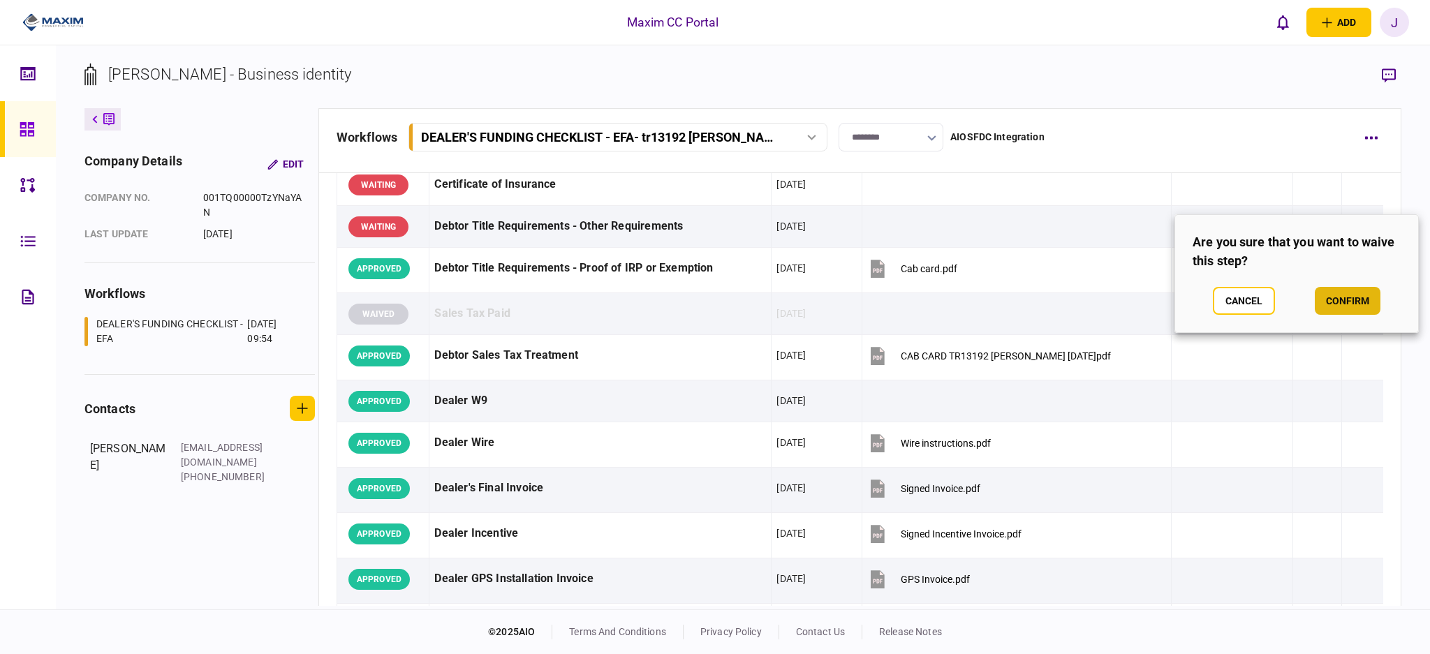
click at [1357, 290] on button "confirm" at bounding box center [1348, 301] width 66 height 28
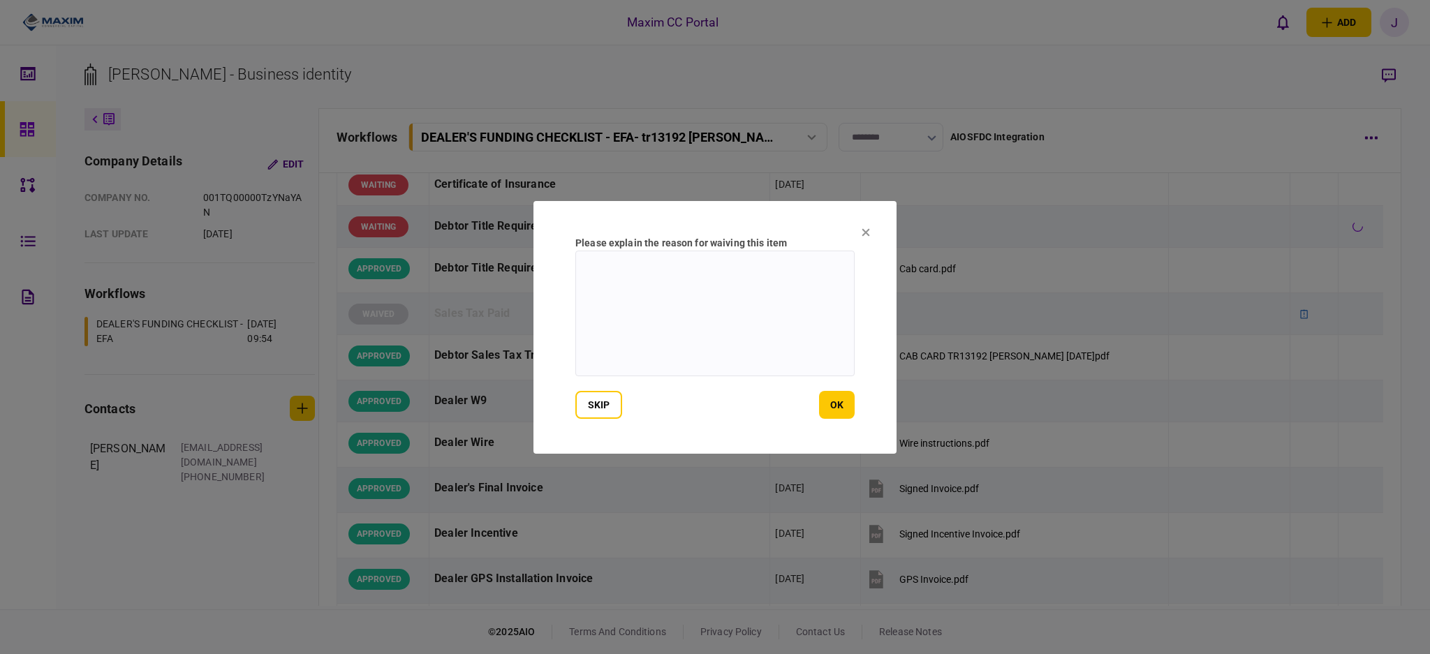
click at [645, 332] on textarea at bounding box center [714, 314] width 279 height 126
type textarea "**********"
click at [839, 413] on button "ok" at bounding box center [837, 405] width 36 height 28
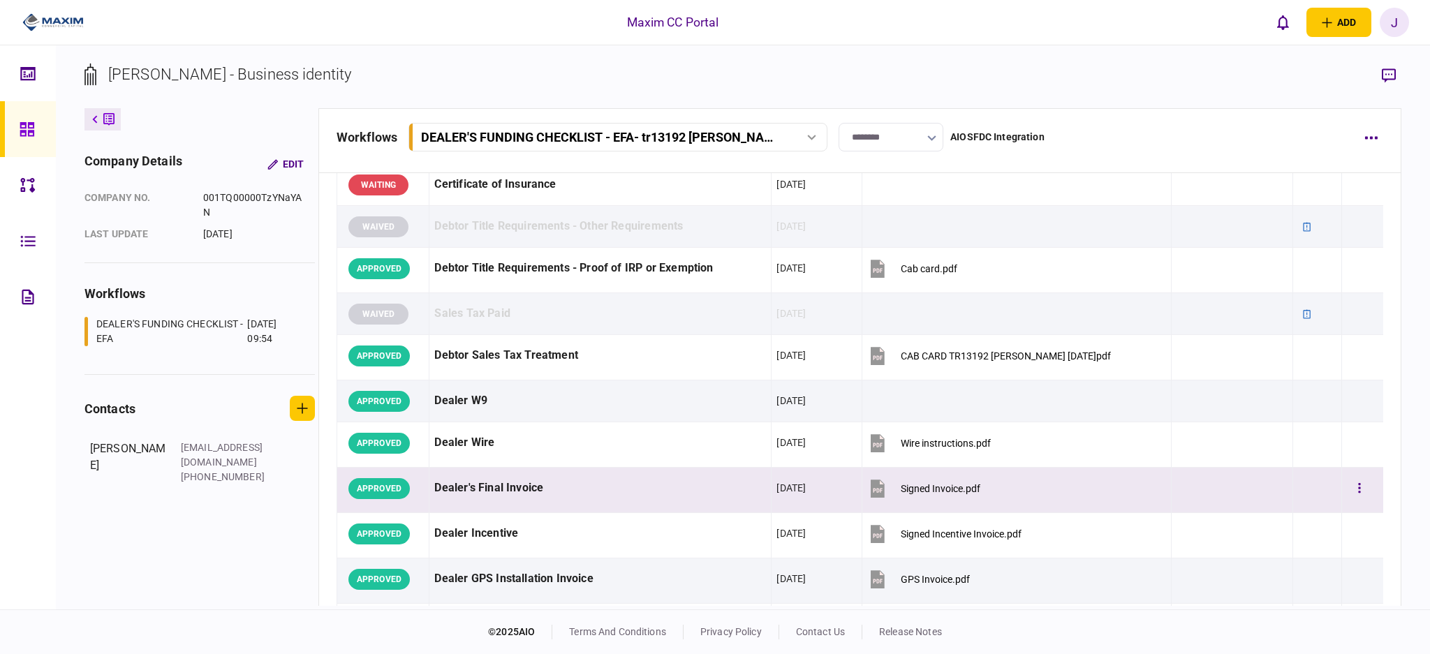
scroll to position [559, 0]
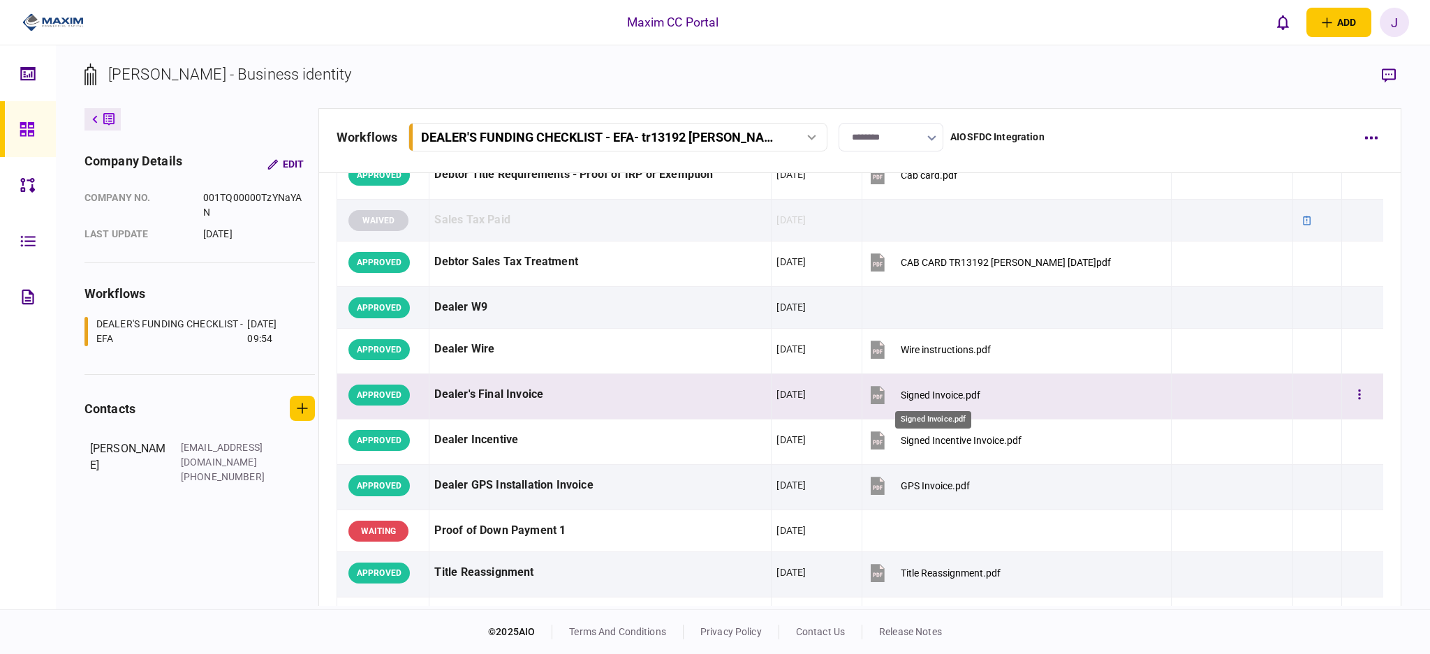
click at [941, 397] on div "Signed Invoice.pdf" at bounding box center [941, 395] width 80 height 11
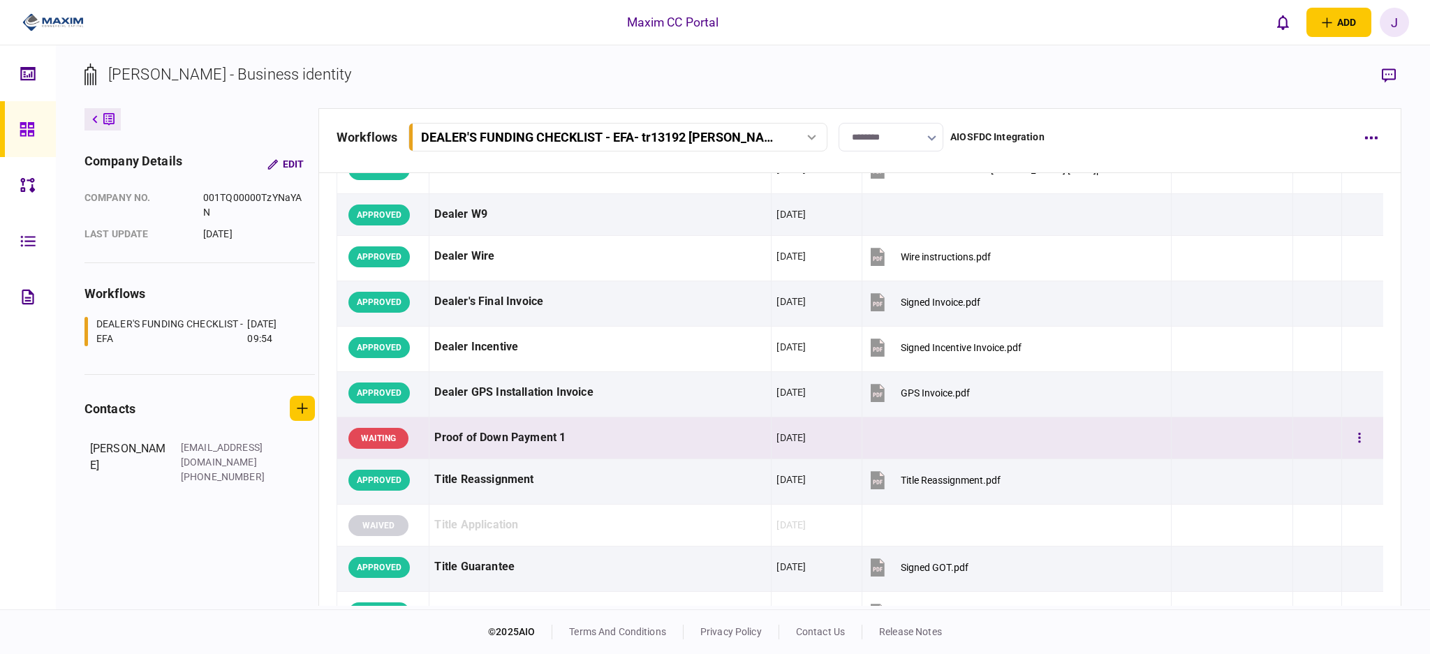
scroll to position [0, 0]
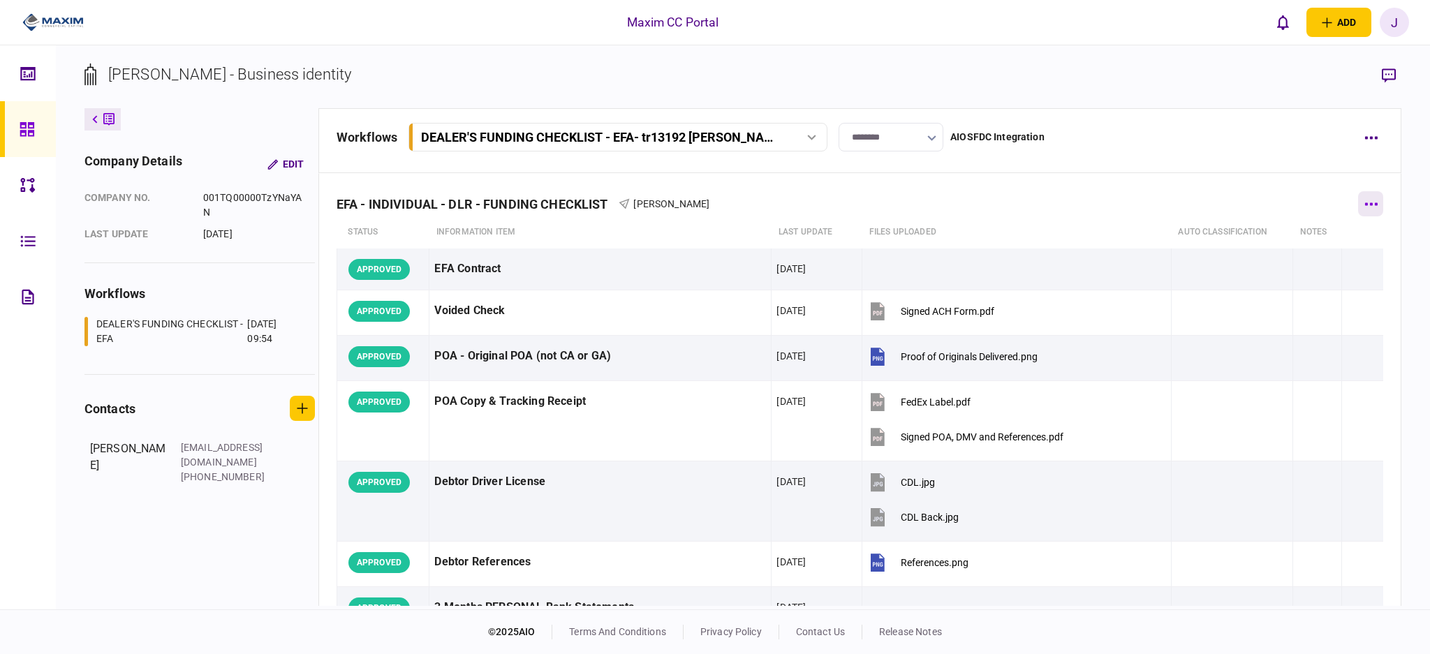
click at [1358, 207] on button "button" at bounding box center [1370, 203] width 25 height 25
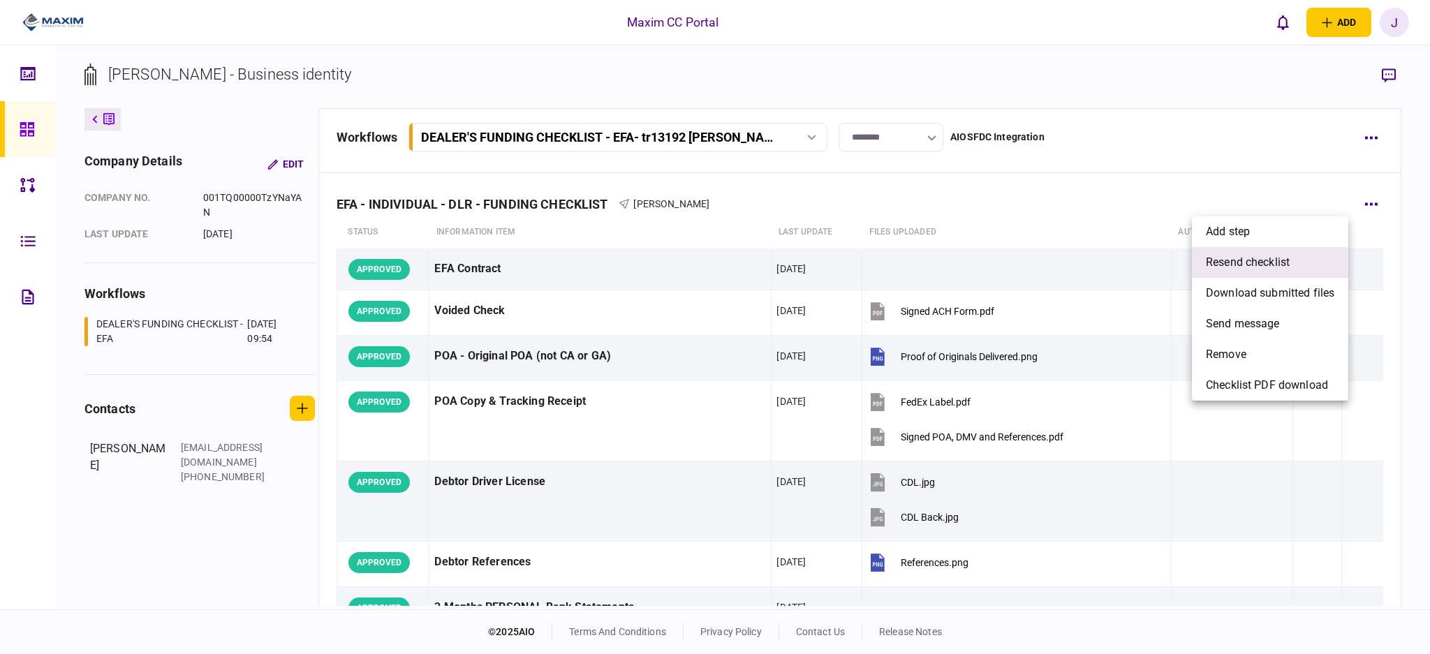
click at [1290, 263] on span "resend checklist" at bounding box center [1248, 262] width 84 height 17
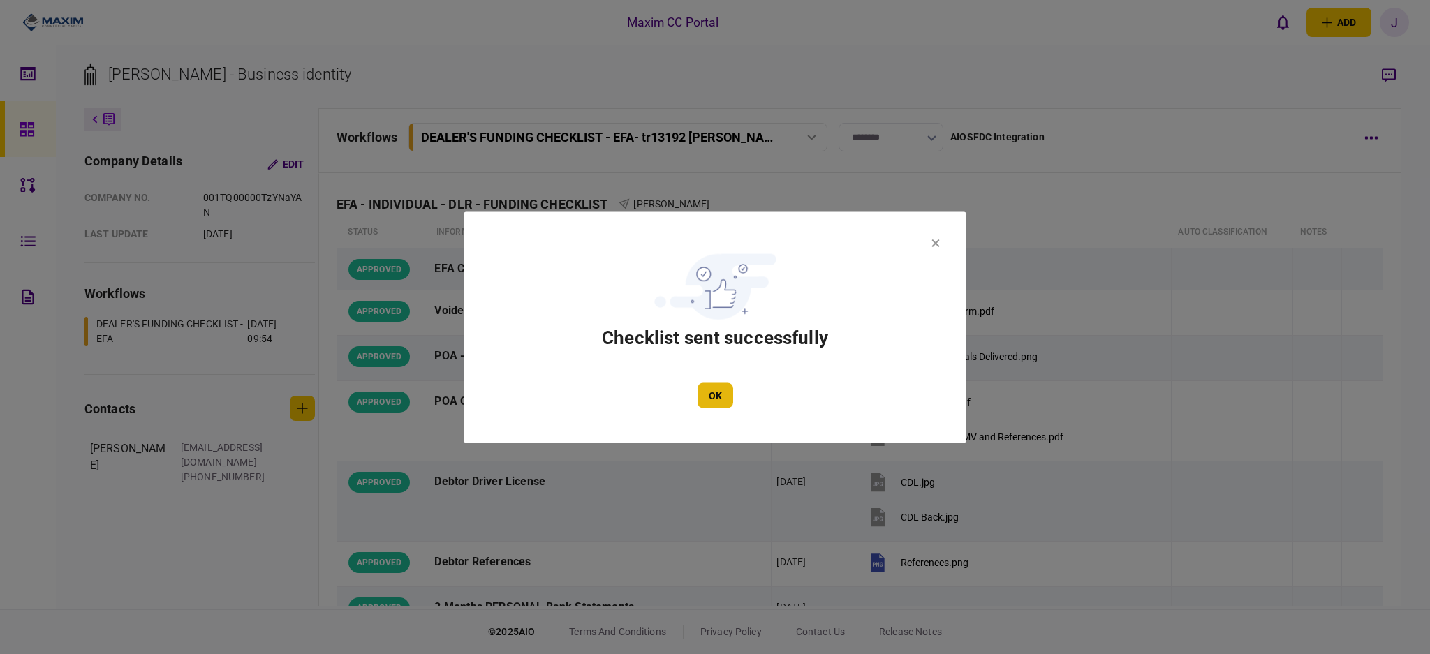
click at [716, 400] on button "OK" at bounding box center [715, 395] width 36 height 25
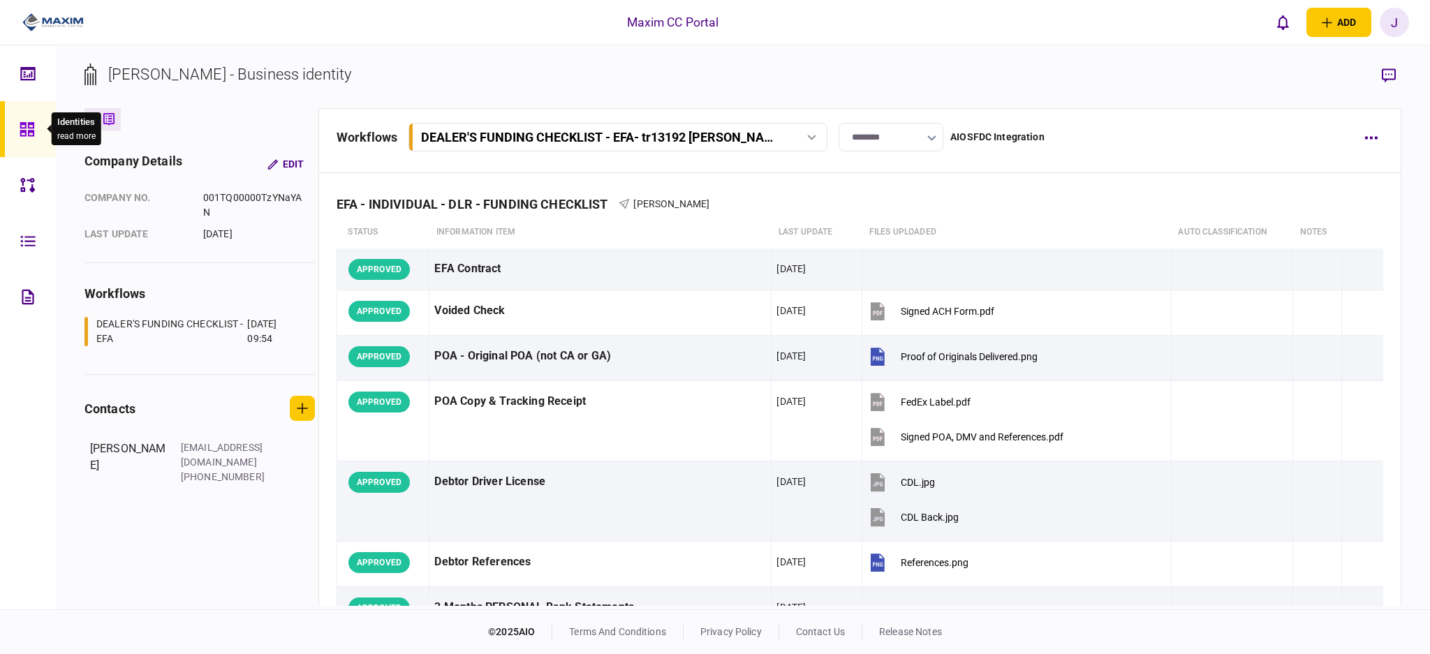
click at [35, 141] on div at bounding box center [31, 129] width 22 height 56
